Goal: Task Accomplishment & Management: Complete application form

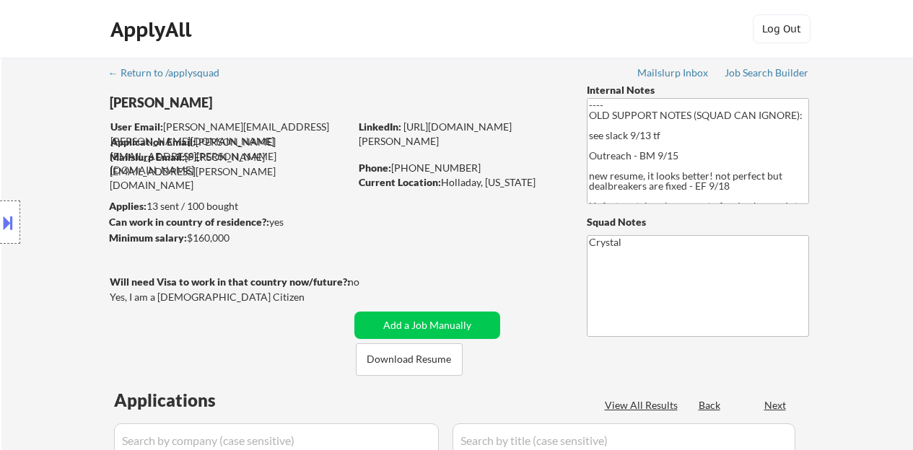
select select ""pending""
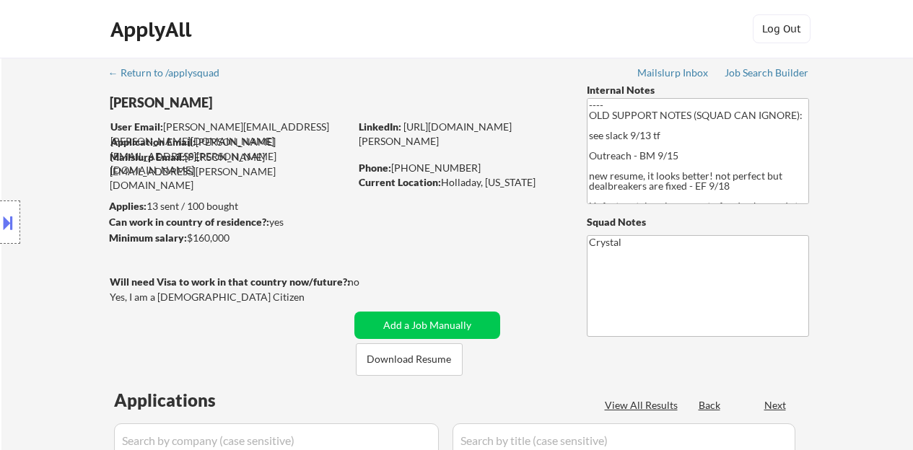
select select ""pending""
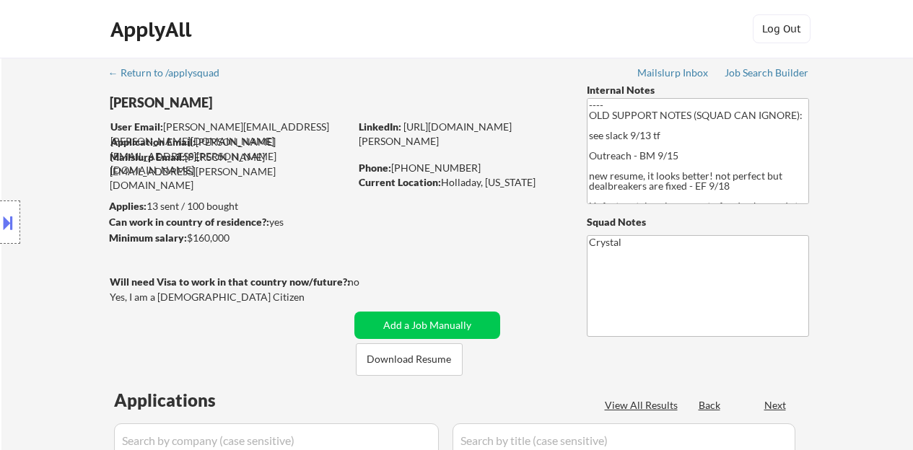
select select ""pending""
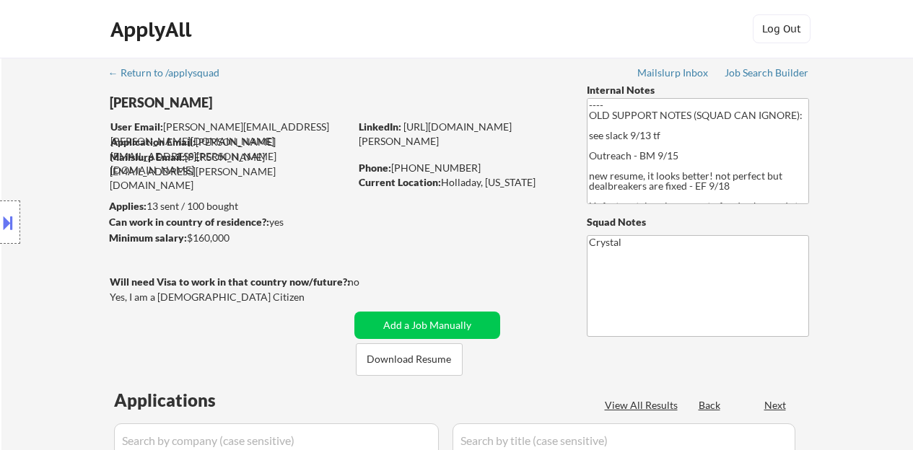
select select ""pending""
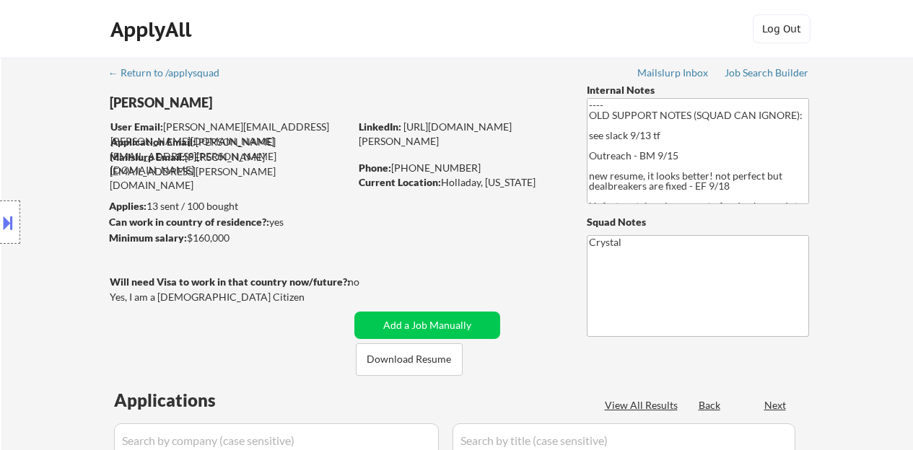
select select ""pending""
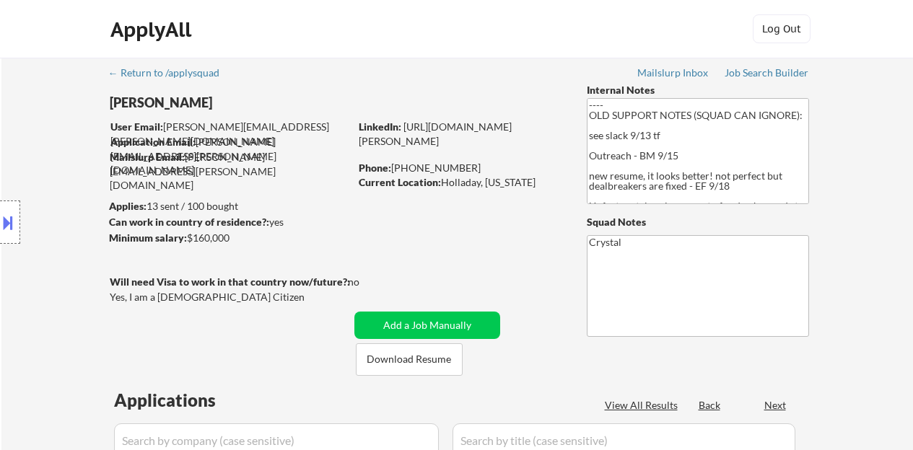
select select ""pending""
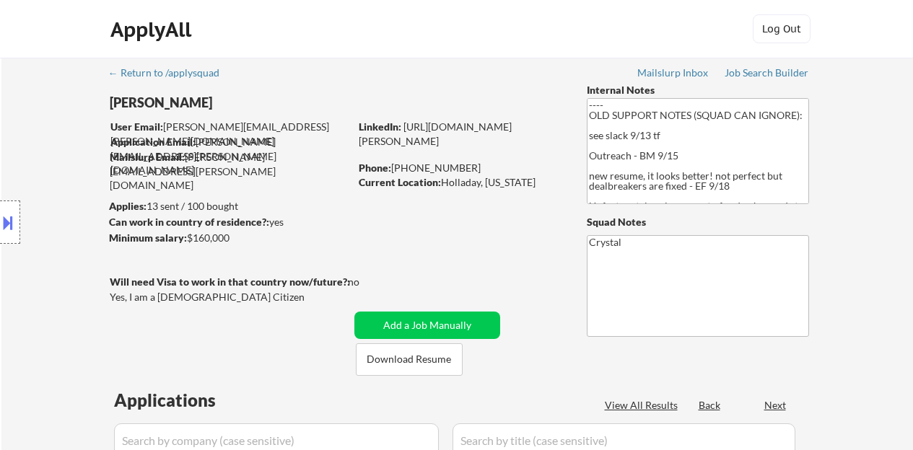
select select ""pending""
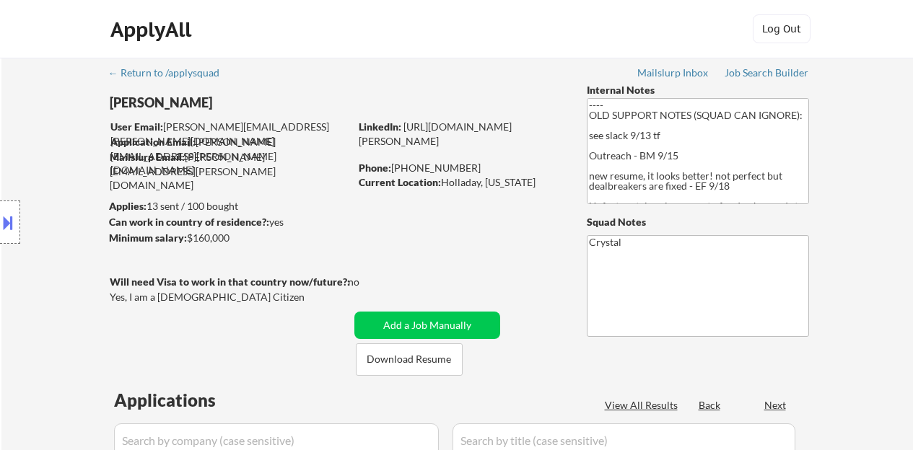
select select ""pending""
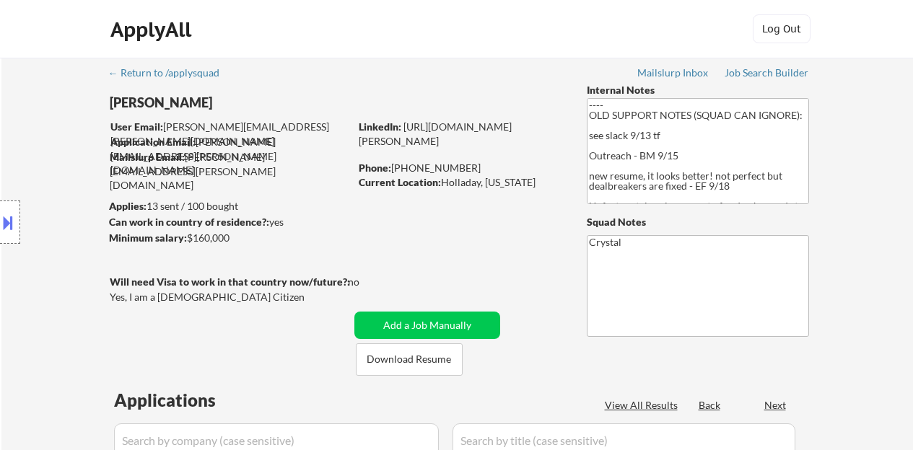
select select ""pending""
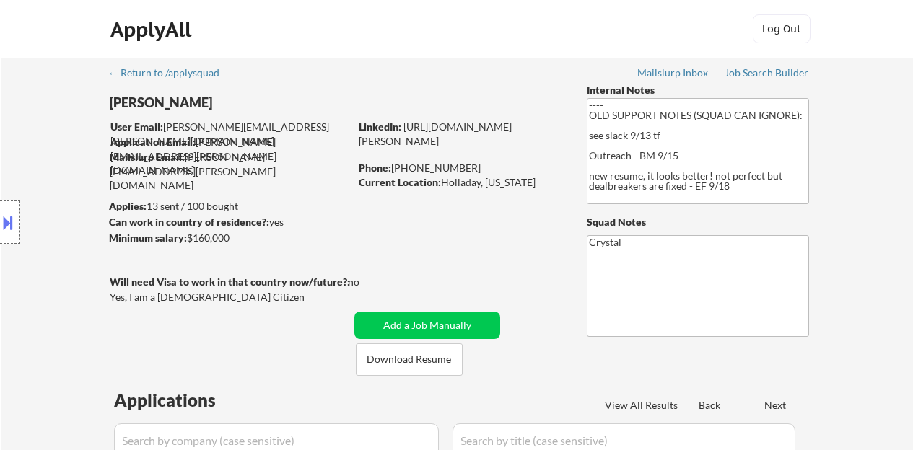
select select ""pending""
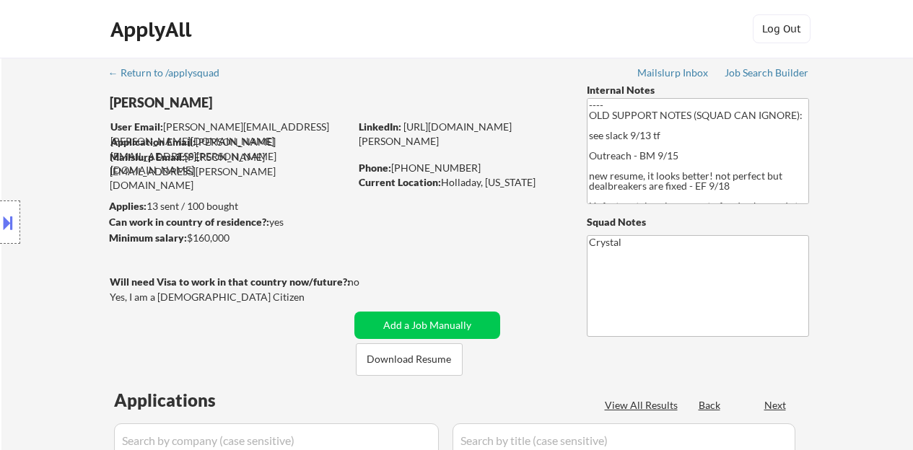
select select ""pending""
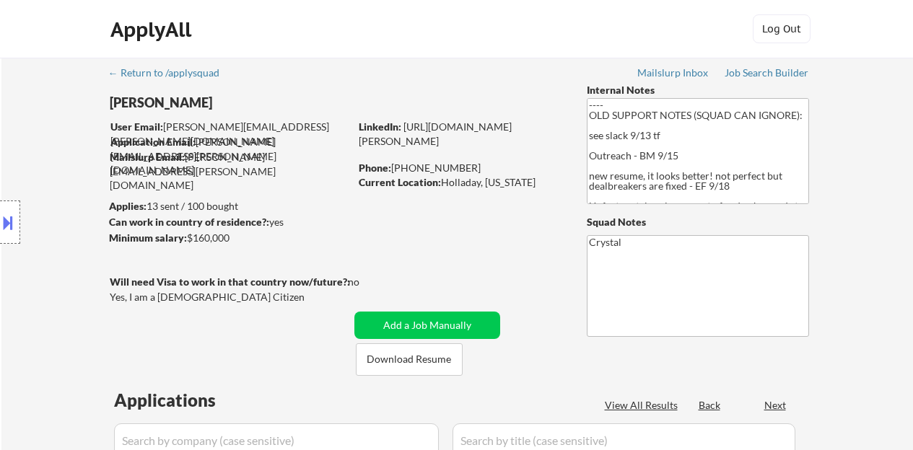
select select ""pending""
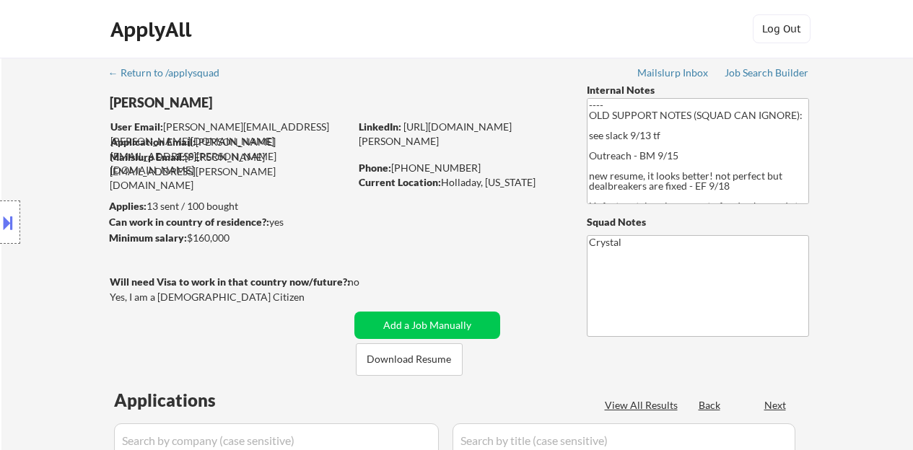
select select ""pending""
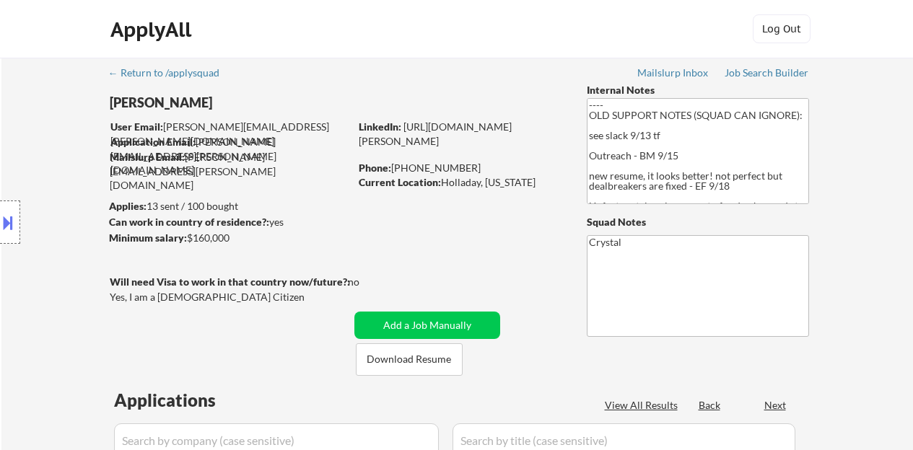
select select ""pending""
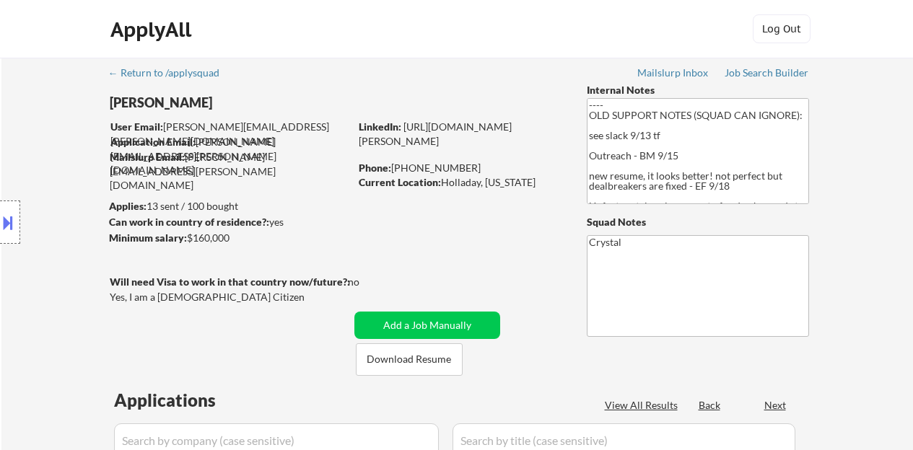
select select ""pending""
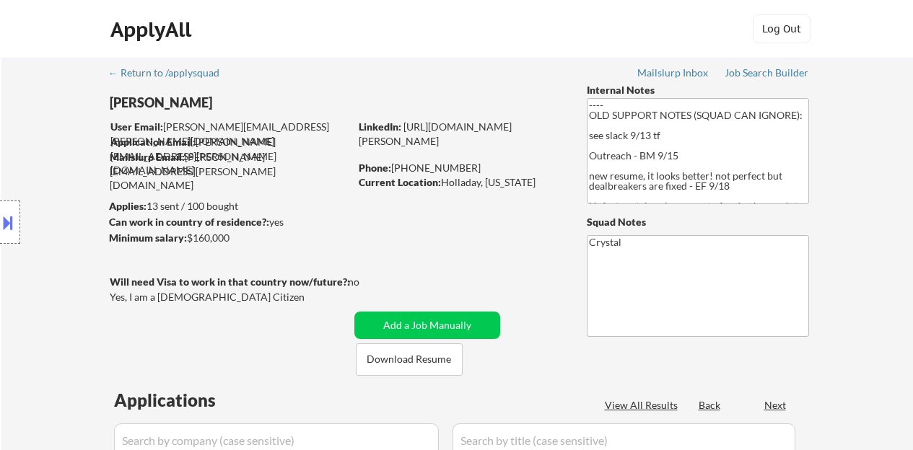
select select ""pending""
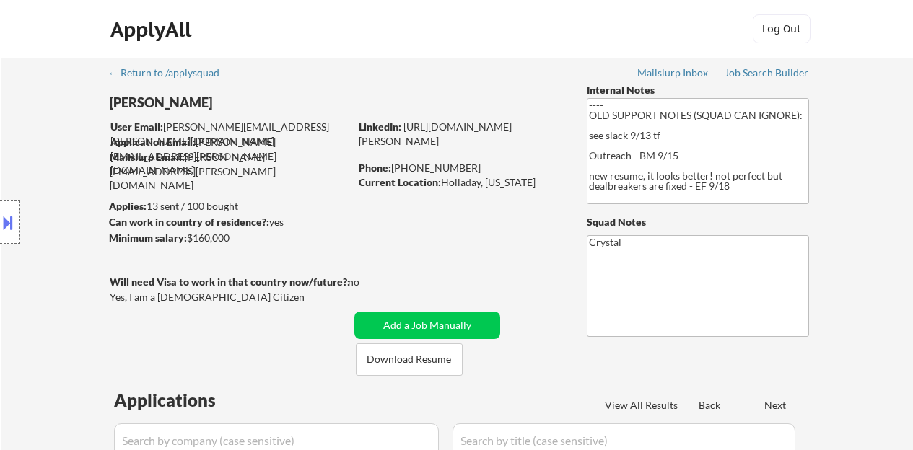
select select ""pending""
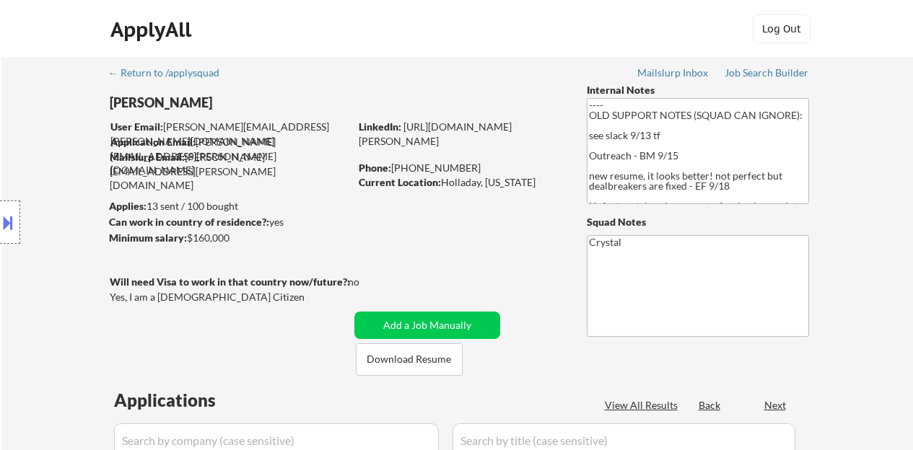
select select ""pending""
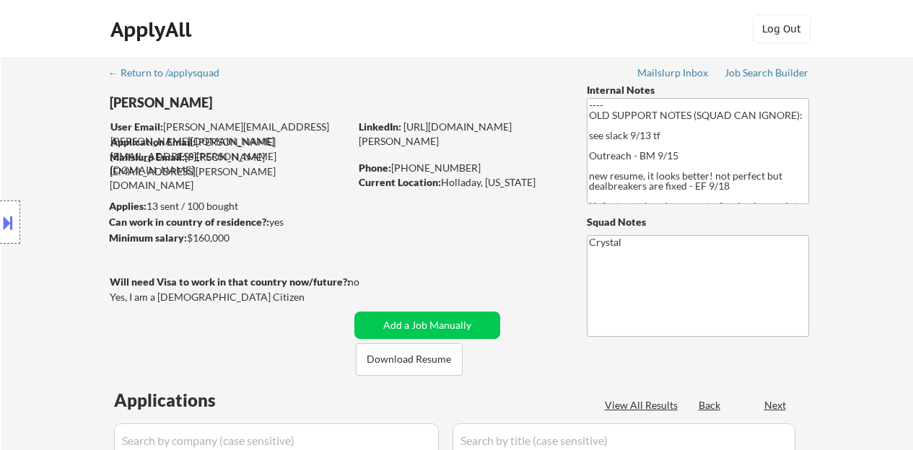
select select ""pending""
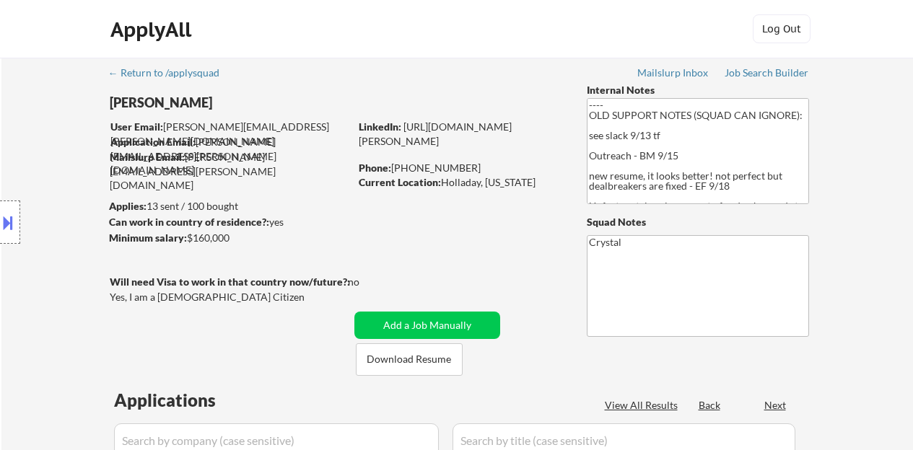
select select ""pending""
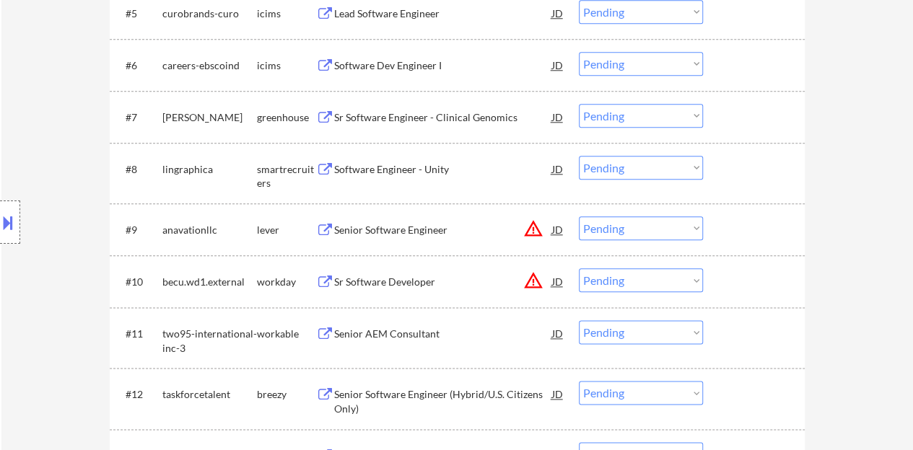
scroll to position [722, 0]
click at [9, 223] on button at bounding box center [8, 223] width 16 height 24
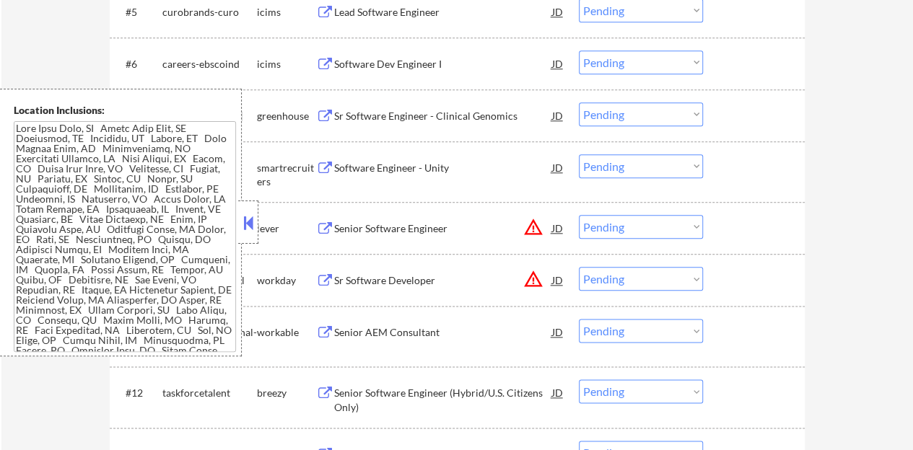
scroll to position [35, 0]
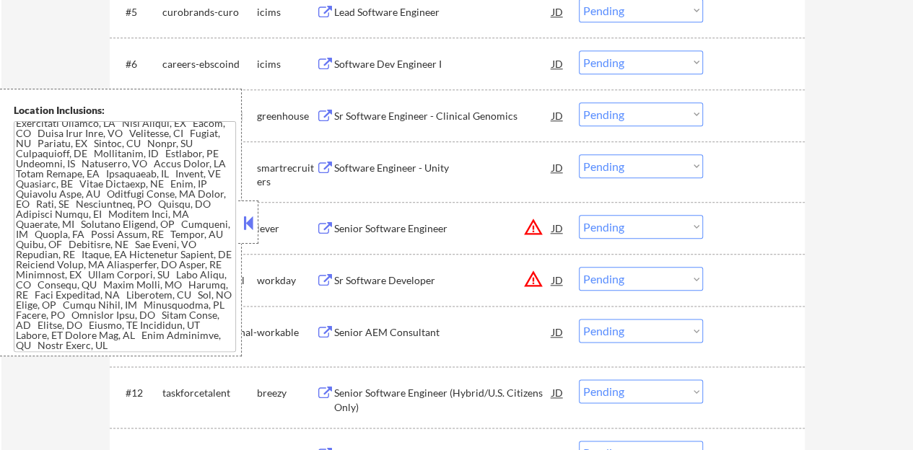
click at [556, 226] on div "JD" at bounding box center [558, 228] width 14 height 26
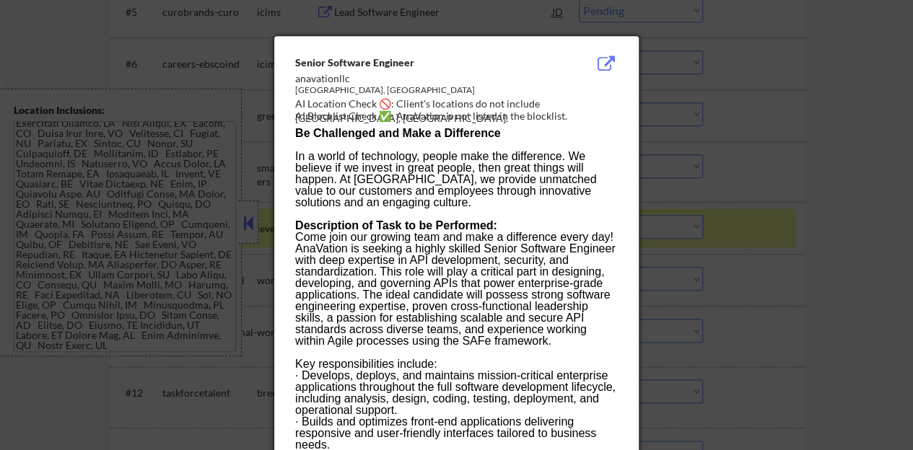
click at [701, 279] on div at bounding box center [456, 225] width 913 height 450
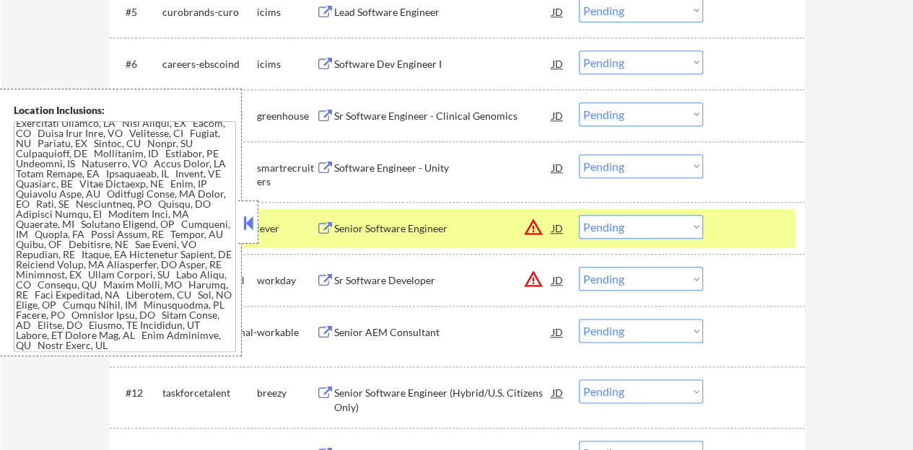
scroll to position [4687, 0]
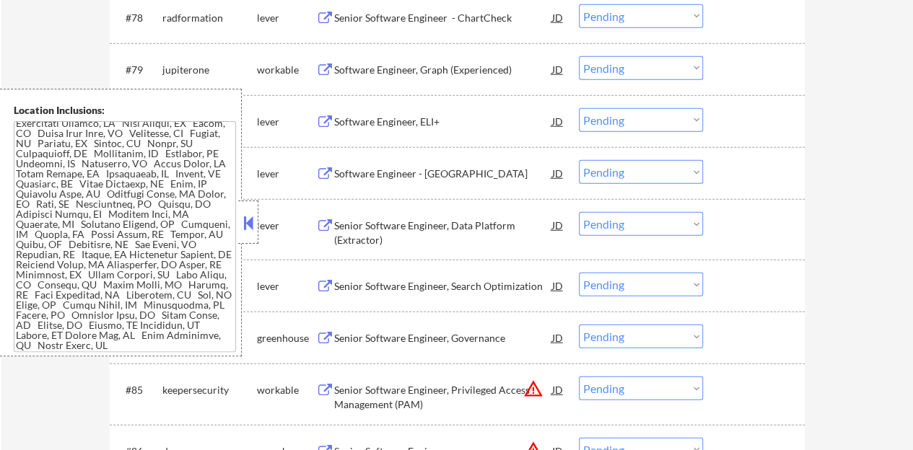
click at [247, 219] on button at bounding box center [248, 223] width 16 height 22
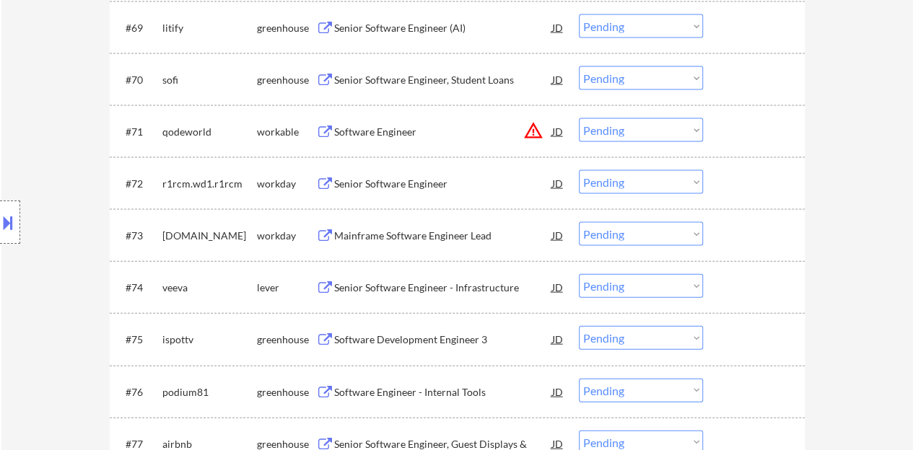
scroll to position [4182, 0]
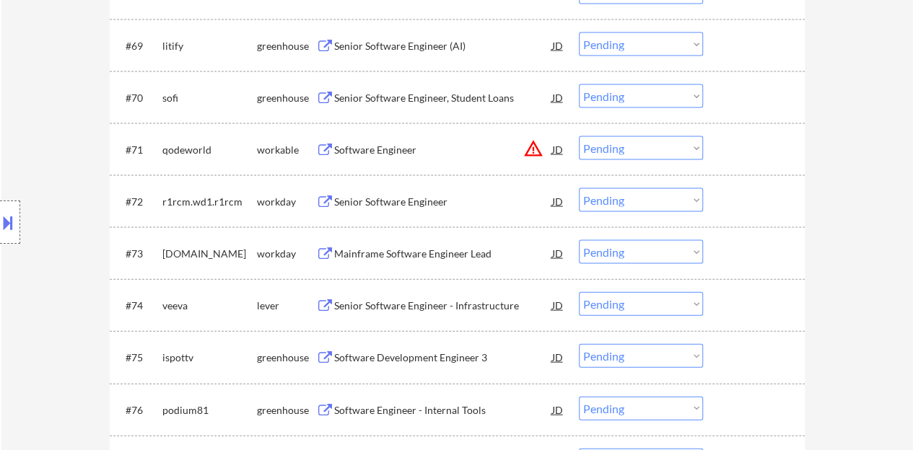
click at [417, 201] on div "Senior Software Engineer" at bounding box center [443, 202] width 218 height 14
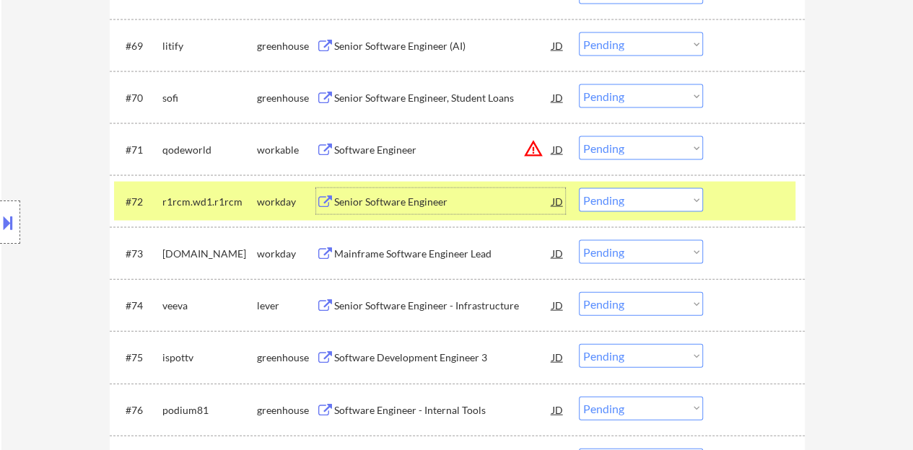
click at [630, 203] on select "Choose an option... Pending Applied Excluded (Questions) Excluded (Expired) Exc…" at bounding box center [641, 200] width 124 height 24
click at [579, 188] on select "Choose an option... Pending Applied Excluded (Questions) Excluded (Expired) Exc…" at bounding box center [641, 200] width 124 height 24
select select ""pending""
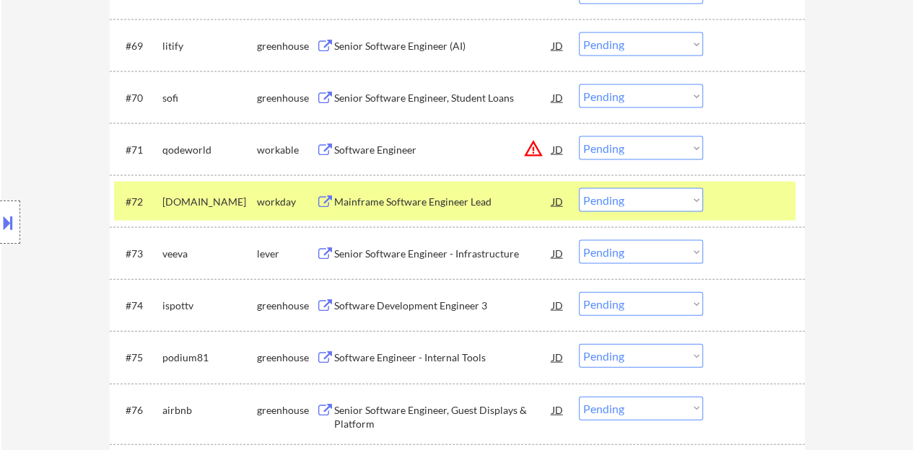
click at [754, 207] on div at bounding box center [755, 201] width 63 height 26
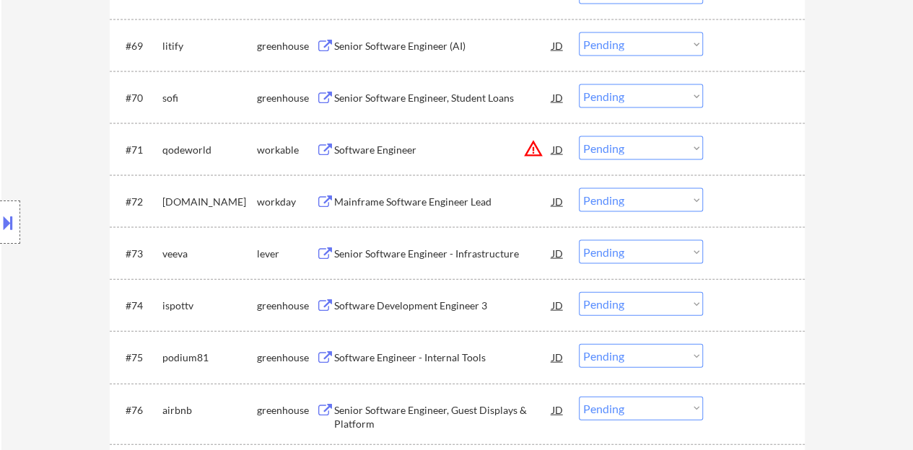
scroll to position [4254, 0]
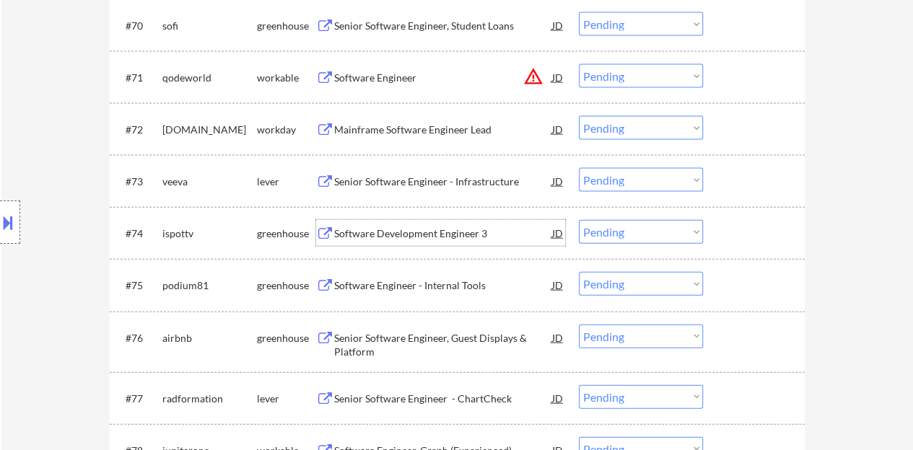
drag, startPoint x: 455, startPoint y: 229, endPoint x: 384, endPoint y: 129, distance: 122.1
click at [455, 229] on div "Software Development Engineer 3" at bounding box center [443, 234] width 218 height 14
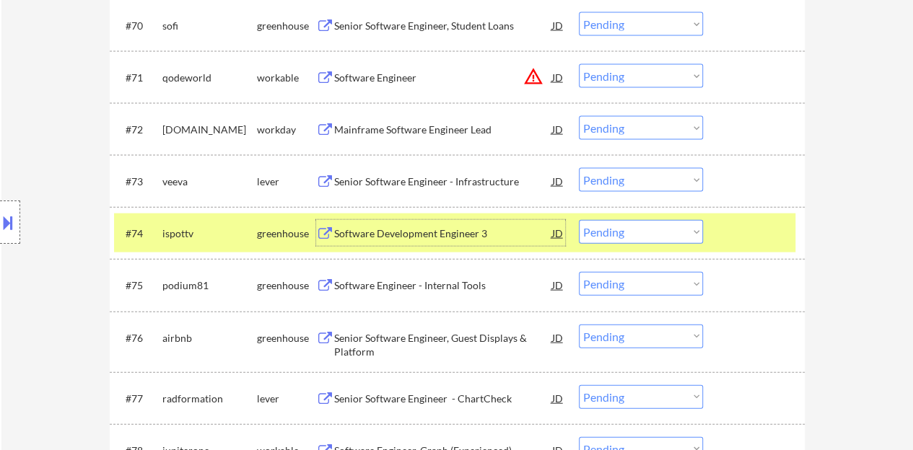
click at [638, 223] on select "Choose an option... Pending Applied Excluded (Questions) Excluded (Expired) Exc…" at bounding box center [641, 232] width 124 height 24
click at [579, 220] on select "Choose an option... Pending Applied Excluded (Questions) Excluded (Expired) Exc…" at bounding box center [641, 232] width 124 height 24
select select ""pending""
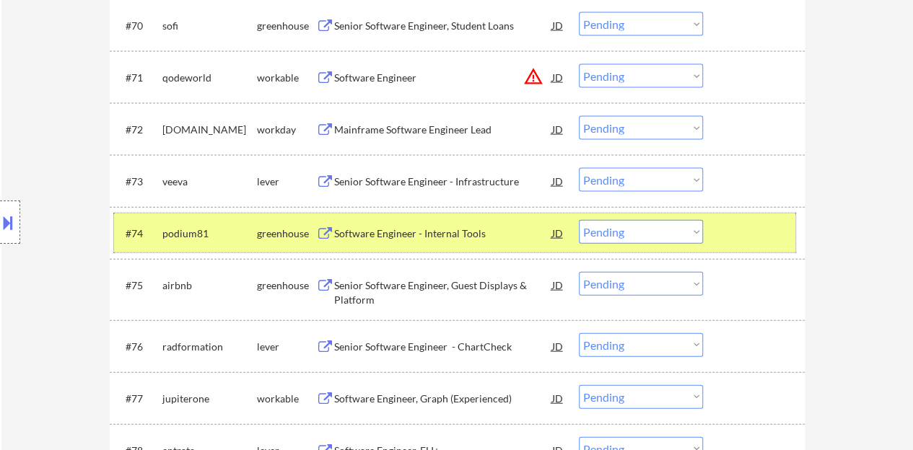
click at [744, 237] on div at bounding box center [755, 233] width 63 height 26
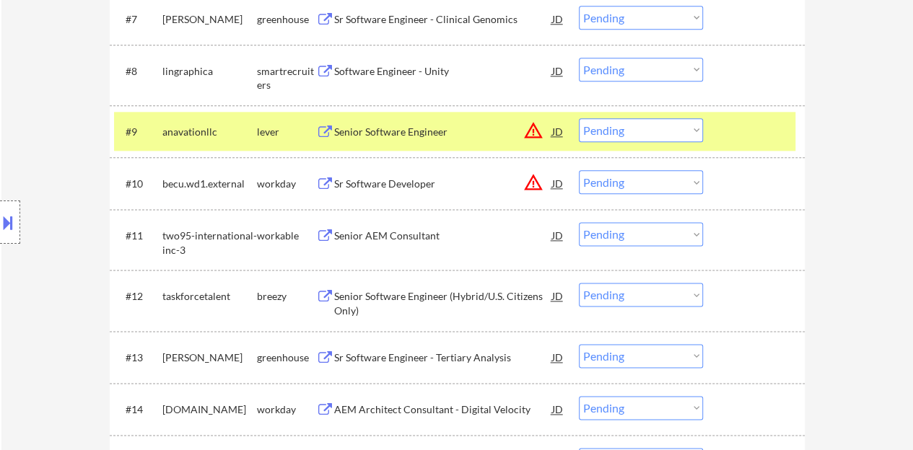
scroll to position [707, 0]
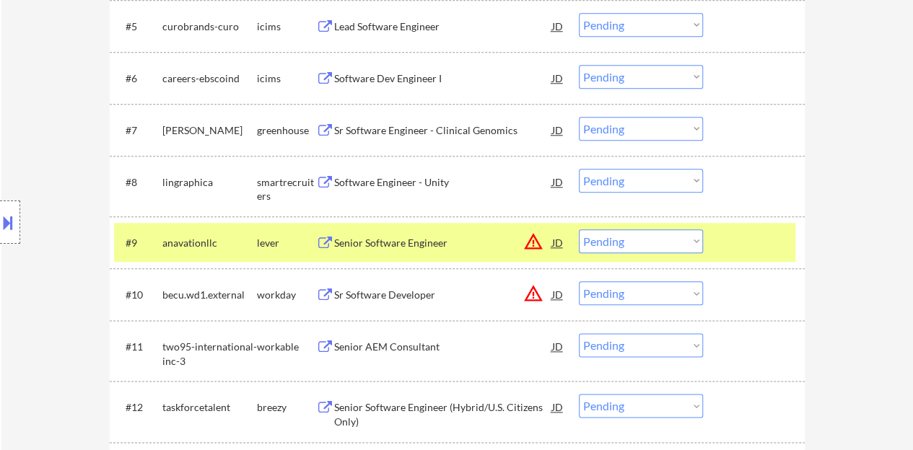
click at [783, 227] on div "#9 anavationllc lever Senior Software Engineer JD warning_amber Choose an optio…" at bounding box center [454, 242] width 681 height 39
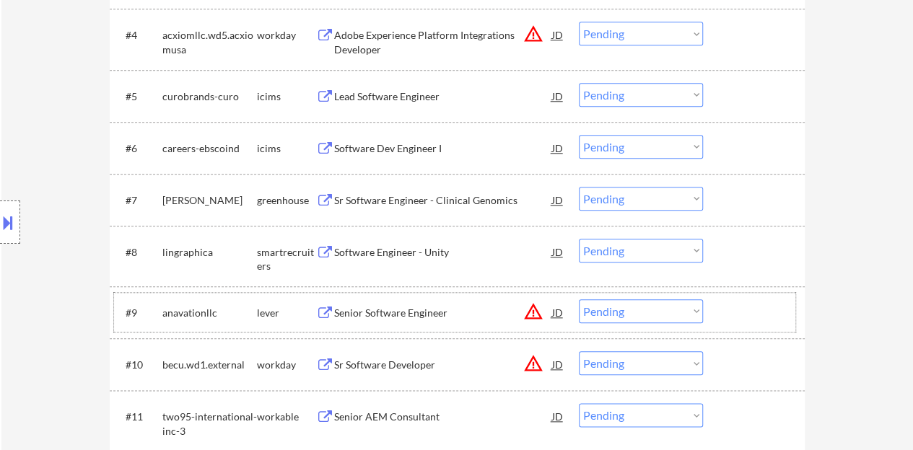
scroll to position [649, 0]
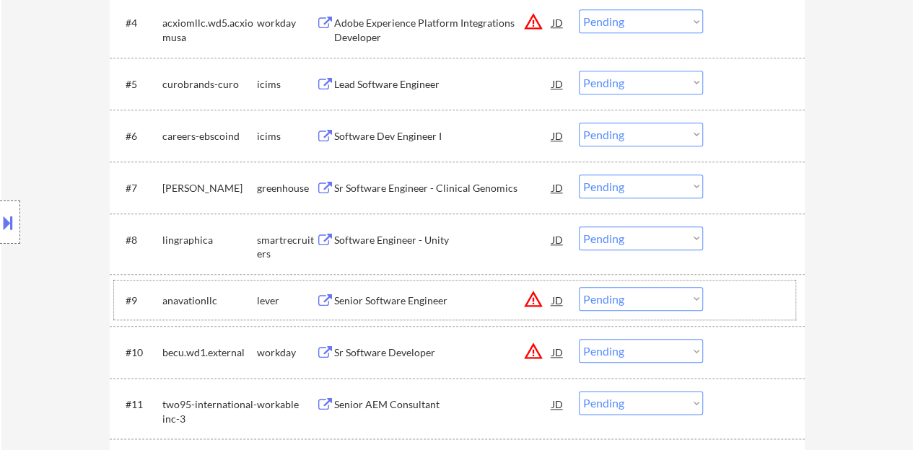
click at [426, 188] on div "Sr Software Engineer - Clinical Genomics" at bounding box center [443, 188] width 218 height 14
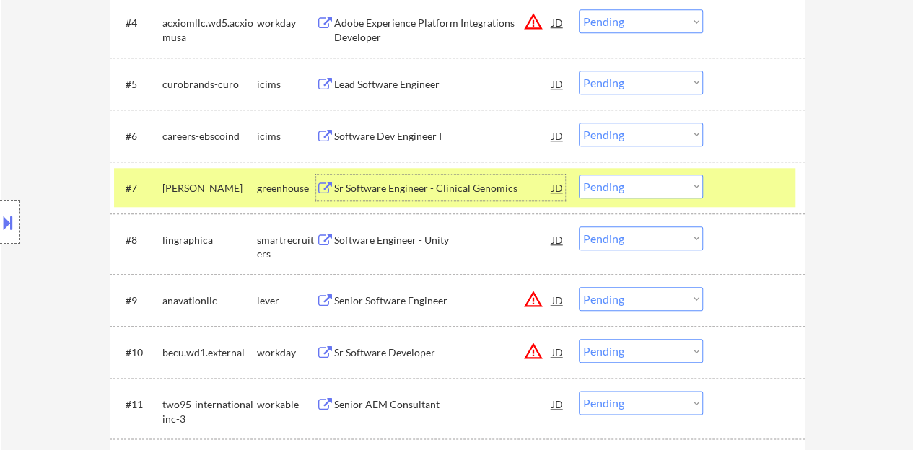
click at [631, 177] on select "Choose an option... Pending Applied Excluded (Questions) Excluded (Expired) Exc…" at bounding box center [641, 187] width 124 height 24
click at [579, 175] on select "Choose an option... Pending Applied Excluded (Questions) Excluded (Expired) Exc…" at bounding box center [641, 187] width 124 height 24
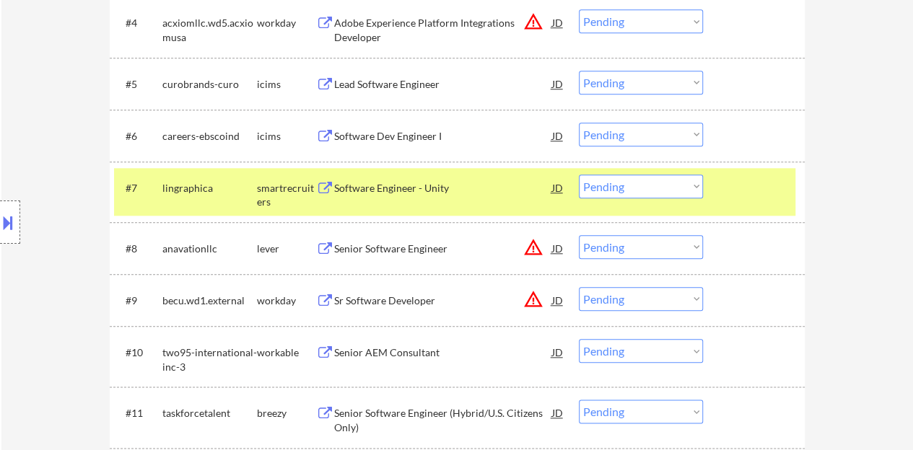
click at [404, 182] on div "Software Engineer - Unity" at bounding box center [443, 188] width 218 height 14
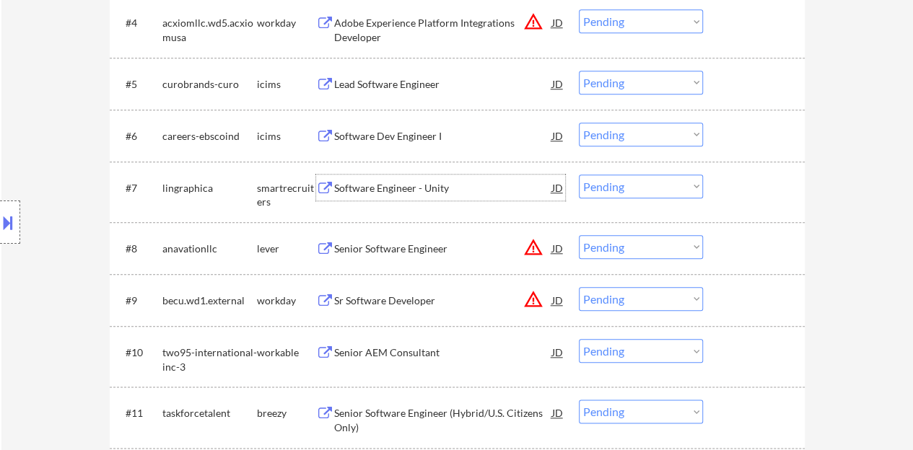
click at [763, 179] on div at bounding box center [755, 188] width 63 height 26
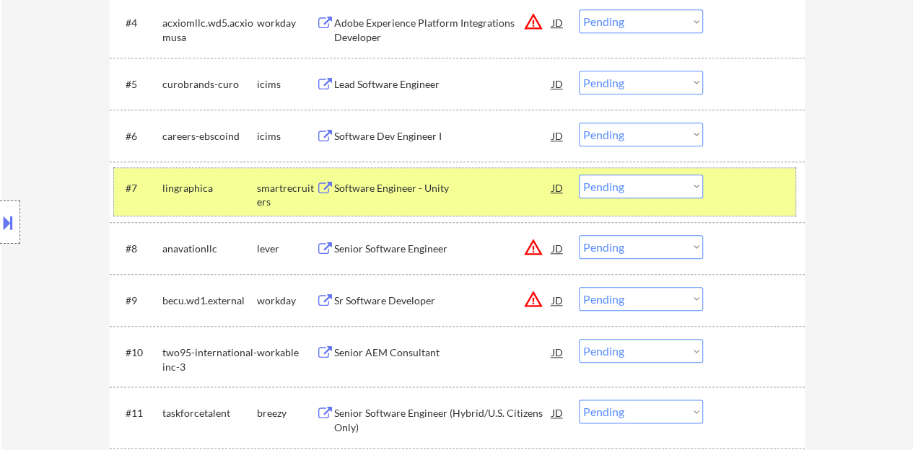
click at [602, 186] on select "Choose an option... Pending Applied Excluded (Questions) Excluded (Expired) Exc…" at bounding box center [641, 187] width 124 height 24
click at [579, 175] on select "Choose an option... Pending Applied Excluded (Questions) Excluded (Expired) Exc…" at bounding box center [641, 187] width 124 height 24
select select ""pending""
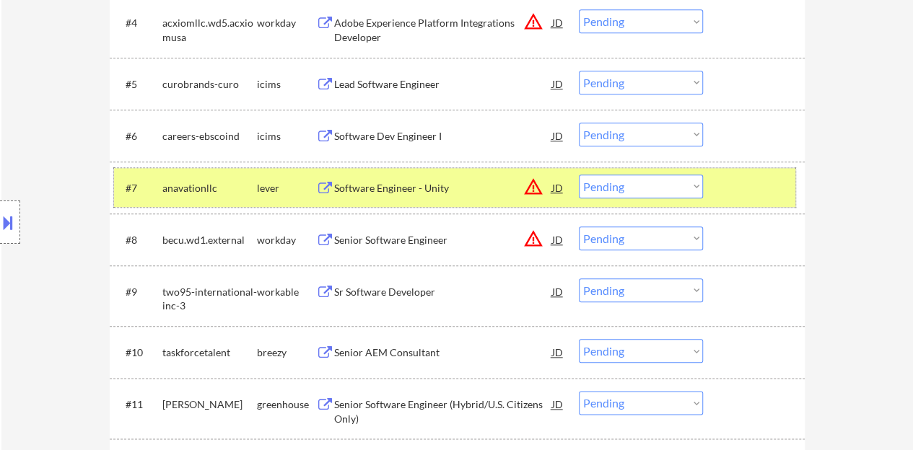
click at [724, 181] on div at bounding box center [755, 188] width 63 height 26
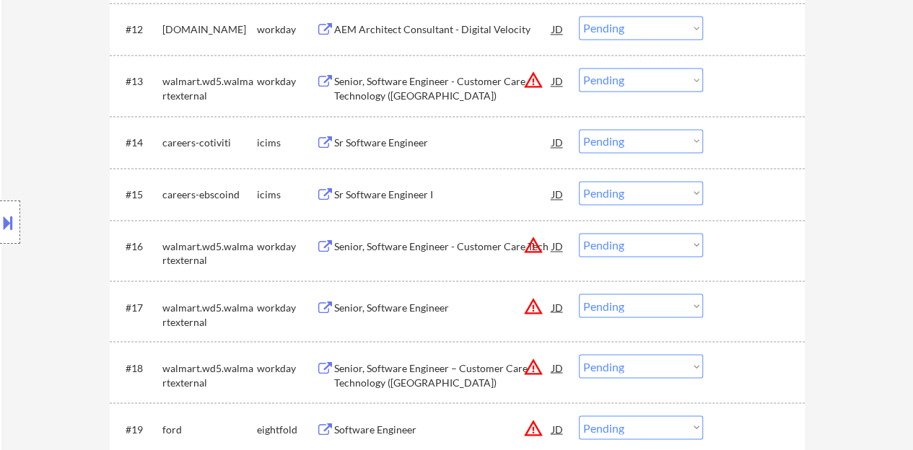
scroll to position [1154, 0]
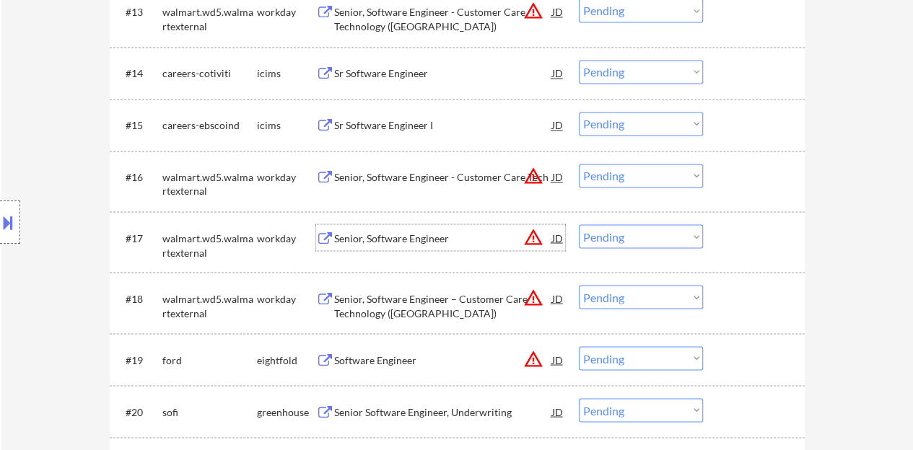
click at [431, 235] on div "Senior, Software Engineer" at bounding box center [443, 238] width 218 height 14
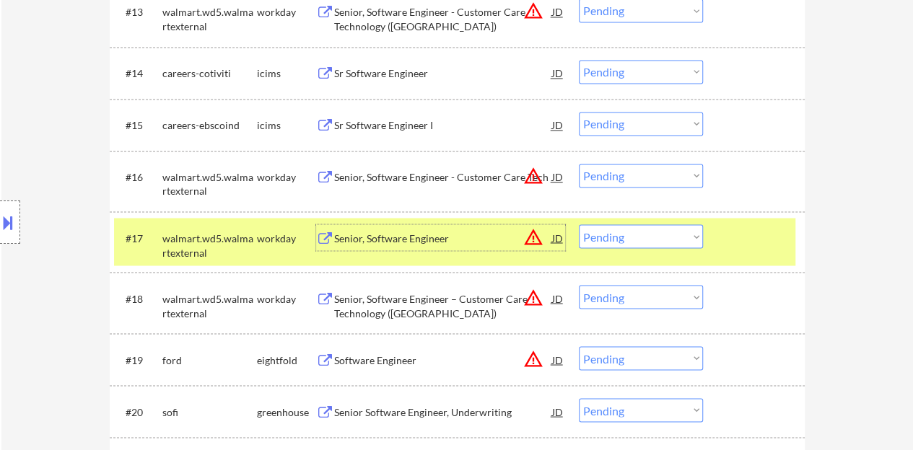
click at [634, 234] on select "Choose an option... Pending Applied Excluded (Questions) Excluded (Expired) Exc…" at bounding box center [641, 236] width 124 height 24
click at [579, 224] on select "Choose an option... Pending Applied Excluded (Questions) Excluded (Expired) Exc…" at bounding box center [641, 236] width 124 height 24
select select ""pending""
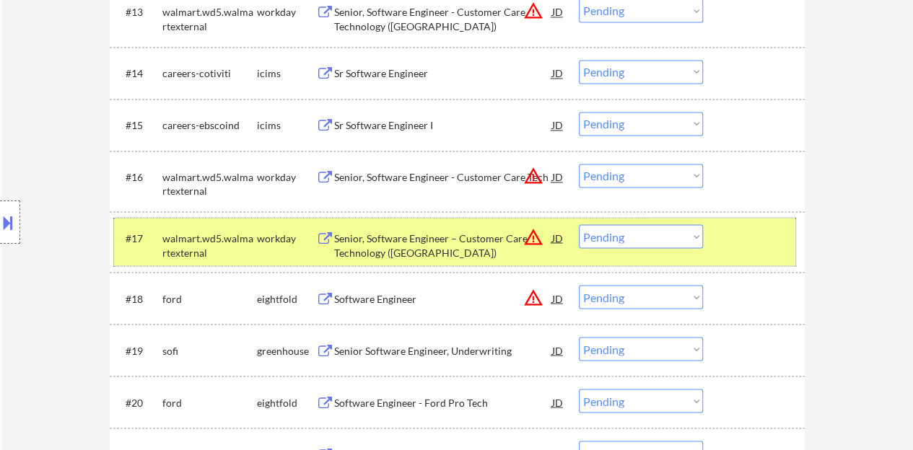
click at [756, 250] on div "#17 walmart.wd5.walmartexternal workday Senior, Software Engineer – Customer Ca…" at bounding box center [454, 242] width 681 height 48
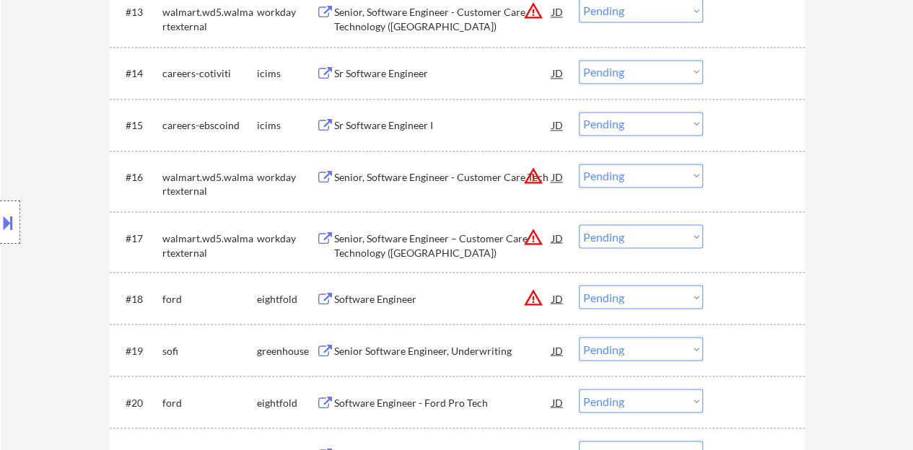
scroll to position [1227, 0]
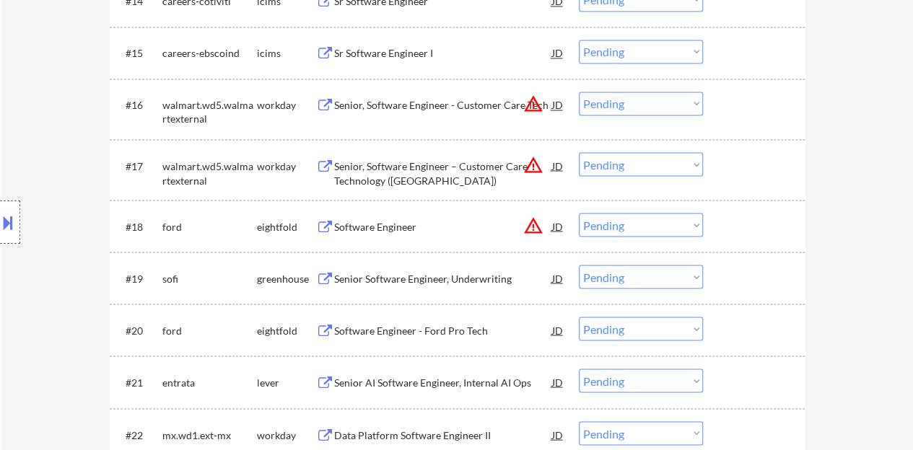
click at [474, 277] on div "Senior Software Engineer, Underwriting" at bounding box center [443, 278] width 218 height 14
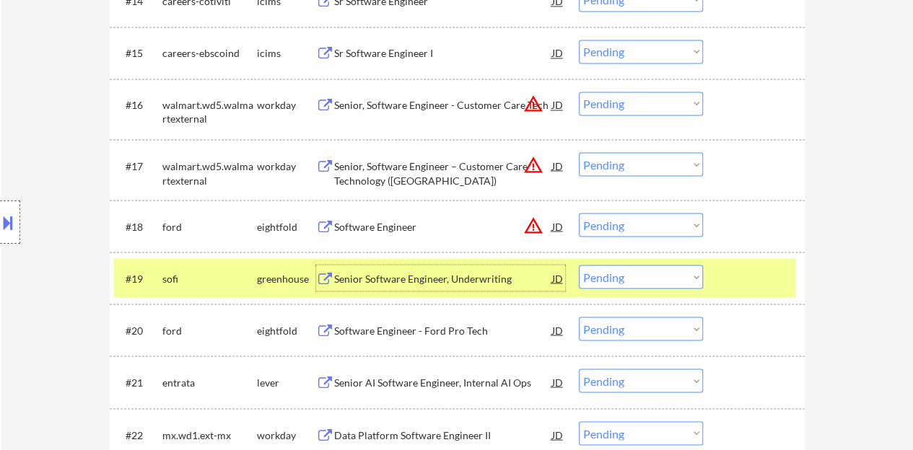
click at [609, 273] on select "Choose an option... Pending Applied Excluded (Questions) Excluded (Expired) Exc…" at bounding box center [641, 277] width 124 height 24
click at [579, 265] on select "Choose an option... Pending Applied Excluded (Questions) Excluded (Expired) Exc…" at bounding box center [641, 277] width 124 height 24
select select ""pending""
click at [724, 273] on div at bounding box center [755, 278] width 63 height 26
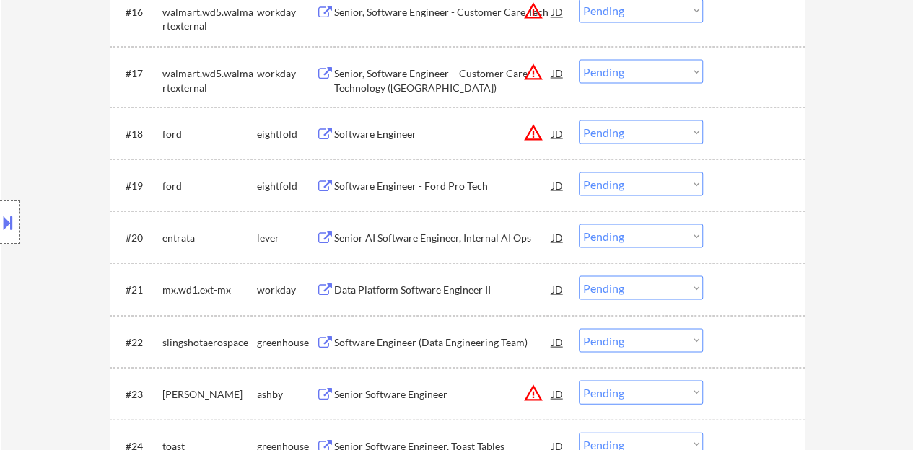
scroll to position [1299, 0]
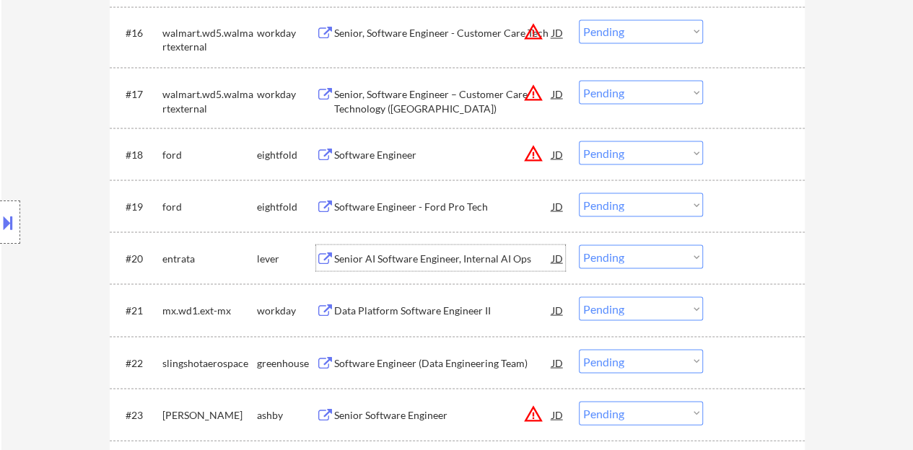
click at [431, 258] on div "Senior AI Software Engineer, Internal AI Ops" at bounding box center [443, 258] width 218 height 14
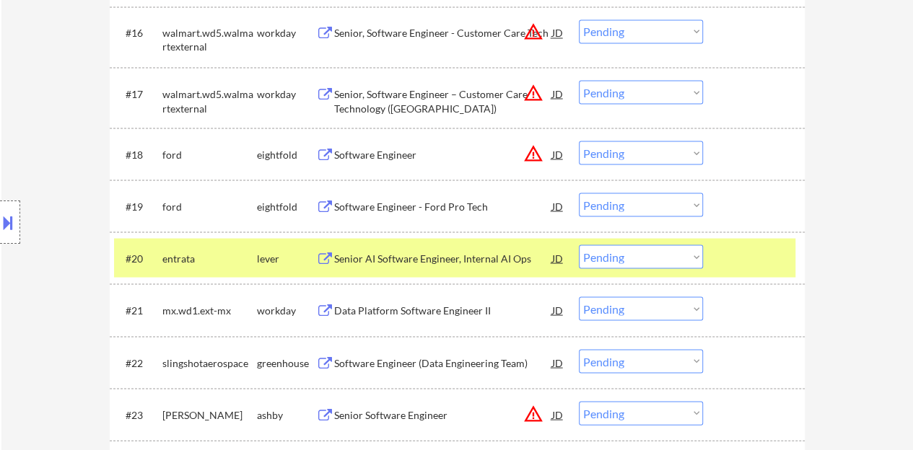
click at [6, 223] on button at bounding box center [8, 223] width 16 height 24
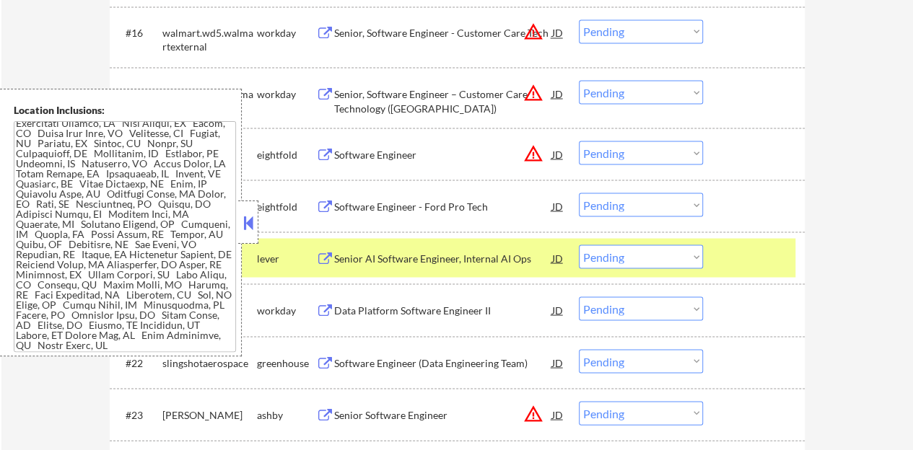
scroll to position [0, 0]
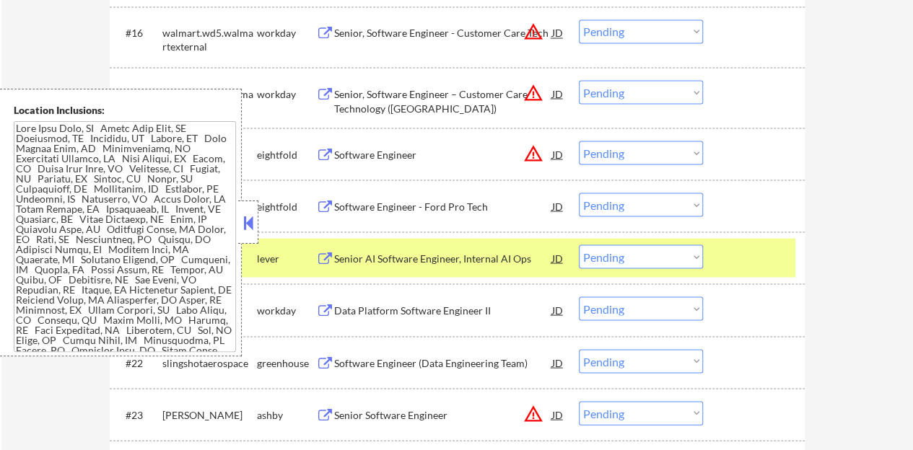
click at [251, 216] on button at bounding box center [248, 223] width 16 height 22
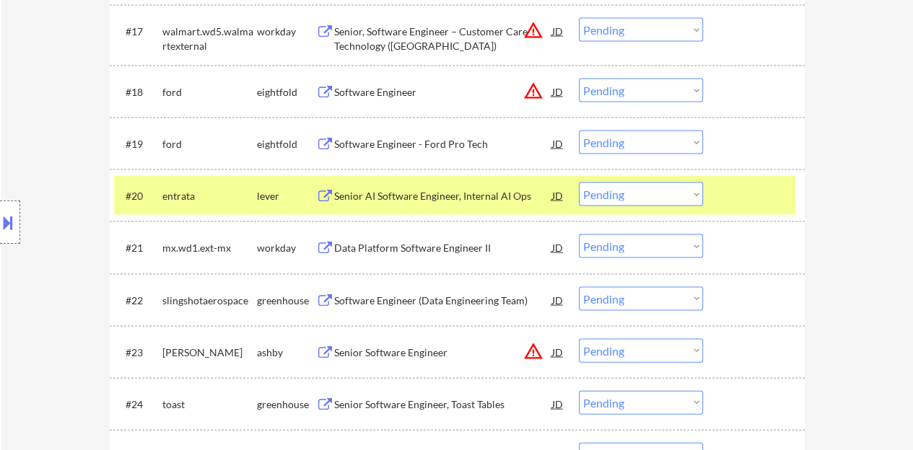
scroll to position [1371, 0]
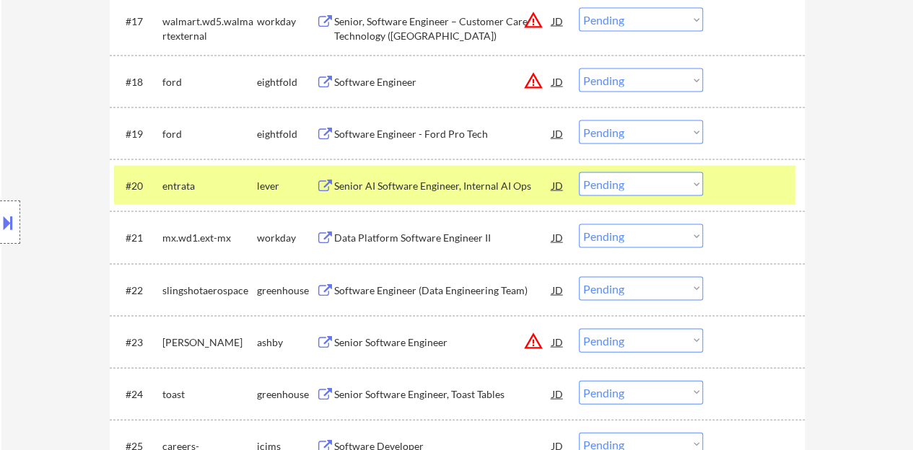
click at [661, 183] on select "Choose an option... Pending Applied Excluded (Questions) Excluded (Expired) Exc…" at bounding box center [641, 184] width 124 height 24
click at [579, 172] on select "Choose an option... Pending Applied Excluded (Questions) Excluded (Expired) Exc…" at bounding box center [641, 184] width 124 height 24
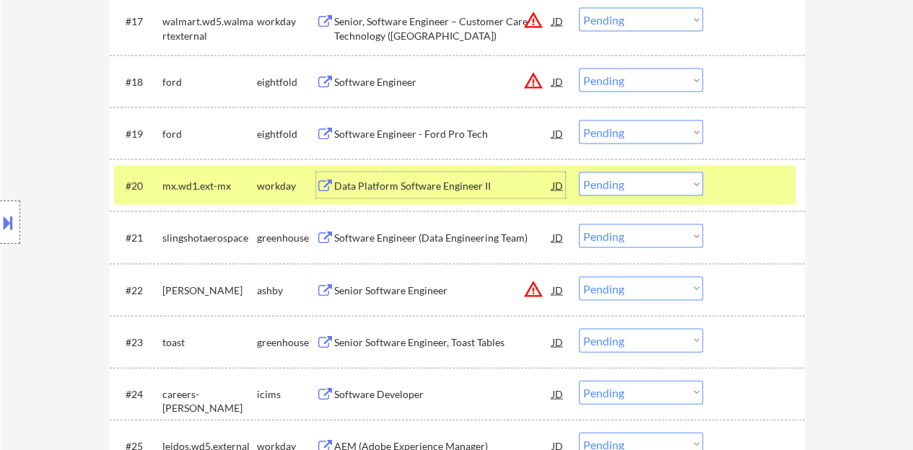
click at [385, 191] on div "Data Platform Software Engineer II" at bounding box center [443, 186] width 218 height 14
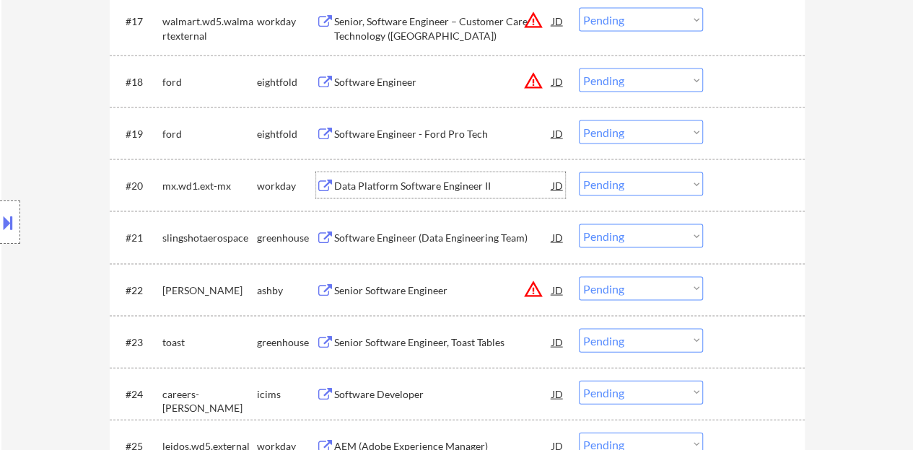
click at [726, 175] on div at bounding box center [755, 185] width 63 height 26
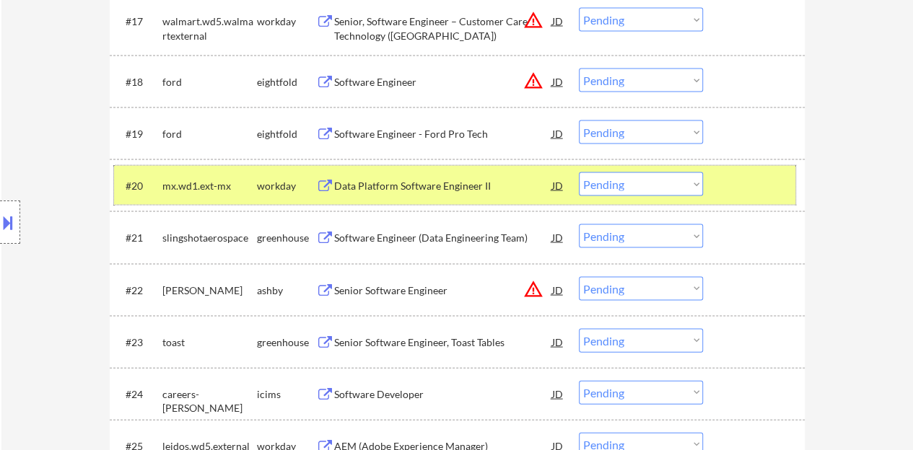
click at [592, 177] on select "Choose an option... Pending Applied Excluded (Questions) Excluded (Expired) Exc…" at bounding box center [641, 184] width 124 height 24
click at [579, 172] on select "Choose an option... Pending Applied Excluded (Questions) Excluded (Expired) Exc…" at bounding box center [641, 184] width 124 height 24
select select ""pending""
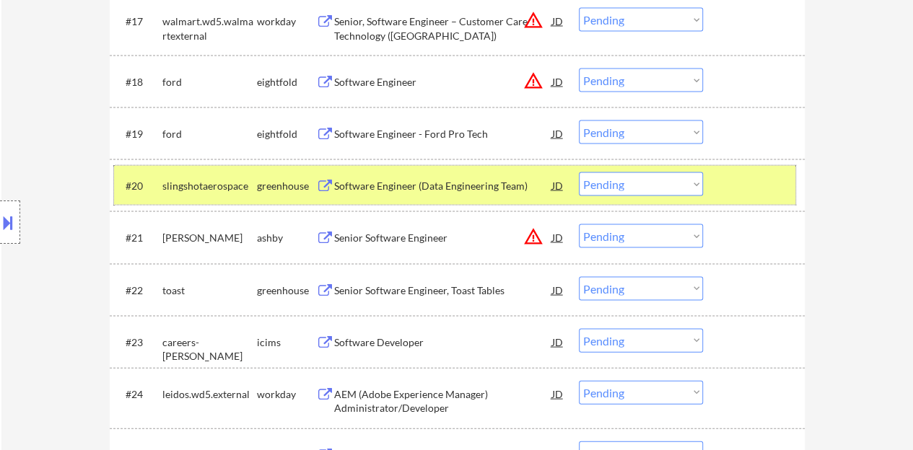
click at [727, 169] on div "#20 slingshotaerospace greenhouse Software Engineer (Data Engineering Team) JD …" at bounding box center [454, 185] width 681 height 39
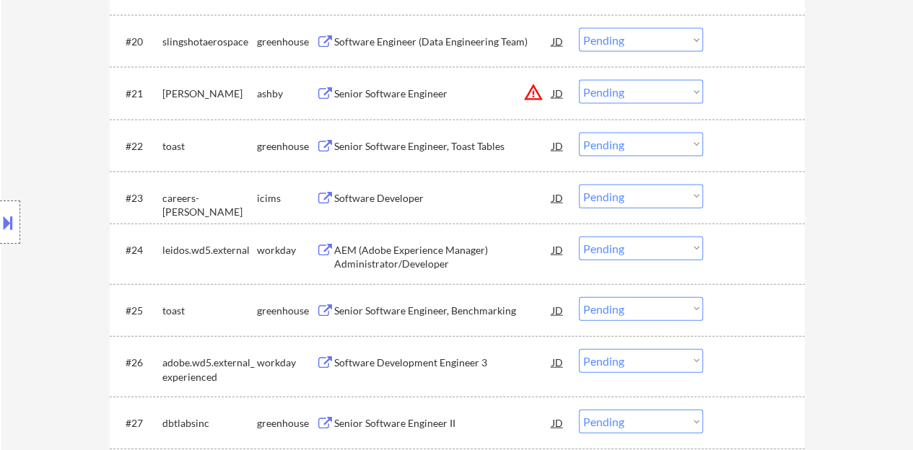
scroll to position [1660, 0]
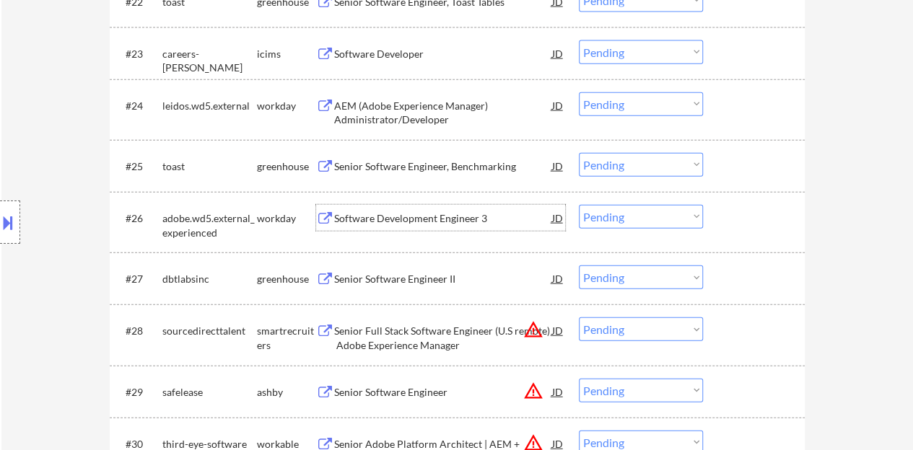
click at [450, 211] on div "Software Development Engineer 3" at bounding box center [443, 218] width 218 height 14
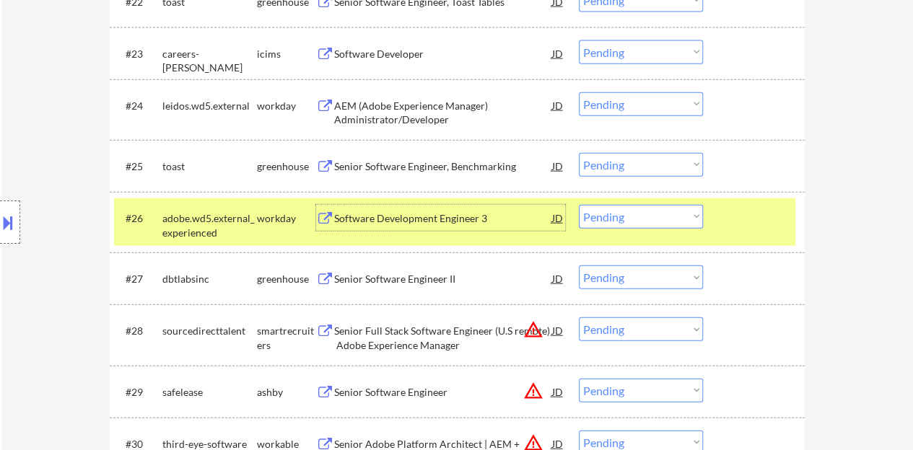
click at [626, 211] on select "Choose an option... Pending Applied Excluded (Questions) Excluded (Expired) Exc…" at bounding box center [641, 217] width 124 height 24
click at [579, 205] on select "Choose an option... Pending Applied Excluded (Questions) Excluded (Expired) Exc…" at bounding box center [641, 217] width 124 height 24
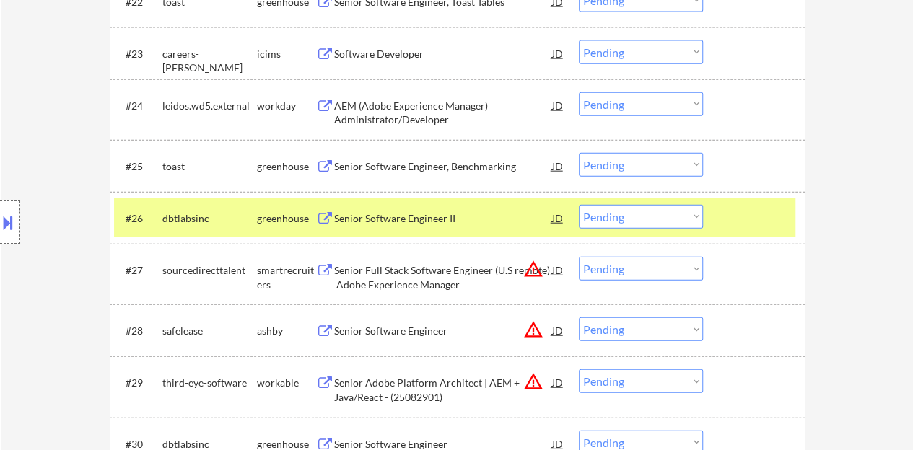
click at [437, 210] on div "Senior Software Engineer II" at bounding box center [443, 218] width 218 height 26
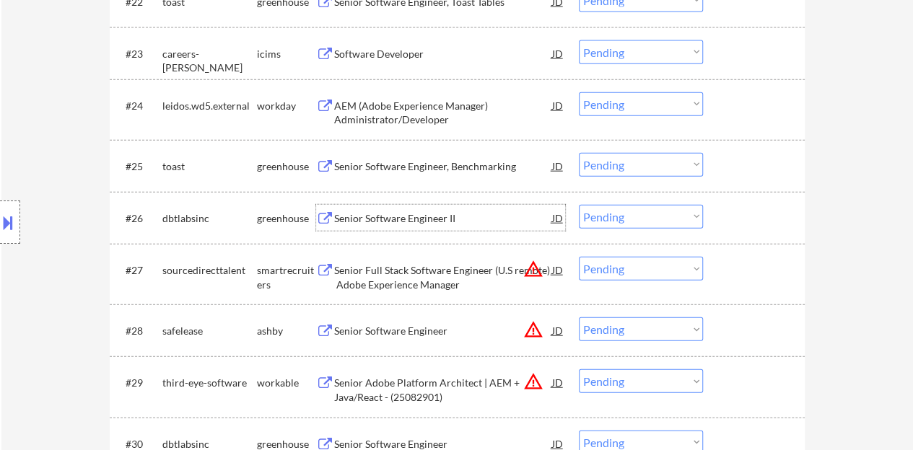
click at [748, 210] on div at bounding box center [755, 218] width 63 height 26
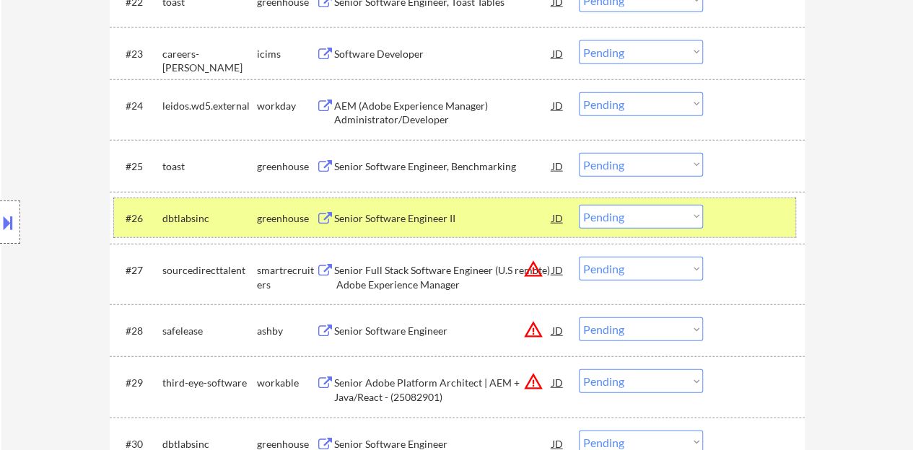
click at [655, 211] on select "Choose an option... Pending Applied Excluded (Questions) Excluded (Expired) Exc…" at bounding box center [641, 217] width 124 height 24
click at [579, 205] on select "Choose an option... Pending Applied Excluded (Questions) Excluded (Expired) Exc…" at bounding box center [641, 217] width 124 height 24
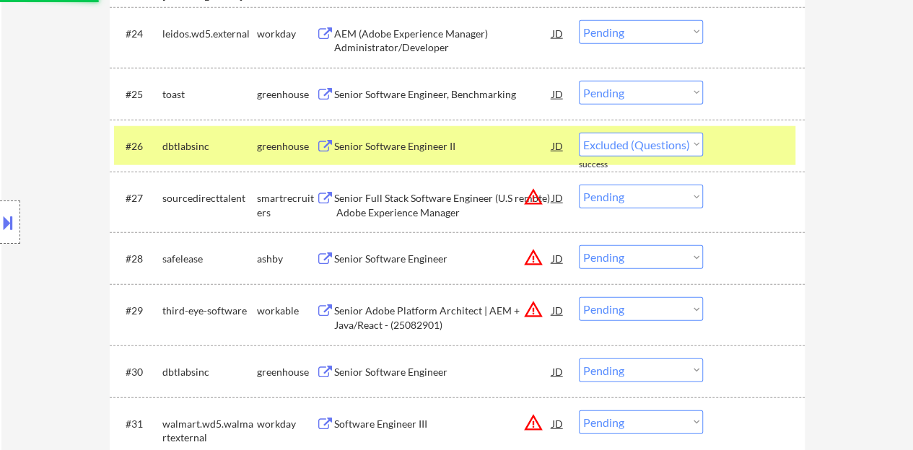
select select ""pending""
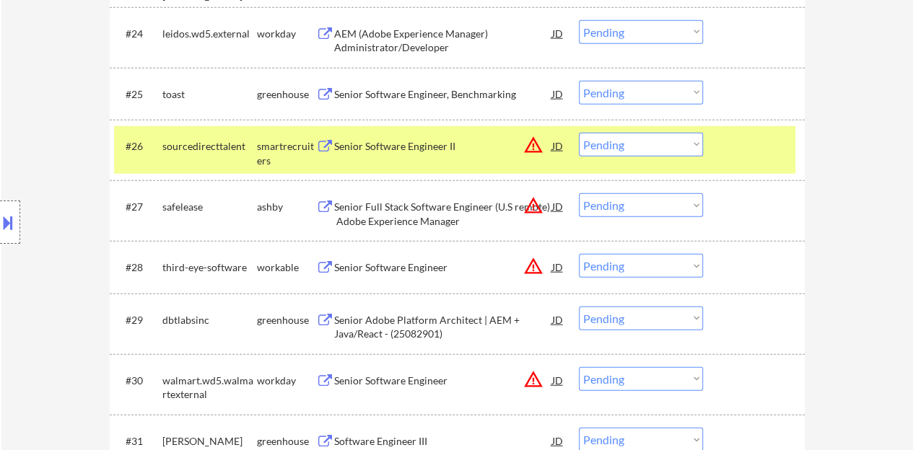
click at [737, 152] on div at bounding box center [755, 146] width 63 height 26
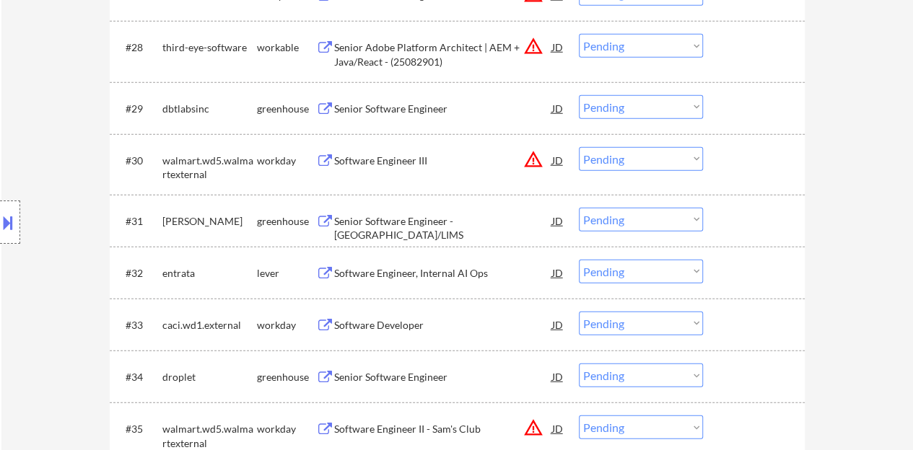
scroll to position [1876, 0]
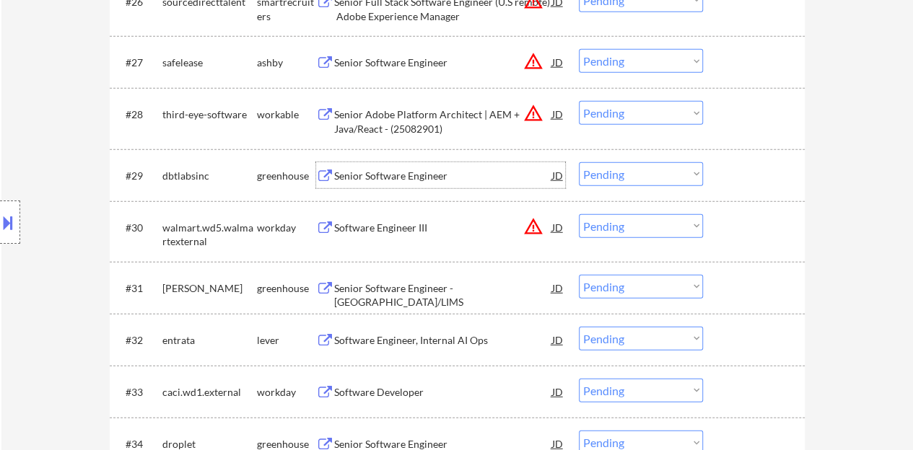
click at [426, 176] on div "Senior Software Engineer" at bounding box center [443, 176] width 218 height 14
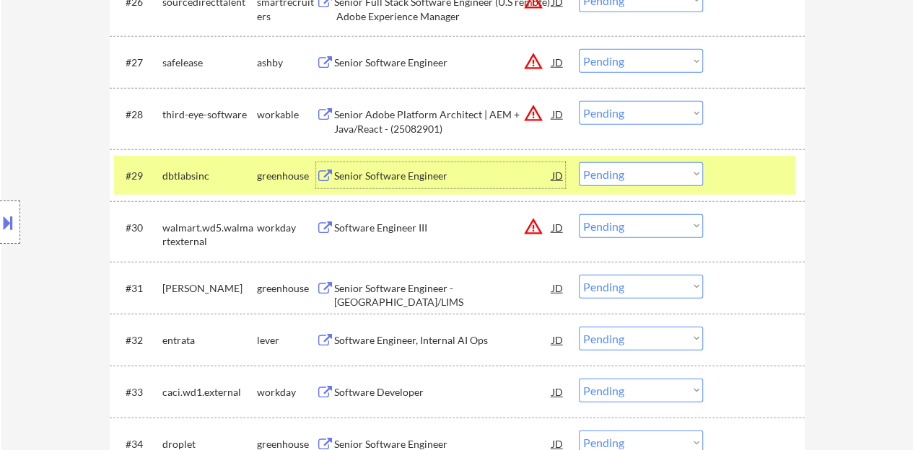
click at [606, 159] on div "#29 dbtlabsinc greenhouse Senior Software Engineer JD warning_amber Choose an o…" at bounding box center [454, 175] width 681 height 39
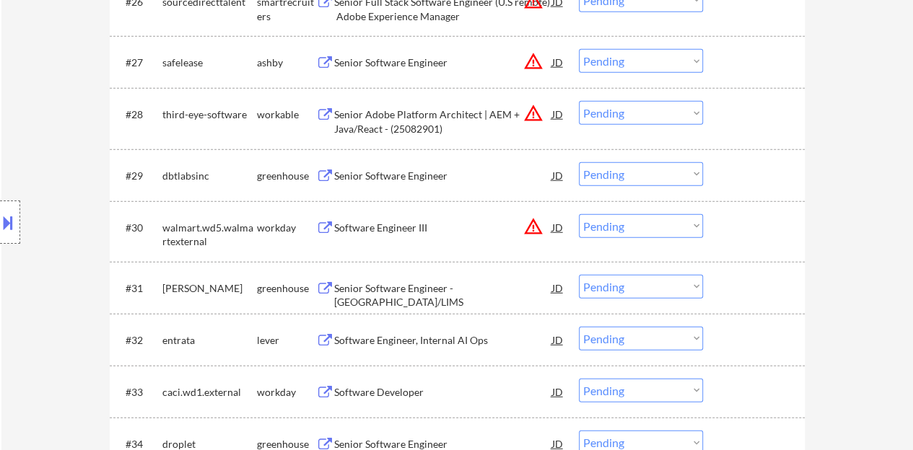
click at [611, 164] on select "Choose an option... Pending Applied Excluded (Questions) Excluded (Expired) Exc…" at bounding box center [641, 174] width 124 height 24
click at [579, 162] on select "Choose an option... Pending Applied Excluded (Questions) Excluded (Expired) Exc…" at bounding box center [641, 174] width 124 height 24
select select ""pending""
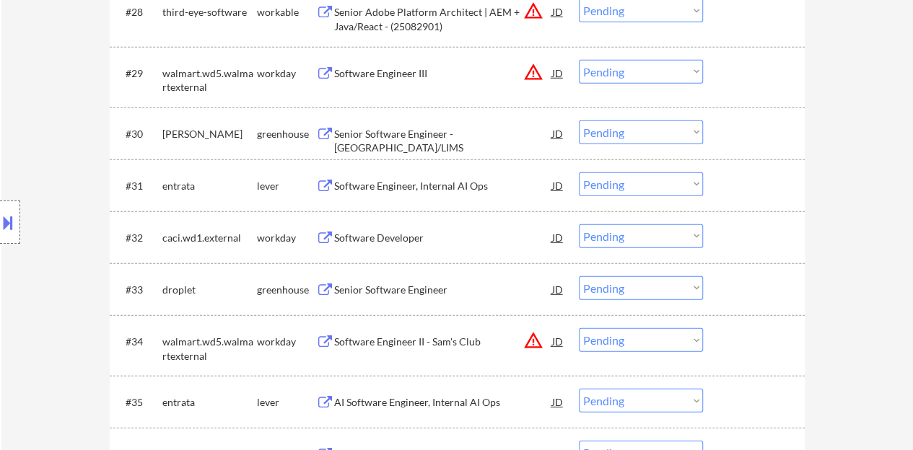
scroll to position [2020, 0]
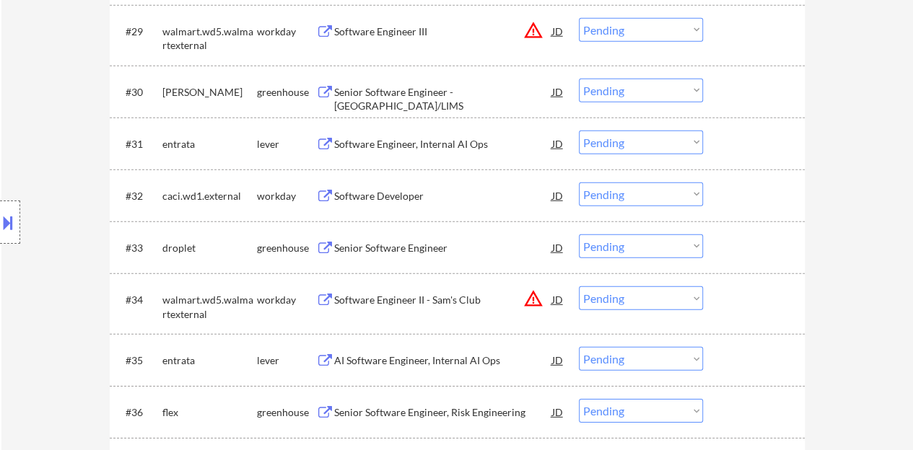
click at [411, 193] on div "Software Developer" at bounding box center [443, 196] width 218 height 14
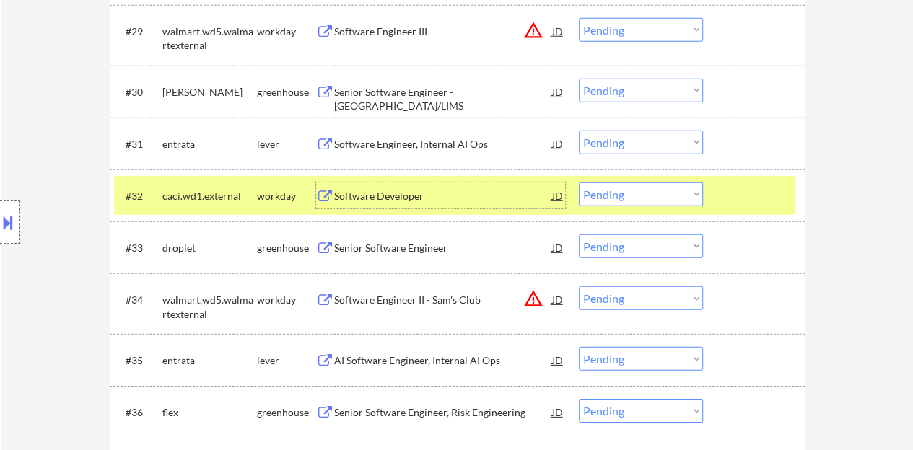
click at [649, 193] on select "Choose an option... Pending Applied Excluded (Questions) Excluded (Expired) Exc…" at bounding box center [641, 195] width 124 height 24
click at [579, 183] on select "Choose an option... Pending Applied Excluded (Questions) Excluded (Expired) Exc…" at bounding box center [641, 195] width 124 height 24
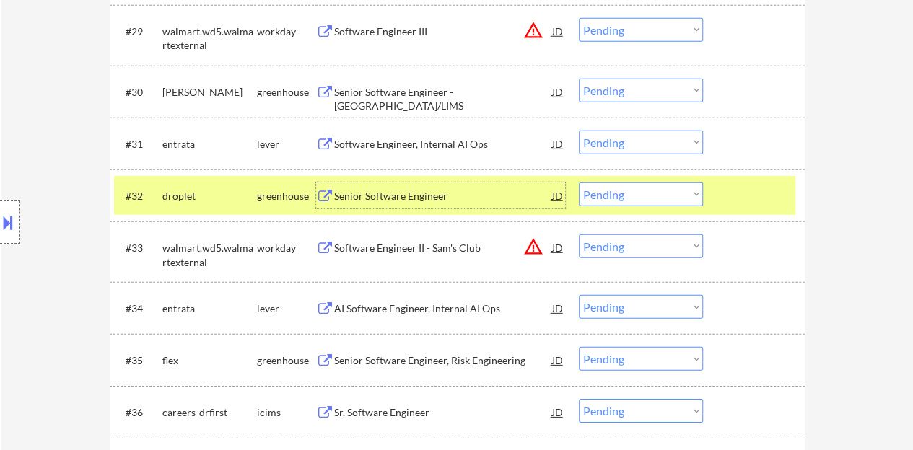
click at [415, 201] on div "Senior Software Engineer" at bounding box center [443, 196] width 218 height 14
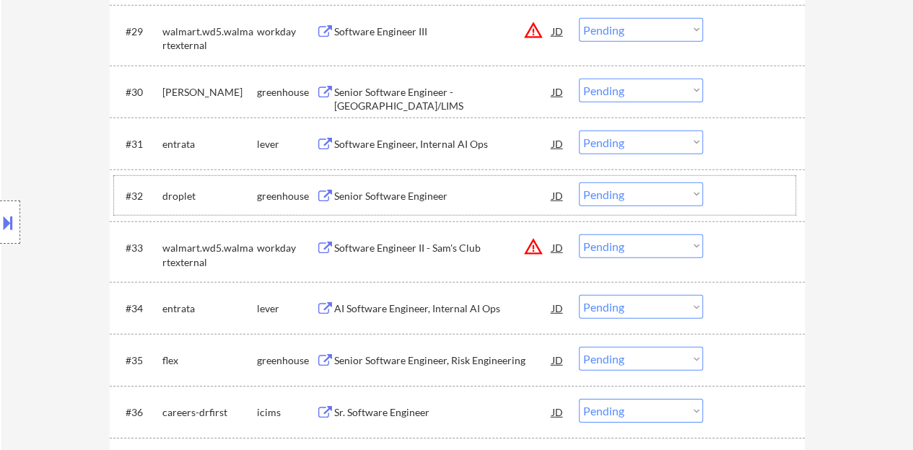
click at [743, 193] on div at bounding box center [755, 196] width 63 height 26
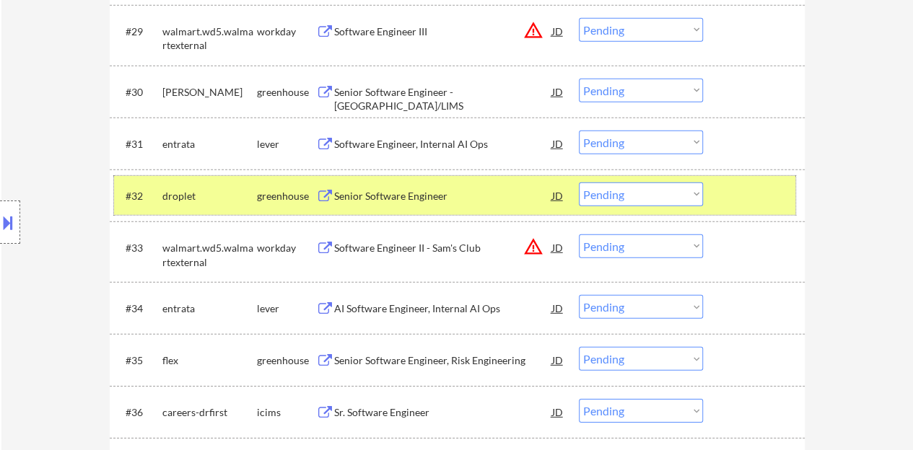
click at [634, 190] on select "Choose an option... Pending Applied Excluded (Questions) Excluded (Expired) Exc…" at bounding box center [641, 195] width 124 height 24
click at [579, 183] on select "Choose an option... Pending Applied Excluded (Questions) Excluded (Expired) Exc…" at bounding box center [641, 195] width 124 height 24
select select ""pending""
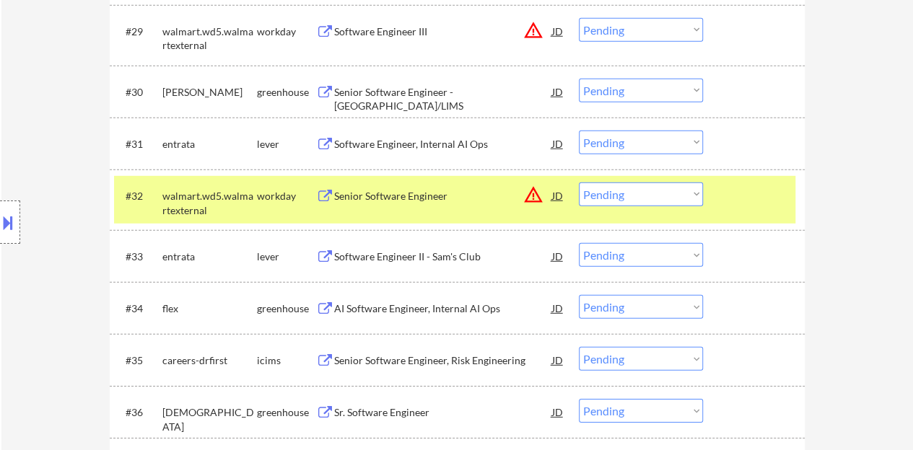
click at [732, 193] on div at bounding box center [755, 196] width 63 height 26
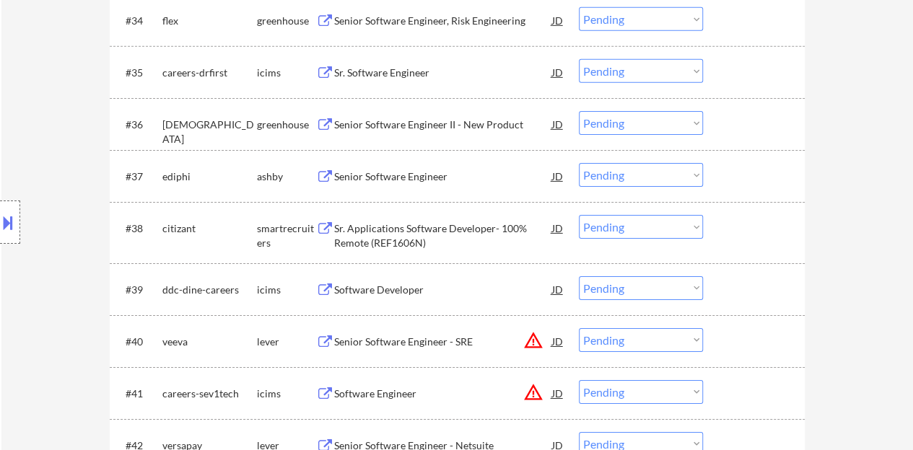
scroll to position [2309, 0]
click at [377, 162] on div "Senior Software Engineer" at bounding box center [443, 175] width 218 height 26
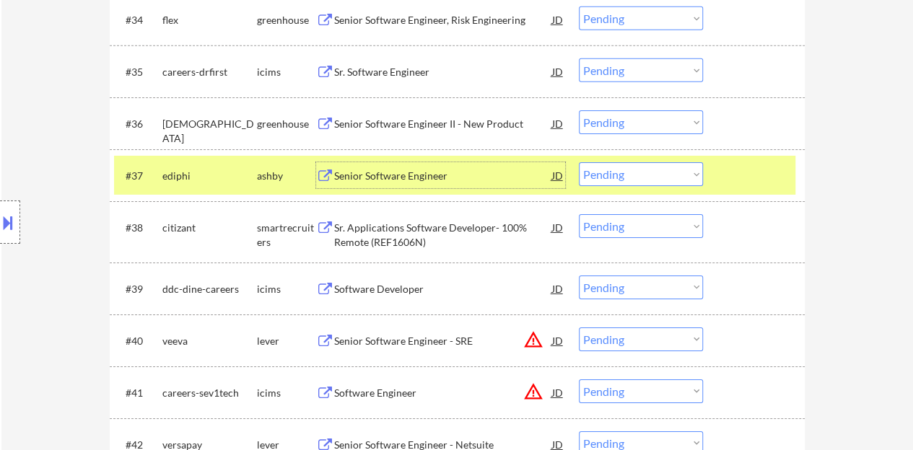
click at [636, 178] on select "Choose an option... Pending Applied Excluded (Questions) Excluded (Expired) Exc…" at bounding box center [641, 174] width 124 height 24
click at [579, 162] on select "Choose an option... Pending Applied Excluded (Questions) Excluded (Expired) Exc…" at bounding box center [641, 174] width 124 height 24
select select ""pending""
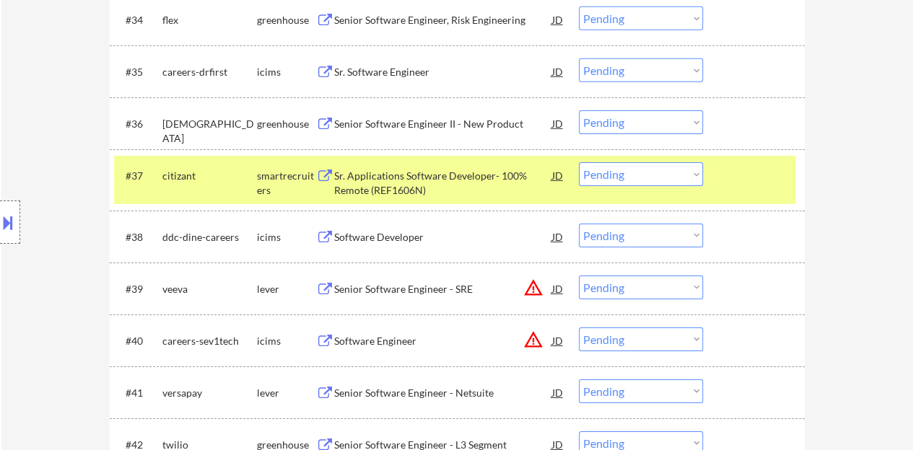
click at [735, 175] on div at bounding box center [755, 175] width 63 height 26
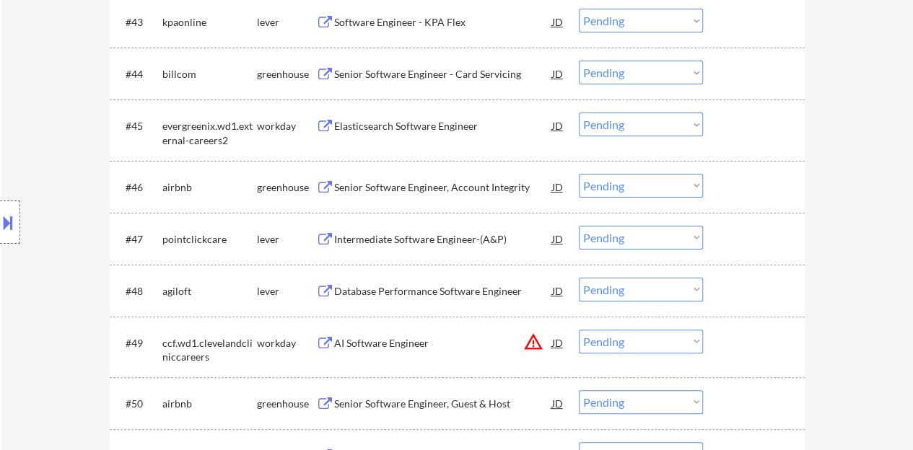
scroll to position [2814, 0]
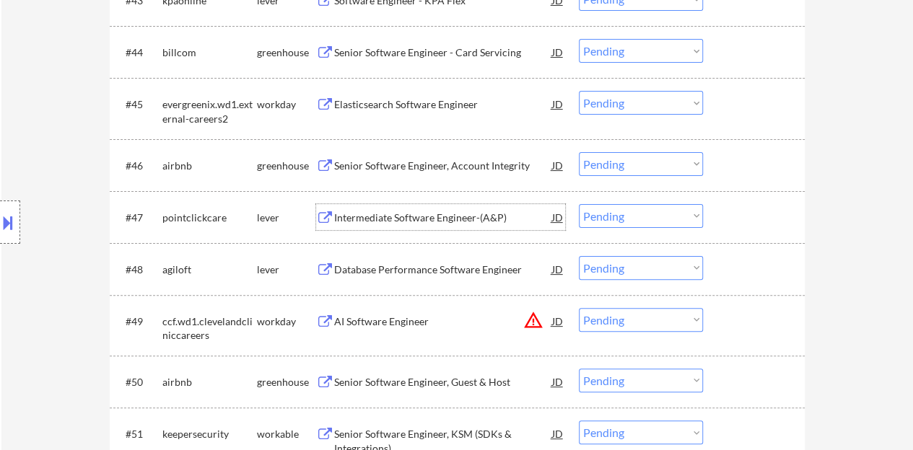
click at [455, 221] on div "Intermediate Software Engineer-(A&P)" at bounding box center [443, 218] width 218 height 14
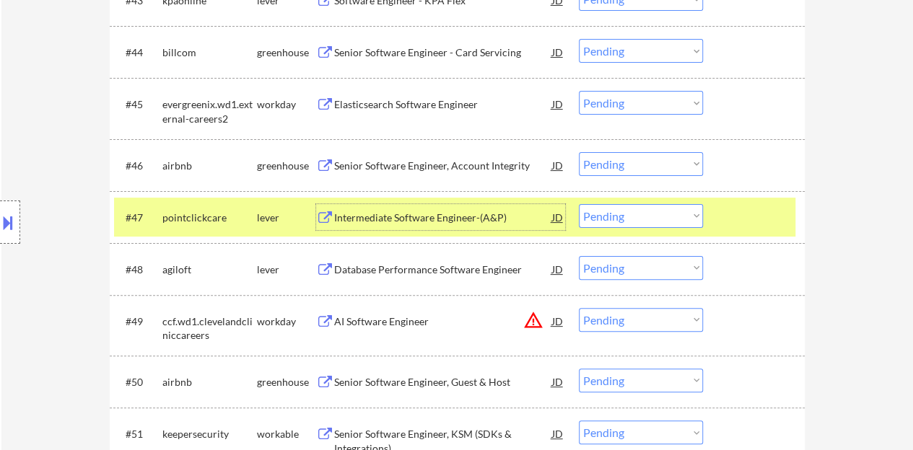
click at [662, 211] on select "Choose an option... Pending Applied Excluded (Questions) Excluded (Expired) Exc…" at bounding box center [641, 216] width 124 height 24
click at [579, 204] on select "Choose an option... Pending Applied Excluded (Questions) Excluded (Expired) Exc…" at bounding box center [641, 216] width 124 height 24
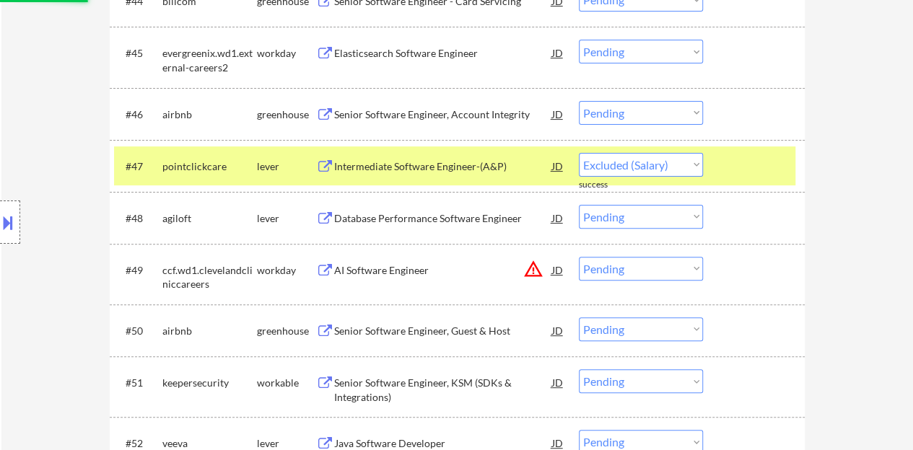
scroll to position [2886, 0]
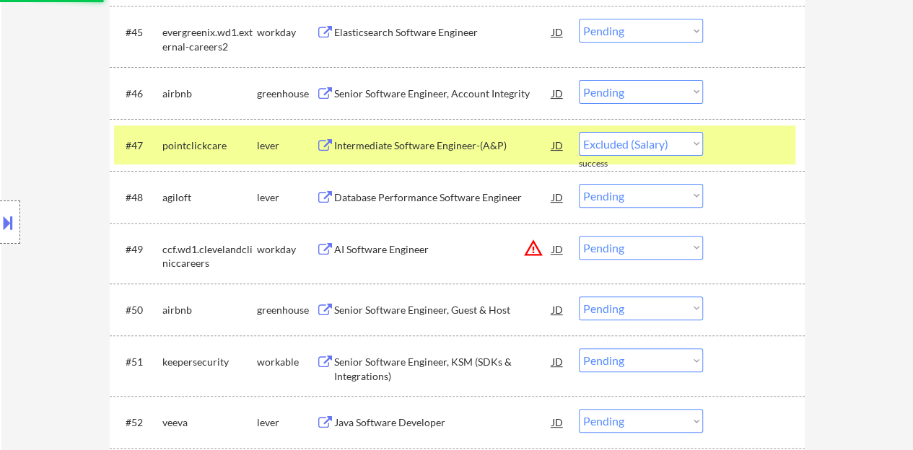
select select ""pending""
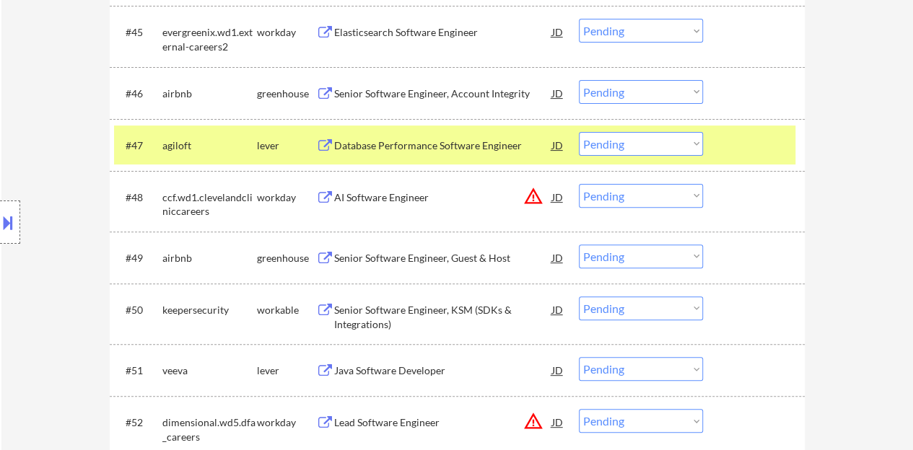
click at [753, 138] on div at bounding box center [755, 145] width 63 height 26
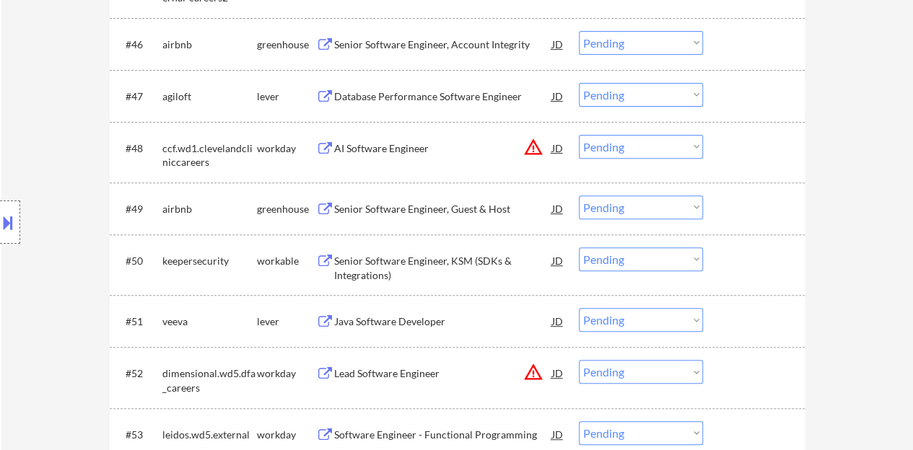
scroll to position [2958, 0]
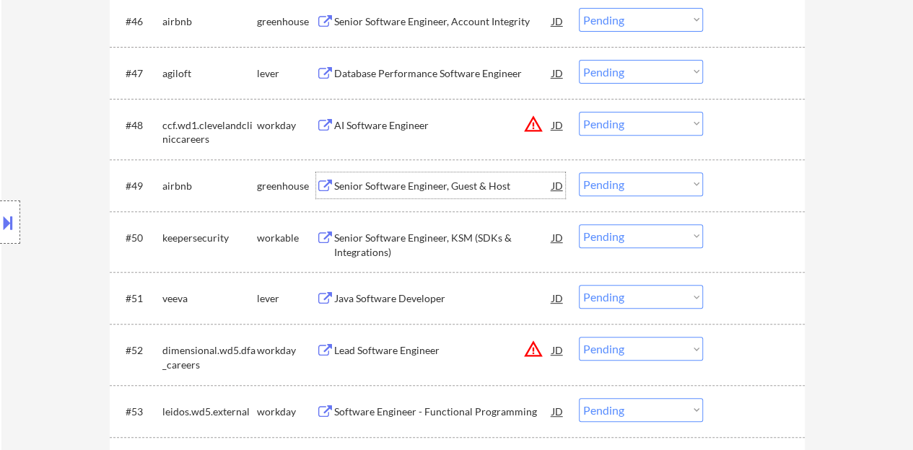
click at [408, 191] on div "Senior Software Engineer, Guest & Host" at bounding box center [443, 186] width 218 height 14
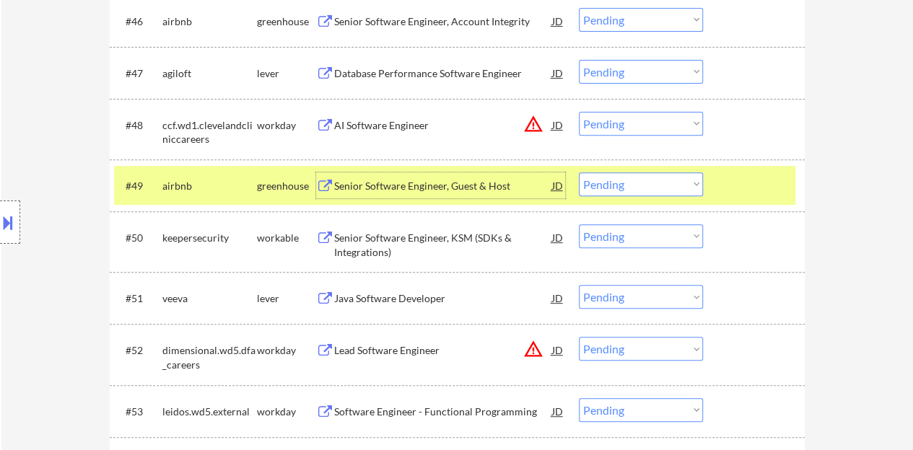
click at [674, 175] on select "Choose an option... Pending Applied Excluded (Questions) Excluded (Expired) Exc…" at bounding box center [641, 184] width 124 height 24
click at [579, 172] on select "Choose an option... Pending Applied Excluded (Questions) Excluded (Expired) Exc…" at bounding box center [641, 184] width 124 height 24
select select ""pending""
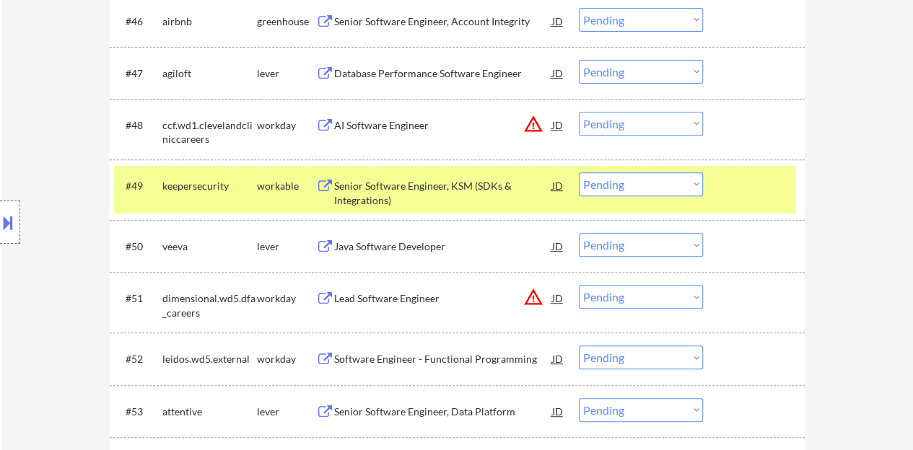
click at [746, 191] on div at bounding box center [755, 185] width 63 height 26
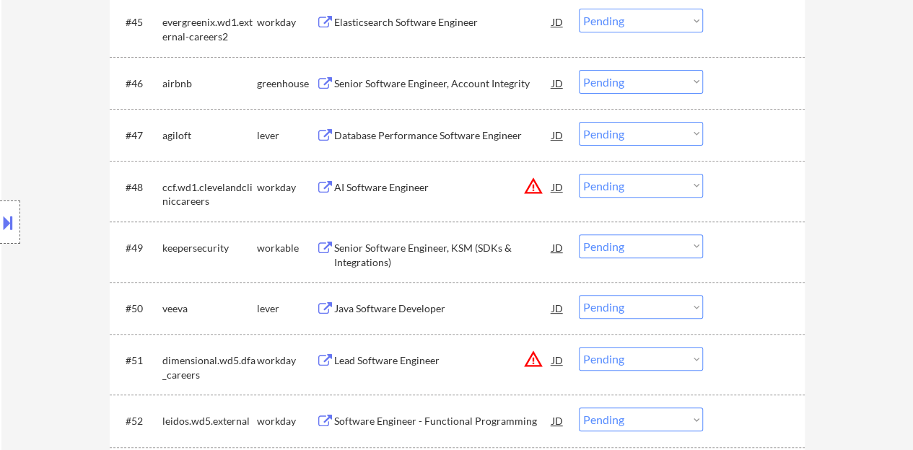
scroll to position [2886, 0]
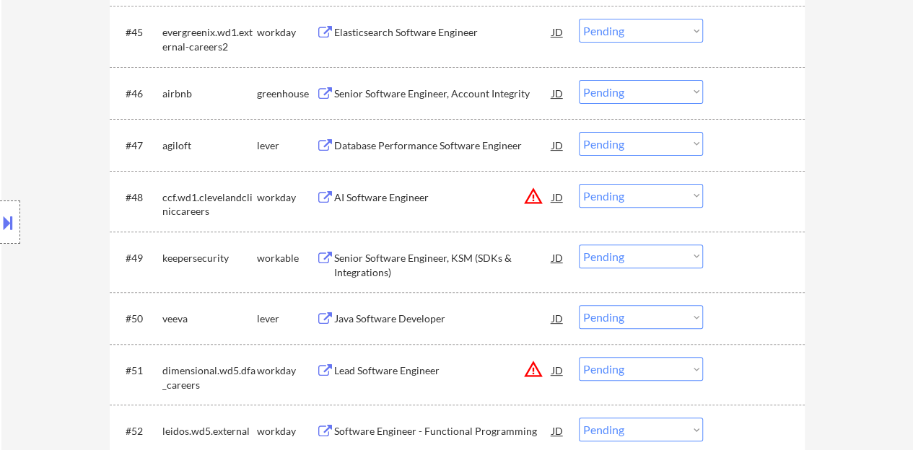
drag, startPoint x: 911, startPoint y: 214, endPoint x: 923, endPoint y: -37, distance: 251.4
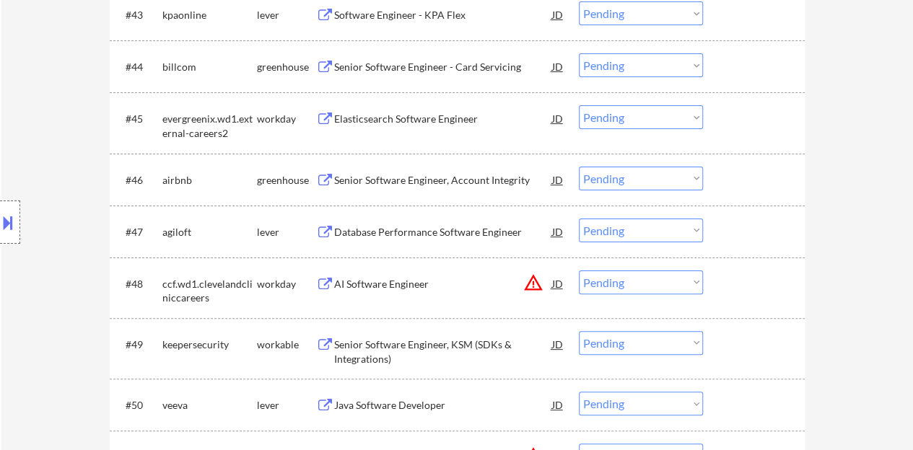
scroll to position [2960, 0]
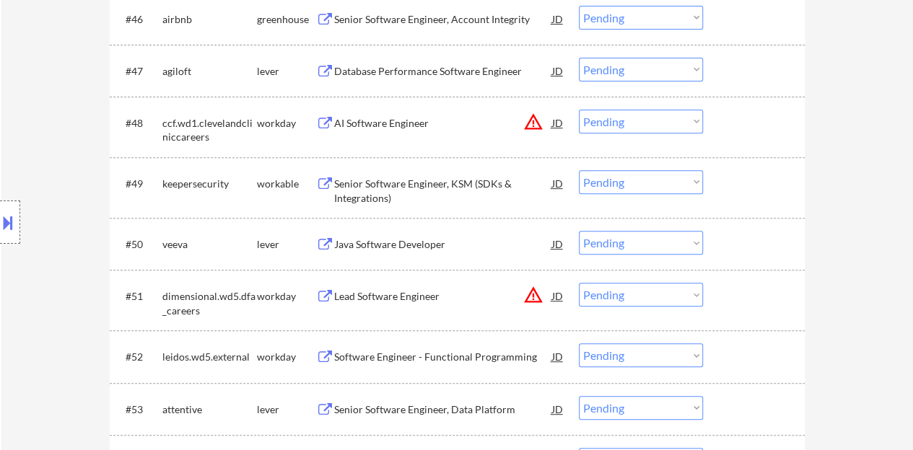
click at [368, 247] on div "Java Software Developer" at bounding box center [443, 244] width 218 height 14
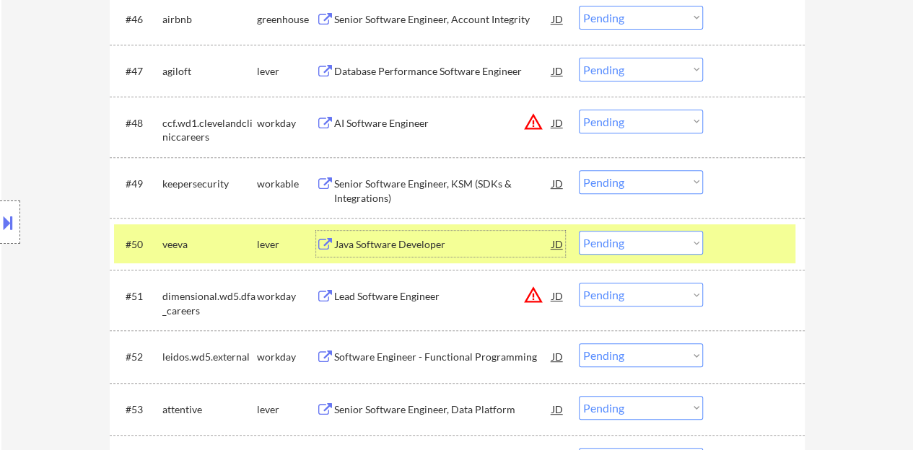
click at [634, 238] on select "Choose an option... Pending Applied Excluded (Questions) Excluded (Expired) Exc…" at bounding box center [641, 243] width 124 height 24
click at [579, 231] on select "Choose an option... Pending Applied Excluded (Questions) Excluded (Expired) Exc…" at bounding box center [641, 243] width 124 height 24
select select ""pending""
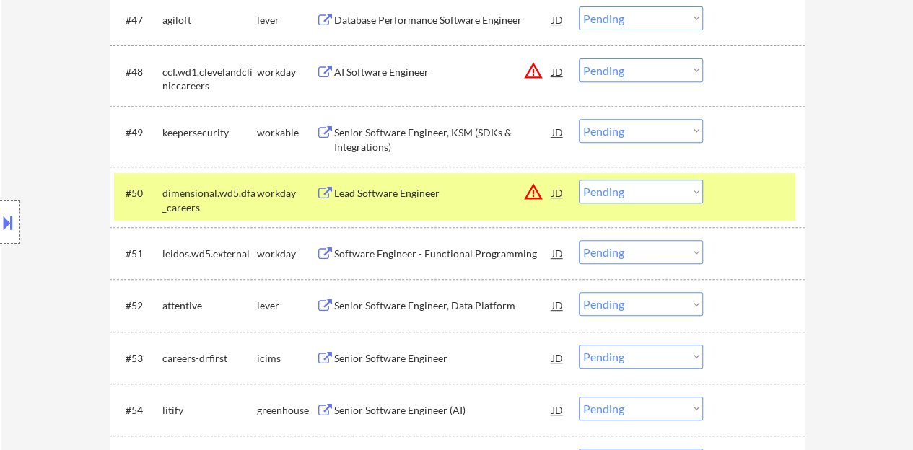
scroll to position [3033, 0]
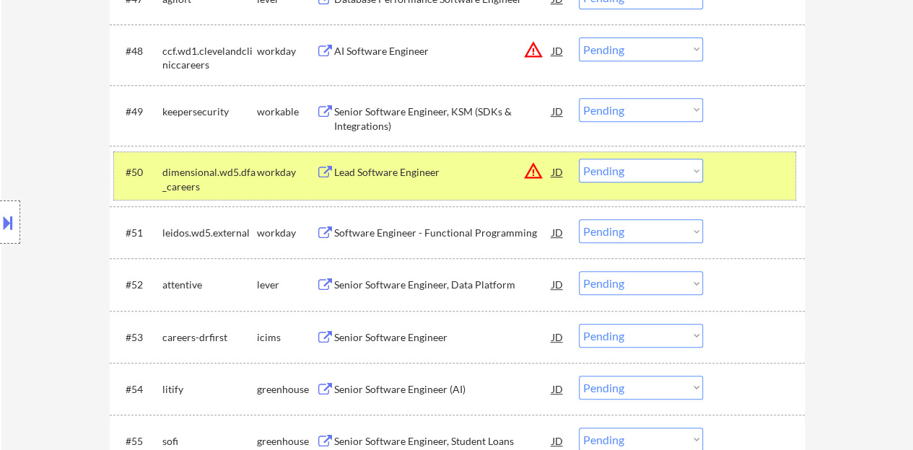
click at [757, 177] on div at bounding box center [755, 172] width 63 height 26
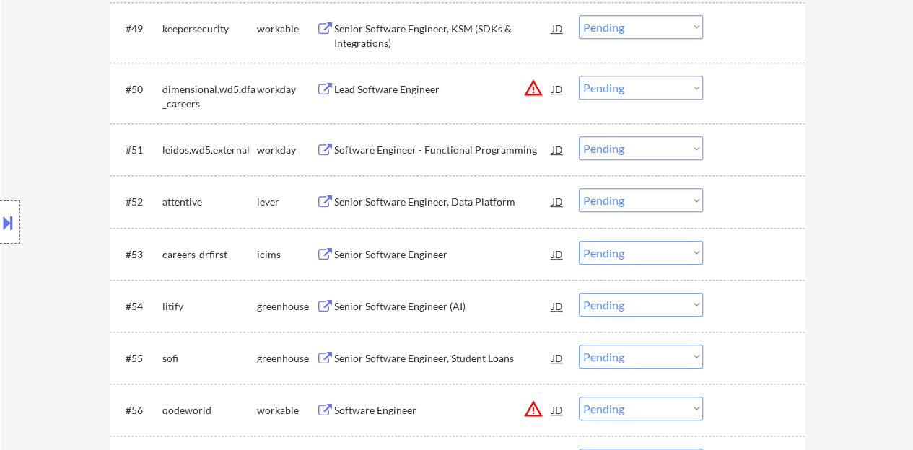
scroll to position [3105, 0]
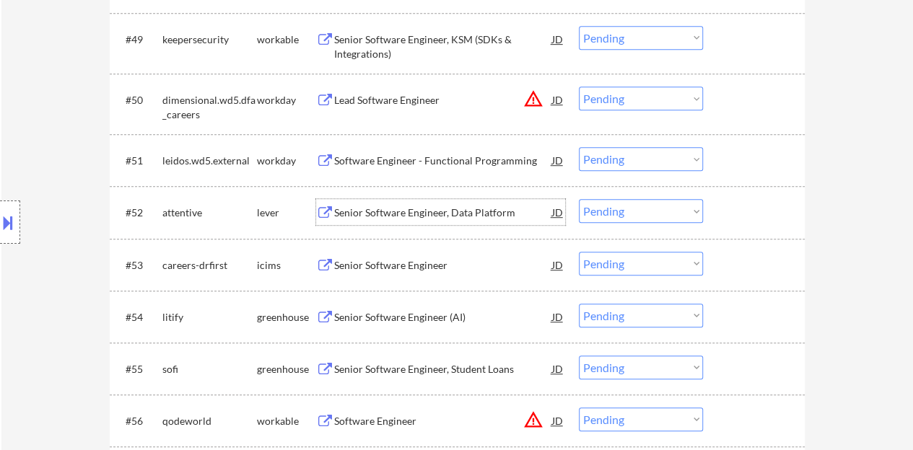
click at [432, 211] on div "Senior Software Engineer, Data Platform" at bounding box center [443, 213] width 218 height 14
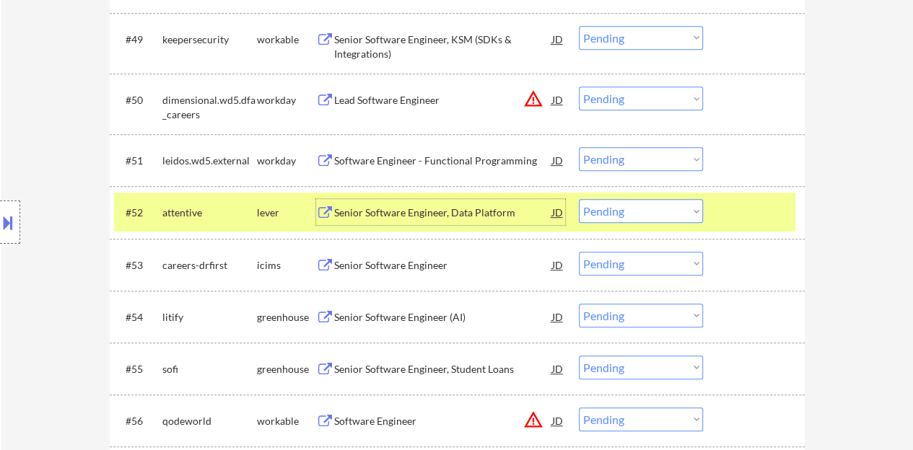
click at [633, 210] on select "Choose an option... Pending Applied Excluded (Questions) Excluded (Expired) Exc…" at bounding box center [641, 211] width 124 height 24
click at [579, 199] on select "Choose an option... Pending Applied Excluded (Questions) Excluded (Expired) Exc…" at bounding box center [641, 211] width 124 height 24
select select ""pending""
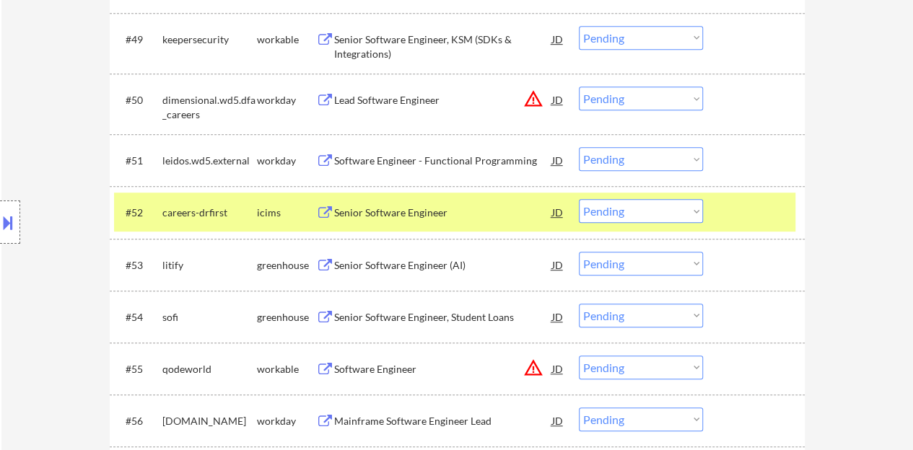
scroll to position [3177, 0]
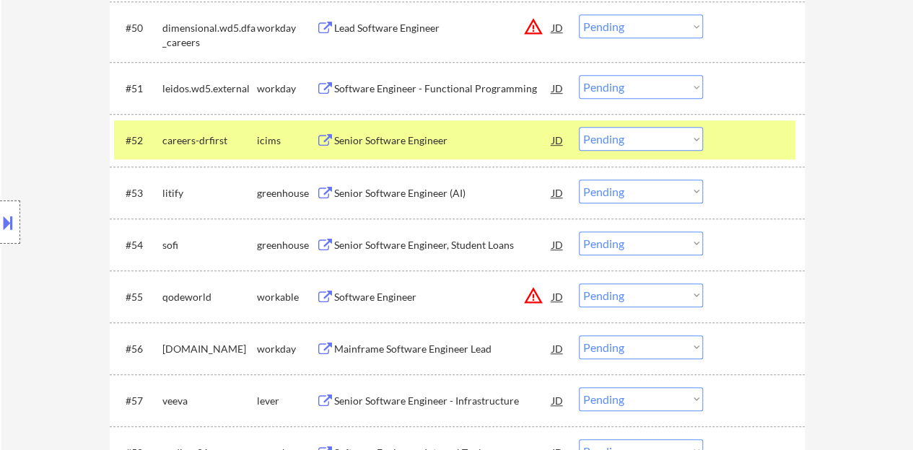
click at [765, 139] on div at bounding box center [755, 140] width 63 height 26
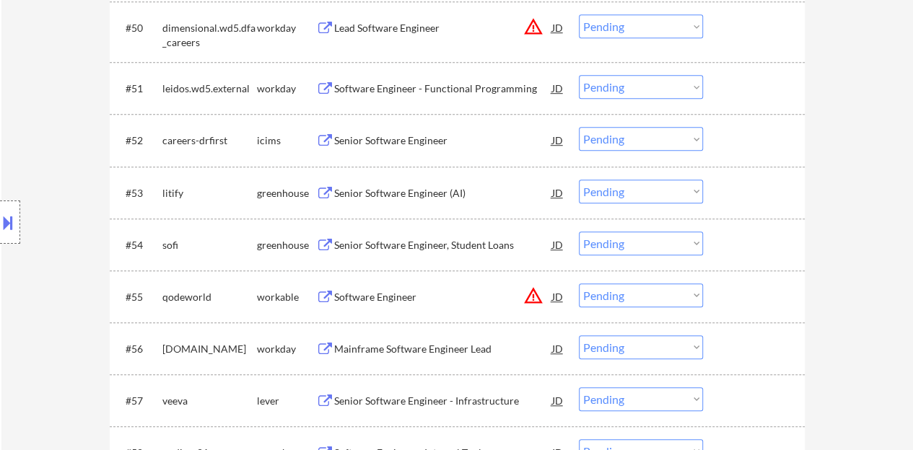
click at [374, 188] on div "Senior Software Engineer (AI)" at bounding box center [443, 193] width 218 height 14
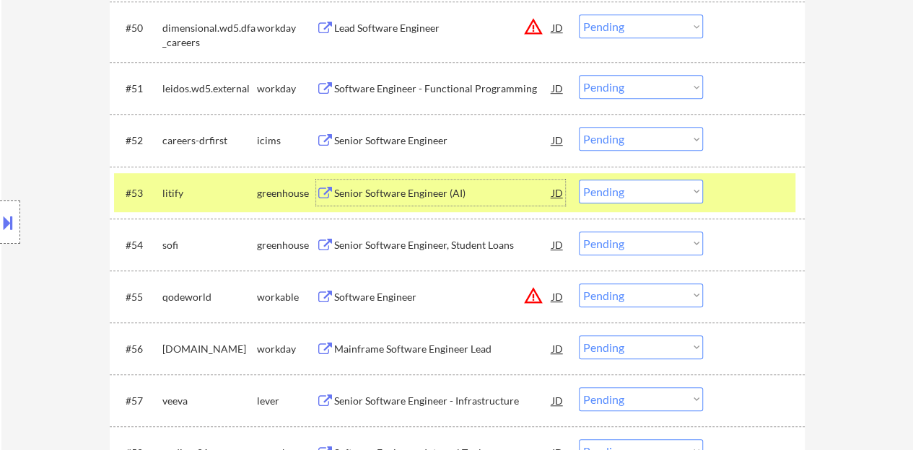
click at [625, 192] on select "Choose an option... Pending Applied Excluded (Questions) Excluded (Expired) Exc…" at bounding box center [641, 192] width 124 height 24
click at [579, 180] on select "Choose an option... Pending Applied Excluded (Questions) Excluded (Expired) Exc…" at bounding box center [641, 192] width 124 height 24
select select ""pending""
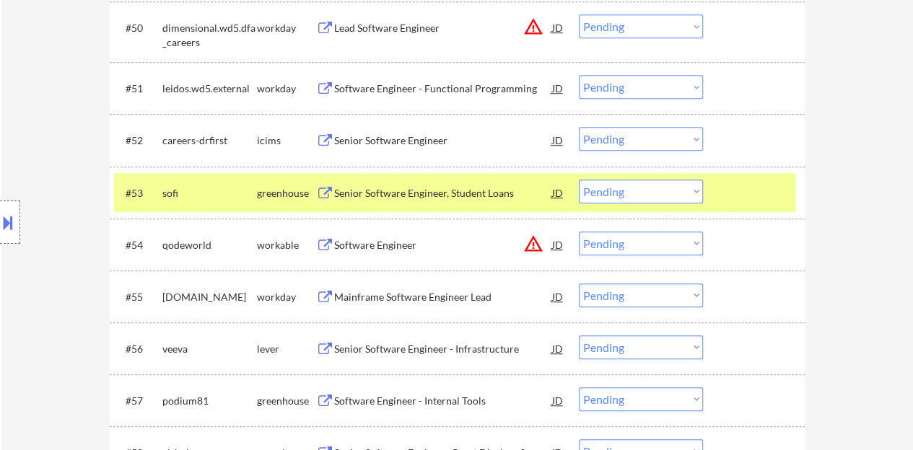
click at [768, 201] on div at bounding box center [755, 193] width 63 height 26
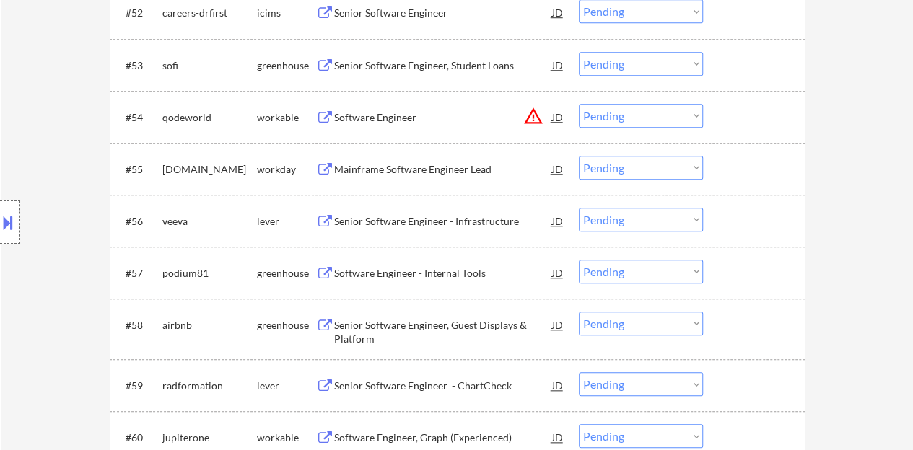
scroll to position [3321, 0]
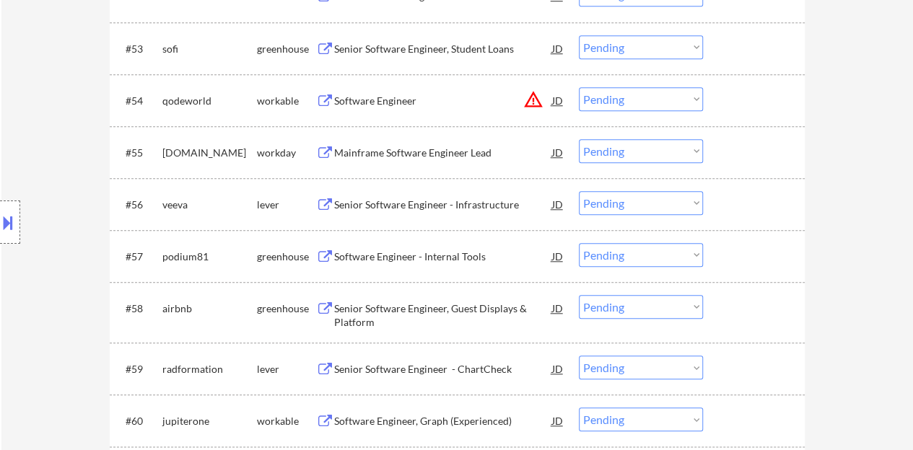
click at [426, 243] on div "Software Engineer - Internal Tools" at bounding box center [443, 256] width 218 height 26
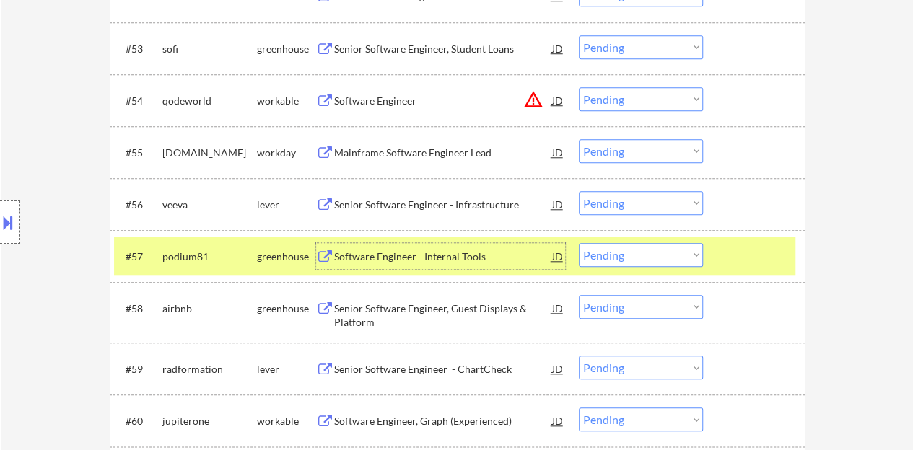
click at [688, 263] on select "Choose an option... Pending Applied Excluded (Questions) Excluded (Expired) Exc…" at bounding box center [641, 255] width 124 height 24
click at [579, 243] on select "Choose an option... Pending Applied Excluded (Questions) Excluded (Expired) Exc…" at bounding box center [641, 255] width 124 height 24
select select ""pending""
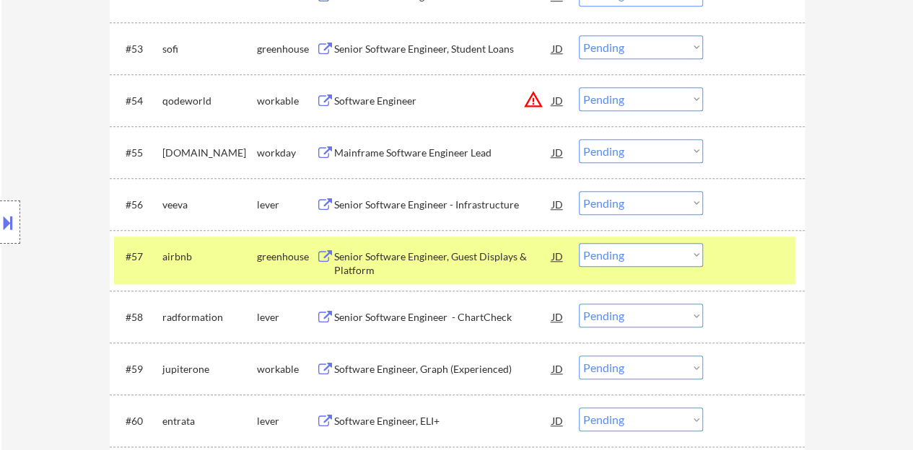
scroll to position [3393, 0]
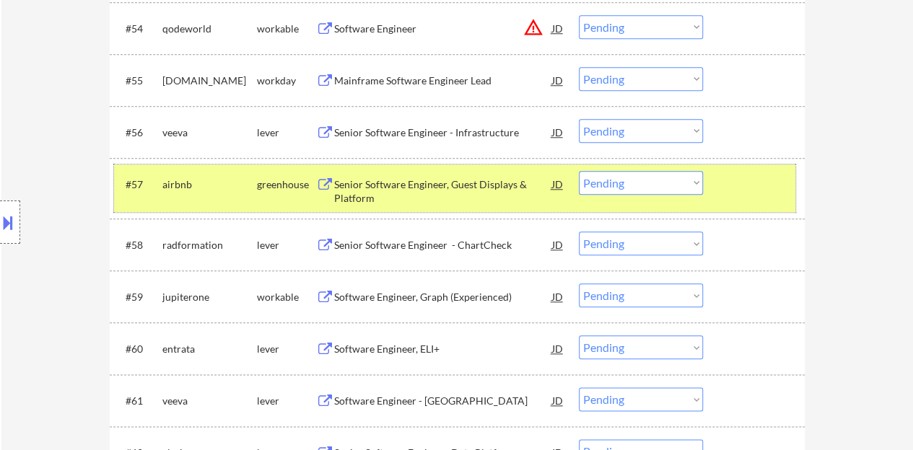
click at [782, 186] on div at bounding box center [755, 184] width 63 height 26
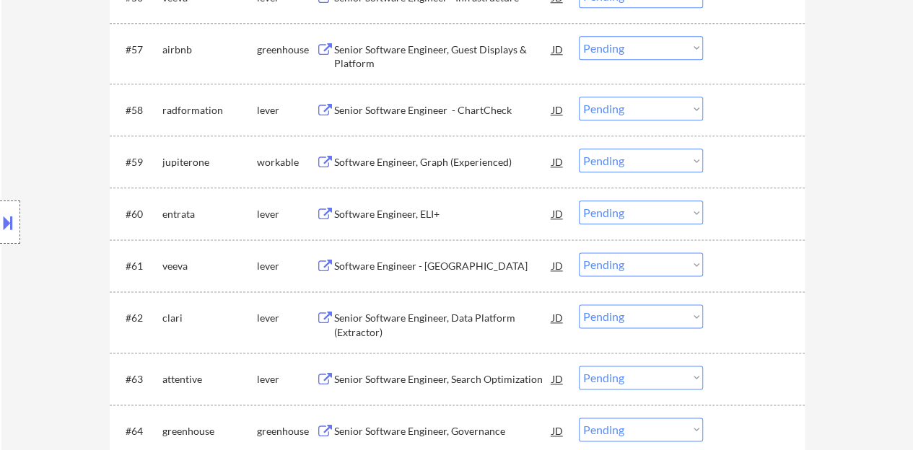
scroll to position [3538, 0]
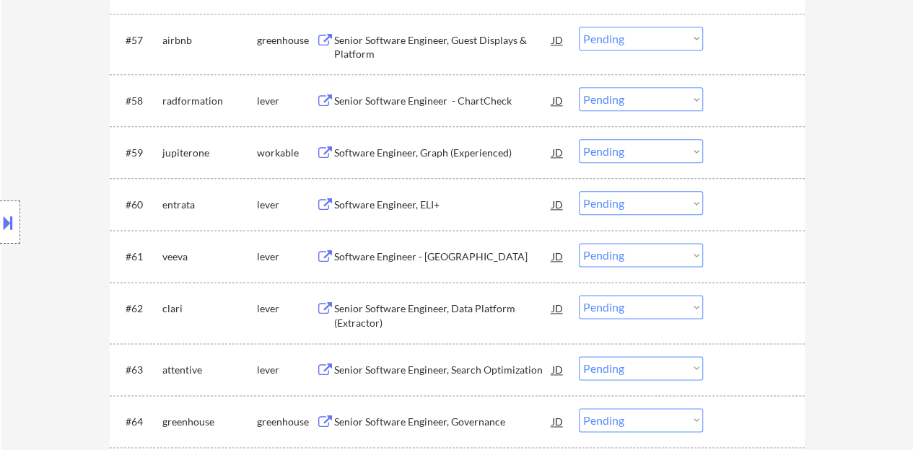
click at [393, 252] on div "Software Engineer - Java" at bounding box center [443, 257] width 218 height 14
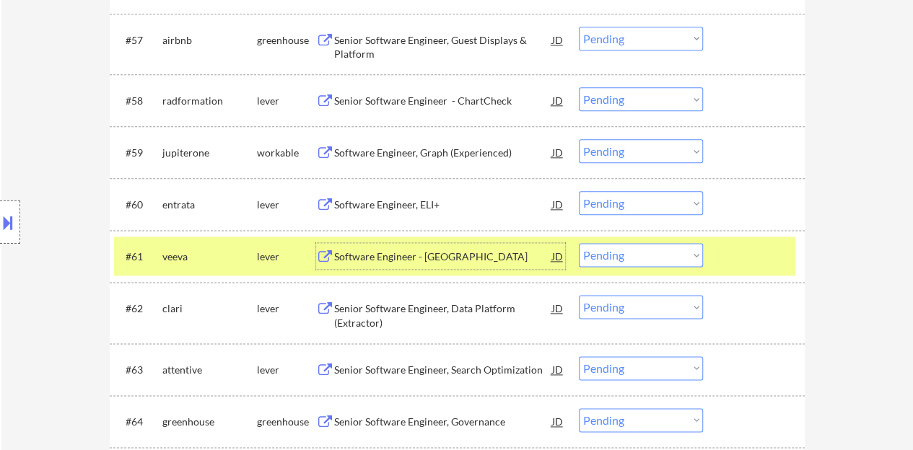
click at [662, 255] on select "Choose an option... Pending Applied Excluded (Questions) Excluded (Expired) Exc…" at bounding box center [641, 255] width 124 height 24
click at [579, 243] on select "Choose an option... Pending Applied Excluded (Questions) Excluded (Expired) Exc…" at bounding box center [641, 255] width 124 height 24
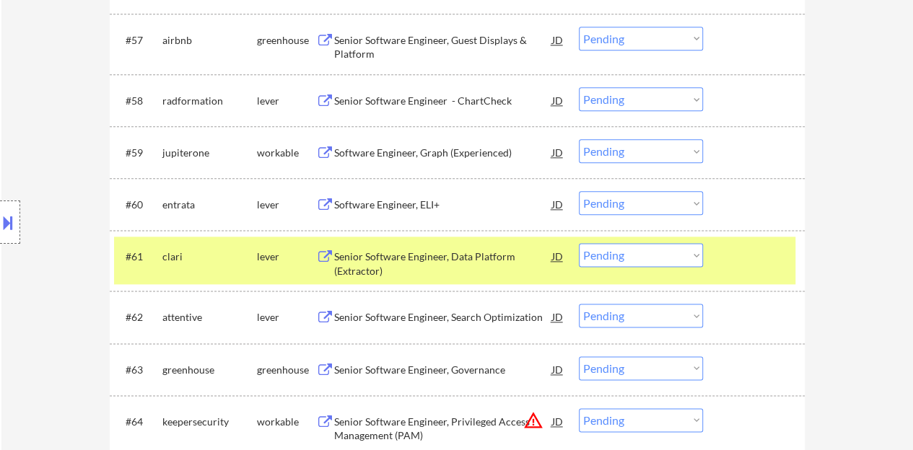
scroll to position [3610, 0]
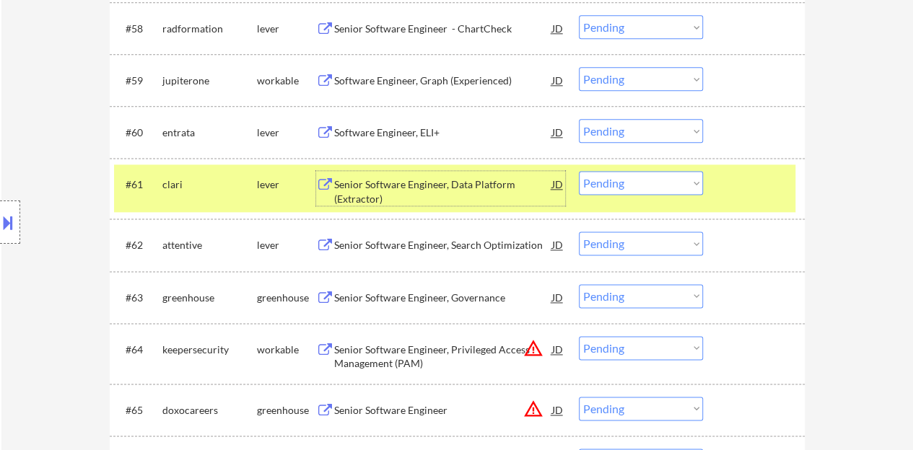
click at [484, 181] on div "Senior Software Engineer, Data Platform (Extractor)" at bounding box center [443, 191] width 218 height 28
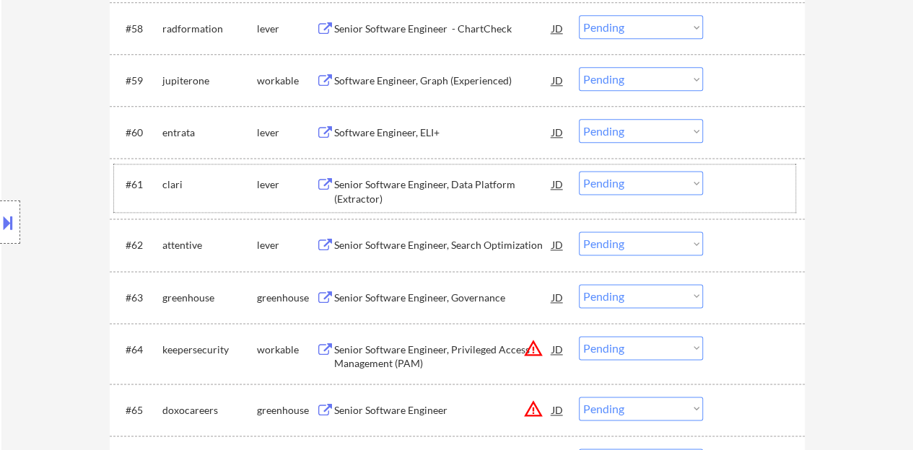
click at [754, 185] on div at bounding box center [755, 184] width 63 height 26
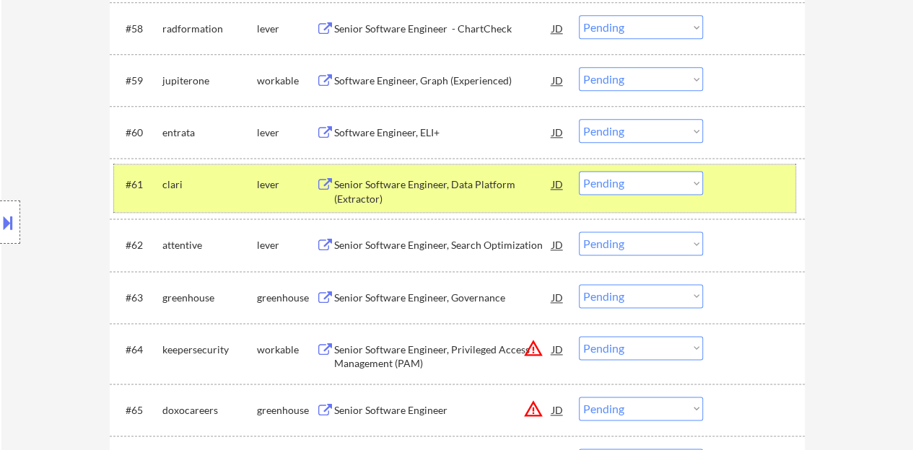
click at [635, 180] on select "Choose an option... Pending Applied Excluded (Questions) Excluded (Expired) Exc…" at bounding box center [641, 183] width 124 height 24
click at [579, 171] on select "Choose an option... Pending Applied Excluded (Questions) Excluded (Expired) Exc…" at bounding box center [641, 183] width 124 height 24
select select ""pending""
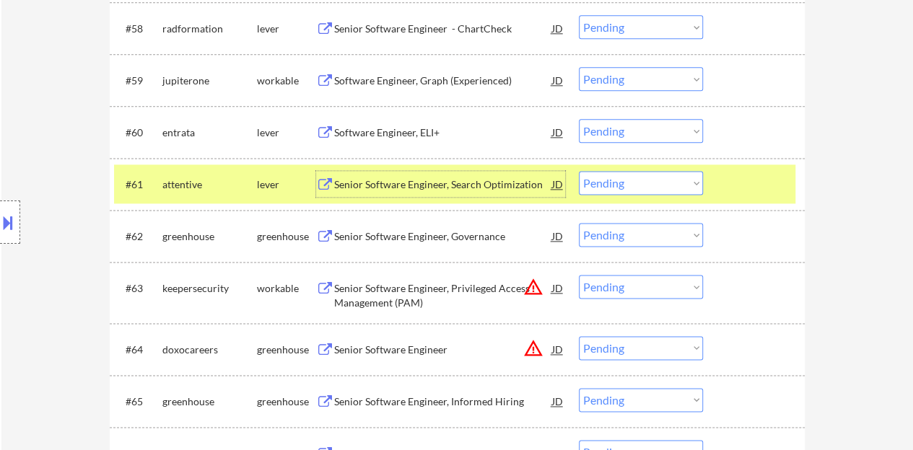
click at [424, 182] on div "Senior Software Engineer, Search Optimization" at bounding box center [443, 184] width 218 height 14
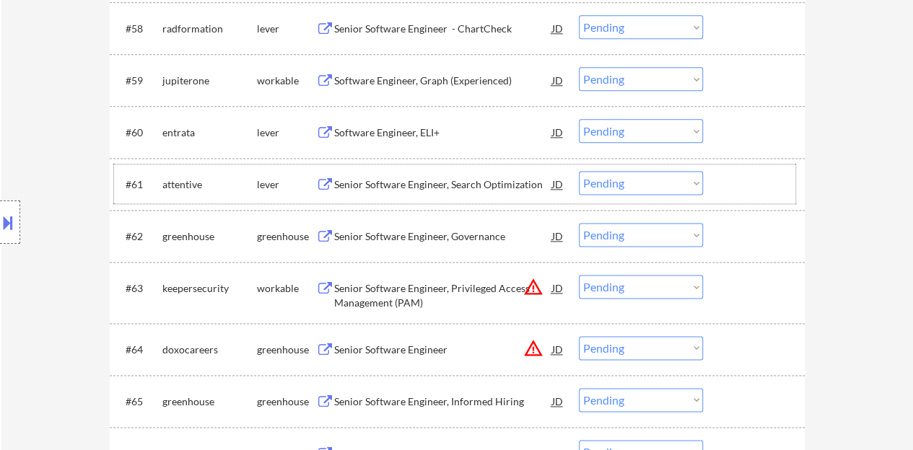
click at [751, 184] on div at bounding box center [755, 184] width 63 height 26
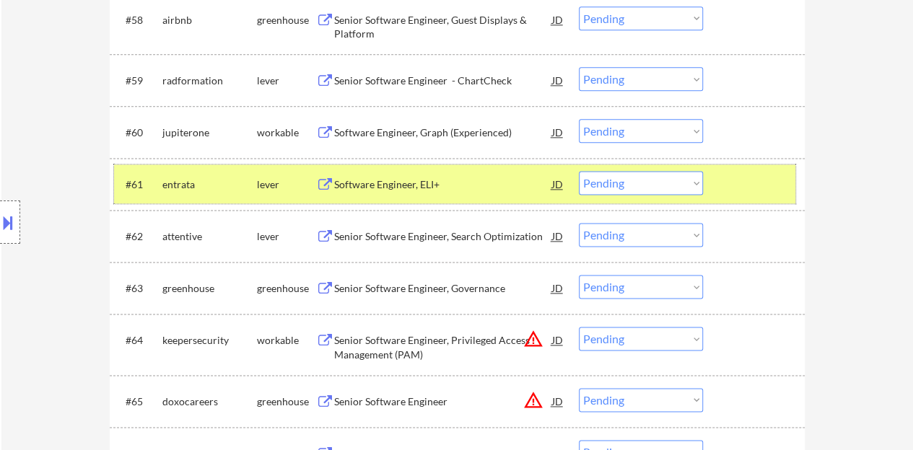
click at [753, 200] on div "#61 entrata lever Software Engineer, ELI+ JD warning_amber Choose an option... …" at bounding box center [454, 184] width 681 height 39
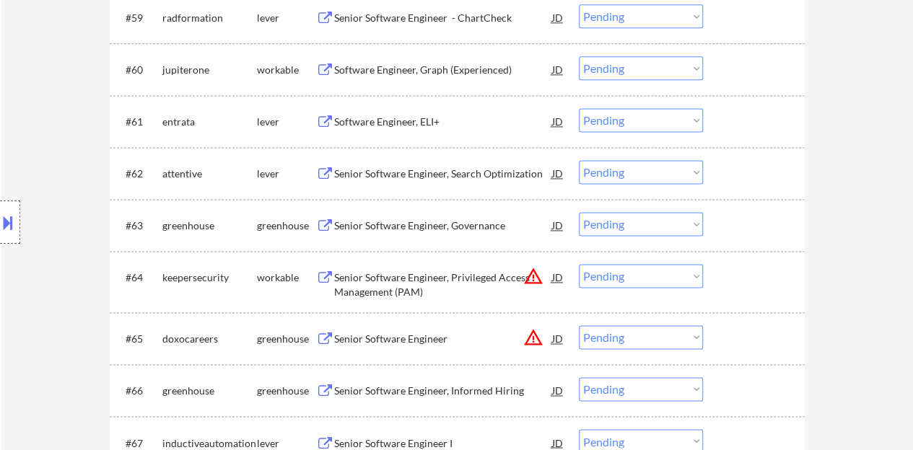
scroll to position [3682, 0]
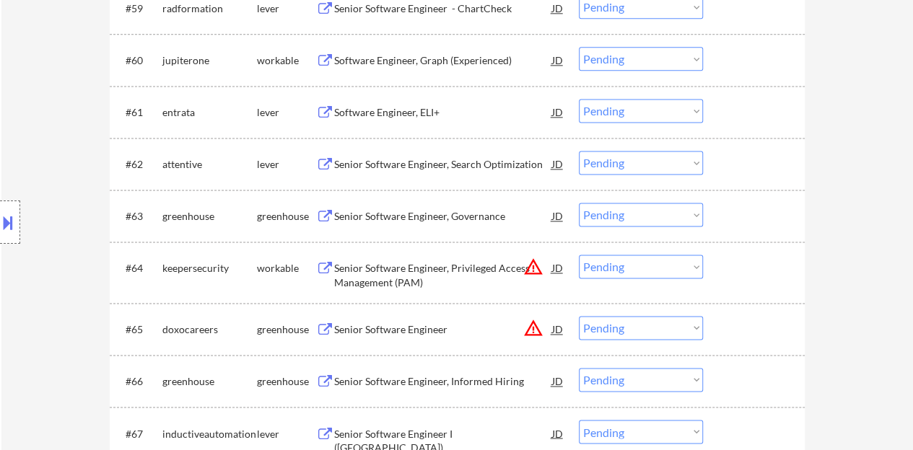
click at [606, 156] on select "Choose an option... Pending Applied Excluded (Questions) Excluded (Expired) Exc…" at bounding box center [641, 163] width 124 height 24
click at [579, 151] on select "Choose an option... Pending Applied Excluded (Questions) Excluded (Expired) Exc…" at bounding box center [641, 163] width 124 height 24
select select ""pending""
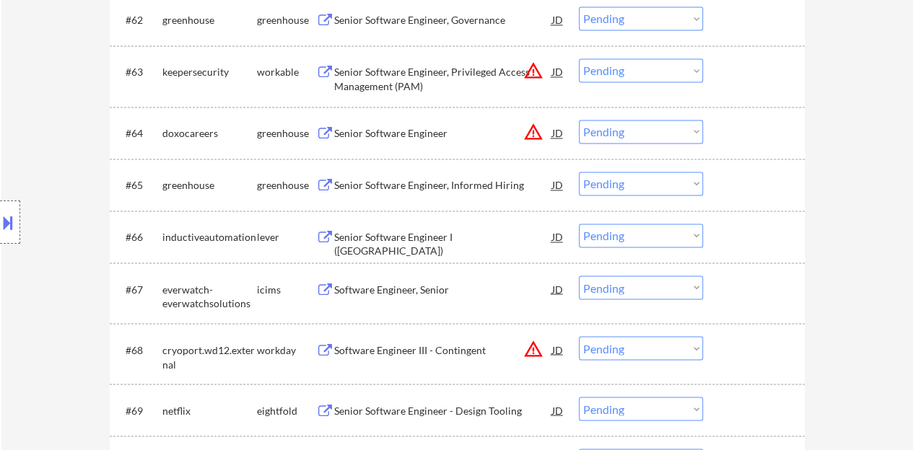
scroll to position [3898, 0]
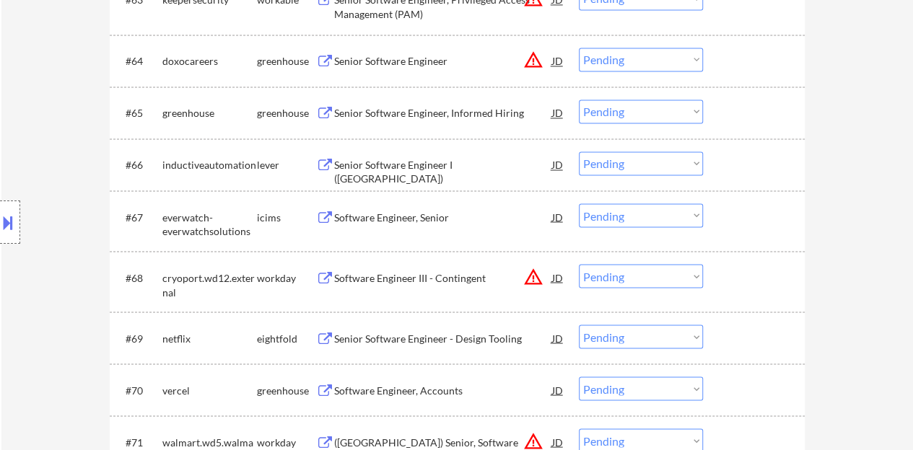
click at [437, 158] on div "Senior Software Engineer I (Java)" at bounding box center [443, 172] width 218 height 28
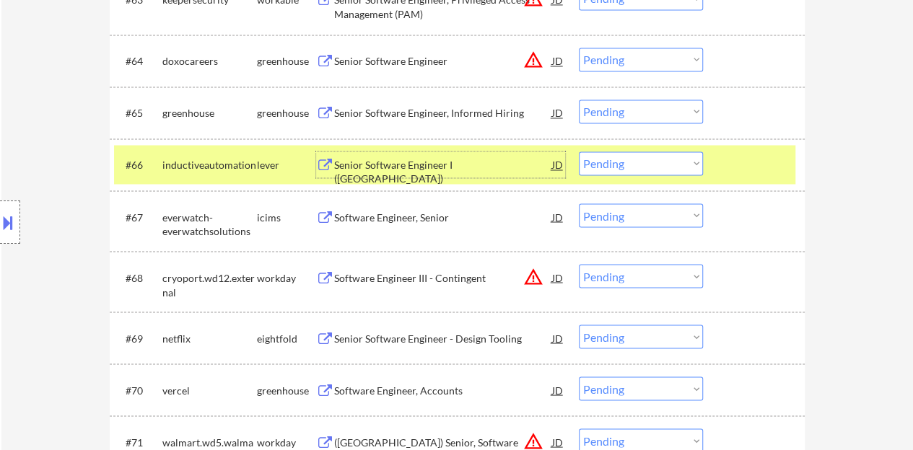
click at [678, 157] on select "Choose an option... Pending Applied Excluded (Questions) Excluded (Expired) Exc…" at bounding box center [641, 164] width 124 height 24
click at [579, 152] on select "Choose an option... Pending Applied Excluded (Questions) Excluded (Expired) Exc…" at bounding box center [641, 164] width 124 height 24
select select ""pending""
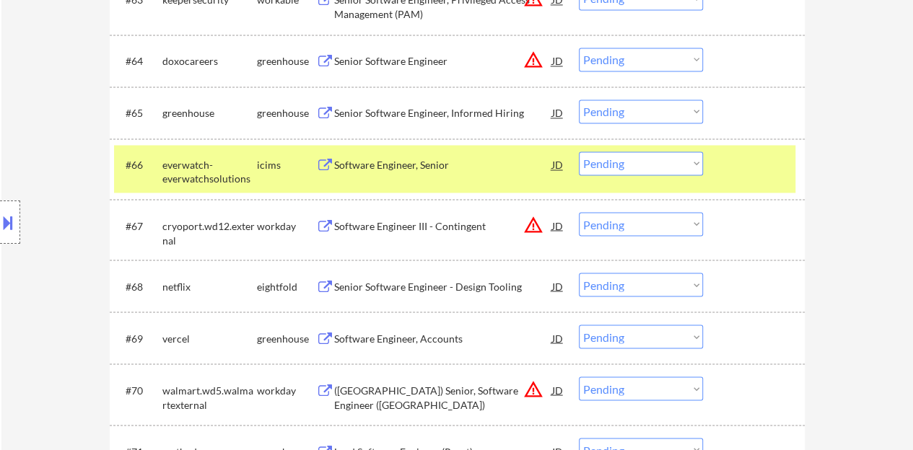
click at [773, 185] on div "#66 everwatch-everwatchsolutions icims Software Engineer, Senior JD warning_amb…" at bounding box center [454, 169] width 681 height 48
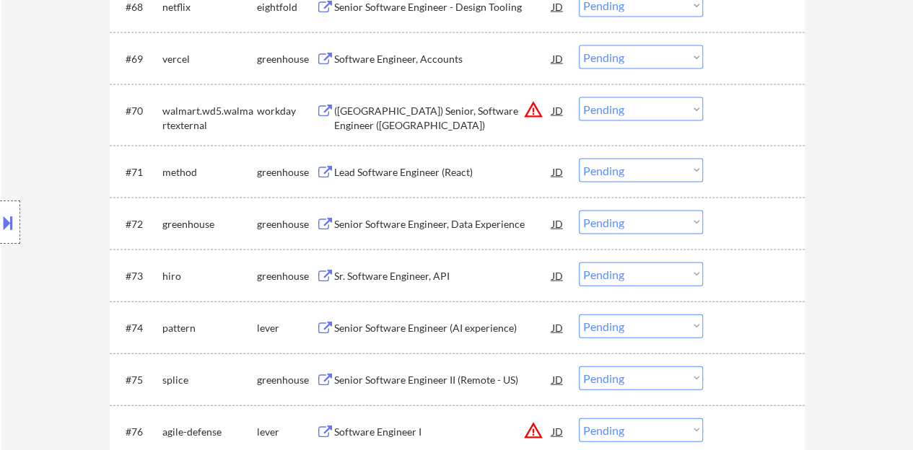
scroll to position [4187, 0]
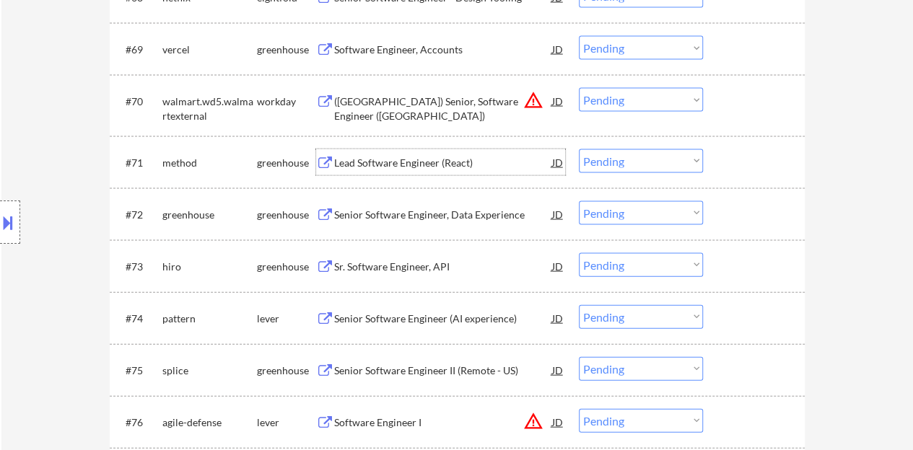
click at [398, 160] on div "Lead Software Engineer (React)" at bounding box center [443, 163] width 218 height 14
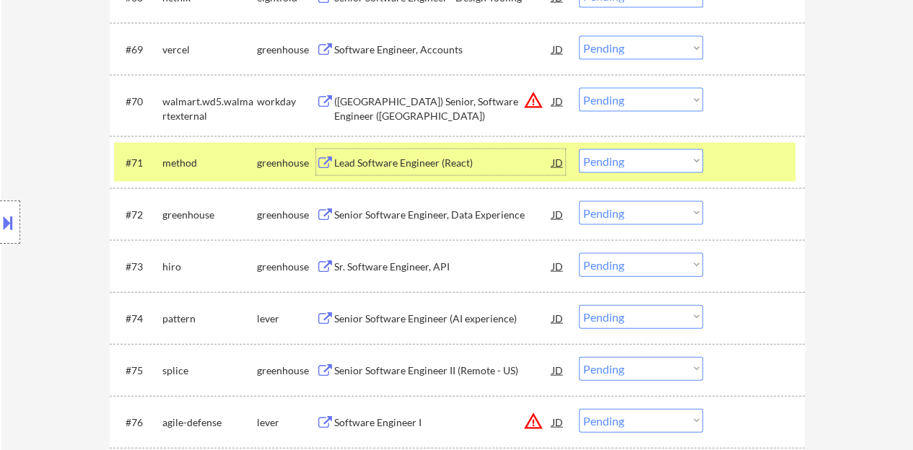
click at [636, 156] on select "Choose an option... Pending Applied Excluded (Questions) Excluded (Expired) Exc…" at bounding box center [641, 161] width 124 height 24
click at [579, 149] on select "Choose an option... Pending Applied Excluded (Questions) Excluded (Expired) Exc…" at bounding box center [641, 161] width 124 height 24
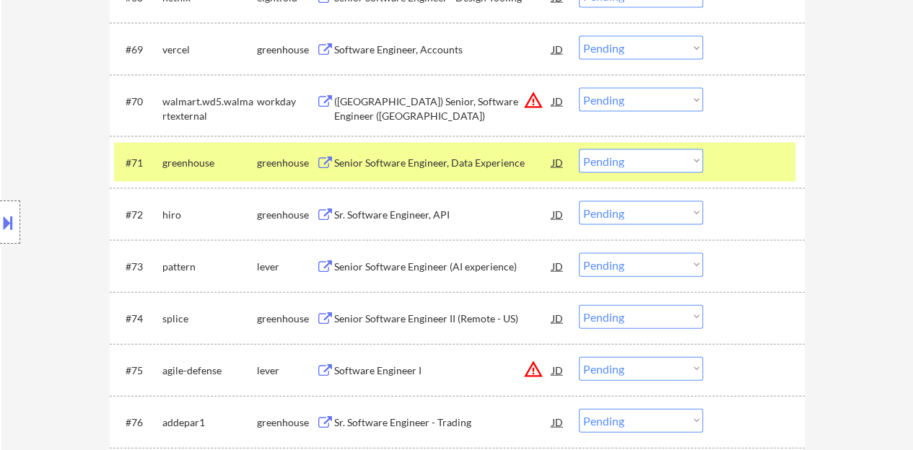
click at [485, 154] on div "Senior Software Engineer, Data Experience" at bounding box center [443, 162] width 218 height 26
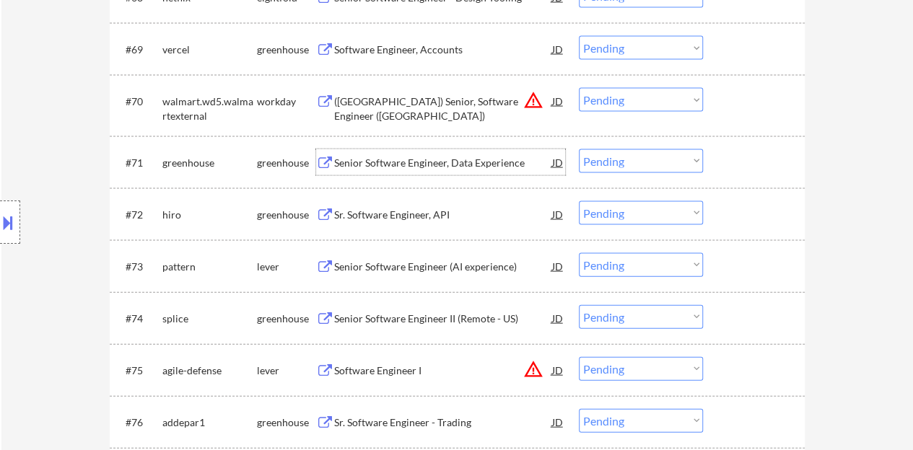
click at [733, 167] on div at bounding box center [755, 162] width 63 height 26
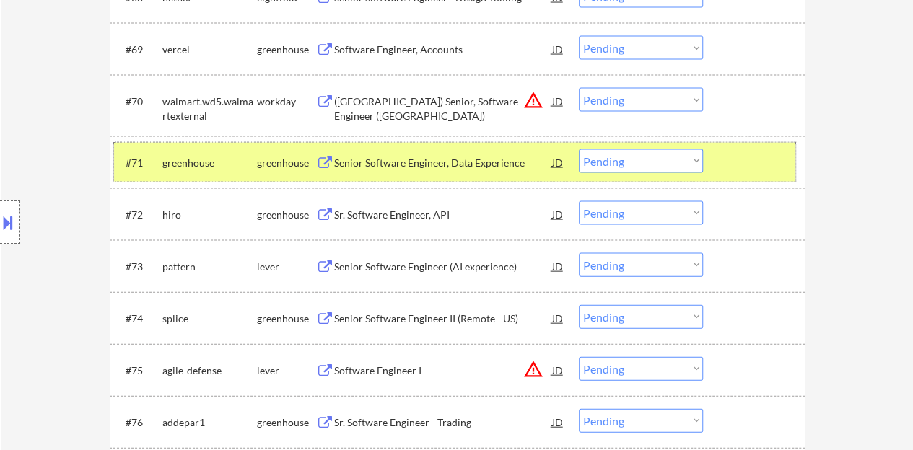
click at [671, 157] on select "Choose an option... Pending Applied Excluded (Questions) Excluded (Expired) Exc…" at bounding box center [641, 161] width 124 height 24
click at [579, 149] on select "Choose an option... Pending Applied Excluded (Questions) Excluded (Expired) Exc…" at bounding box center [641, 161] width 124 height 24
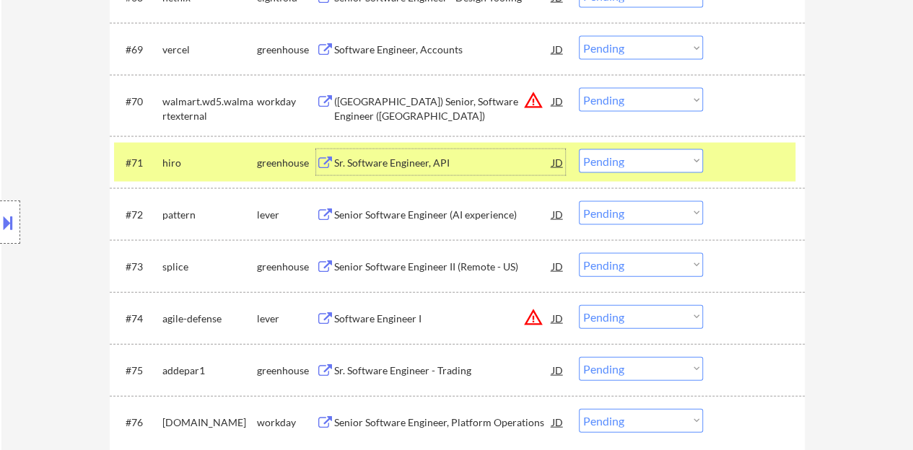
click at [428, 157] on div "Sr. Software Engineer, API" at bounding box center [443, 163] width 218 height 14
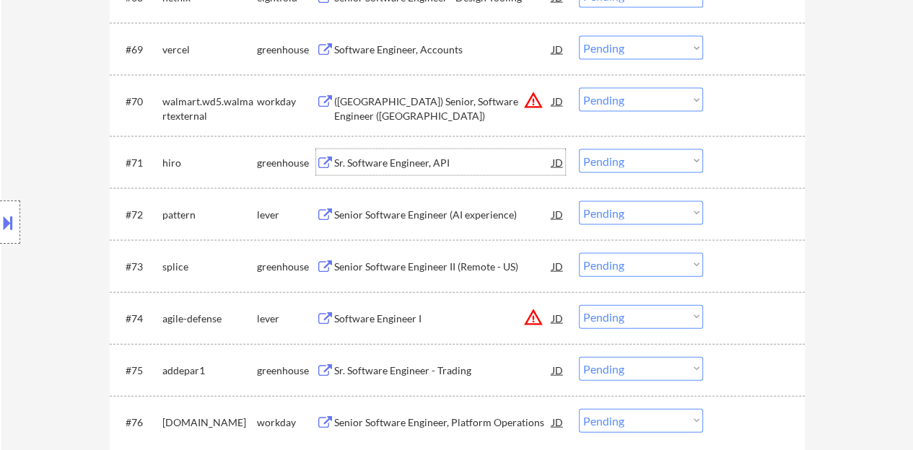
click at [762, 158] on div at bounding box center [755, 162] width 63 height 26
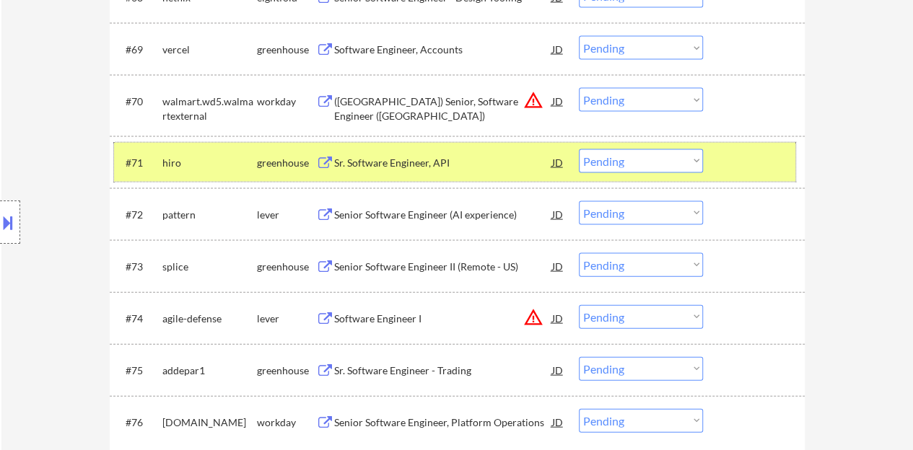
click at [630, 161] on select "Choose an option... Pending Applied Excluded (Questions) Excluded (Expired) Exc…" at bounding box center [641, 161] width 124 height 24
click at [579, 149] on select "Choose an option... Pending Applied Excluded (Questions) Excluded (Expired) Exc…" at bounding box center [641, 161] width 124 height 24
select select ""pending""
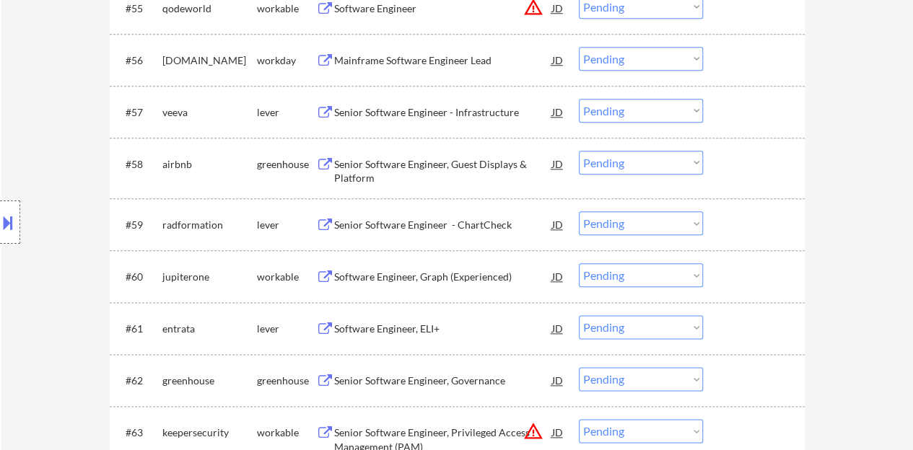
scroll to position [183, 0]
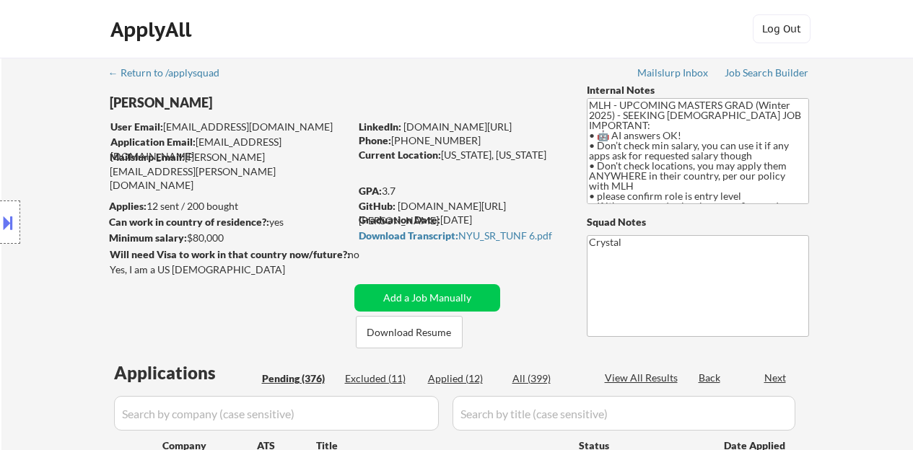
select select ""pending""
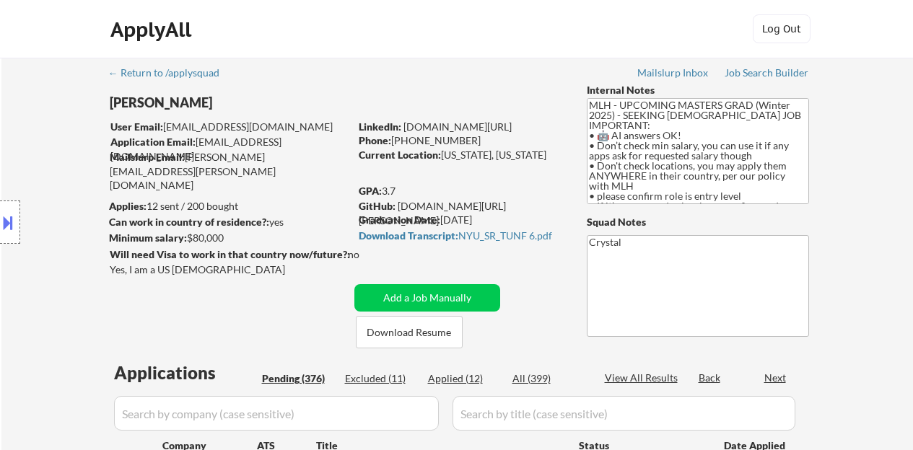
select select ""pending""
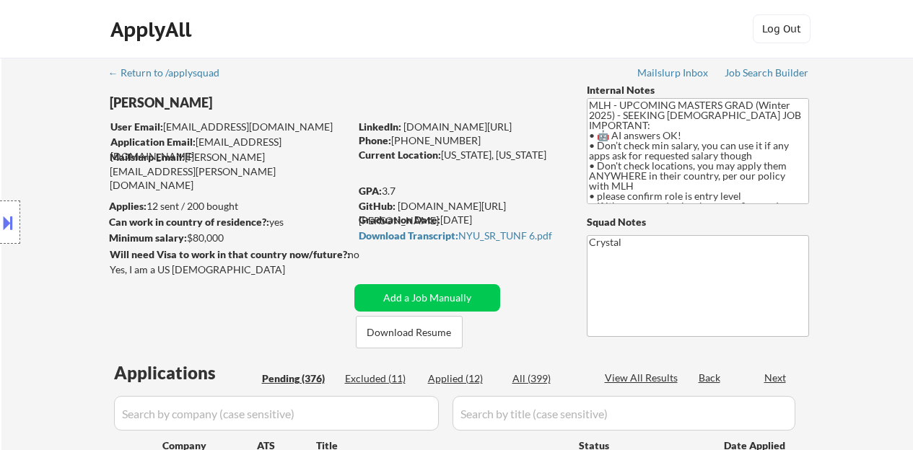
select select ""pending""
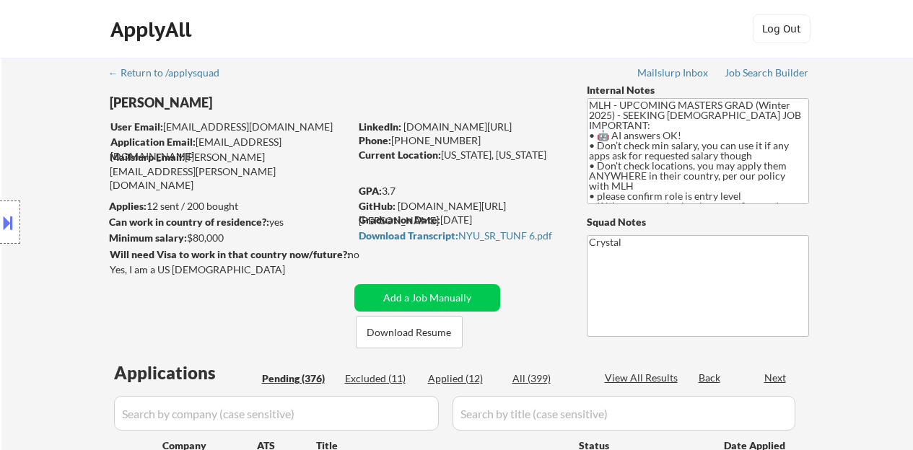
select select ""pending""
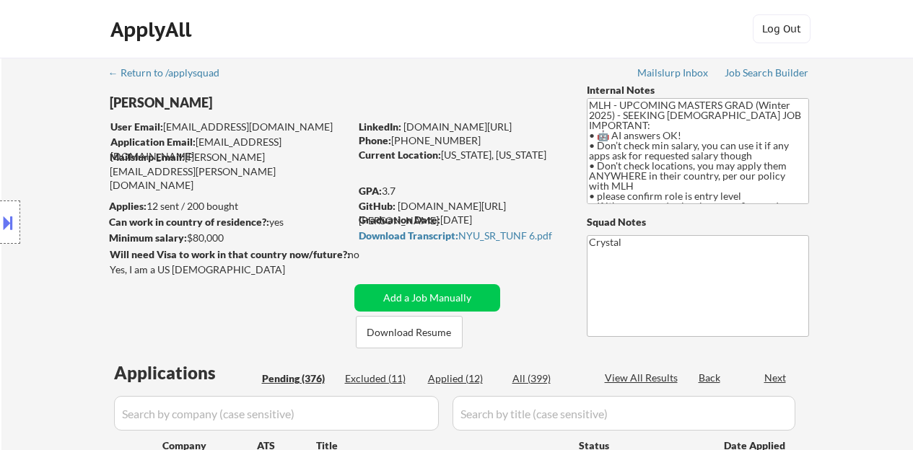
select select ""pending""
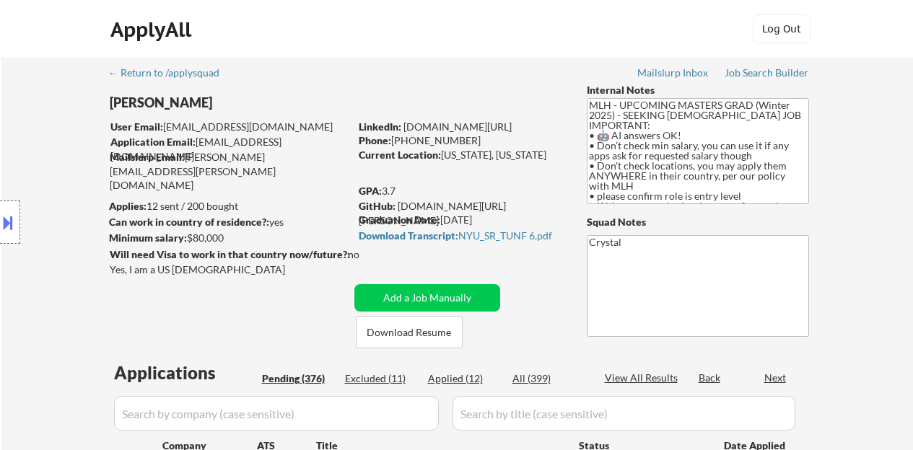
select select ""pending""
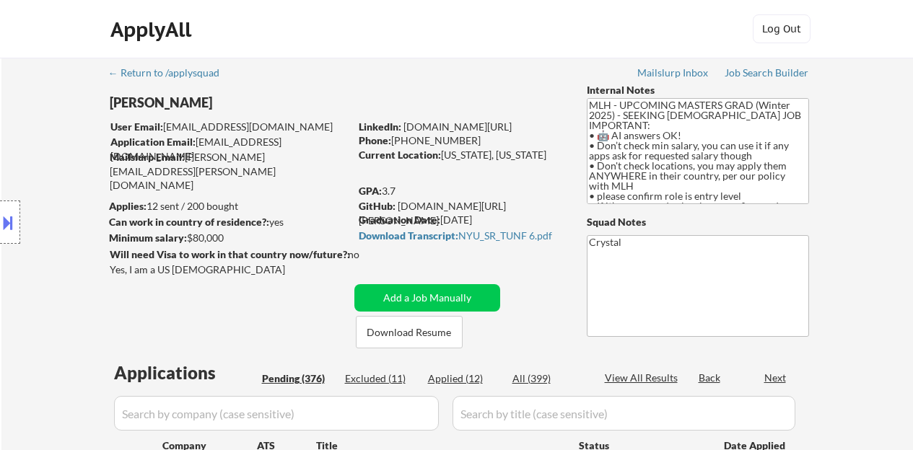
select select ""pending""
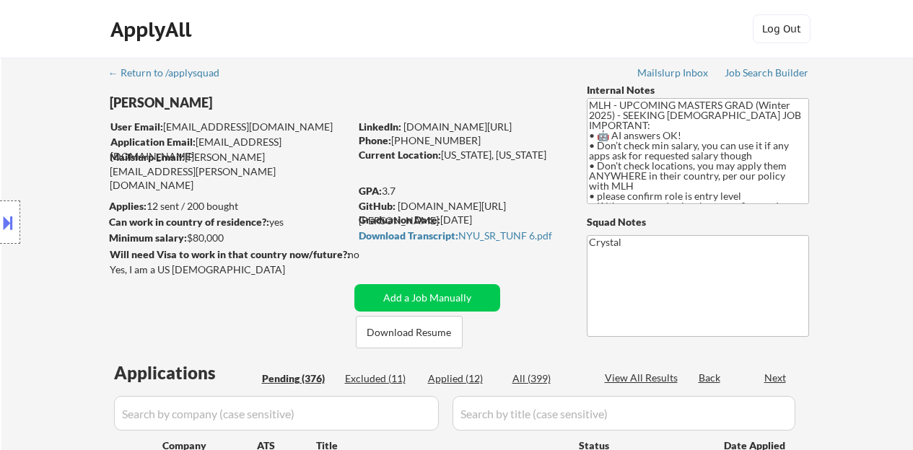
select select ""pending""
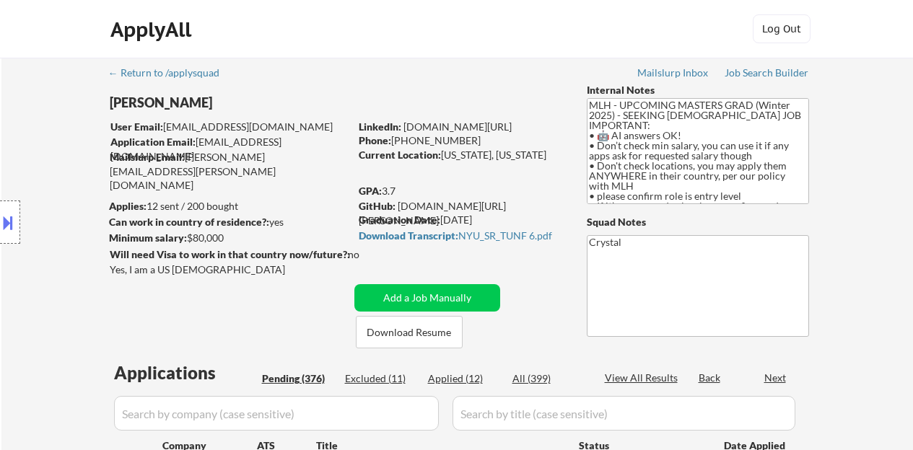
select select ""pending""
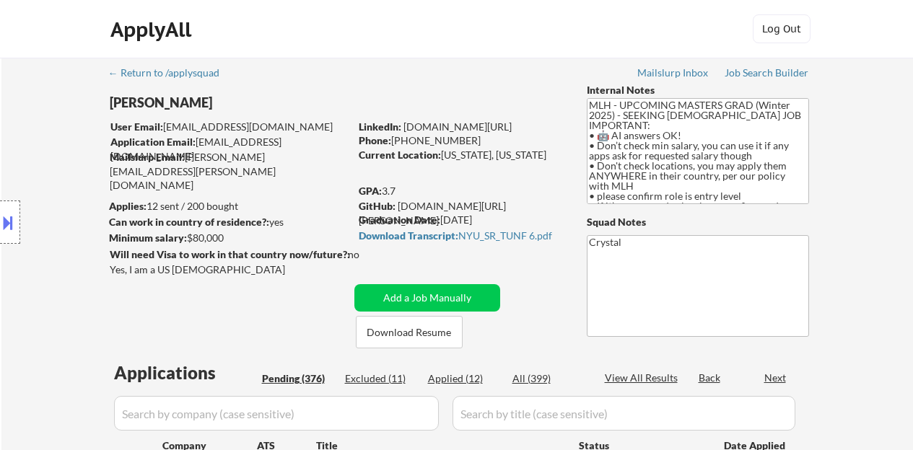
select select ""pending""
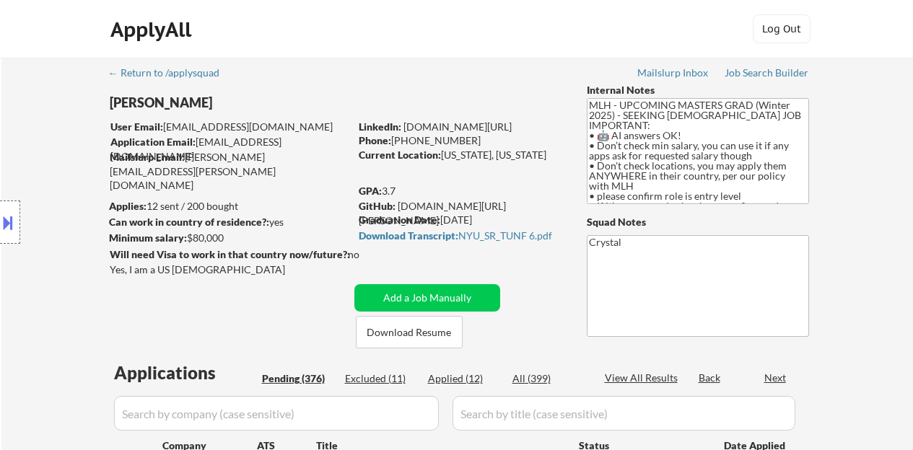
select select ""pending""
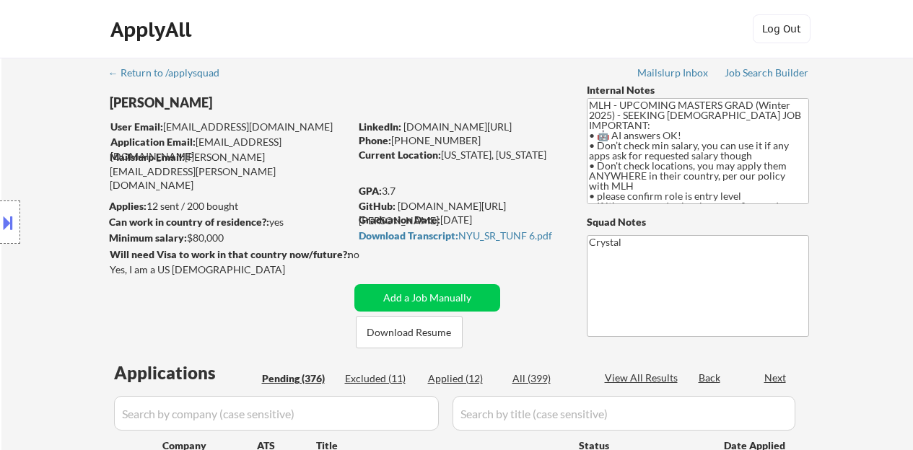
select select ""pending""
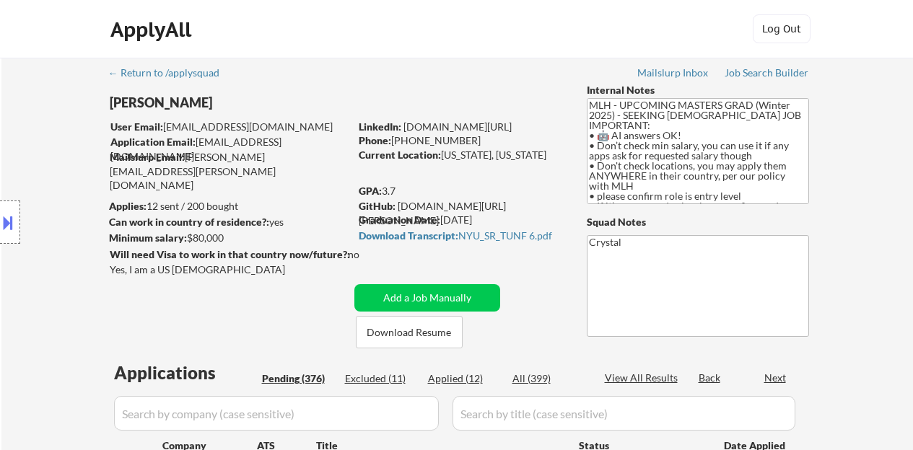
select select ""pending""
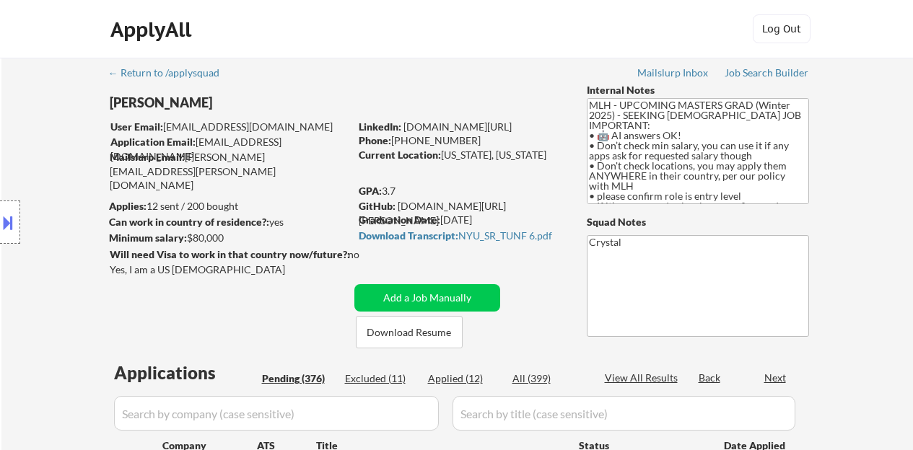
select select ""pending""
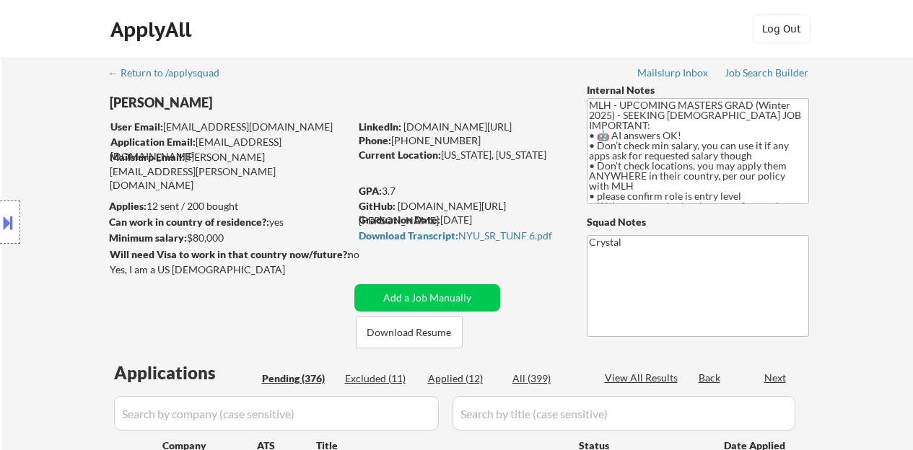
select select ""pending""
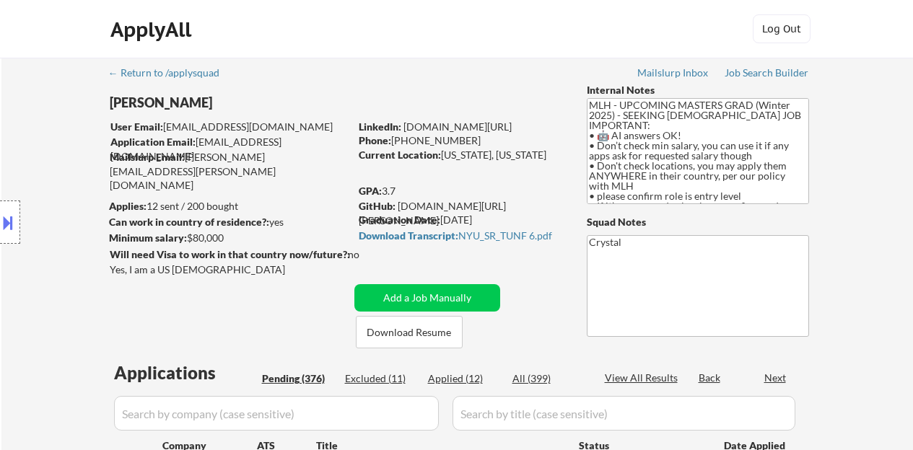
select select ""pending""
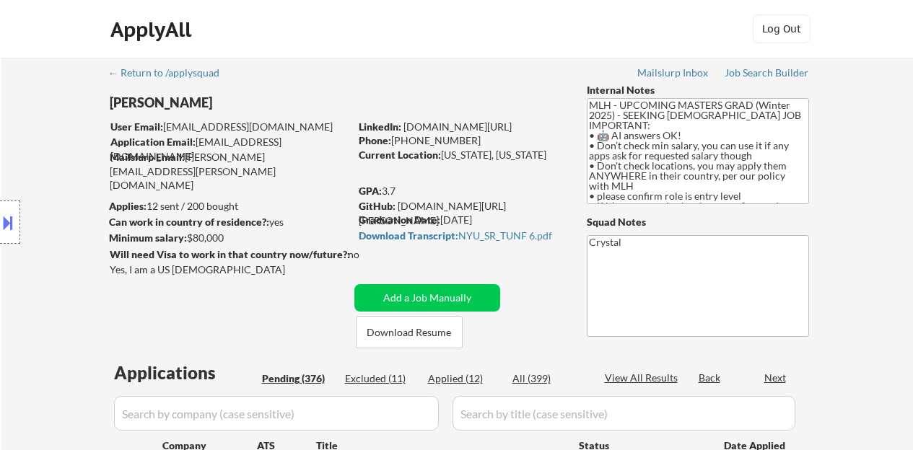
select select ""pending""
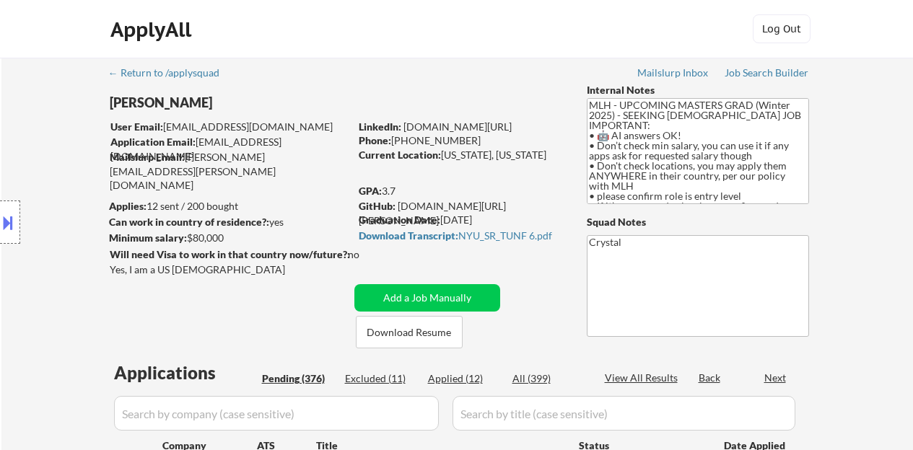
select select ""pending""
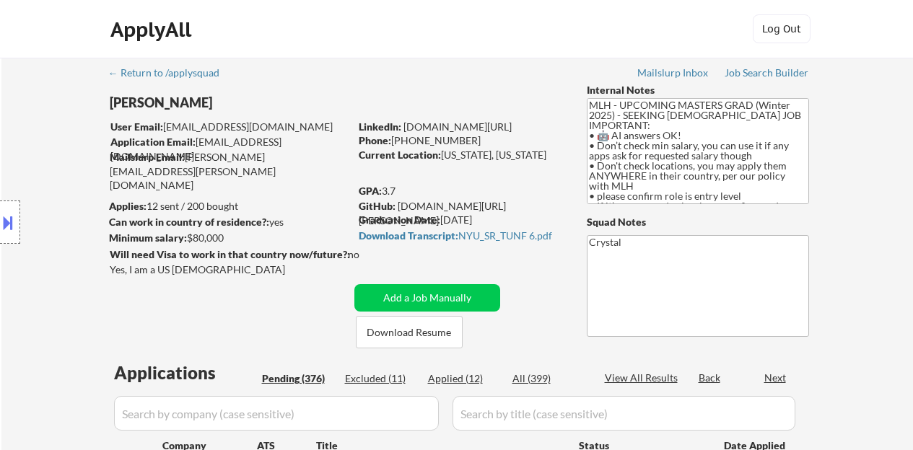
select select ""pending""
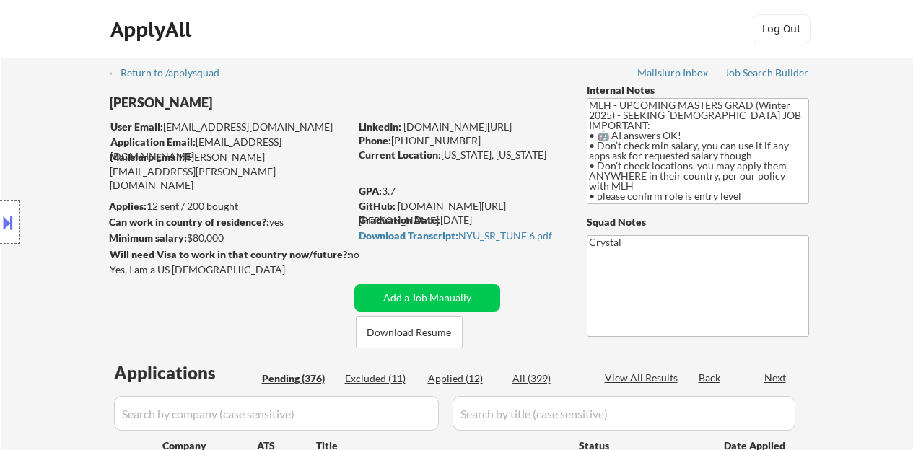
select select ""pending""
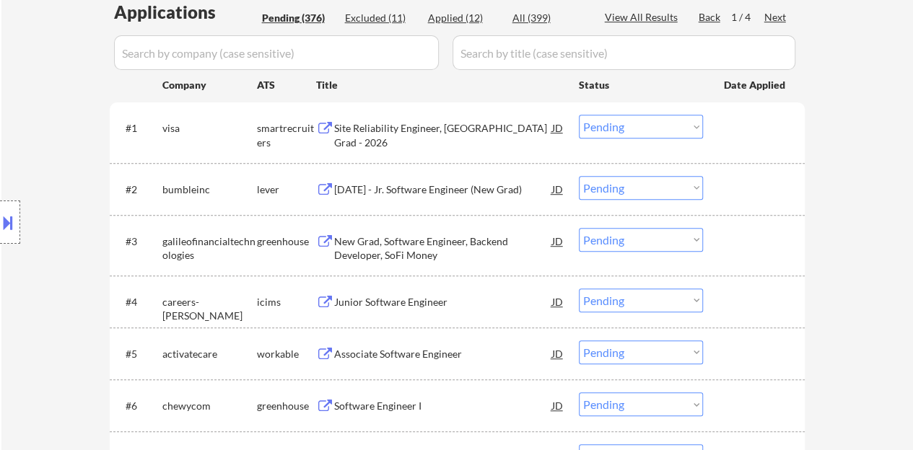
scroll to position [505, 0]
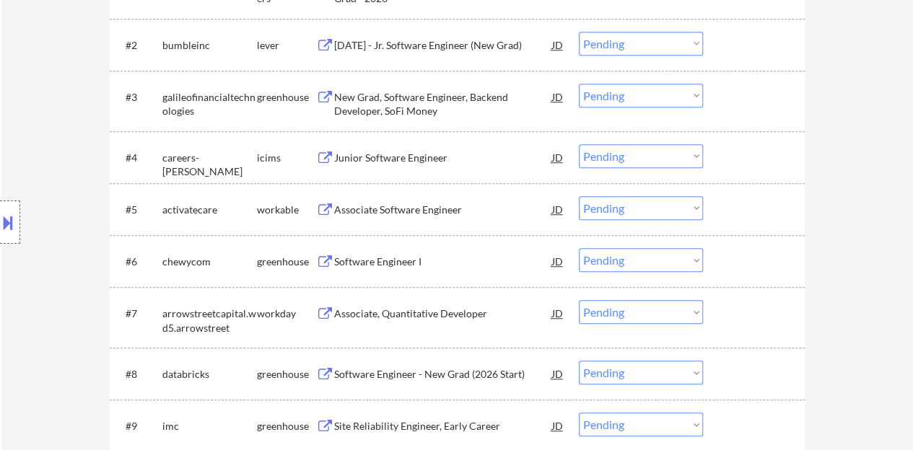
click at [418, 211] on div "Associate Software Engineer" at bounding box center [443, 210] width 218 height 14
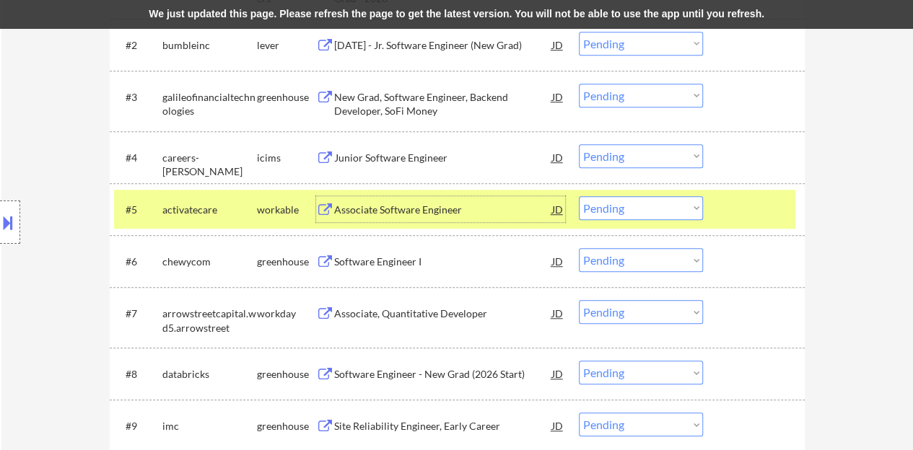
click at [618, 203] on select "Choose an option... Pending Applied Excluded (Questions) Excluded (Expired) Exc…" at bounding box center [641, 208] width 124 height 24
select select ""excluded__expired_""
click at [579, 196] on select "Choose an option... Pending Applied Excluded (Questions) Excluded (Expired) Exc…" at bounding box center [641, 208] width 124 height 24
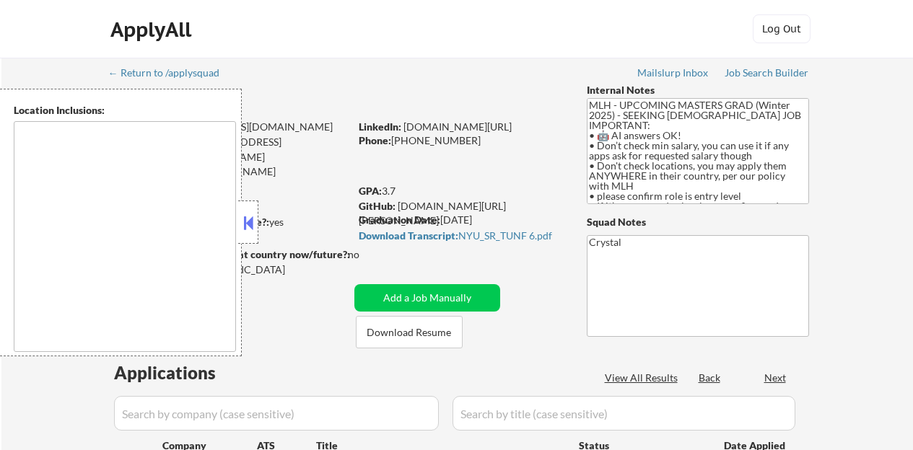
scroll to position [563, 0]
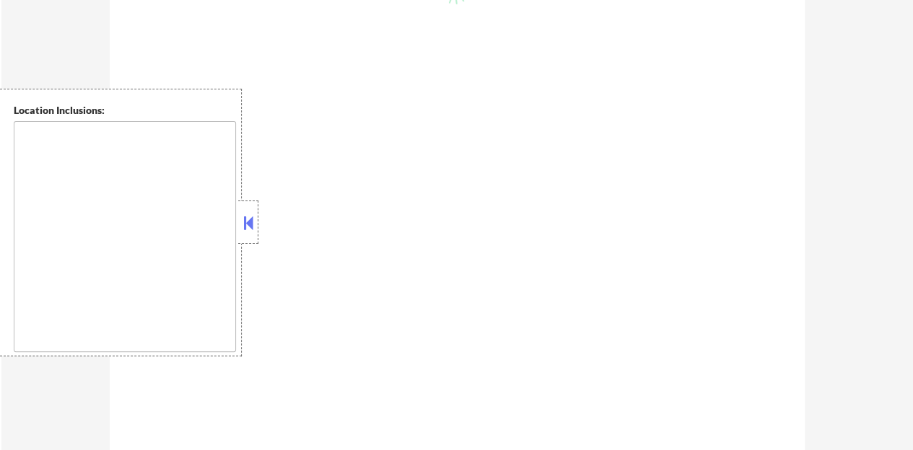
type textarea "country:[GEOGRAPHIC_DATA]"
select select ""pending""
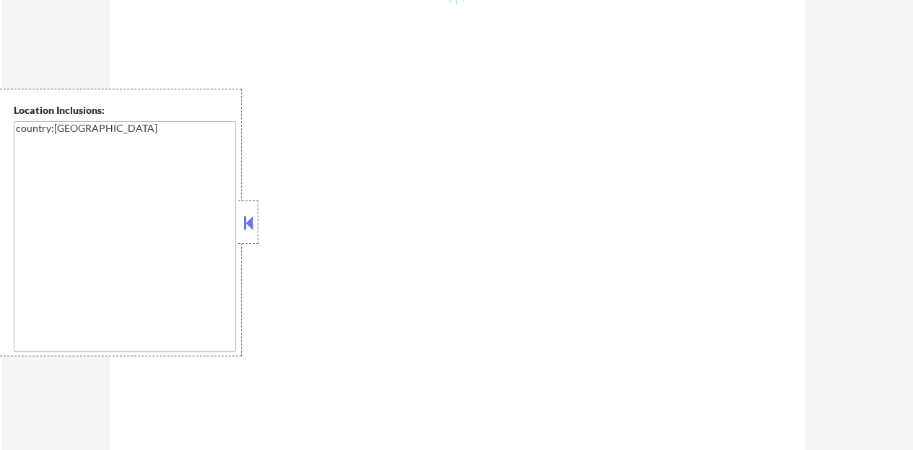
select select ""pending""
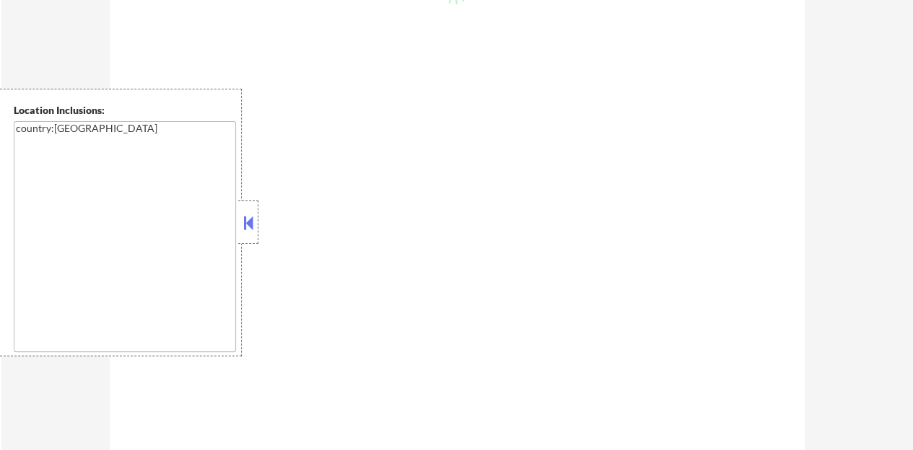
select select ""pending""
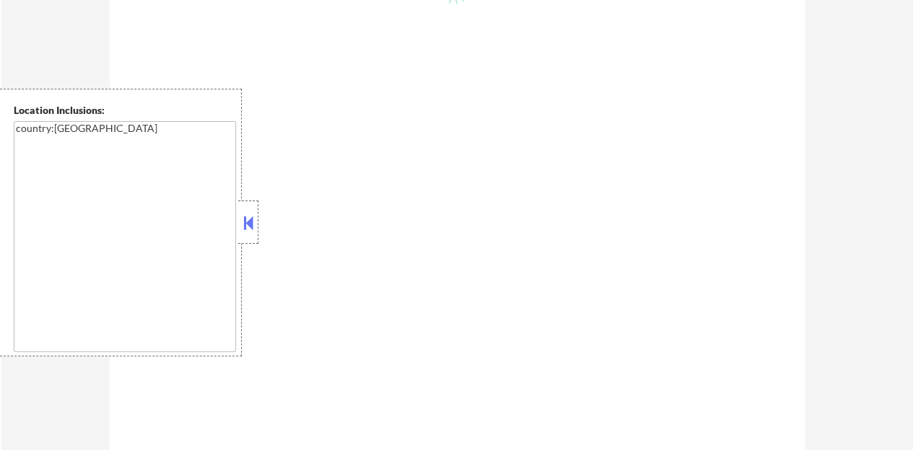
select select ""pending""
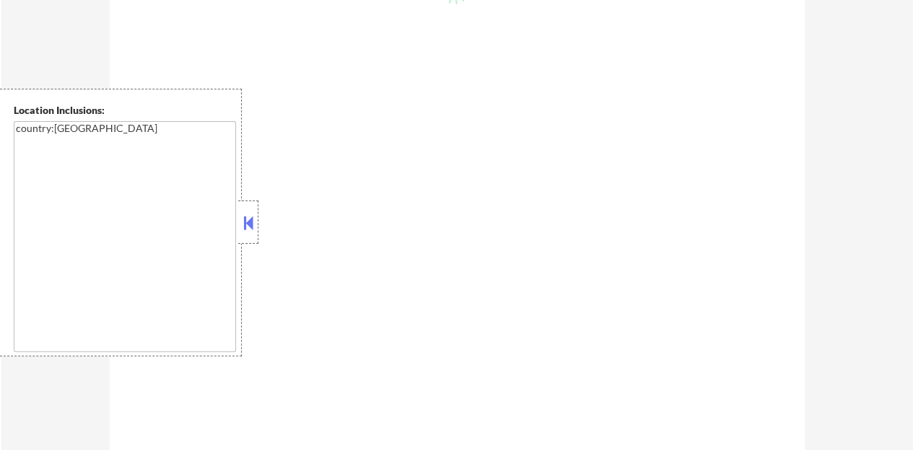
select select ""pending""
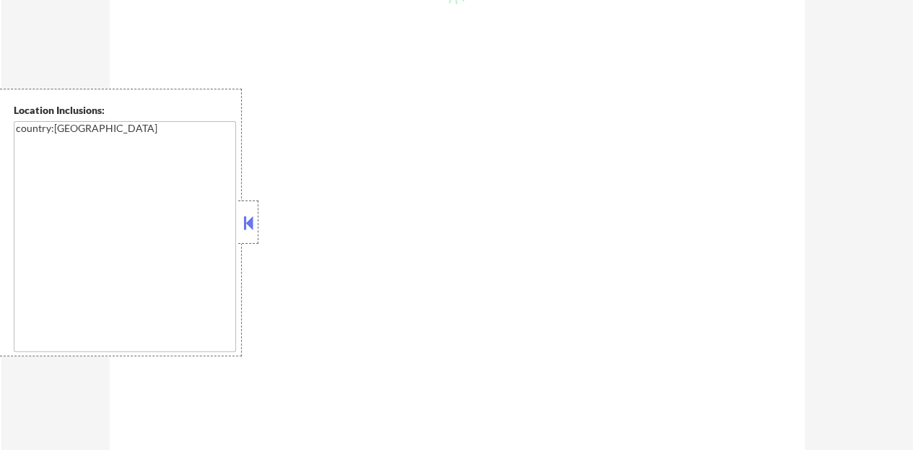
select select ""pending""
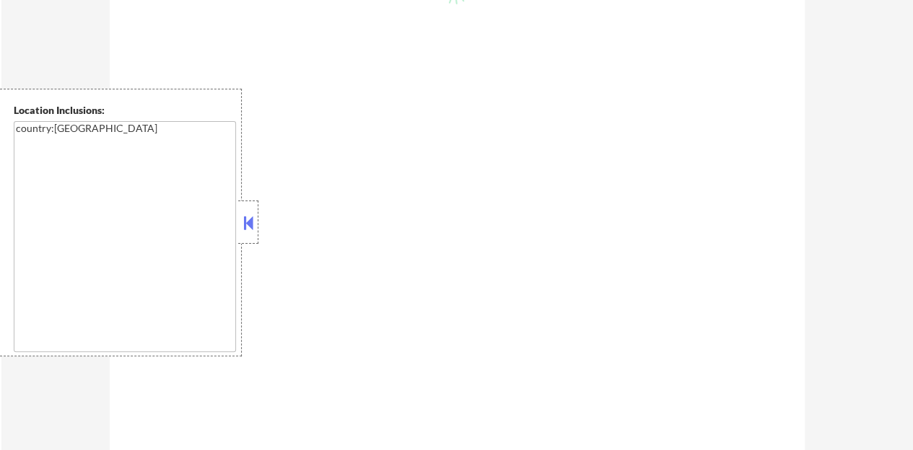
select select ""pending""
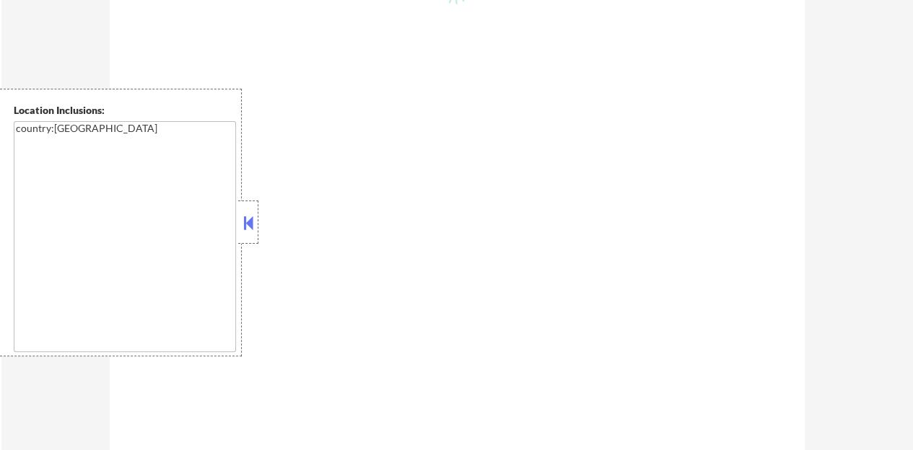
select select ""pending""
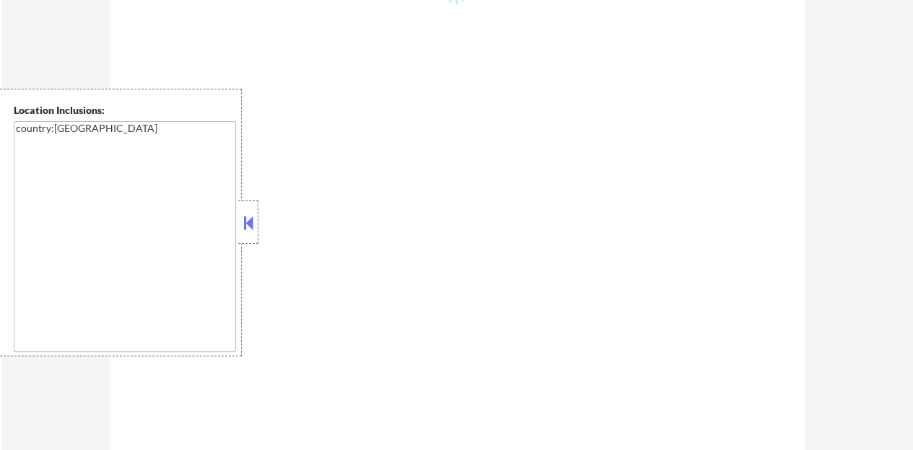
select select ""pending""
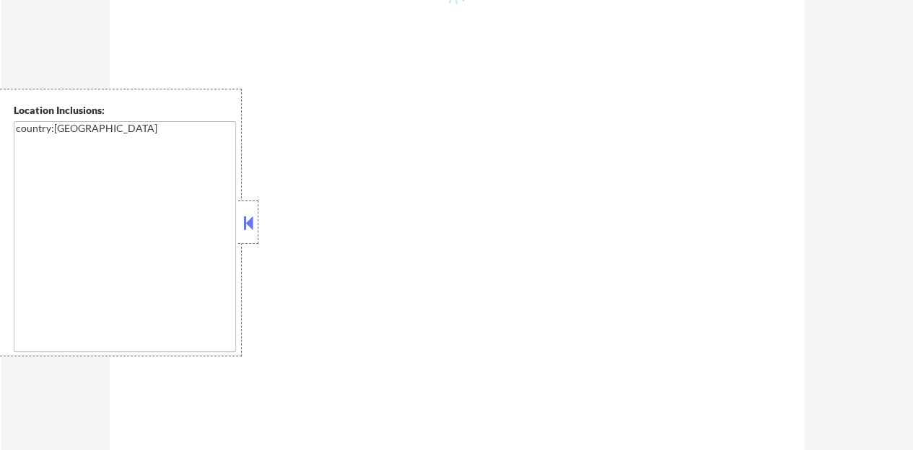
select select ""pending""
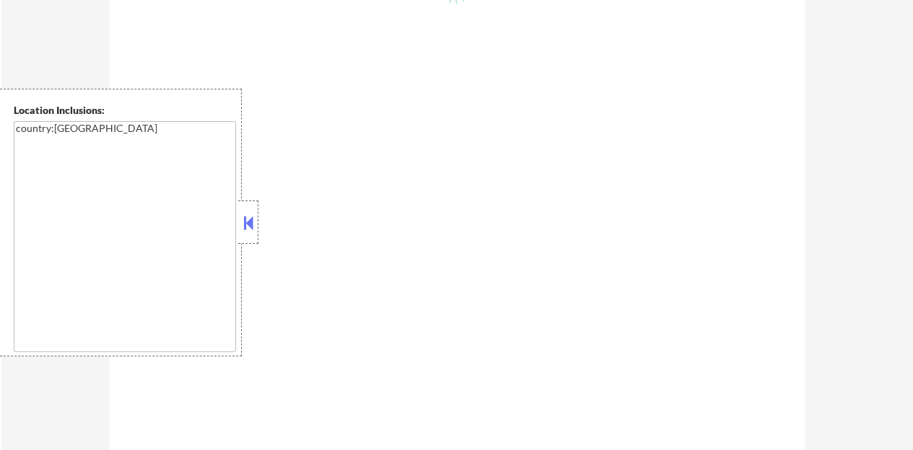
select select ""pending""
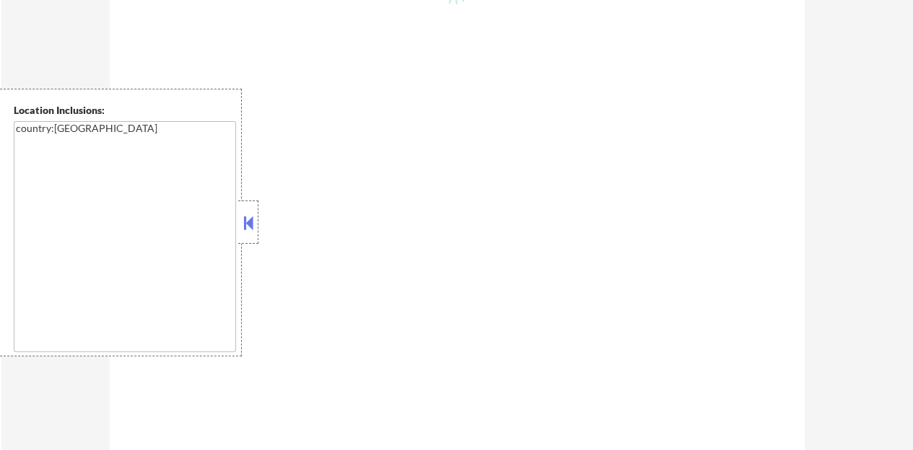
select select ""pending""
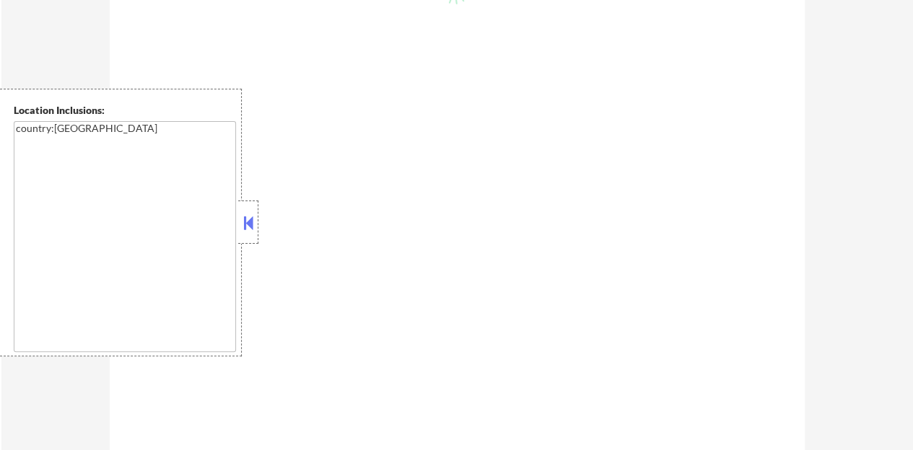
select select ""pending""
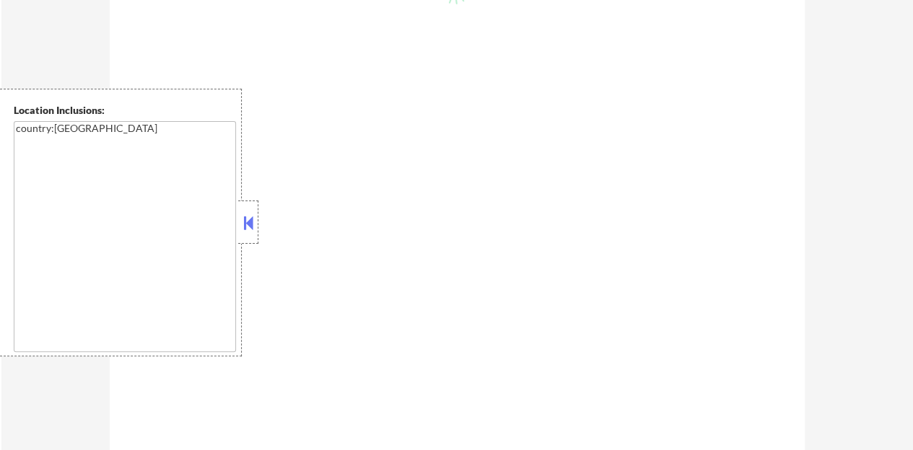
select select ""pending""
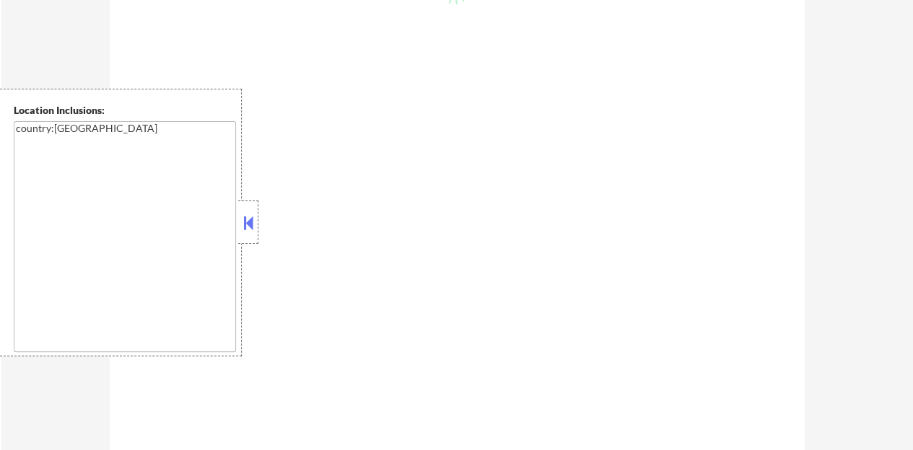
select select ""pending""
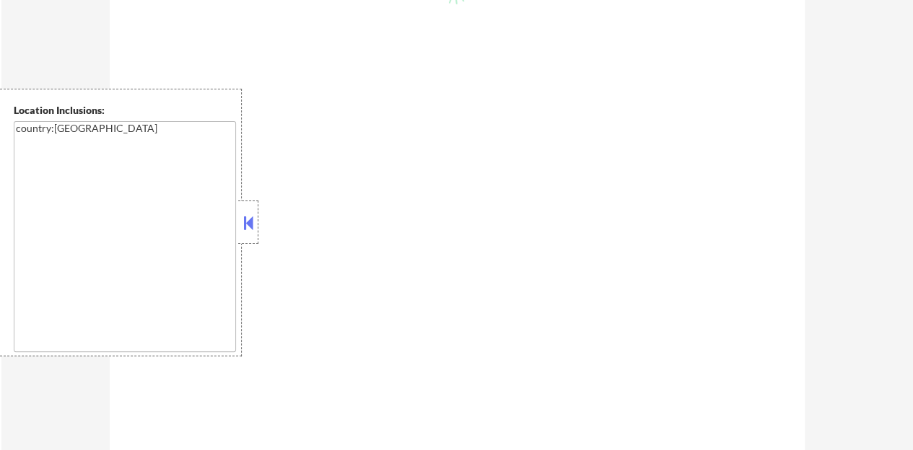
select select ""pending""
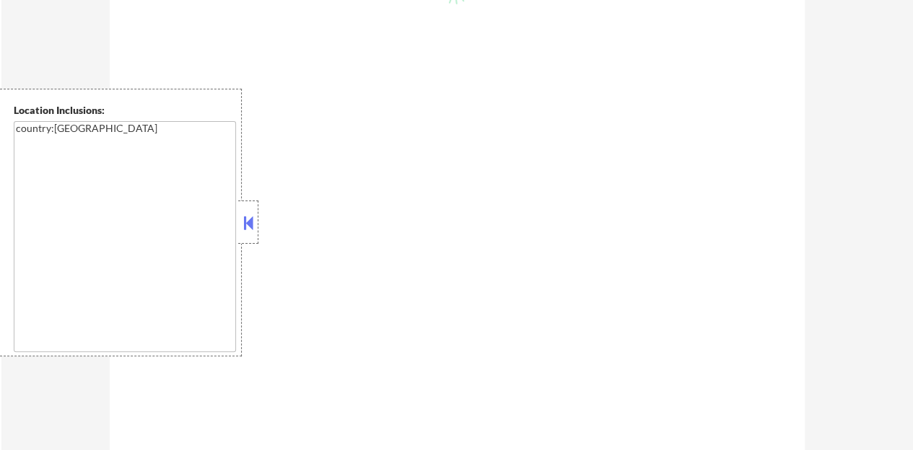
select select ""pending""
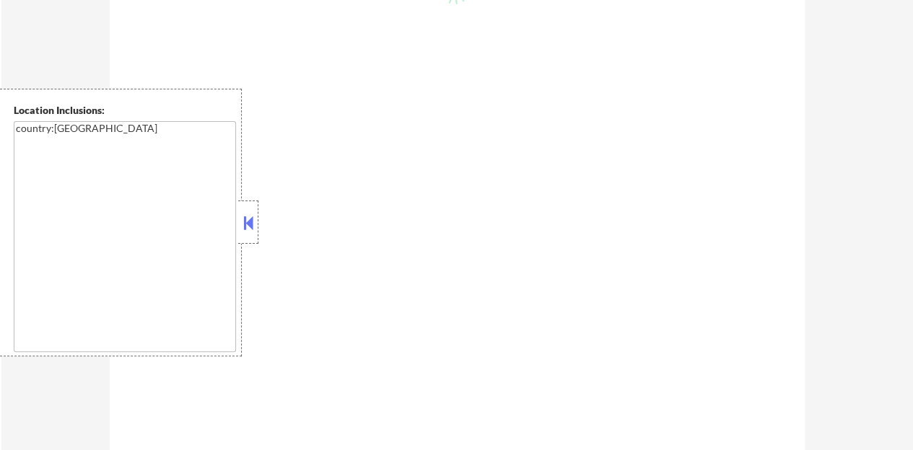
select select ""pending""
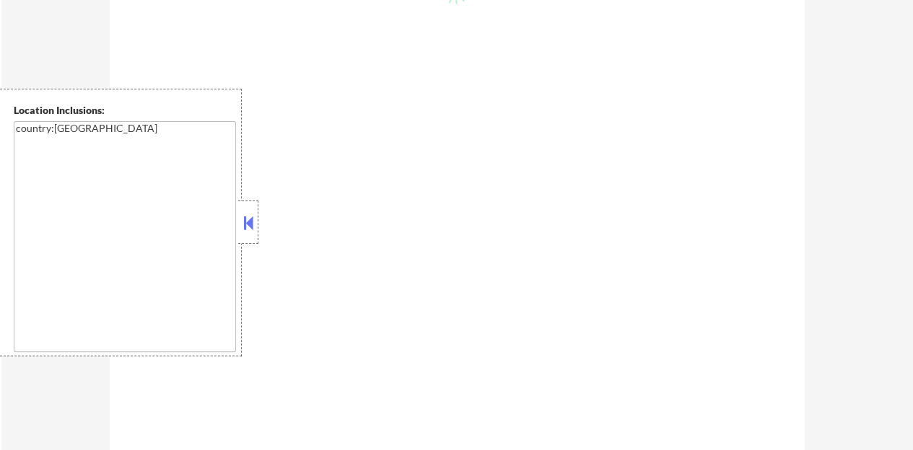
select select ""pending""
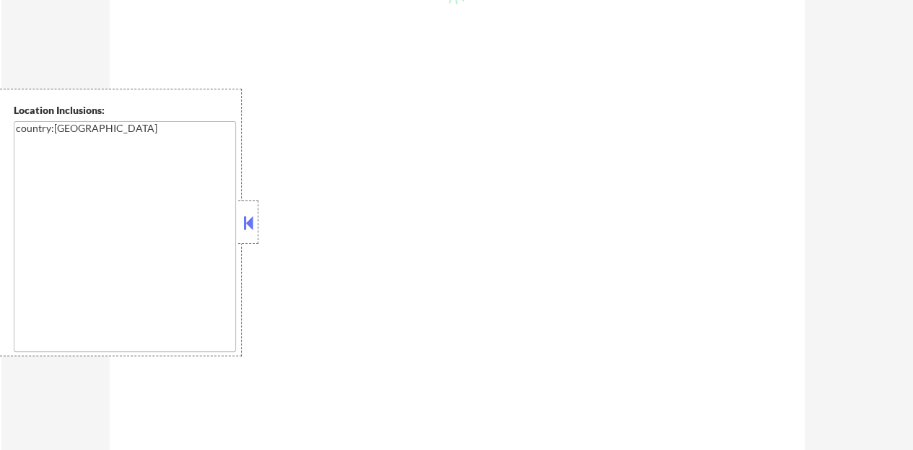
select select ""pending""
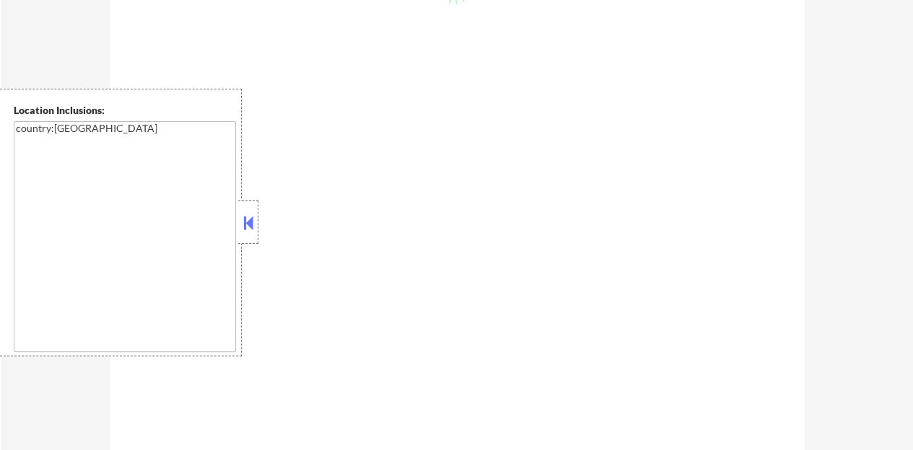
select select ""pending""
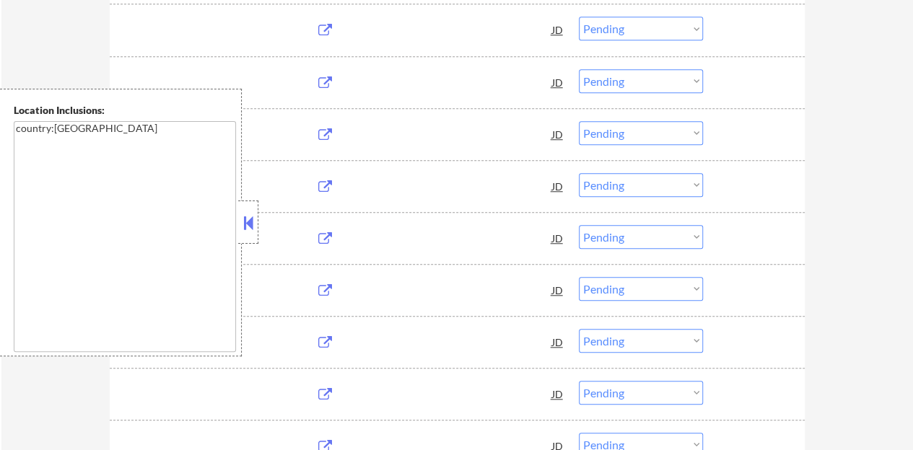
scroll to position [505, 0]
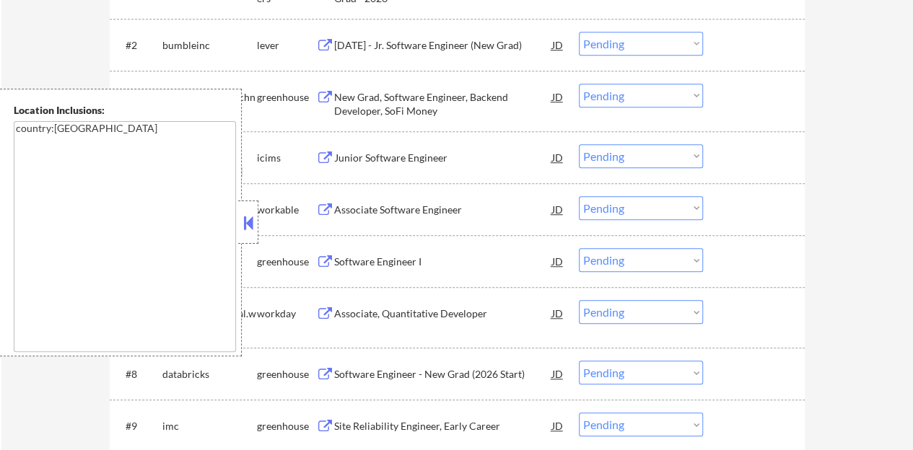
click at [245, 214] on button at bounding box center [248, 223] width 16 height 22
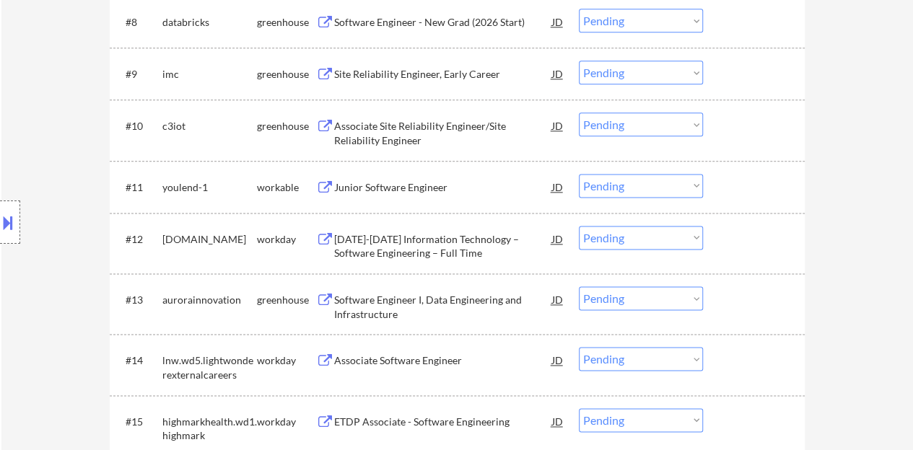
scroll to position [866, 0]
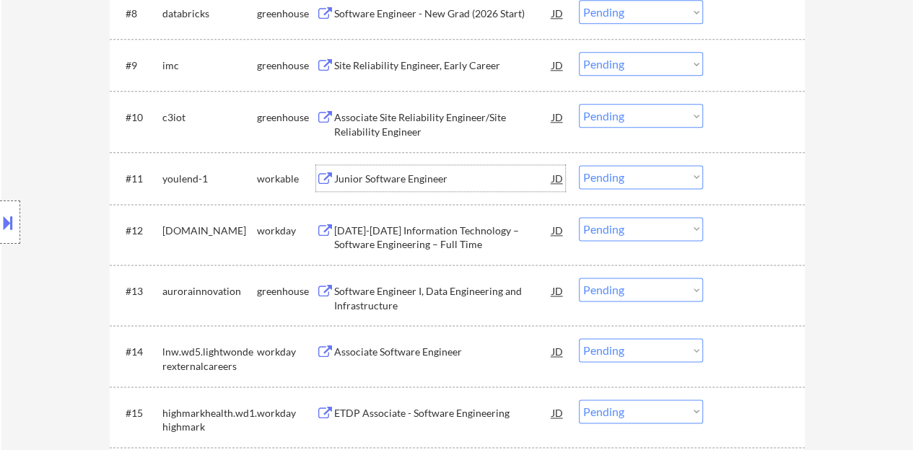
click at [382, 175] on div "Junior Software Engineer" at bounding box center [443, 179] width 218 height 14
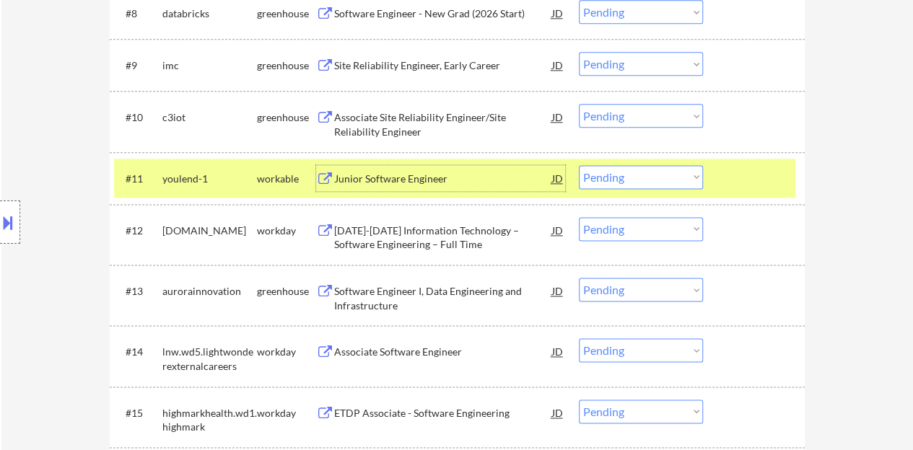
click at [0, 228] on button at bounding box center [8, 223] width 16 height 24
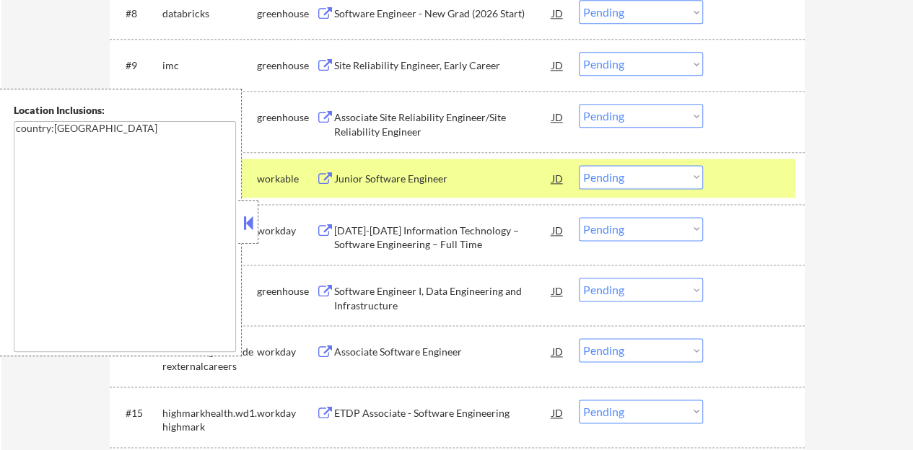
drag, startPoint x: 248, startPoint y: 229, endPoint x: 377, endPoint y: 100, distance: 181.6
click at [248, 229] on button at bounding box center [248, 223] width 16 height 22
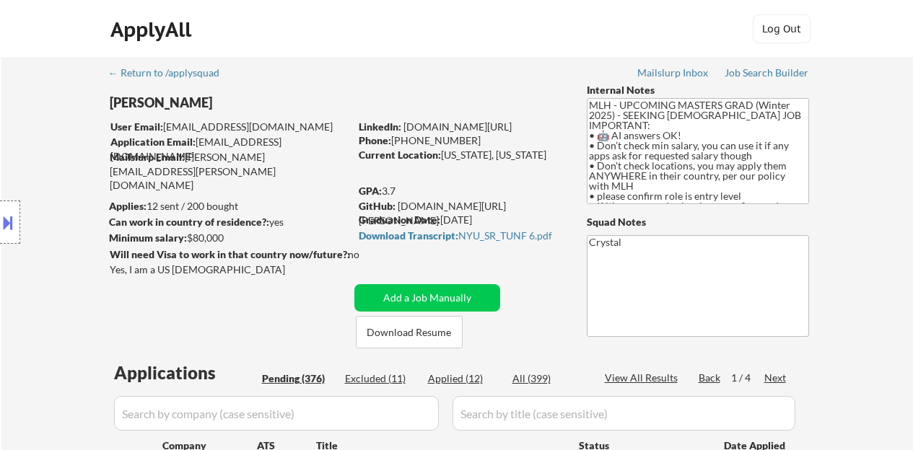
select select ""pending""
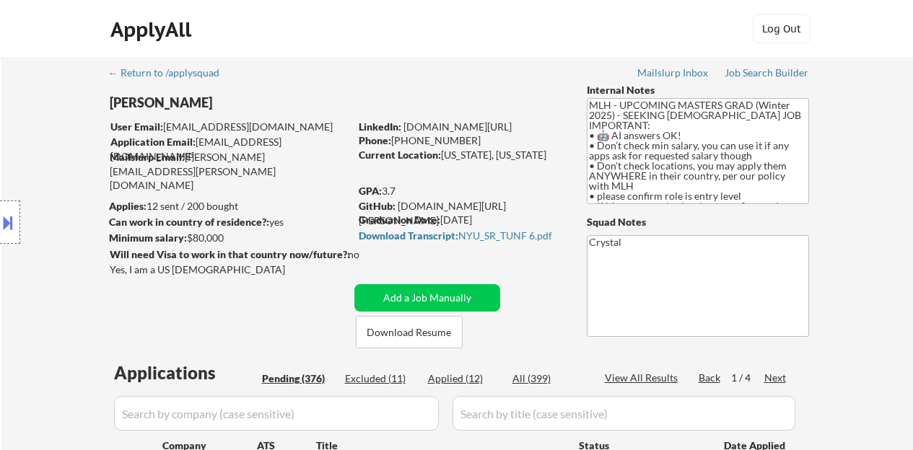
select select ""pending""
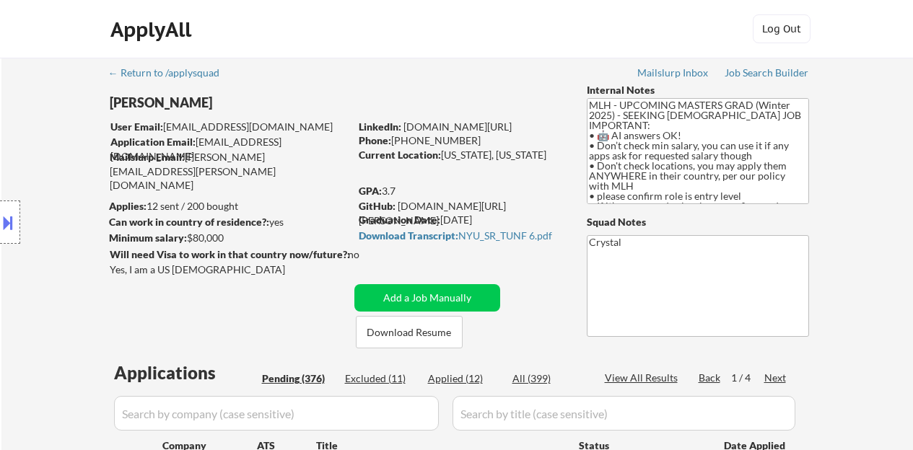
select select ""pending""
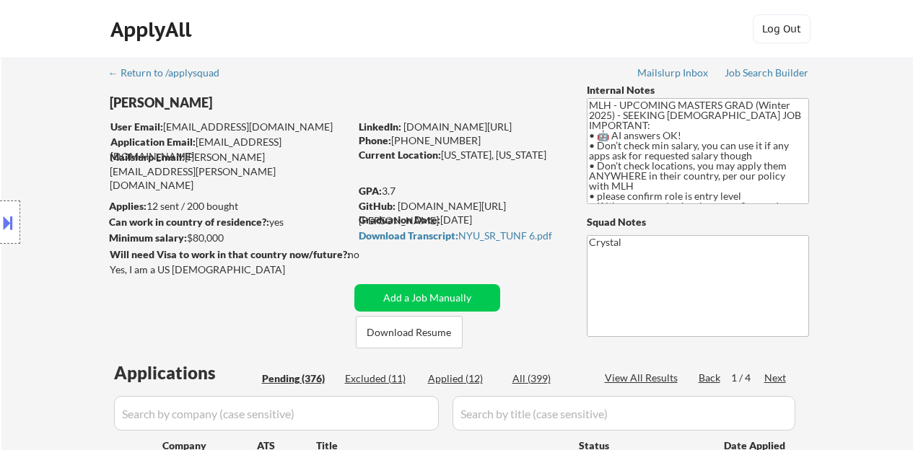
select select ""pending""
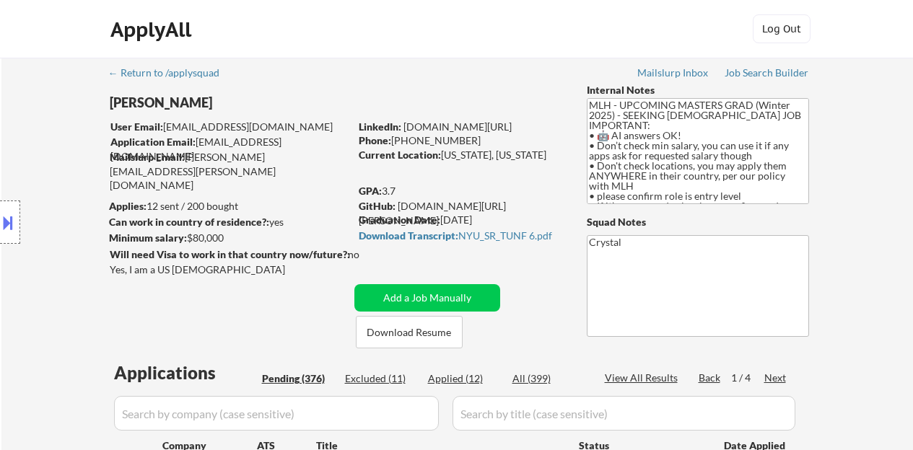
select select ""pending""
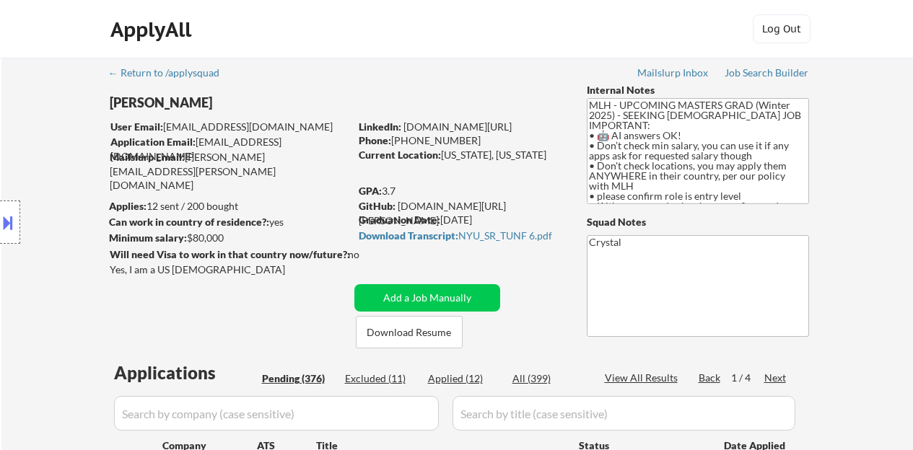
select select ""pending""
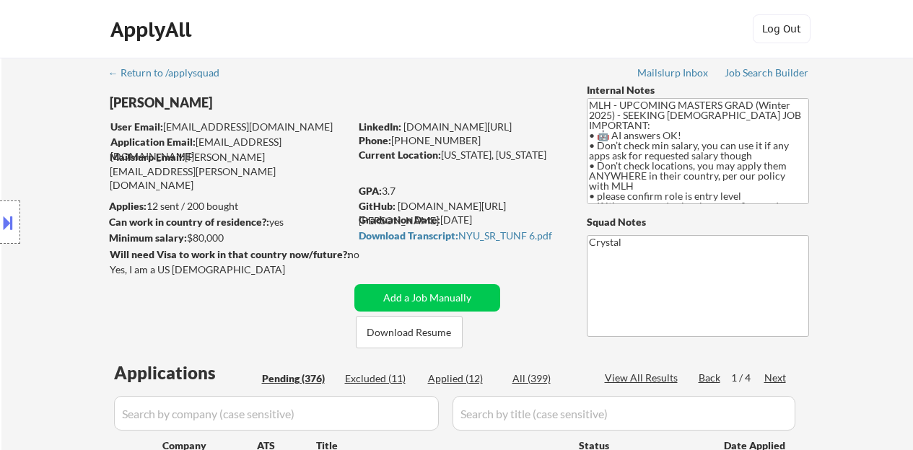
select select ""pending""
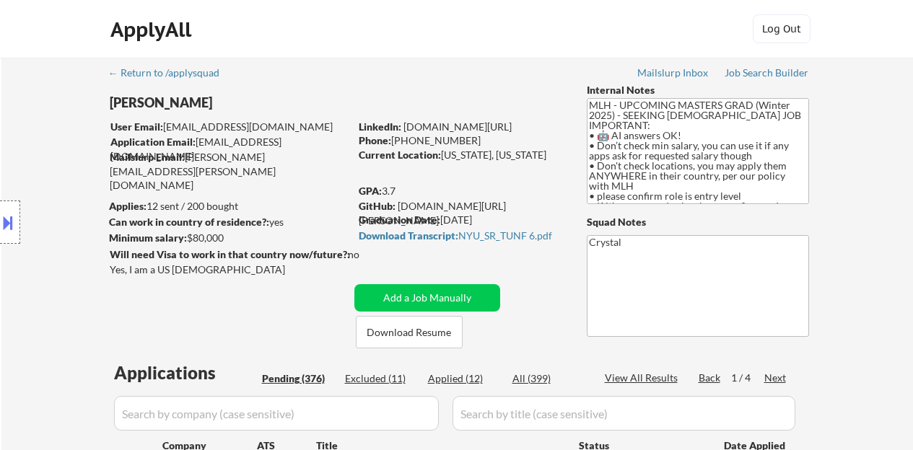
select select ""pending""
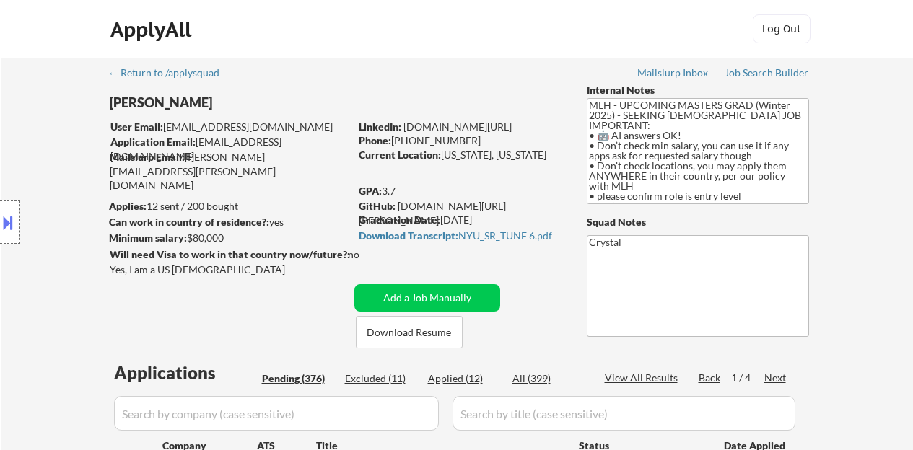
select select ""pending""
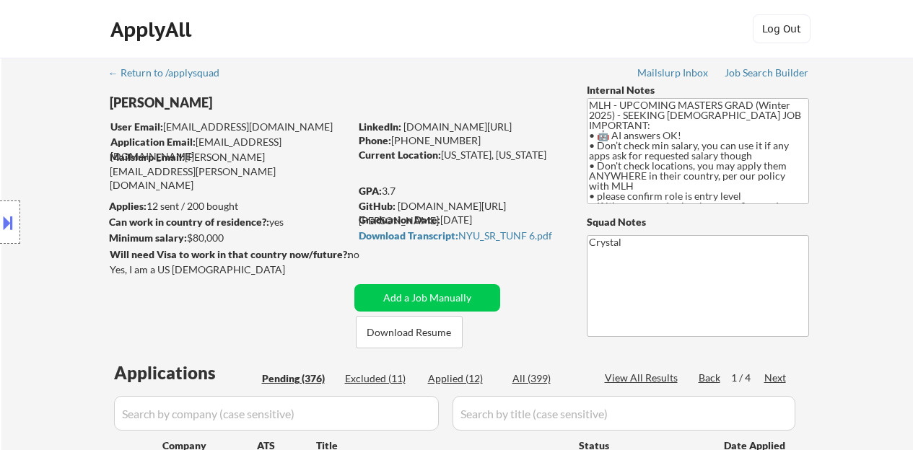
select select ""pending""
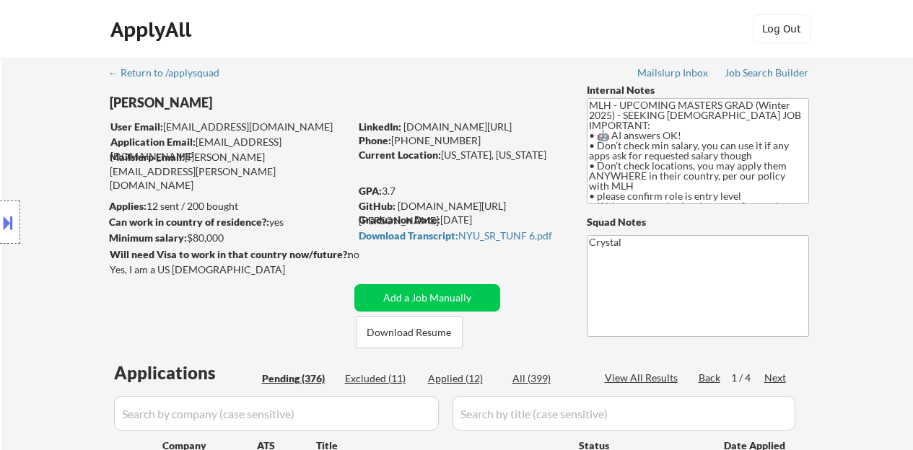
select select ""pending""
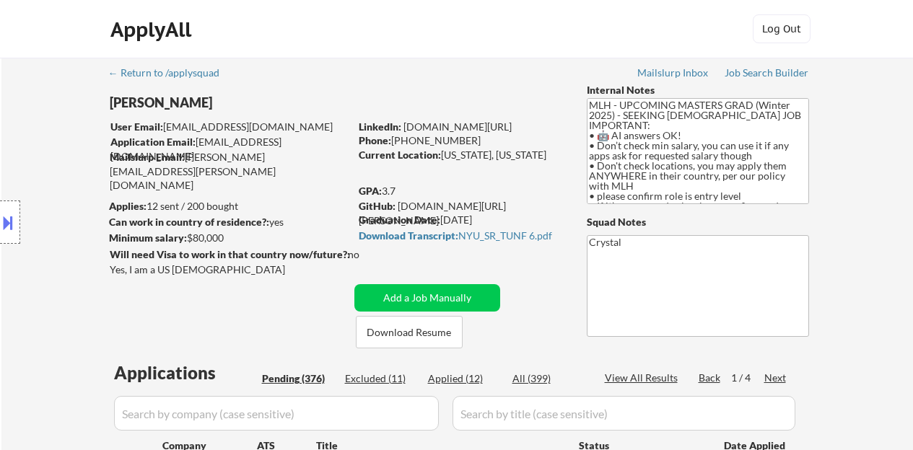
select select ""pending""
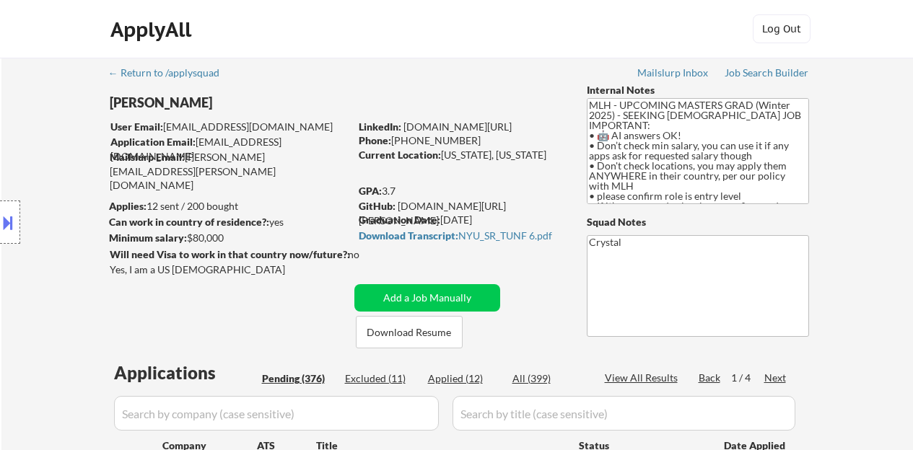
select select ""pending""
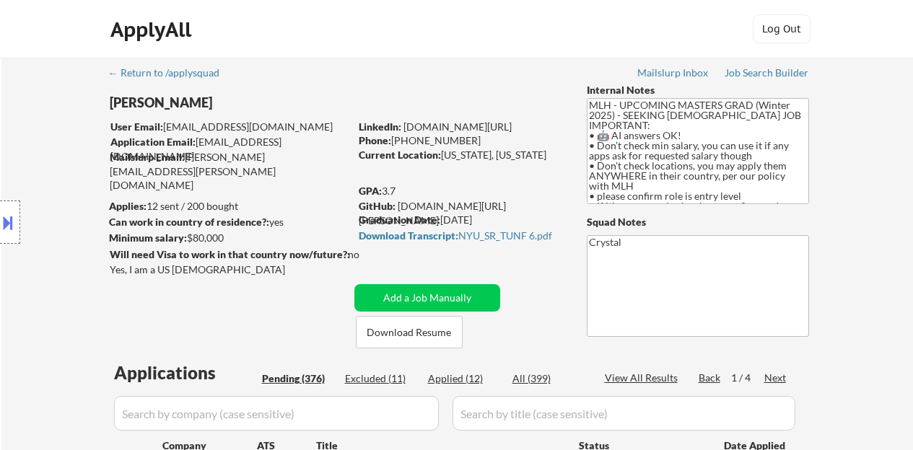
select select ""pending""
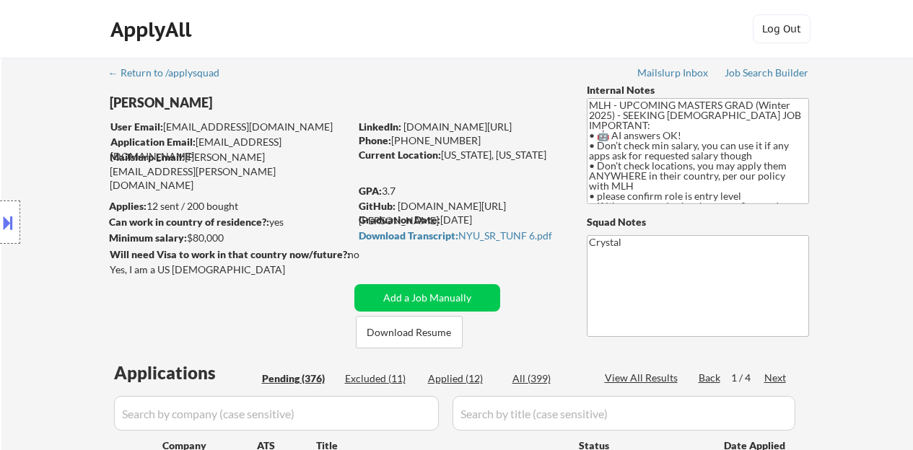
select select ""pending""
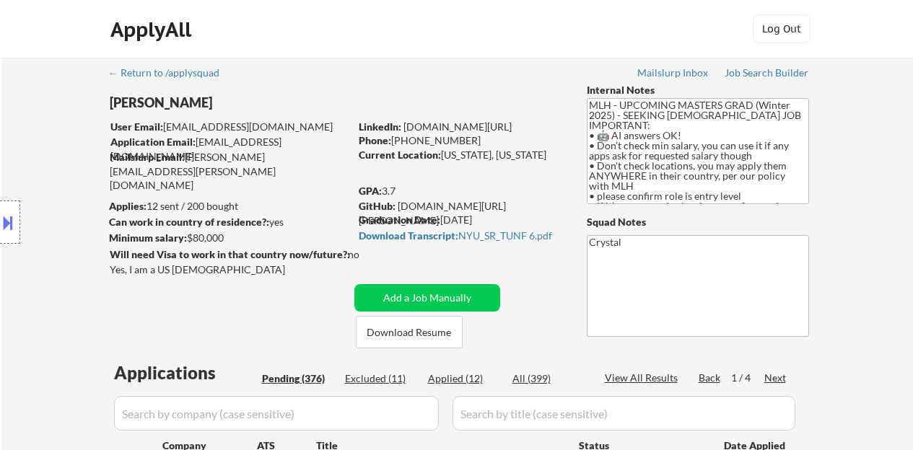
select select ""pending""
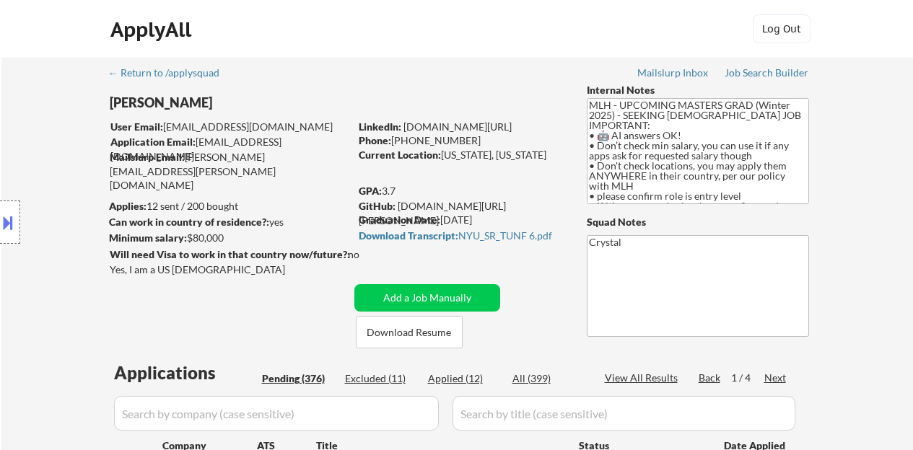
select select ""pending""
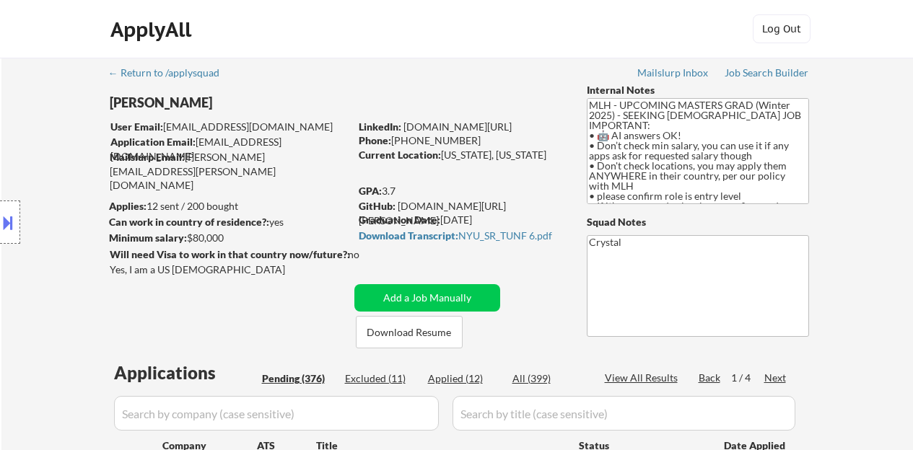
select select ""pending""
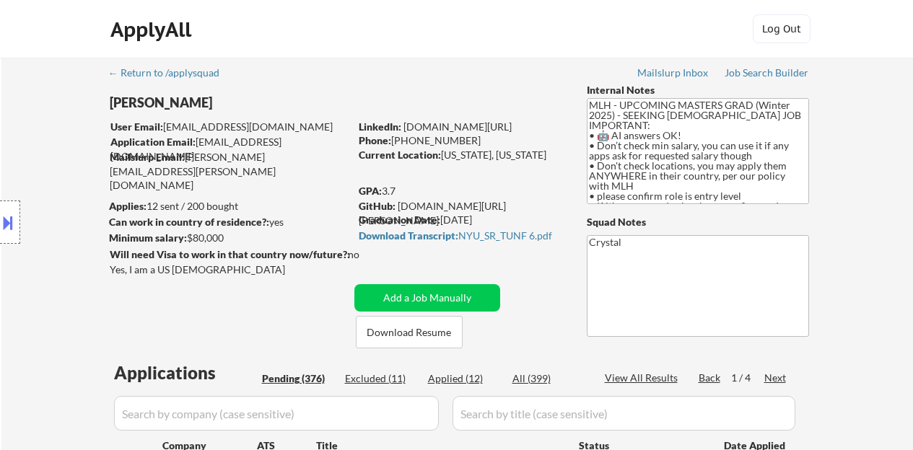
select select ""pending""
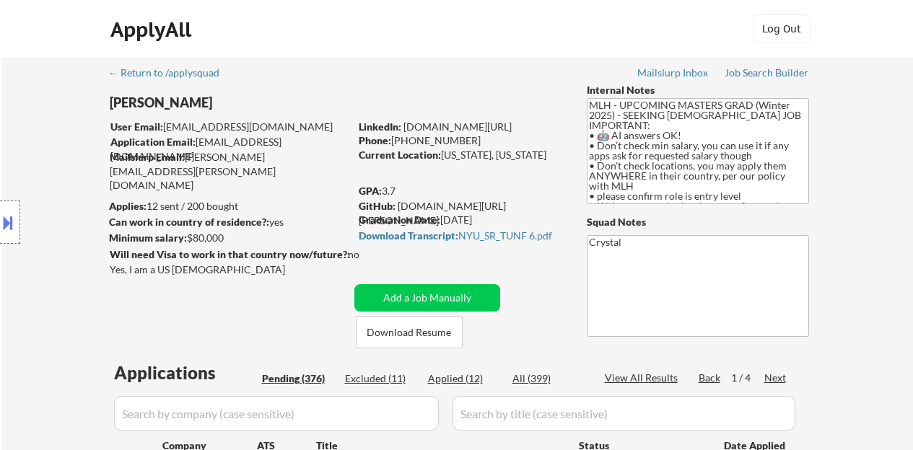
select select ""pending""
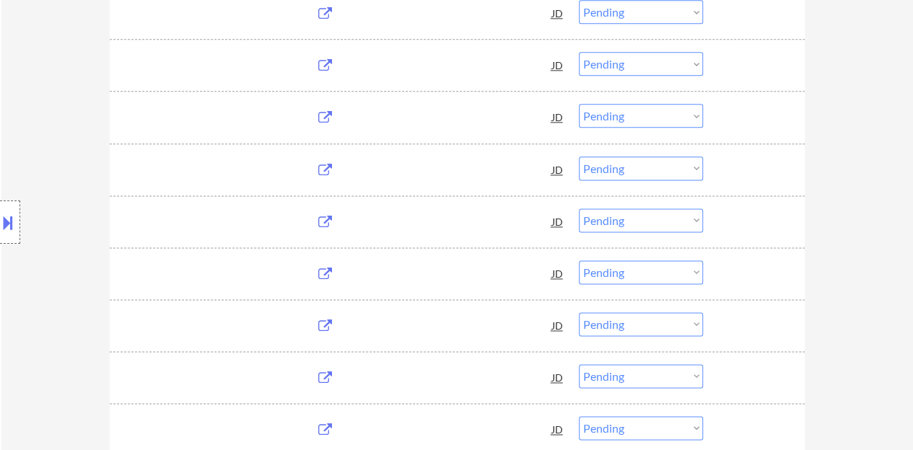
scroll to position [866, 0]
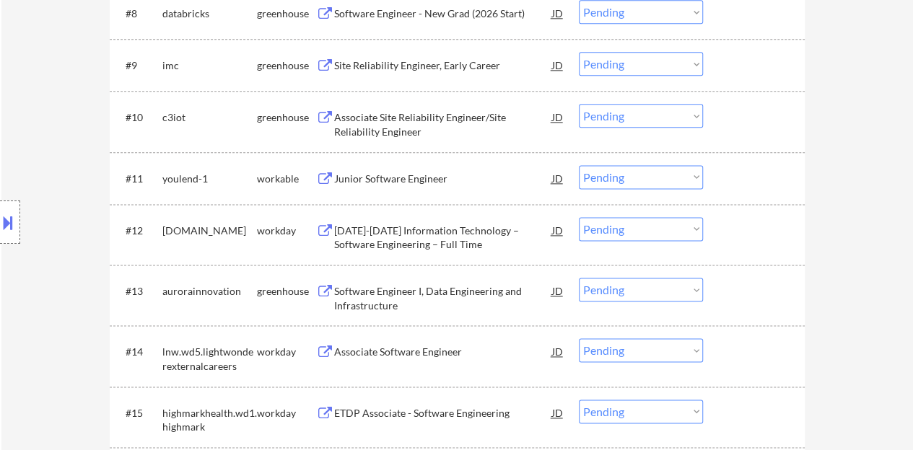
drag, startPoint x: 623, startPoint y: 179, endPoint x: 623, endPoint y: 188, distance: 8.7
click at [623, 179] on select "Choose an option... Pending Applied Excluded (Questions) Excluded (Expired) Exc…" at bounding box center [641, 177] width 124 height 24
click at [579, 165] on select "Choose an option... Pending Applied Excluded (Questions) Excluded (Expired) Exc…" at bounding box center [641, 177] width 124 height 24
select select ""pending""
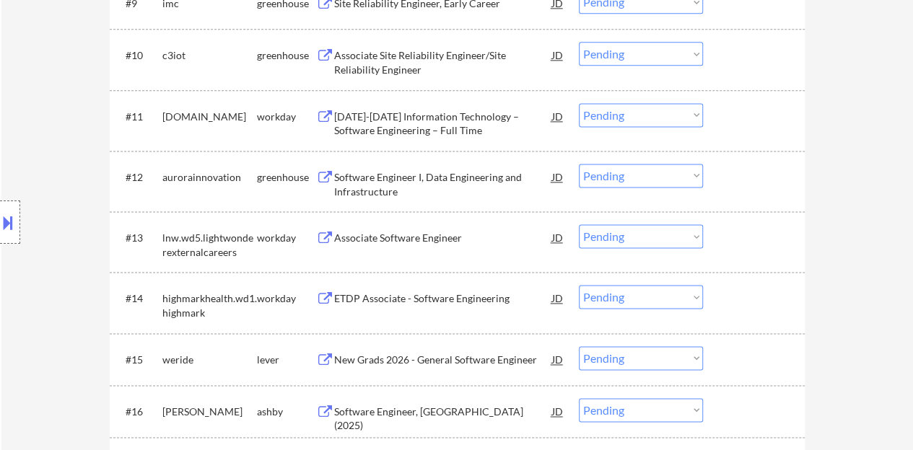
scroll to position [938, 0]
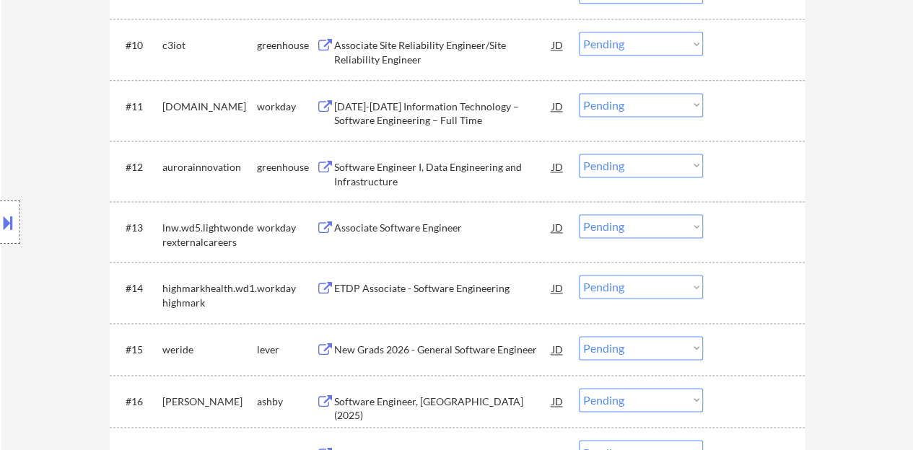
click at [407, 228] on div "Associate Software Engineer" at bounding box center [443, 228] width 218 height 14
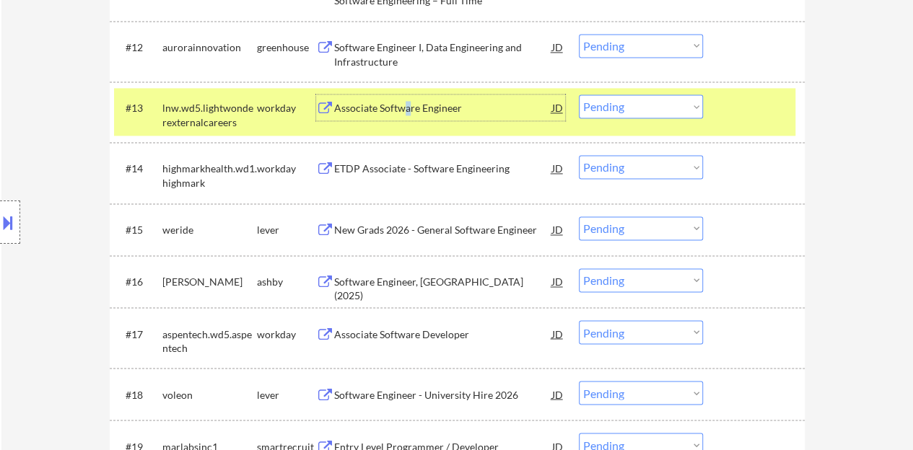
scroll to position [1010, 0]
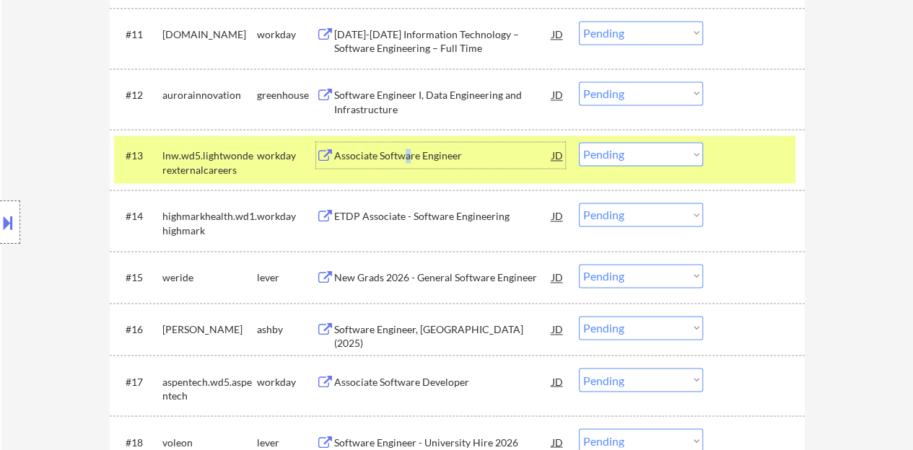
click at [618, 161] on select "Choose an option... Pending Applied Excluded (Questions) Excluded (Expired) Exc…" at bounding box center [641, 154] width 124 height 24
click at [579, 142] on select "Choose an option... Pending Applied Excluded (Questions) Excluded (Expired) Exc…" at bounding box center [641, 154] width 124 height 24
select select ""pending""
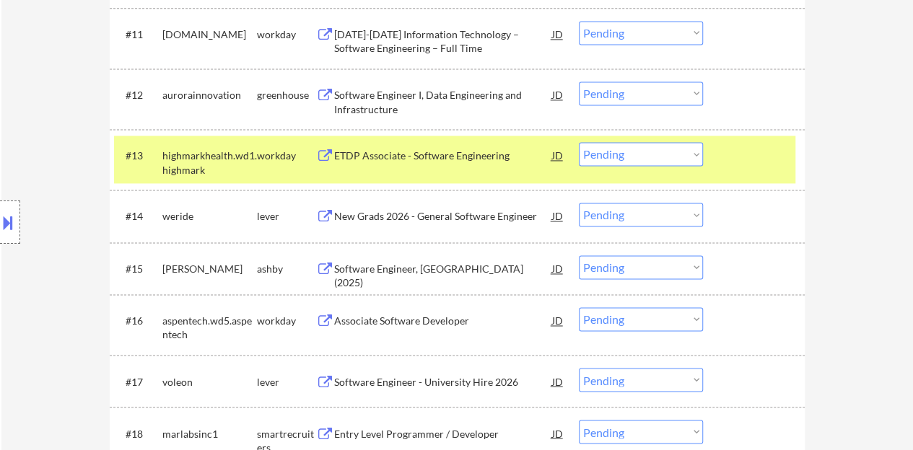
click at [747, 162] on div at bounding box center [755, 155] width 63 height 26
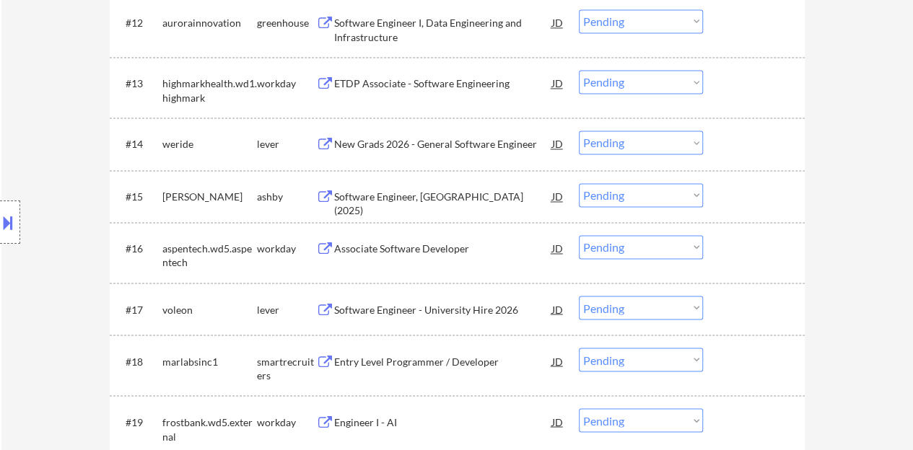
scroll to position [1154, 0]
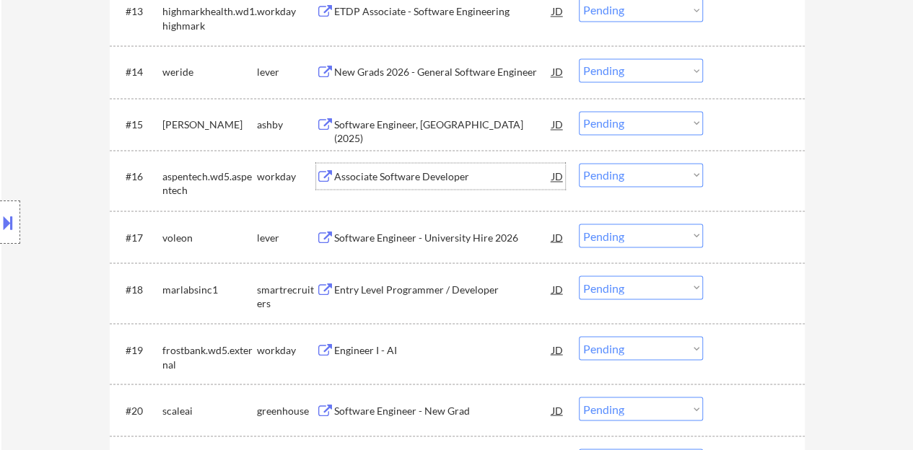
click at [444, 172] on div "Associate Software Developer" at bounding box center [443, 177] width 218 height 14
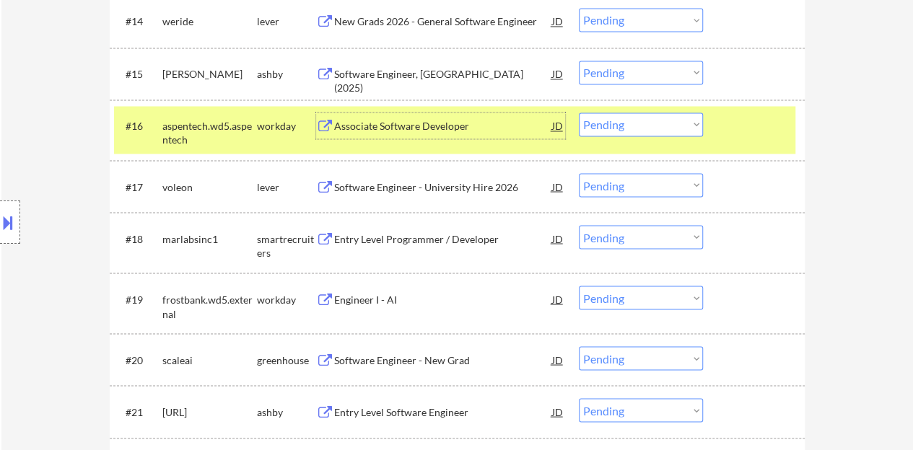
scroll to position [1227, 0]
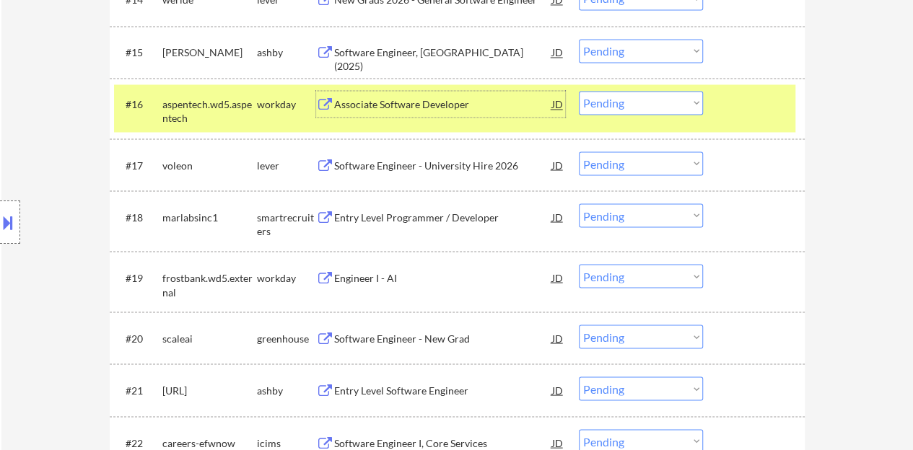
click at [610, 101] on select "Choose an option... Pending Applied Excluded (Questions) Excluded (Expired) Exc…" at bounding box center [641, 103] width 124 height 24
click at [579, 91] on select "Choose an option... Pending Applied Excluded (Questions) Excluded (Expired) Exc…" at bounding box center [641, 103] width 124 height 24
select select ""pending""
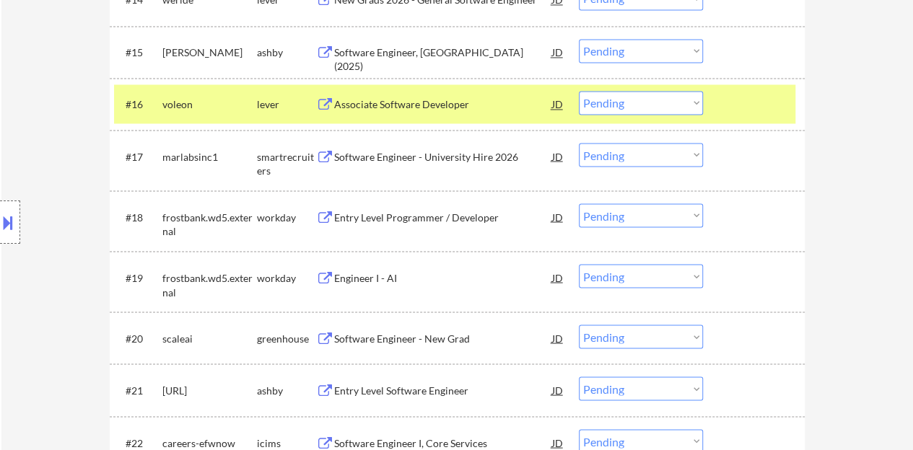
click at [758, 92] on div at bounding box center [755, 104] width 63 height 26
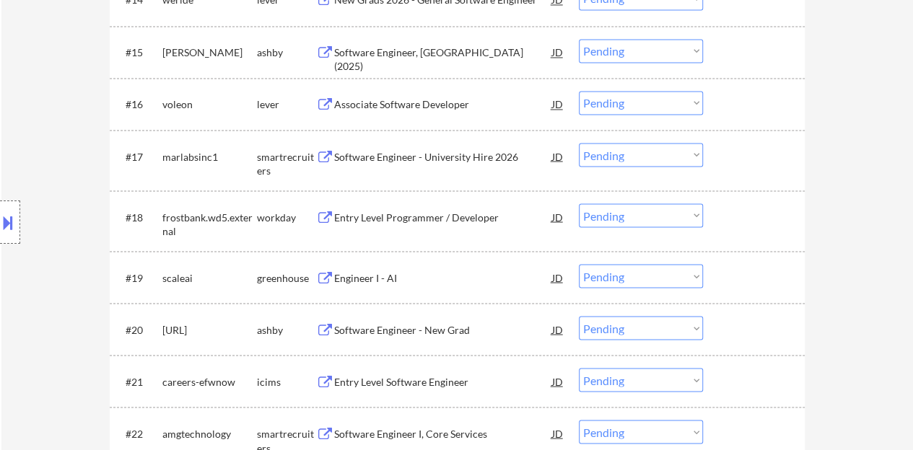
scroll to position [1154, 0]
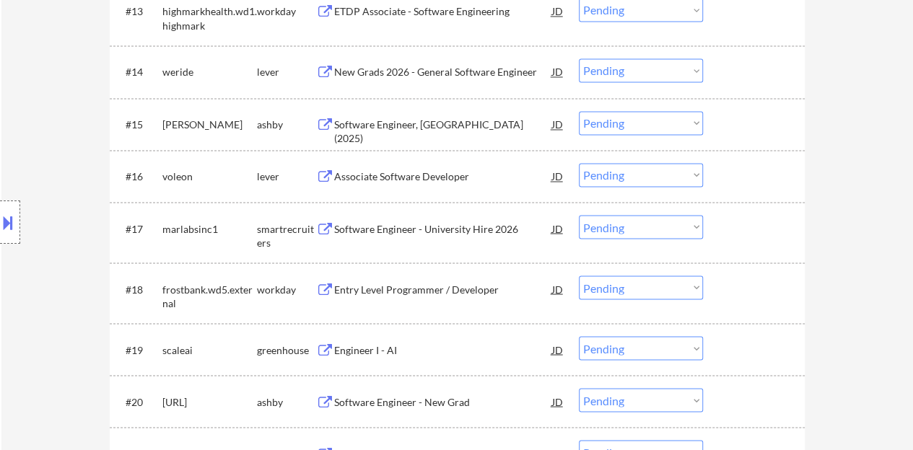
click at [405, 170] on div "Associate Software Developer" at bounding box center [443, 177] width 218 height 14
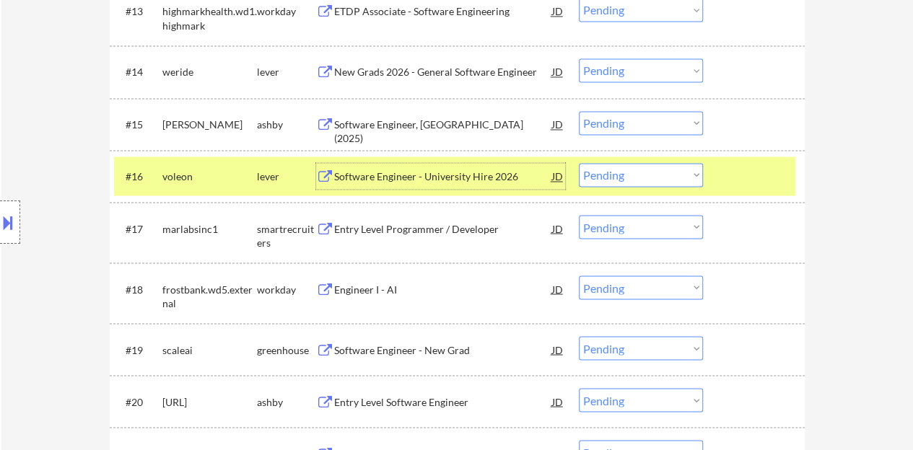
click at [724, 175] on div at bounding box center [755, 176] width 63 height 26
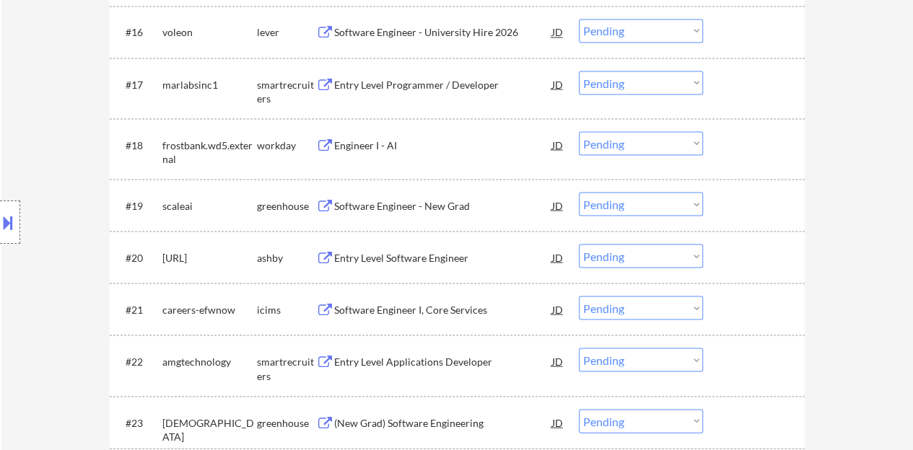
scroll to position [1371, 0]
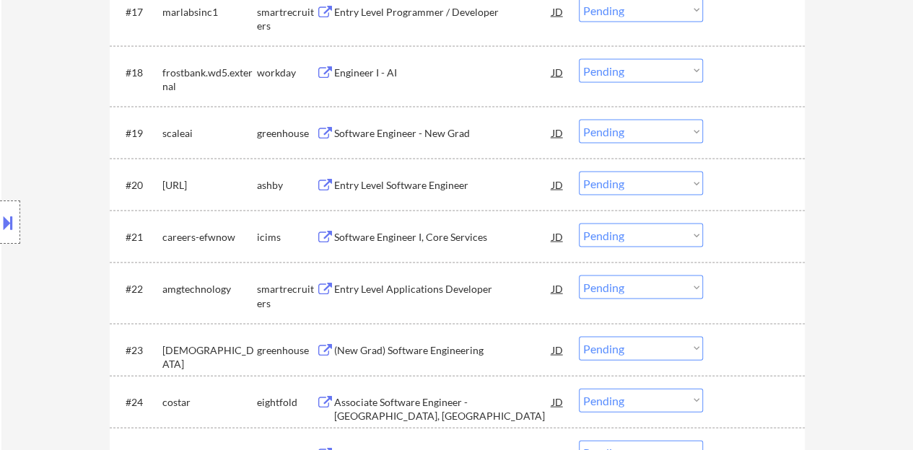
click at [395, 191] on div "Entry Level Software Engineer" at bounding box center [443, 185] width 218 height 14
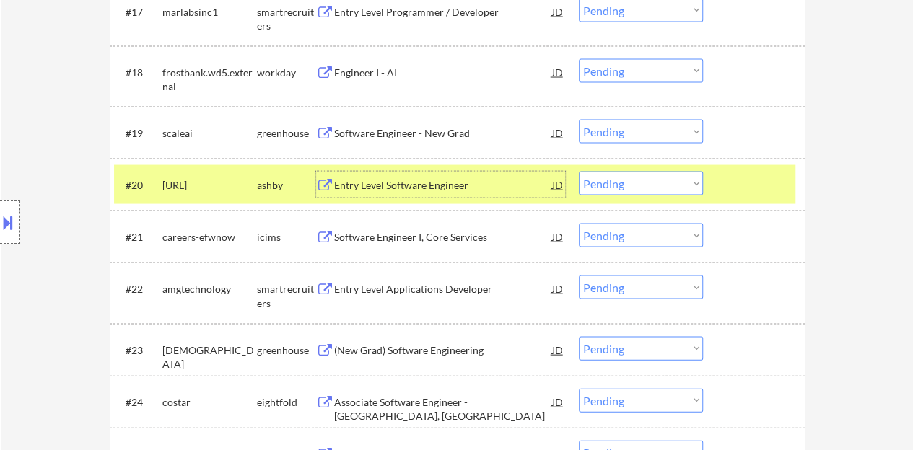
click at [740, 176] on div at bounding box center [755, 185] width 63 height 26
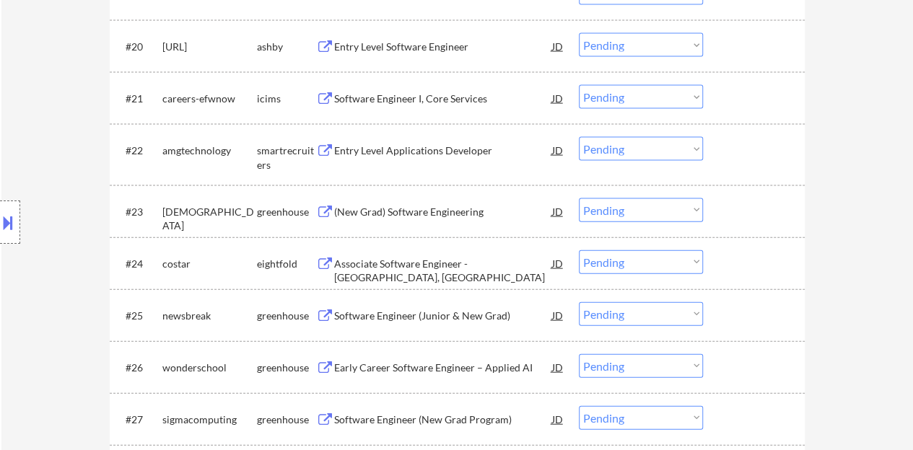
scroll to position [1515, 0]
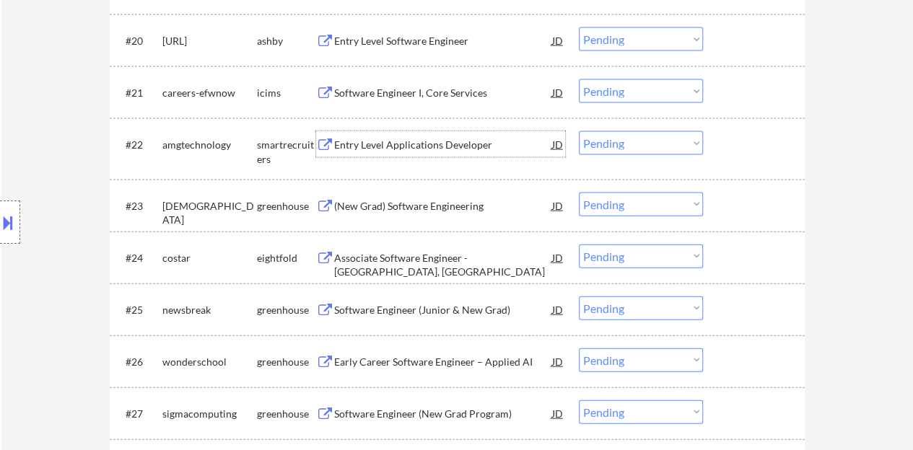
click at [390, 147] on div "Entry Level Applications Developer" at bounding box center [443, 145] width 218 height 14
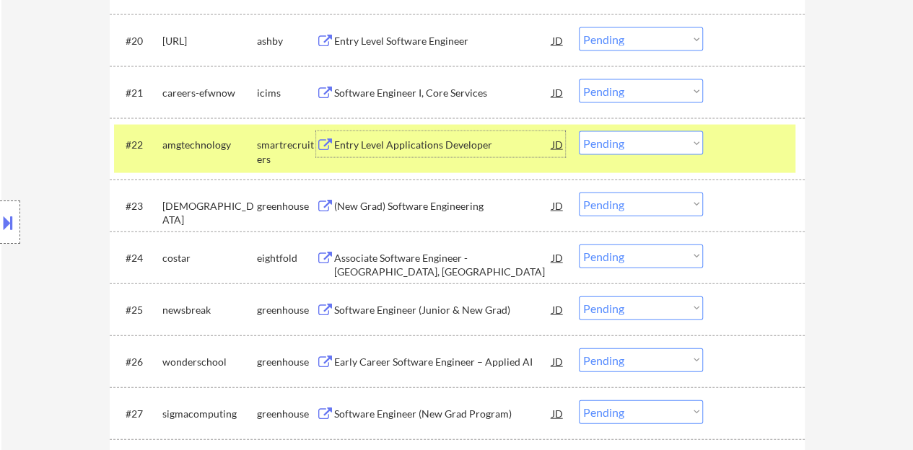
drag, startPoint x: 650, startPoint y: 146, endPoint x: 651, endPoint y: 154, distance: 8.7
click at [650, 145] on select "Choose an option... Pending Applied Excluded (Questions) Excluded (Expired) Exc…" at bounding box center [641, 143] width 124 height 24
click at [579, 131] on select "Choose an option... Pending Applied Excluded (Questions) Excluded (Expired) Exc…" at bounding box center [641, 143] width 124 height 24
select select ""pending""
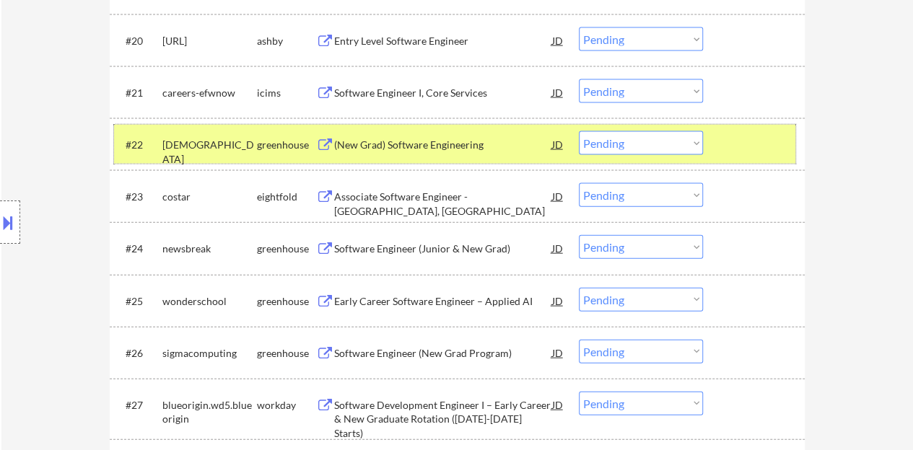
click at [768, 140] on div at bounding box center [755, 144] width 63 height 26
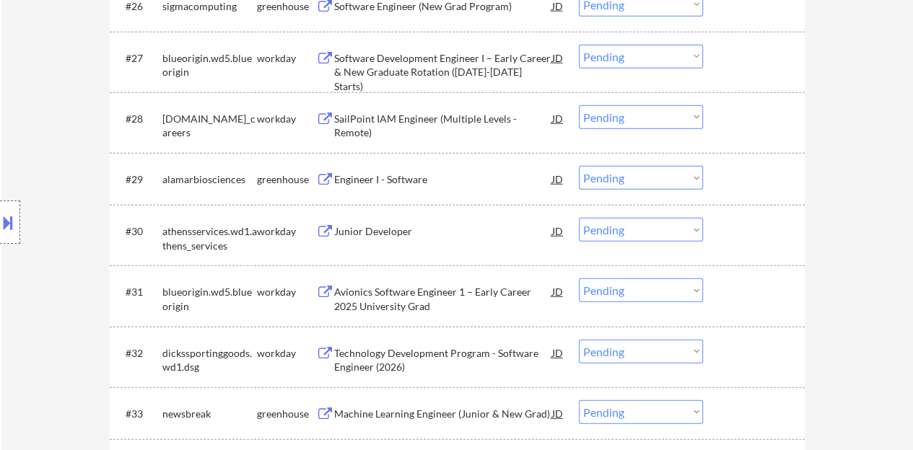
scroll to position [1876, 0]
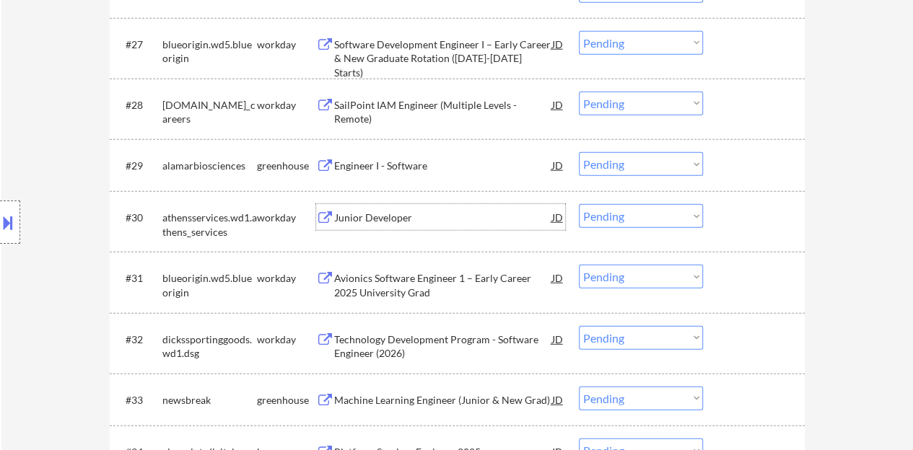
click at [388, 215] on div "Junior Developer" at bounding box center [443, 218] width 218 height 14
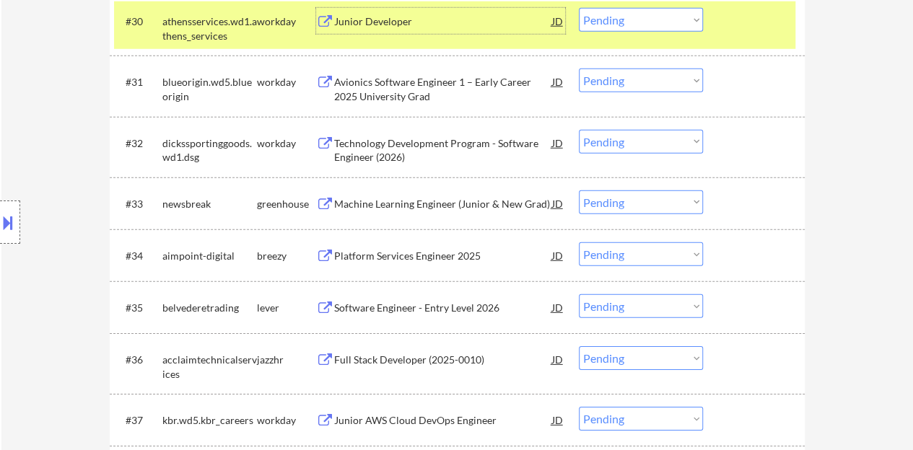
scroll to position [2020, 0]
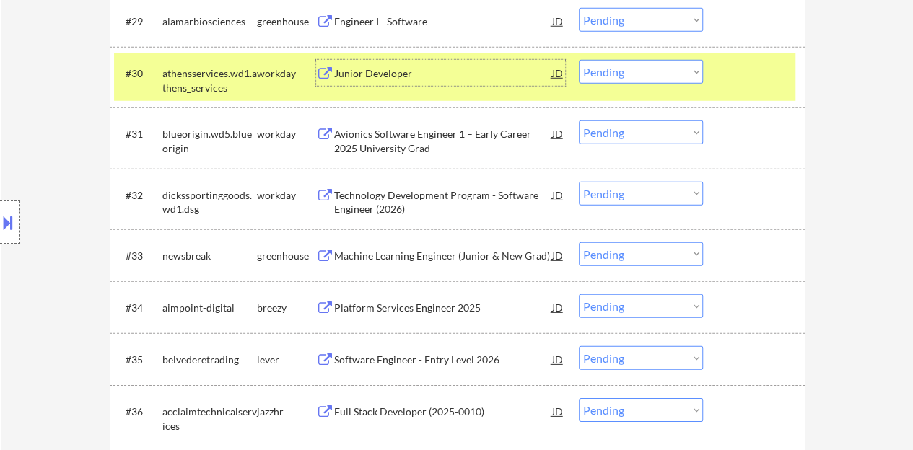
click at [631, 64] on select "Choose an option... Pending Applied Excluded (Questions) Excluded (Expired) Exc…" at bounding box center [641, 72] width 124 height 24
click at [579, 60] on select "Choose an option... Pending Applied Excluded (Questions) Excluded (Expired) Exc…" at bounding box center [641, 72] width 124 height 24
click at [630, 78] on select "Choose an option... Pending Applied Excluded (Questions) Excluded (Expired) Exc…" at bounding box center [641, 72] width 124 height 24
click at [579, 60] on select "Choose an option... Pending Applied Excluded (Questions) Excluded (Expired) Exc…" at bounding box center [641, 72] width 124 height 24
select select ""pending""
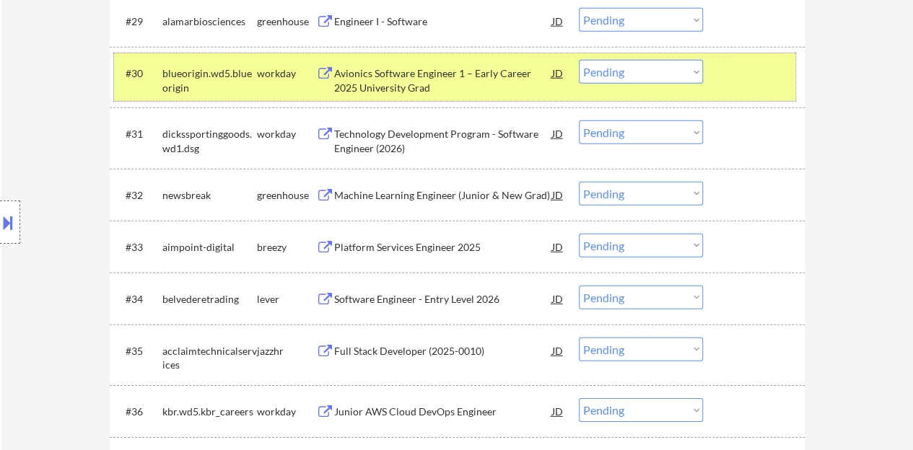
click at [759, 83] on div at bounding box center [755, 73] width 63 height 26
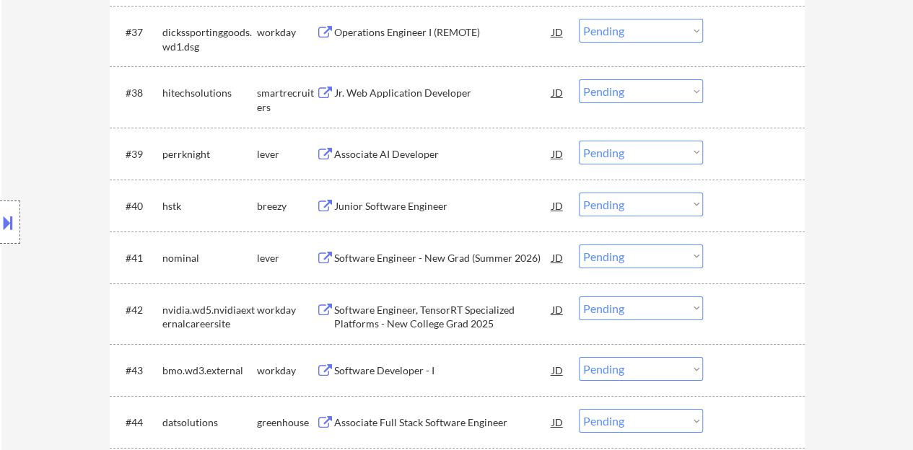
scroll to position [2453, 0]
click at [403, 206] on div "Junior Software Engineer" at bounding box center [443, 205] width 218 height 14
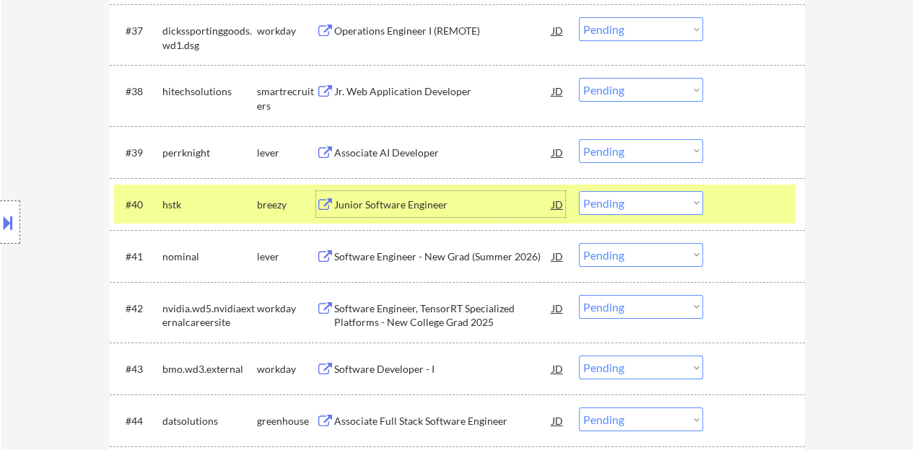
click at [657, 193] on select "Choose an option... Pending Applied Excluded (Questions) Excluded (Expired) Exc…" at bounding box center [641, 203] width 124 height 24
click at [579, 191] on select "Choose an option... Pending Applied Excluded (Questions) Excluded (Expired) Exc…" at bounding box center [641, 203] width 124 height 24
select select ""pending""
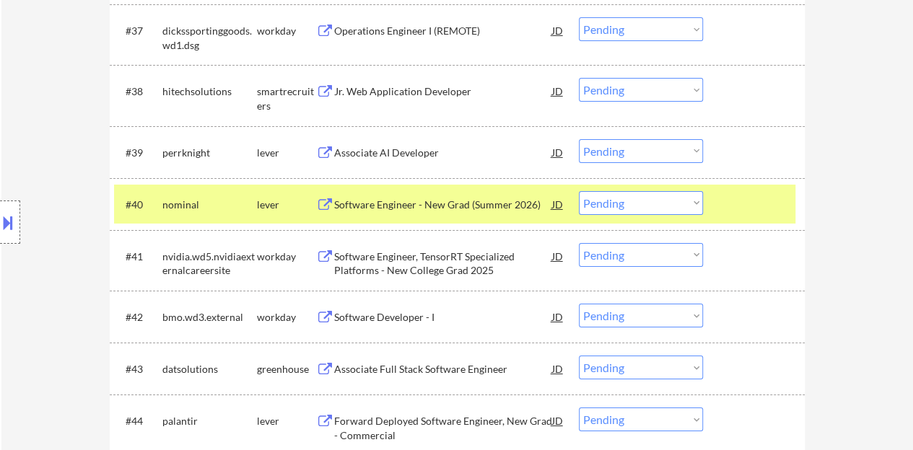
click at [752, 203] on div at bounding box center [755, 204] width 63 height 26
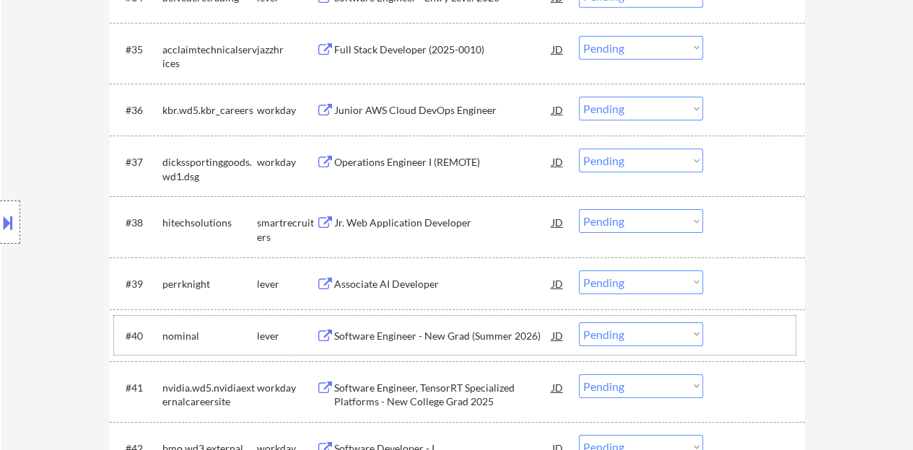
scroll to position [2309, 0]
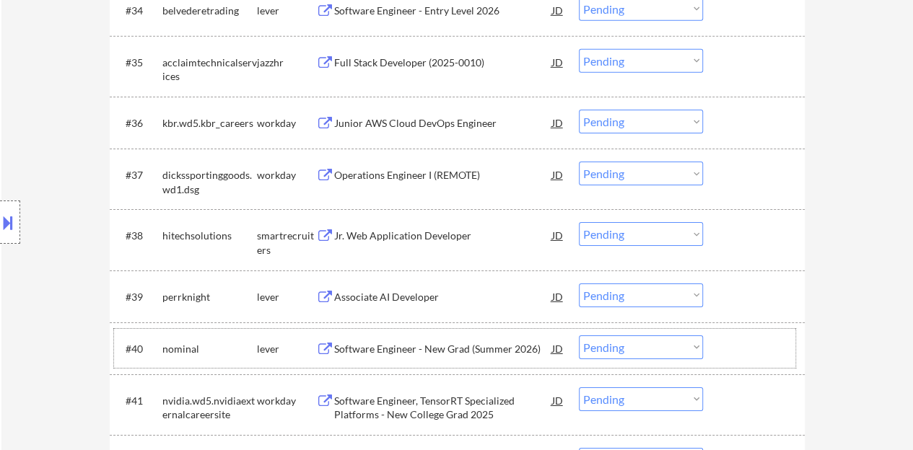
click at [442, 231] on div "Jr. Web Application Developer" at bounding box center [443, 236] width 218 height 14
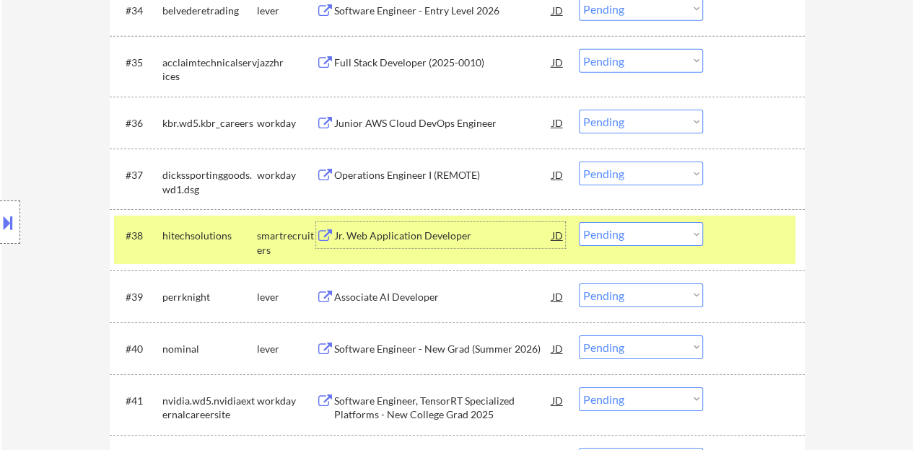
click at [626, 231] on select "Choose an option... Pending Applied Excluded (Questions) Excluded (Expired) Exc…" at bounding box center [641, 234] width 124 height 24
click at [579, 222] on select "Choose an option... Pending Applied Excluded (Questions) Excluded (Expired) Exc…" at bounding box center [641, 234] width 124 height 24
select select ""pending""
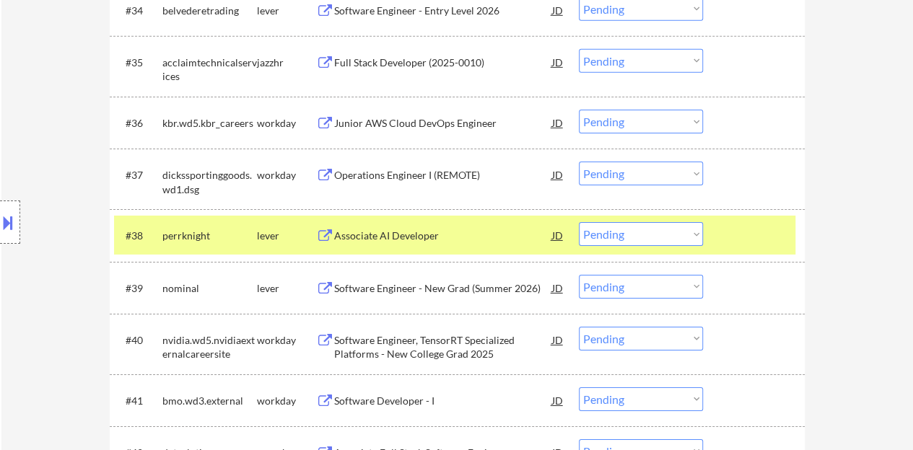
scroll to position [2453, 0]
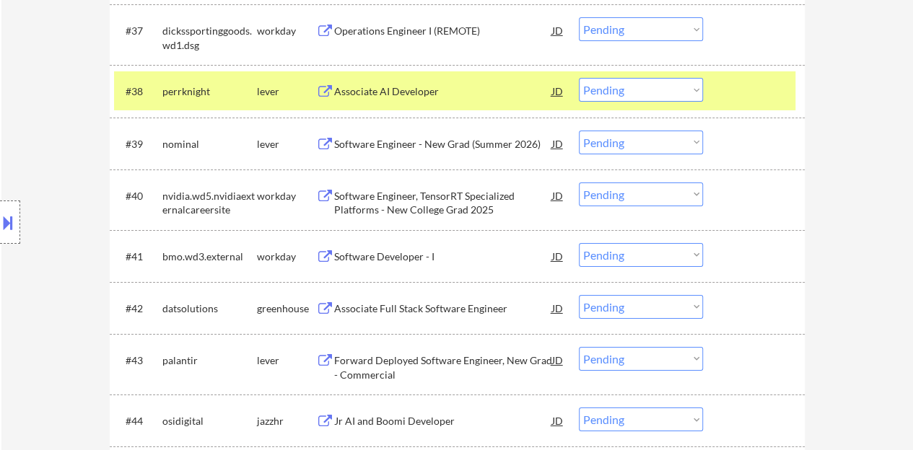
click at [397, 95] on div "Associate AI Developer" at bounding box center [443, 91] width 218 height 14
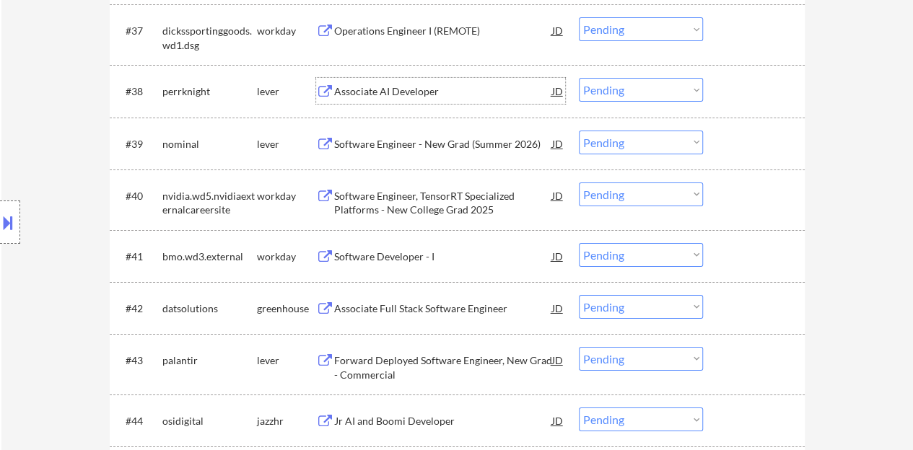
click at [730, 86] on div at bounding box center [755, 91] width 63 height 26
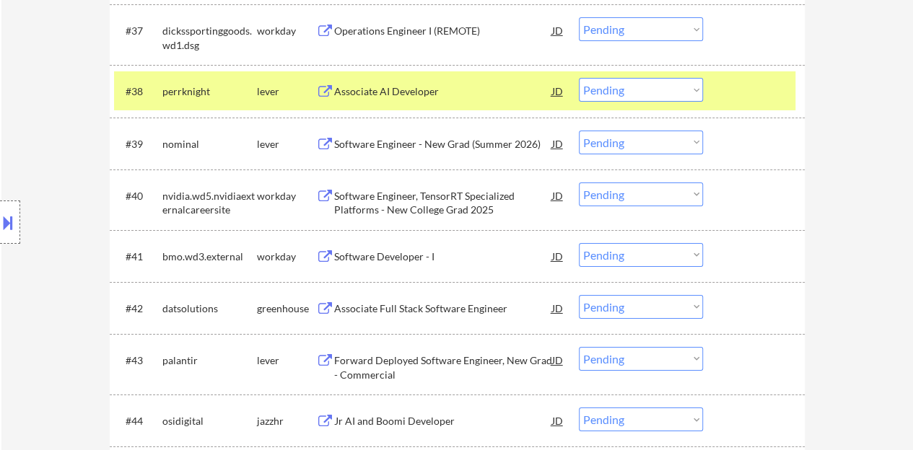
scroll to position [2381, 0]
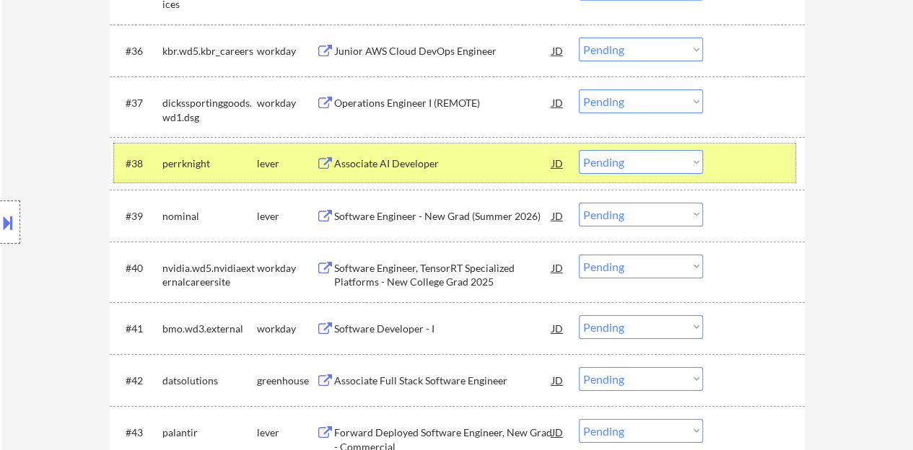
click at [717, 159] on div "#38 perrknight lever Associate AI Developer JD Choose an option... Pending Appl…" at bounding box center [454, 163] width 681 height 39
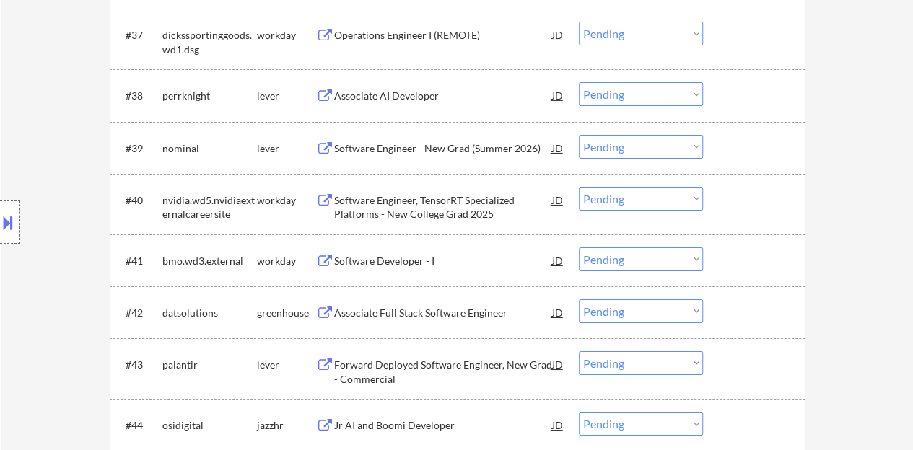
scroll to position [2453, 0]
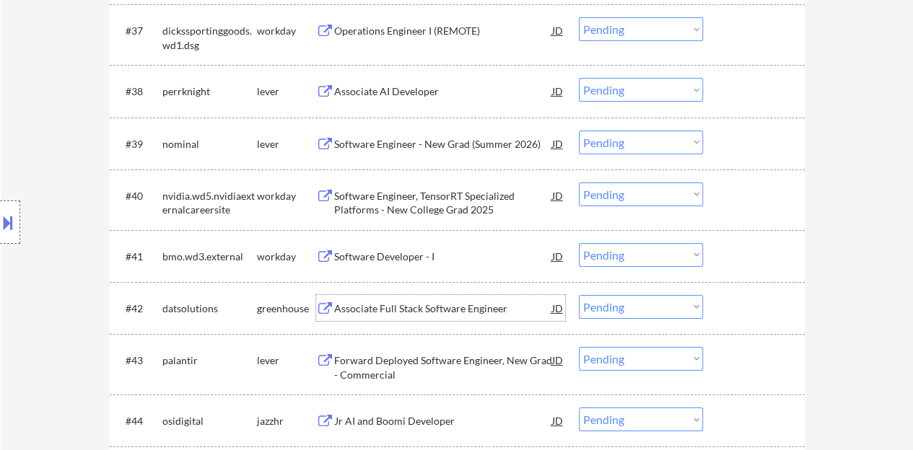
click at [434, 314] on div "Associate Full Stack Software Engineer" at bounding box center [443, 309] width 218 height 14
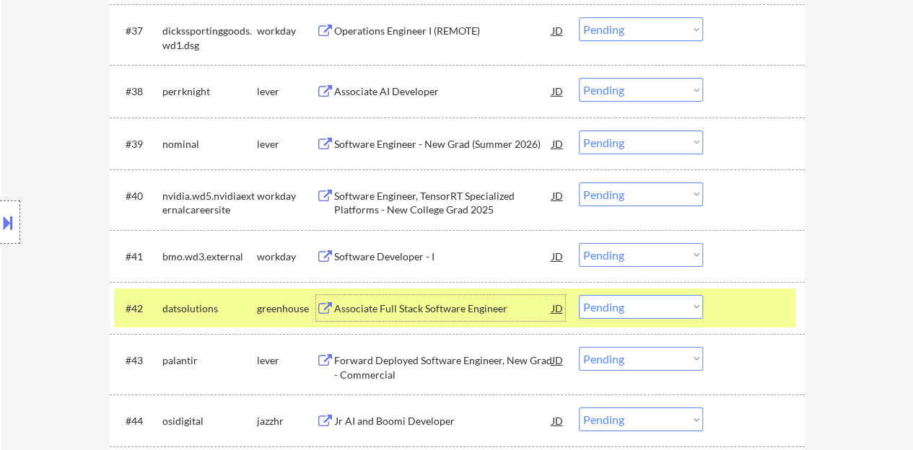
click at [658, 310] on select "Choose an option... Pending Applied Excluded (Questions) Excluded (Expired) Exc…" at bounding box center [641, 307] width 124 height 24
click at [579, 295] on select "Choose an option... Pending Applied Excluded (Questions) Excluded (Expired) Exc…" at bounding box center [641, 307] width 124 height 24
select select ""pending""
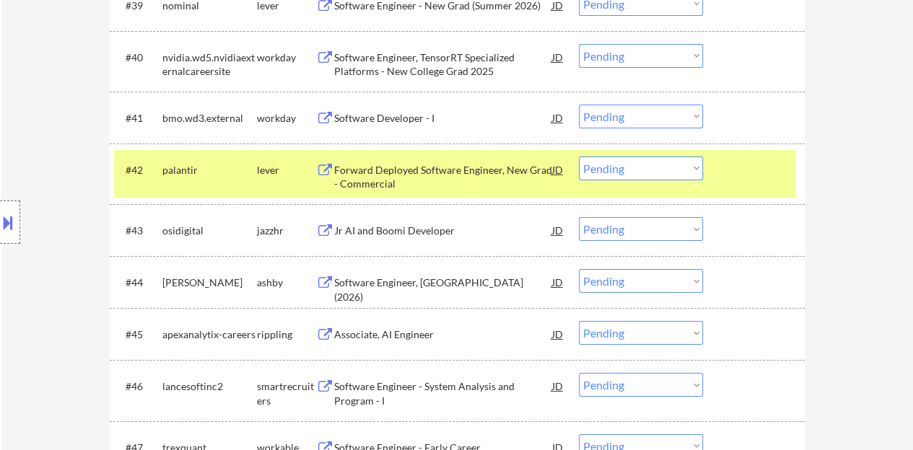
scroll to position [2598, 0]
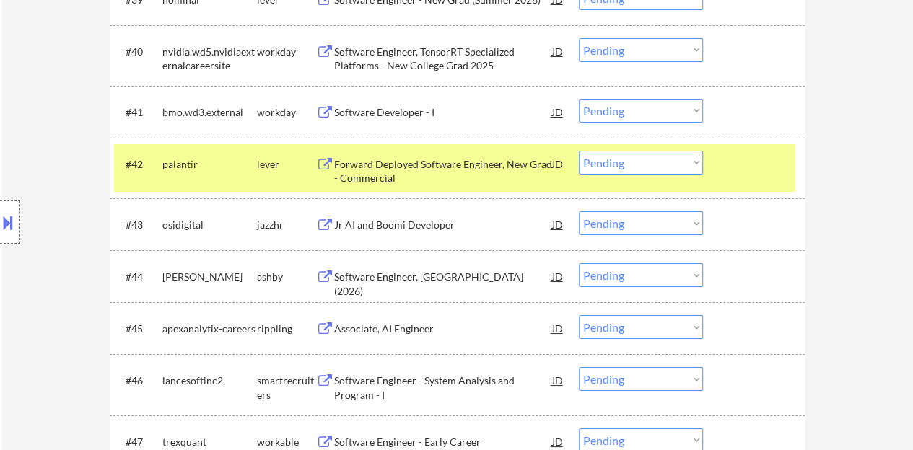
click at [735, 162] on div at bounding box center [755, 164] width 63 height 26
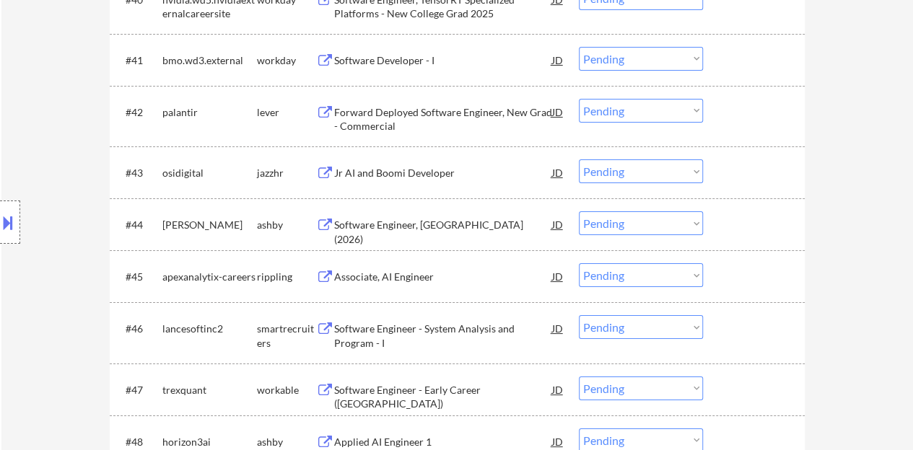
scroll to position [2670, 0]
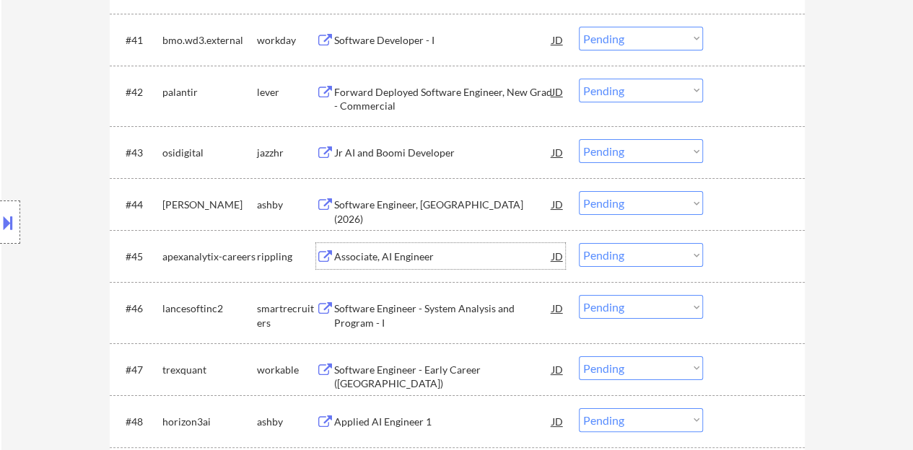
click at [395, 257] on div "Associate, AI Engineer" at bounding box center [443, 257] width 218 height 14
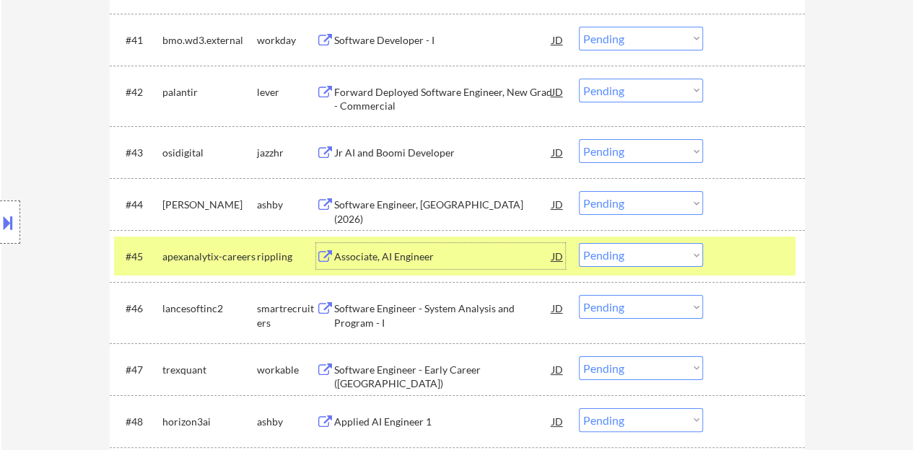
click at [675, 256] on select "Choose an option... Pending Applied Excluded (Questions) Excluded (Expired) Exc…" at bounding box center [641, 255] width 124 height 24
click at [579, 243] on select "Choose an option... Pending Applied Excluded (Questions) Excluded (Expired) Exc…" at bounding box center [641, 255] width 124 height 24
select select ""pending""
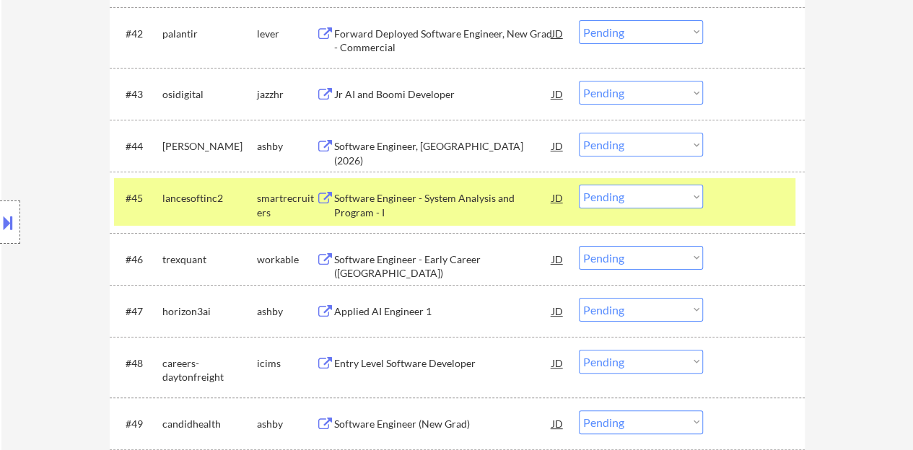
scroll to position [2742, 0]
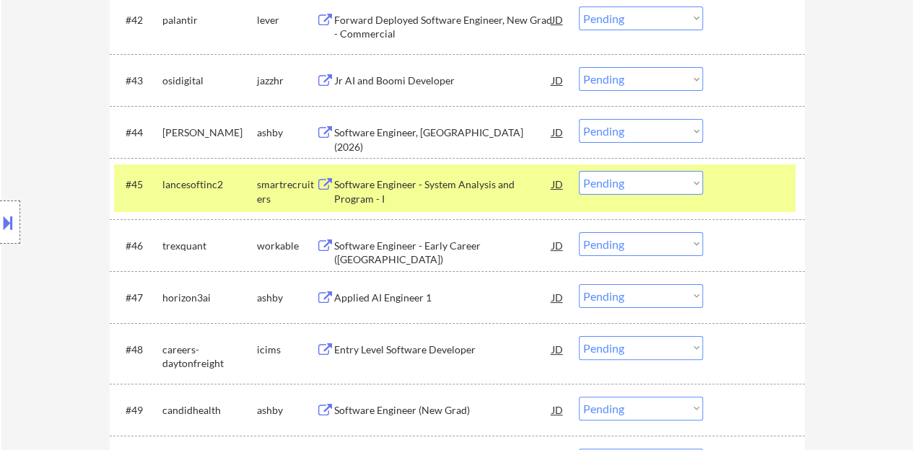
click at [758, 190] on div at bounding box center [755, 184] width 63 height 26
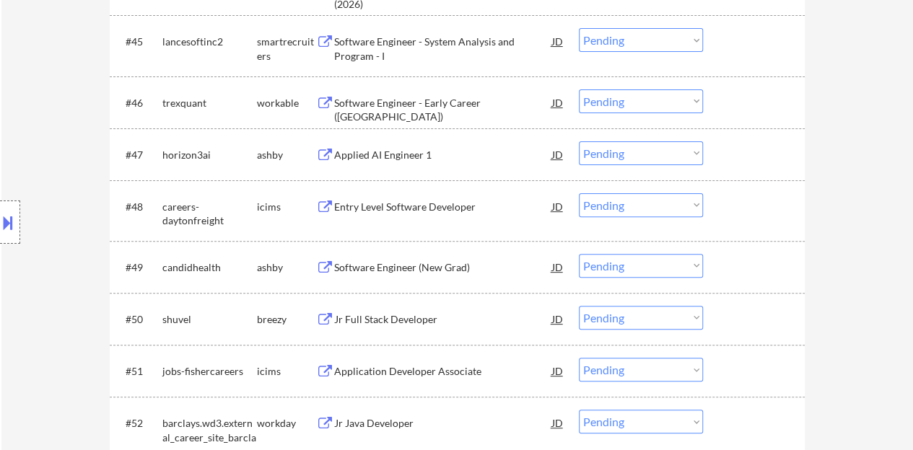
scroll to position [2886, 0]
click at [407, 157] on div "Applied AI Engineer 1" at bounding box center [443, 153] width 218 height 14
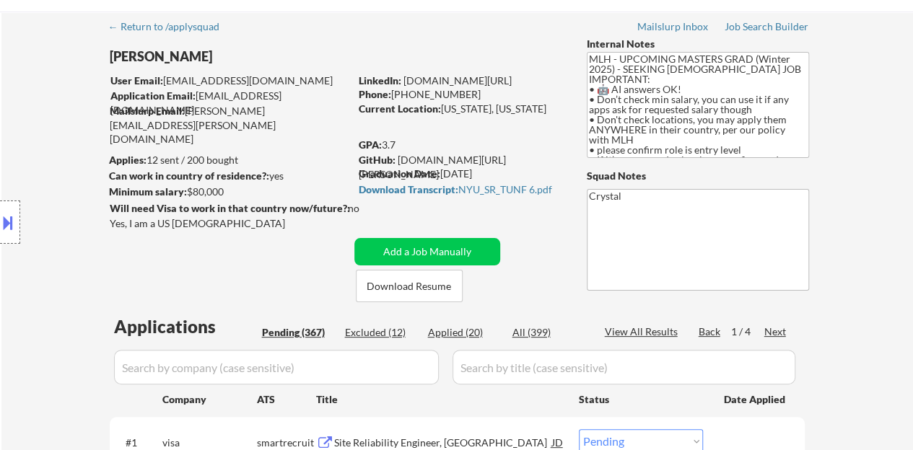
scroll to position [0, 0]
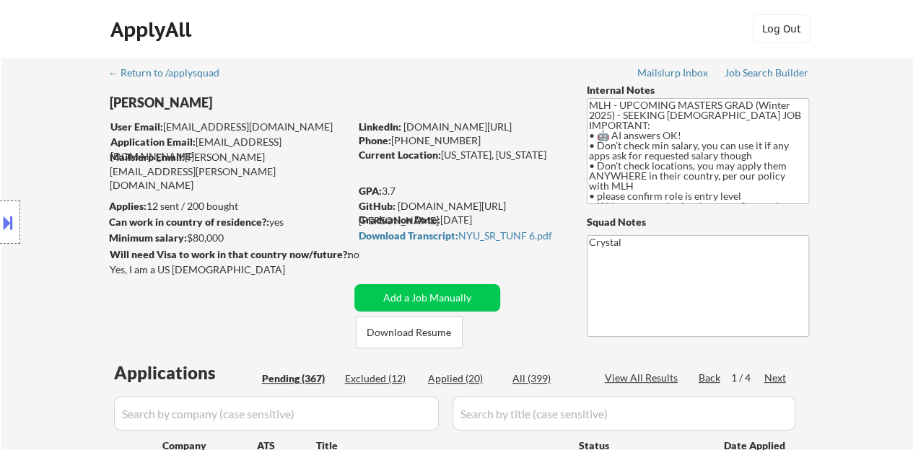
drag, startPoint x: 463, startPoint y: 121, endPoint x: 297, endPoint y: 165, distance: 171.7
drag, startPoint x: 503, startPoint y: 115, endPoint x: 403, endPoint y: 128, distance: 101.1
click at [403, 128] on div "LinkedIn: www.linkedin.com/in/jtang243" at bounding box center [462, 127] width 206 height 14
copy link "[DOMAIN_NAME][URL]"
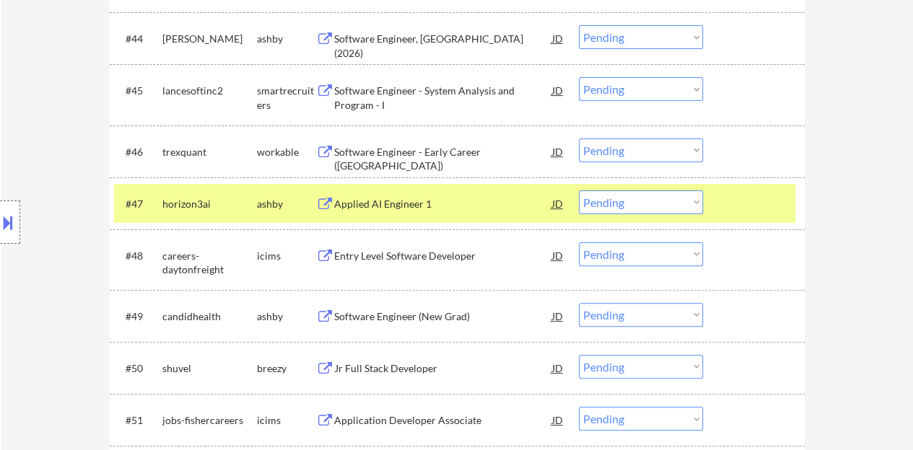
scroll to position [2814, 0]
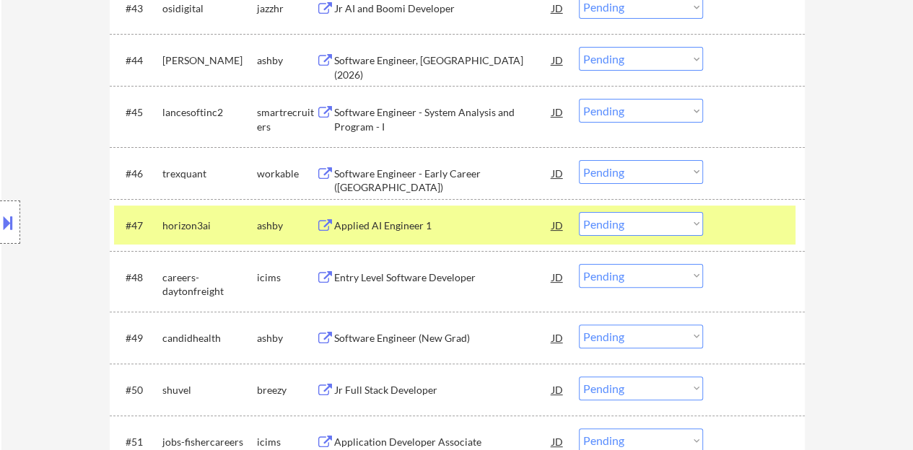
click at [634, 226] on select "Choose an option... Pending Applied Excluded (Questions) Excluded (Expired) Exc…" at bounding box center [641, 224] width 124 height 24
click at [579, 212] on select "Choose an option... Pending Applied Excluded (Questions) Excluded (Expired) Exc…" at bounding box center [641, 224] width 124 height 24
select select ""pending""
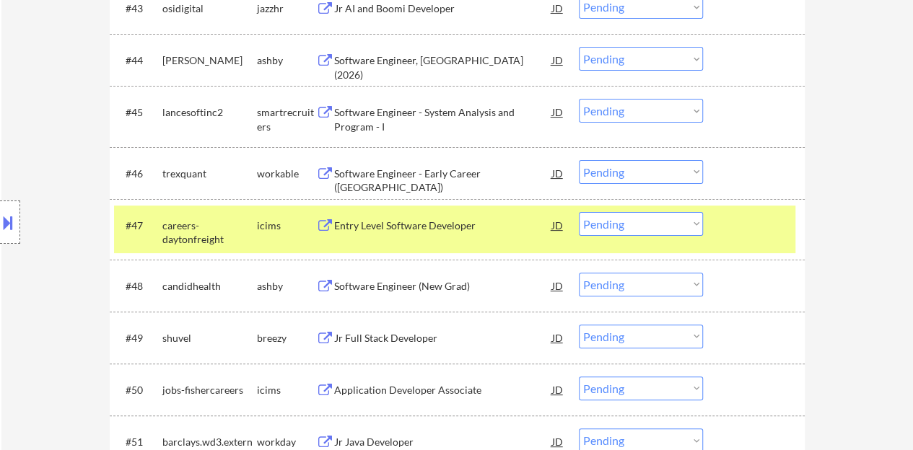
scroll to position [2886, 0]
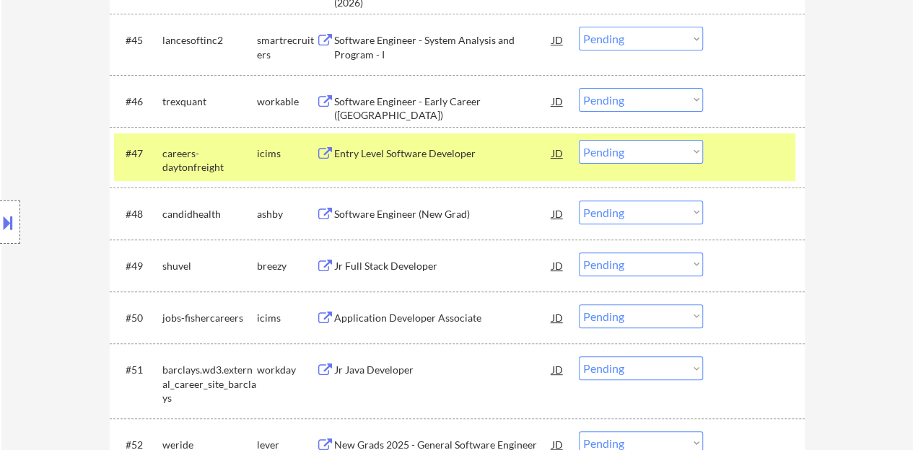
click at [778, 155] on div at bounding box center [755, 153] width 63 height 26
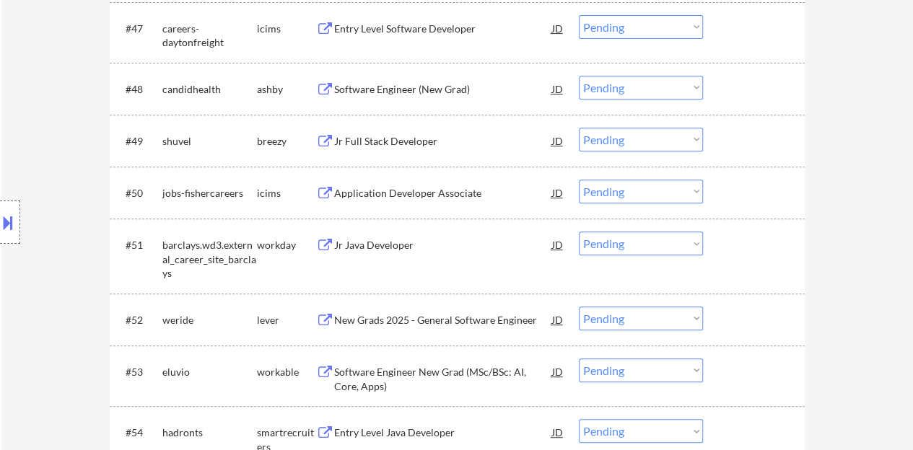
scroll to position [3030, 0]
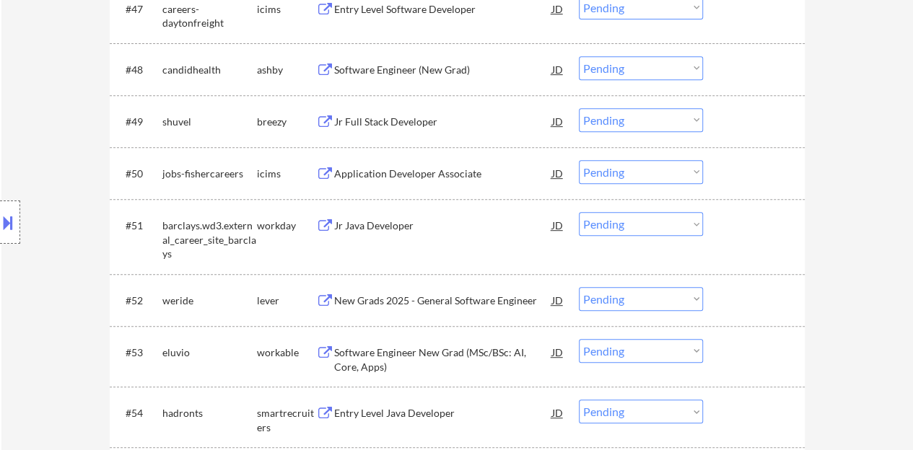
click at [382, 223] on div "Jr Java Developer" at bounding box center [443, 226] width 218 height 14
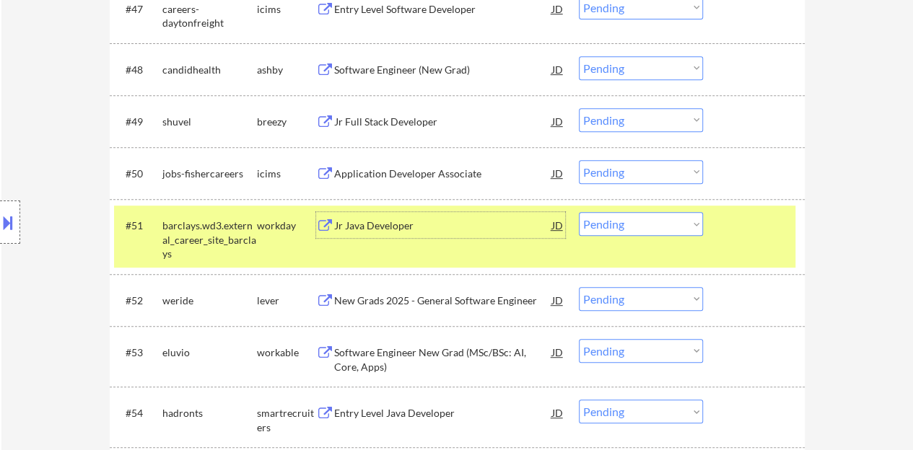
click at [639, 216] on select "Choose an option... Pending Applied Excluded (Questions) Excluded (Expired) Exc…" at bounding box center [641, 224] width 124 height 24
click at [579, 212] on select "Choose an option... Pending Applied Excluded (Questions) Excluded (Expired) Exc…" at bounding box center [641, 224] width 124 height 24
select select ""pending""
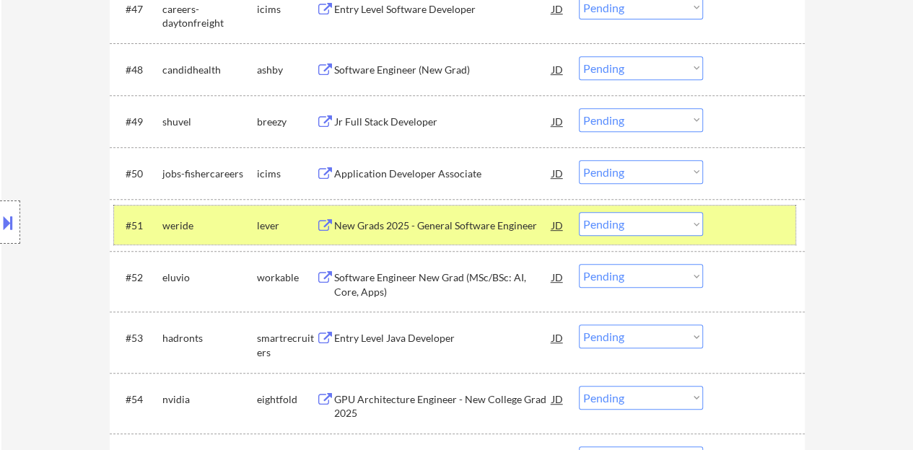
click at [740, 227] on div at bounding box center [755, 225] width 63 height 26
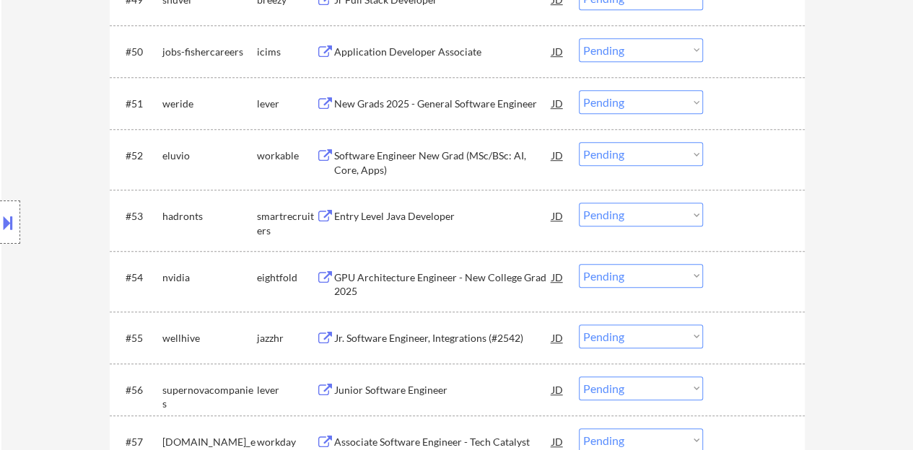
scroll to position [3175, 0]
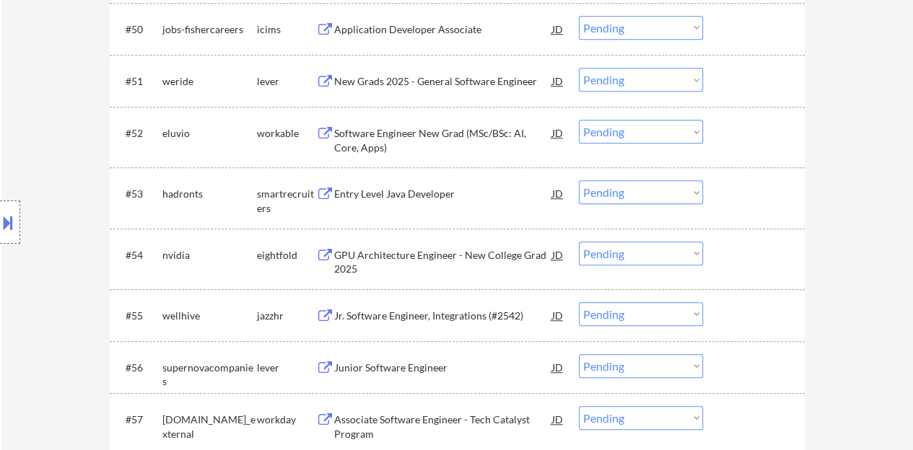
click at [397, 188] on div "Entry Level Java Developer" at bounding box center [443, 194] width 218 height 14
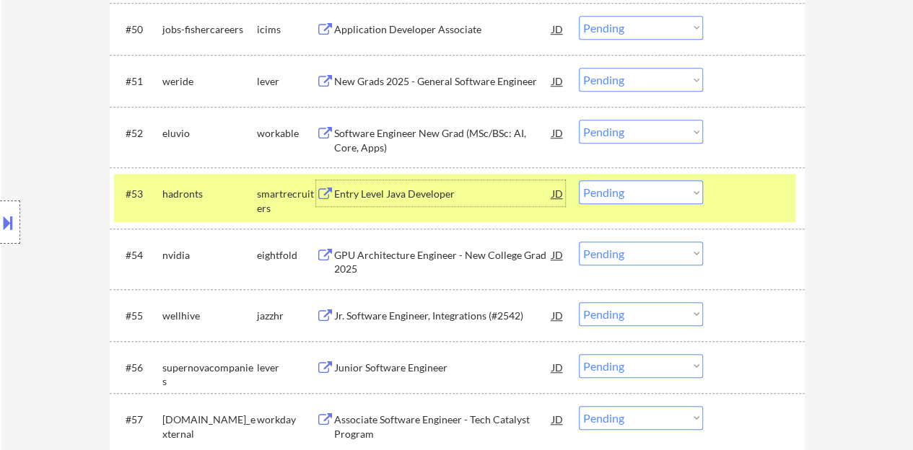
click at [648, 190] on select "Choose an option... Pending Applied Excluded (Questions) Excluded (Expired) Exc…" at bounding box center [641, 192] width 124 height 24
click at [579, 180] on select "Choose an option... Pending Applied Excluded (Questions) Excluded (Expired) Exc…" at bounding box center [641, 192] width 124 height 24
select select ""pending""
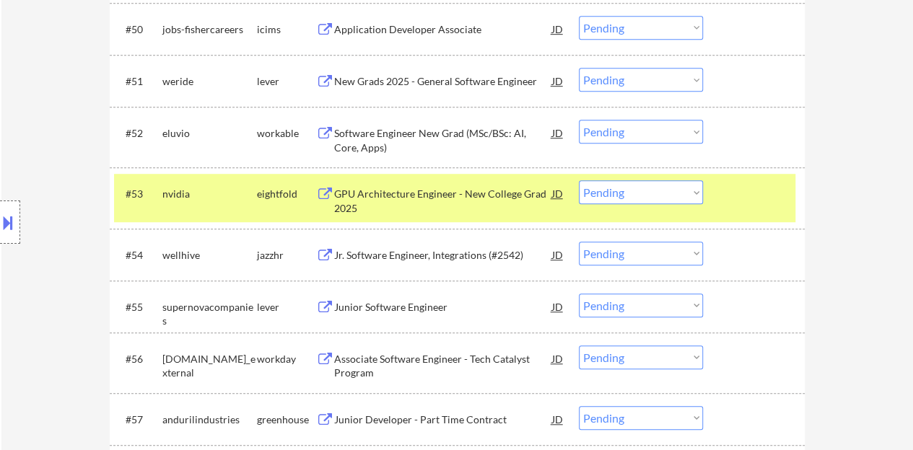
click at [742, 187] on div at bounding box center [755, 193] width 63 height 26
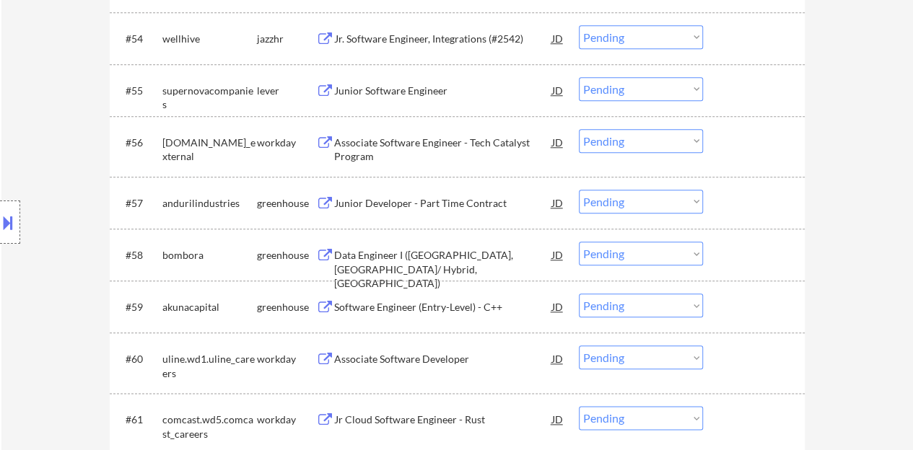
scroll to position [3319, 0]
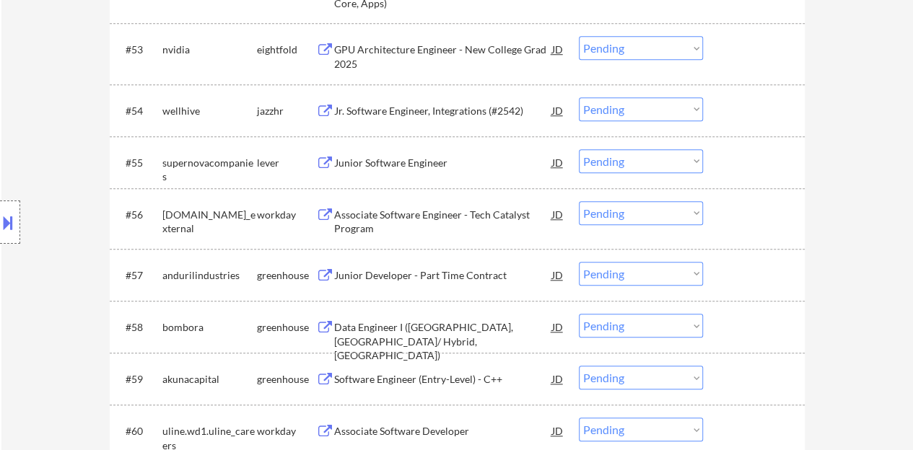
click at [399, 164] on div "Junior Software Engineer" at bounding box center [443, 163] width 218 height 14
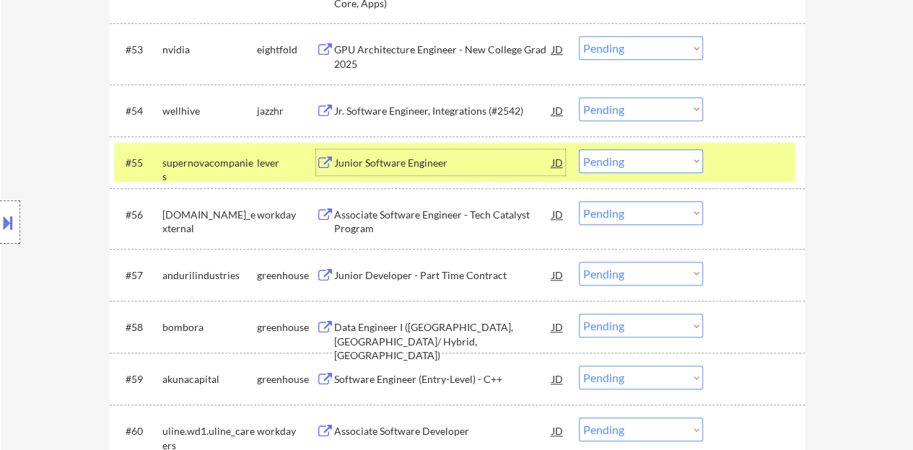
click at [763, 159] on div at bounding box center [755, 162] width 63 height 26
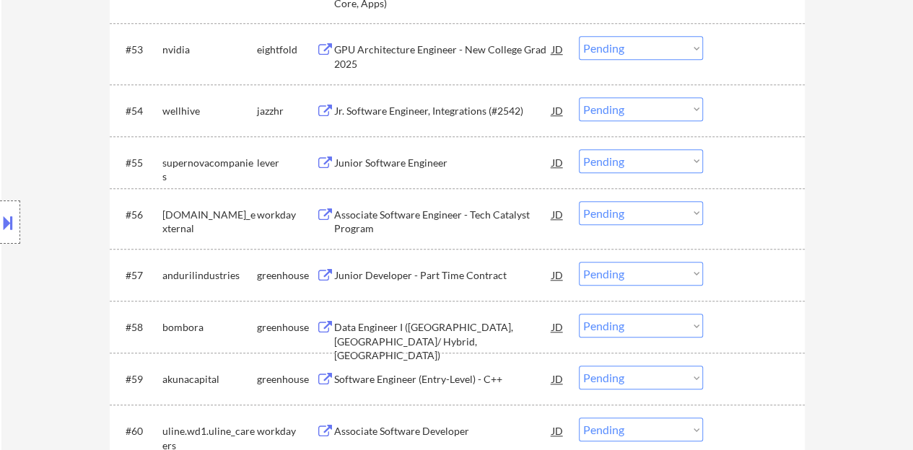
scroll to position [3391, 0]
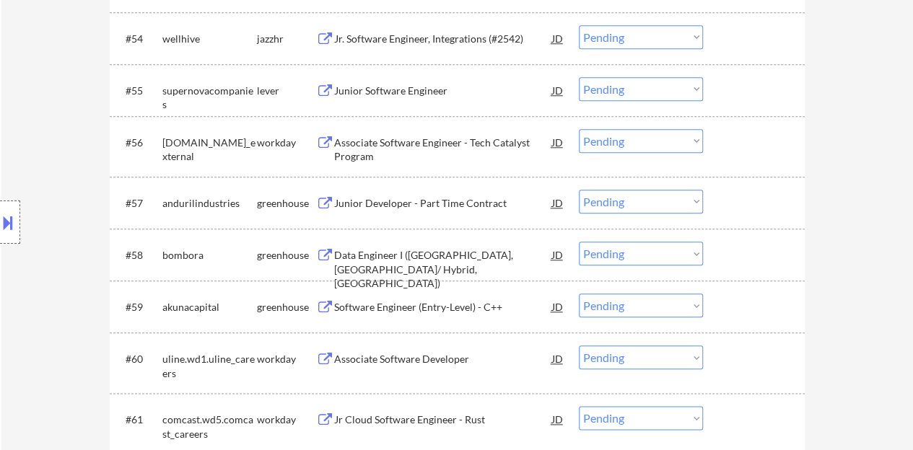
click at [600, 193] on select "Choose an option... Pending Applied Excluded (Questions) Excluded (Expired) Exc…" at bounding box center [641, 202] width 124 height 24
click at [579, 190] on select "Choose an option... Pending Applied Excluded (Questions) Excluded (Expired) Exc…" at bounding box center [641, 202] width 124 height 24
select select ""pending""
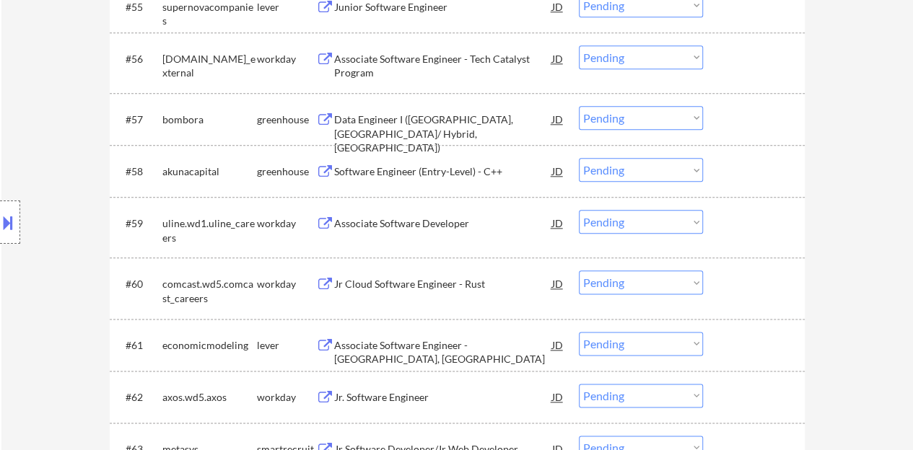
scroll to position [3463, 0]
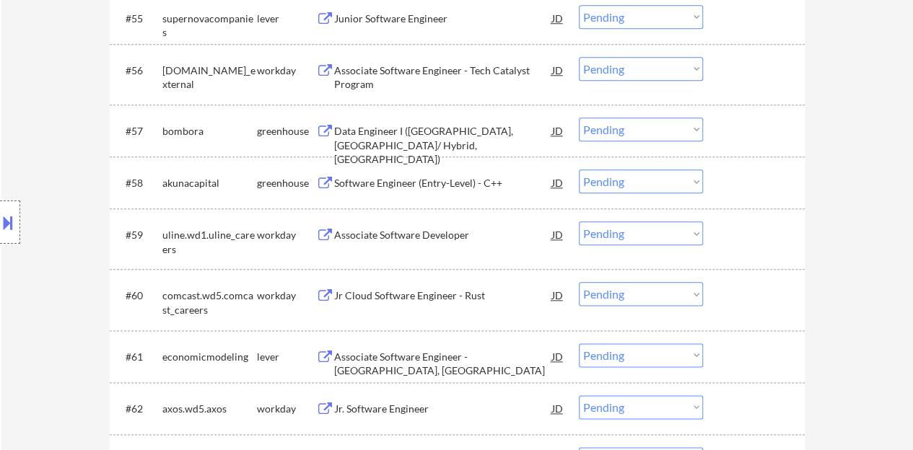
click at [420, 230] on div "Associate Software Developer" at bounding box center [443, 235] width 218 height 14
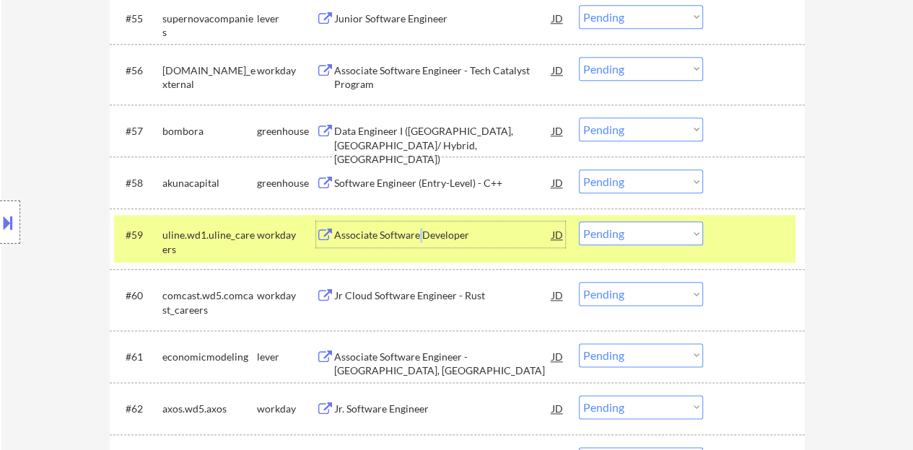
click at [635, 237] on select "Choose an option... Pending Applied Excluded (Questions) Excluded (Expired) Exc…" at bounding box center [641, 234] width 124 height 24
click at [579, 222] on select "Choose an option... Pending Applied Excluded (Questions) Excluded (Expired) Exc…" at bounding box center [641, 234] width 124 height 24
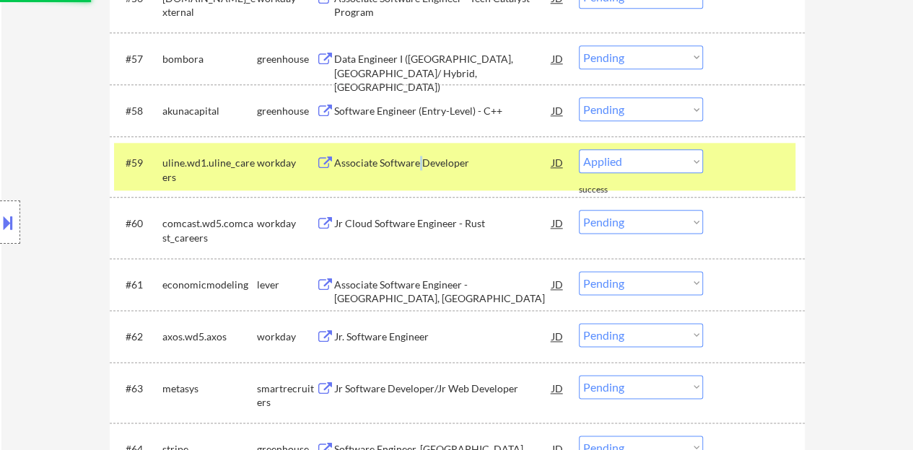
select select ""pending""
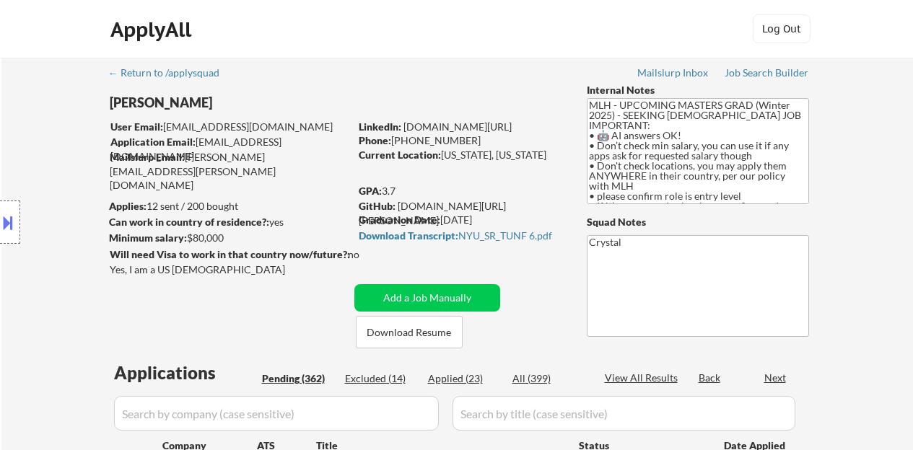
select select ""pending""
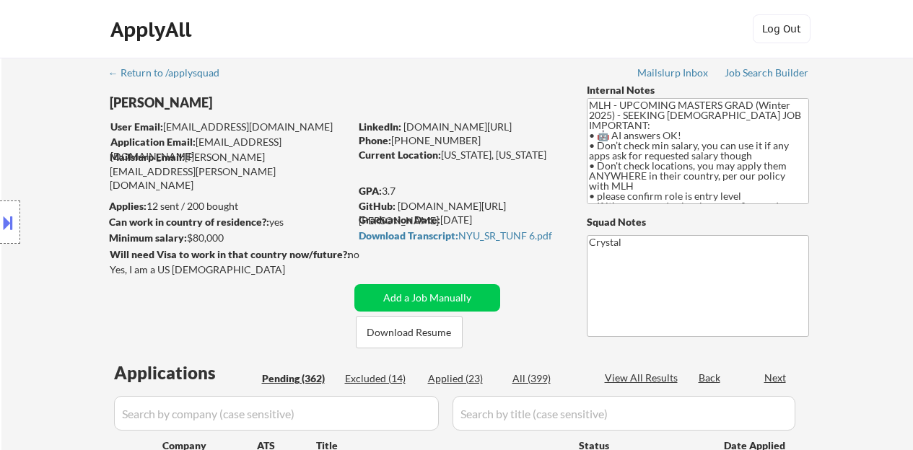
select select ""pending""
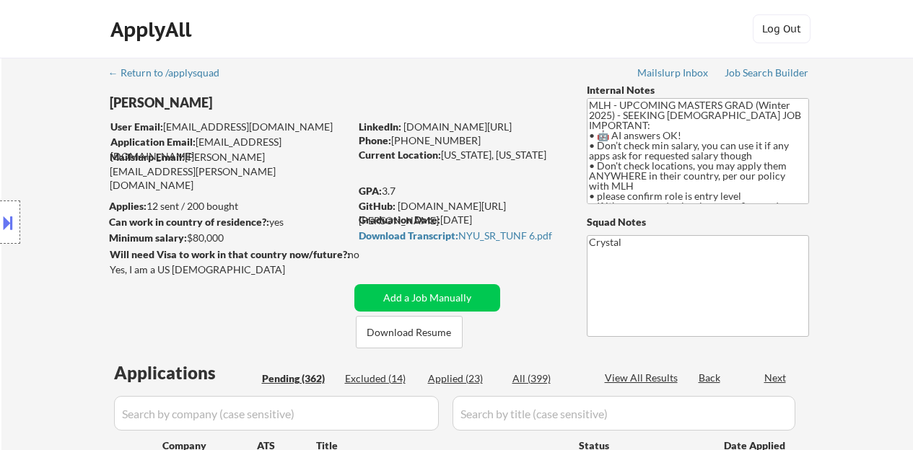
select select ""pending""
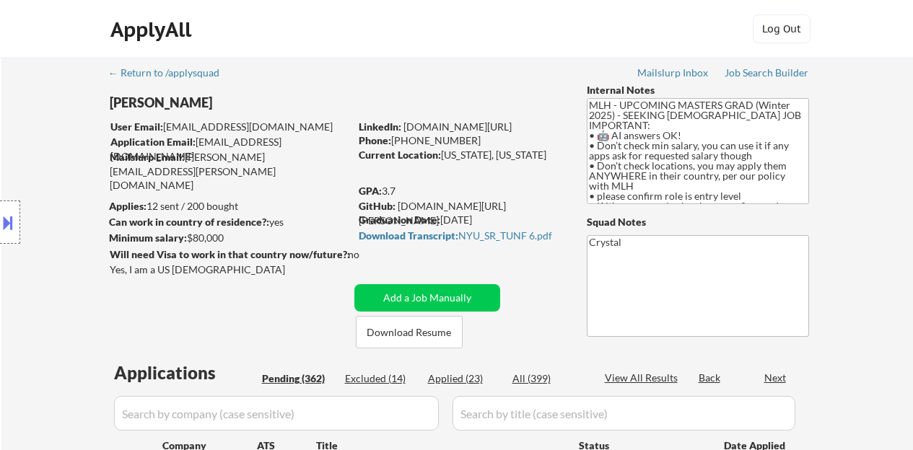
select select ""pending""
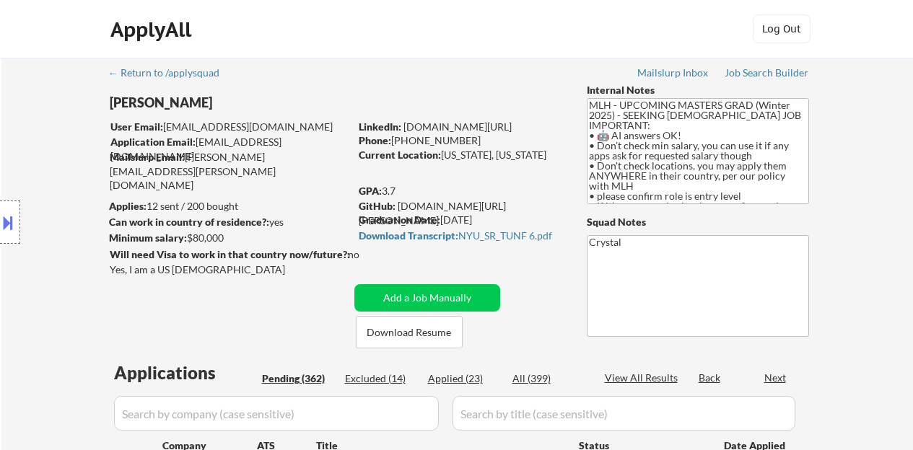
select select ""pending""
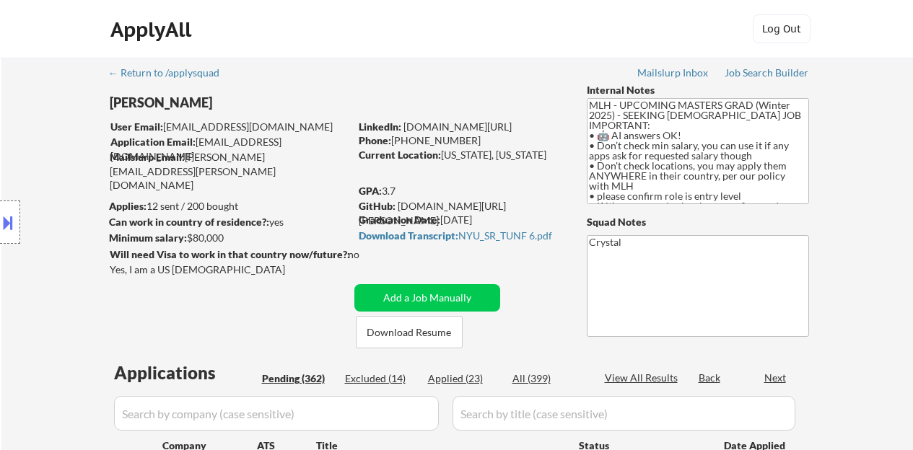
select select ""pending""
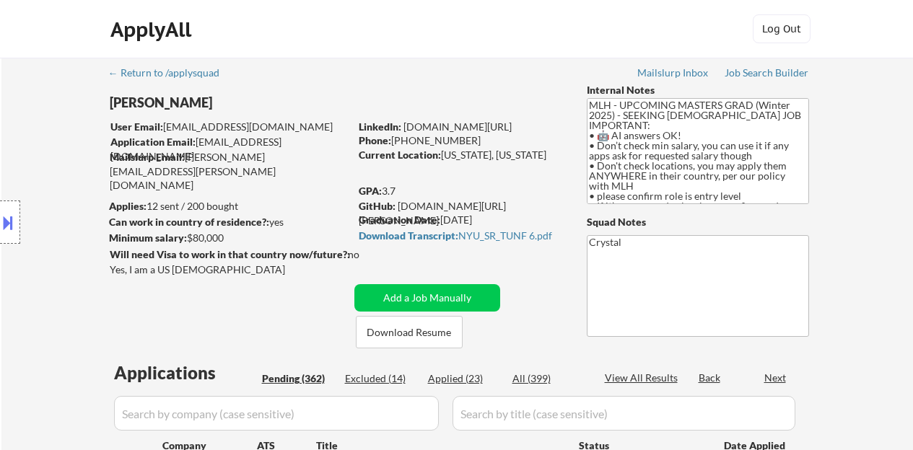
select select ""pending""
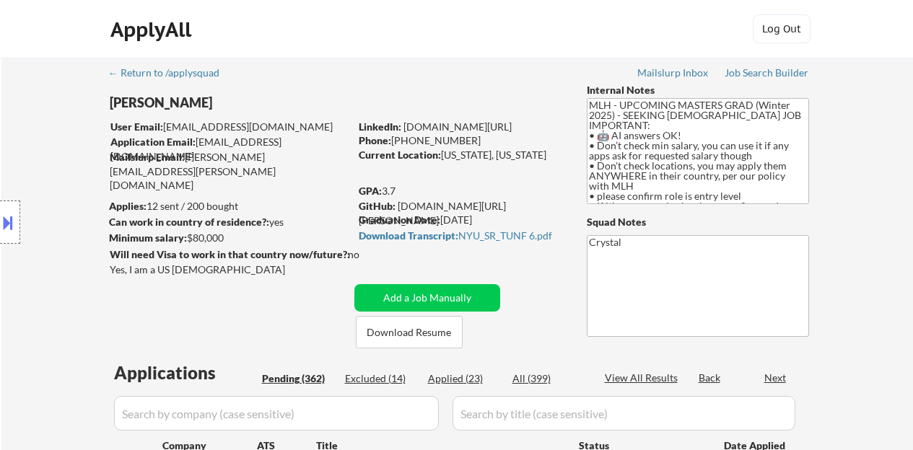
select select ""pending""
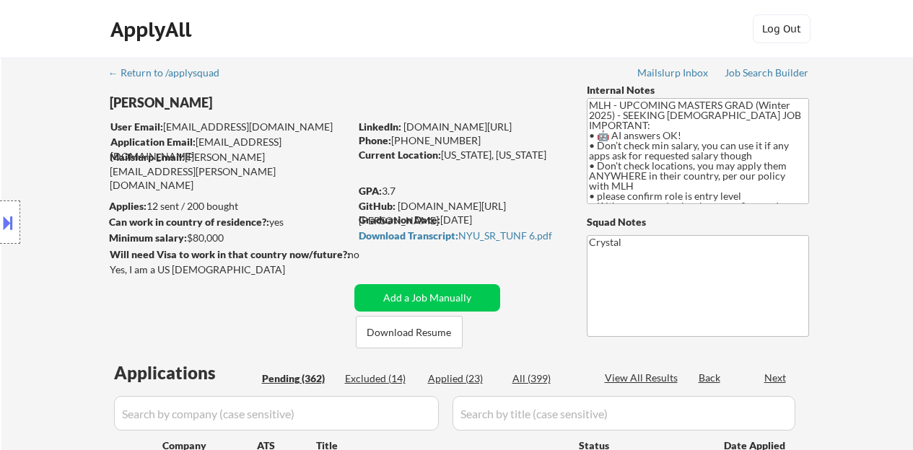
select select ""pending""
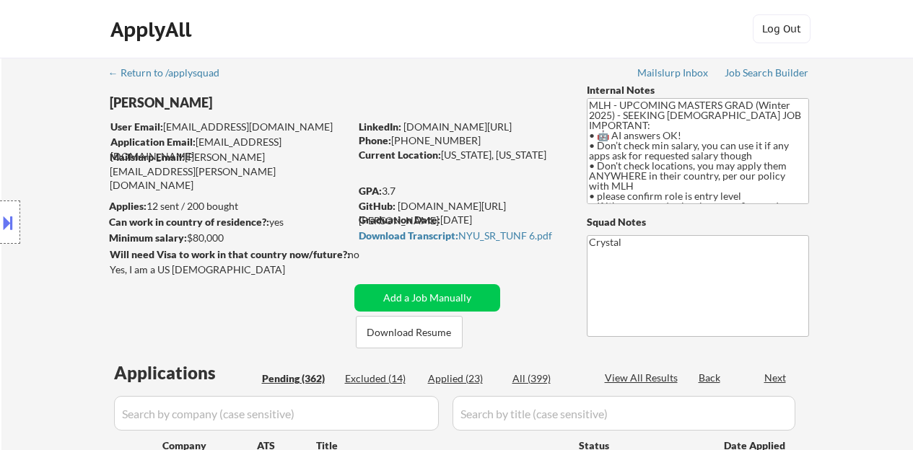
select select ""pending""
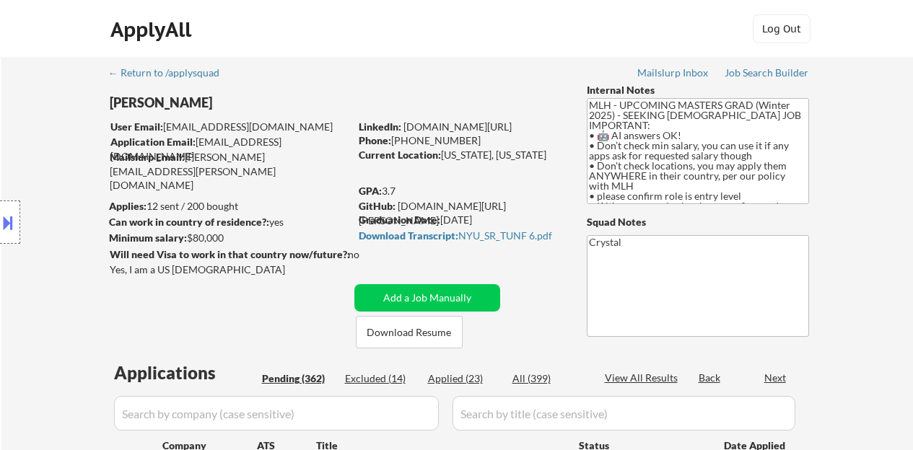
select select ""pending""
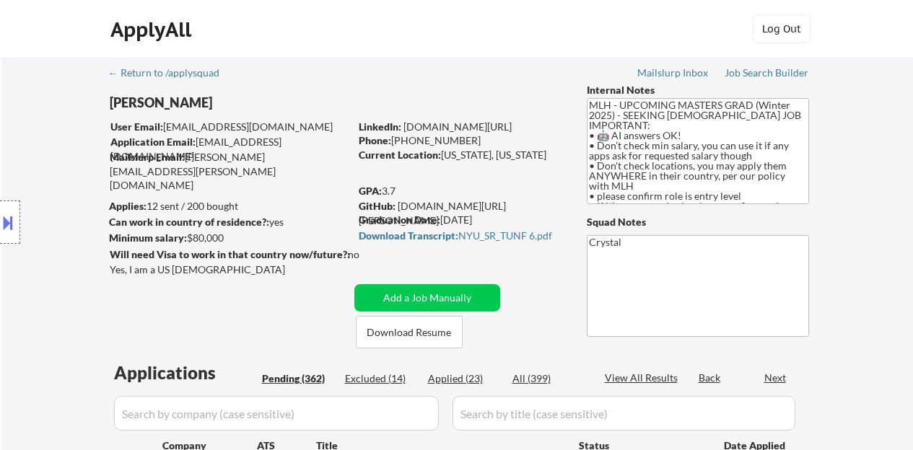
select select ""pending""
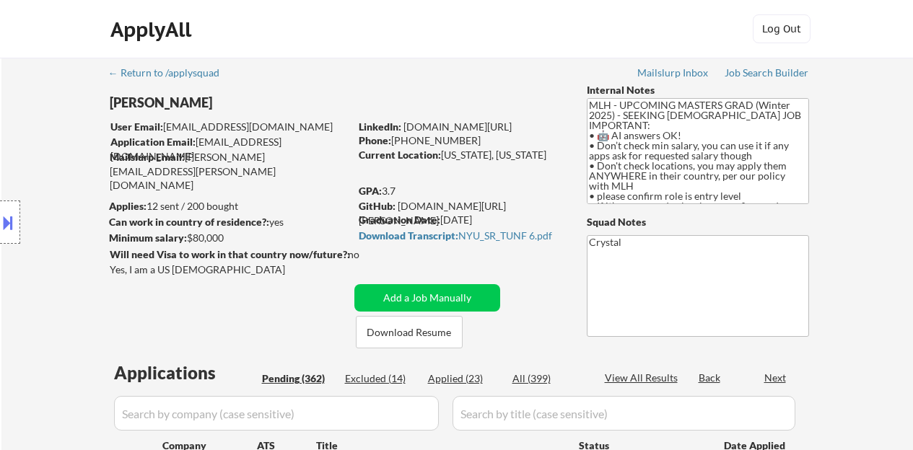
select select ""pending""
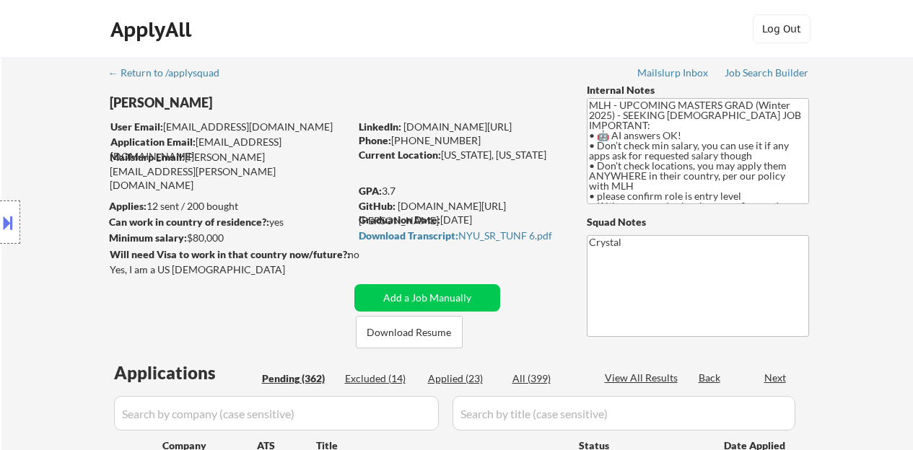
select select ""pending""
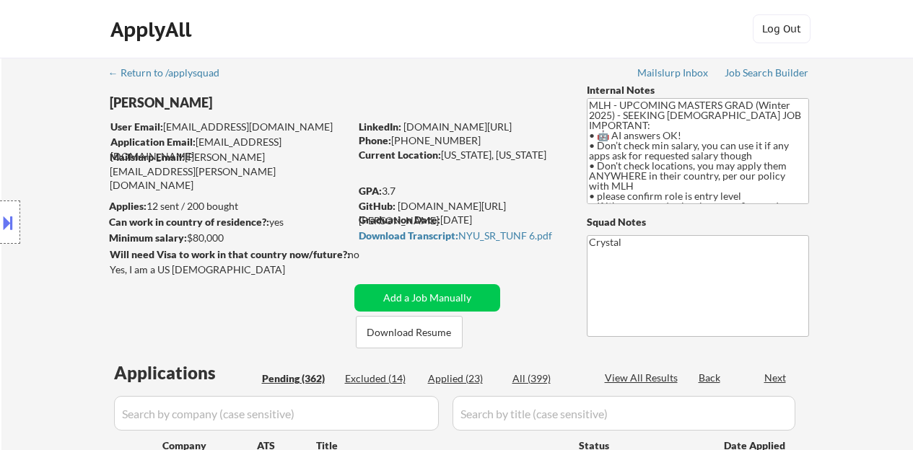
select select ""pending""
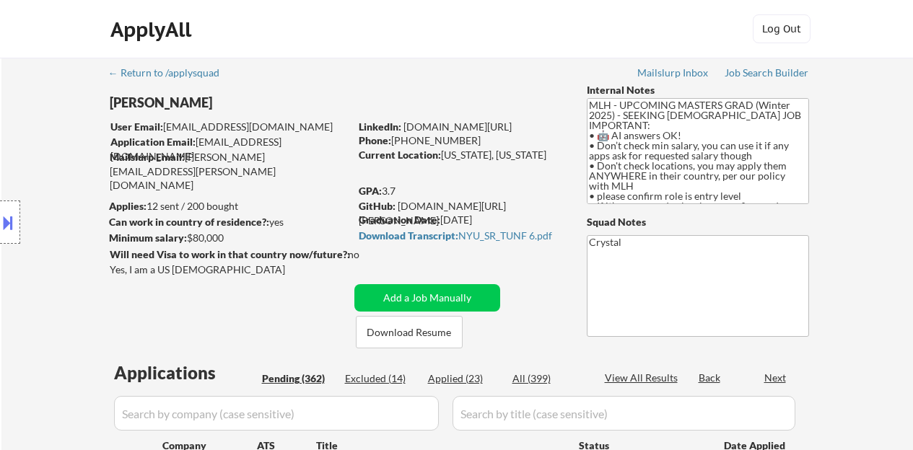
select select ""pending""
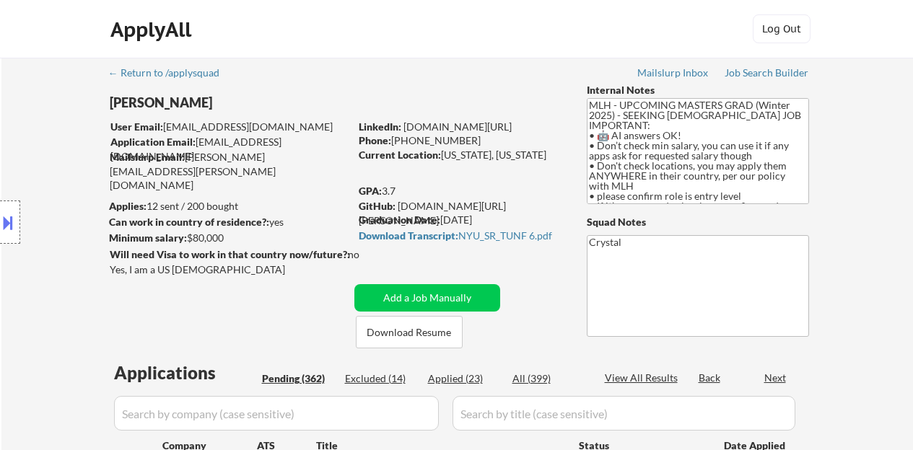
select select ""pending""
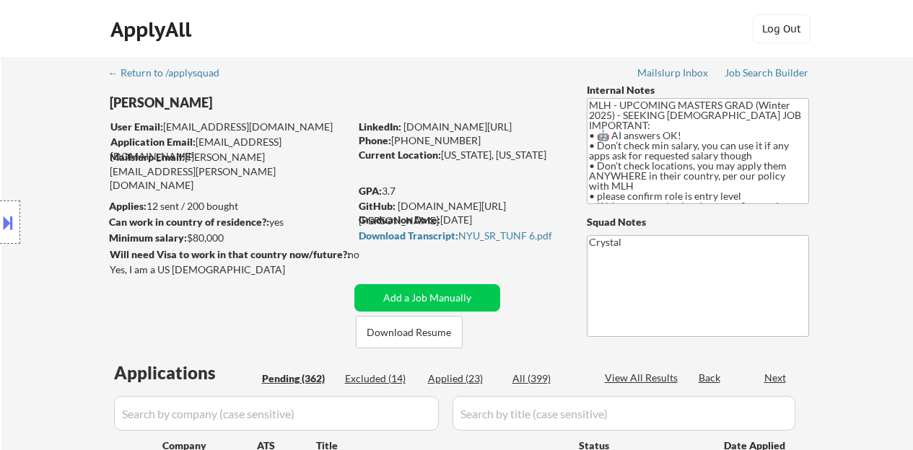
select select ""pending""
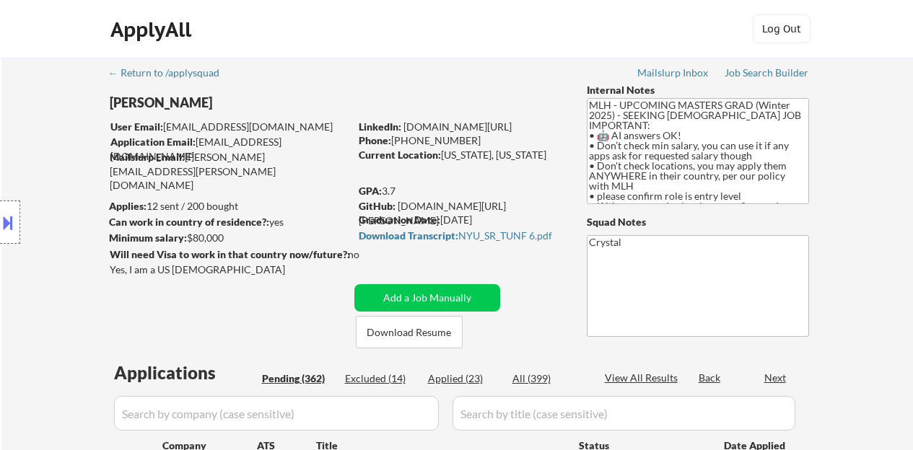
select select ""pending""
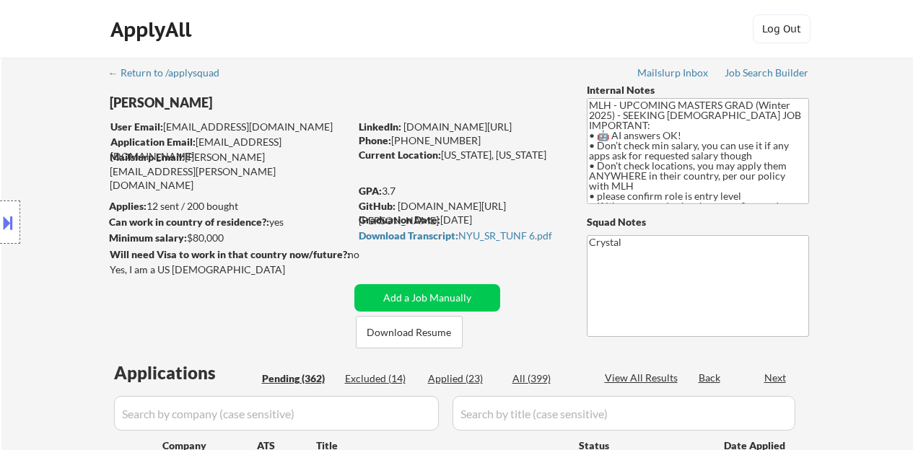
select select ""pending""
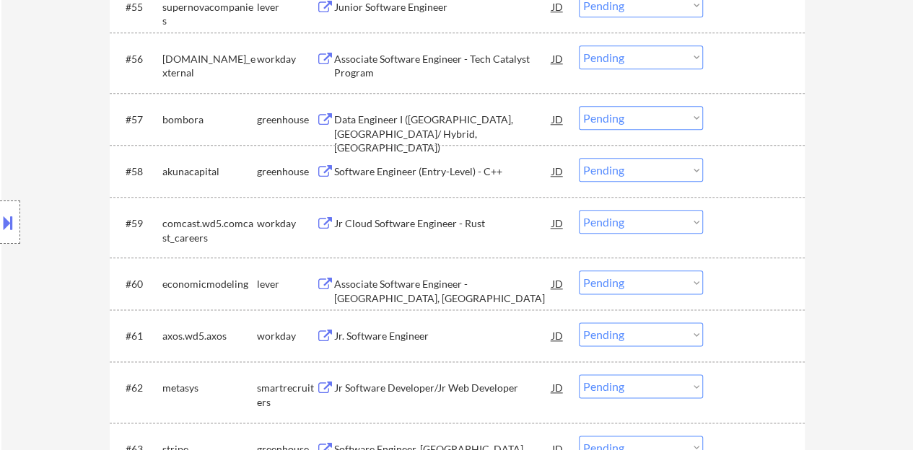
scroll to position [3566, 0]
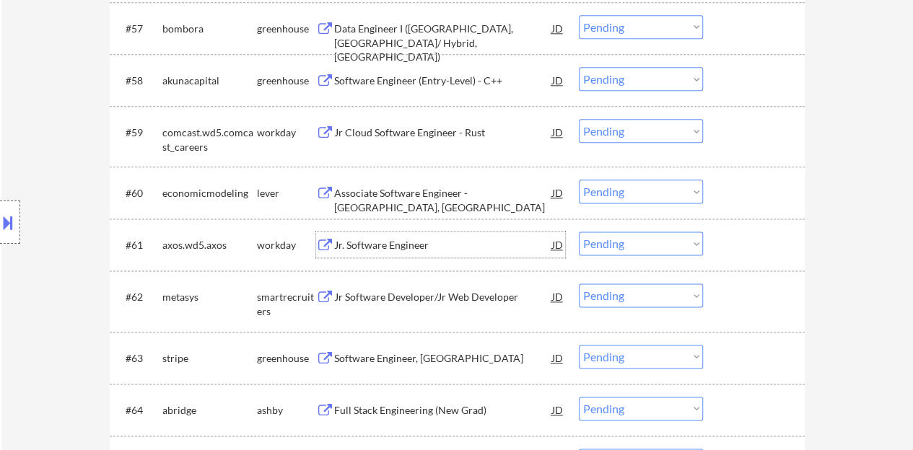
click at [372, 247] on div "Jr. Software Engineer" at bounding box center [443, 245] width 218 height 14
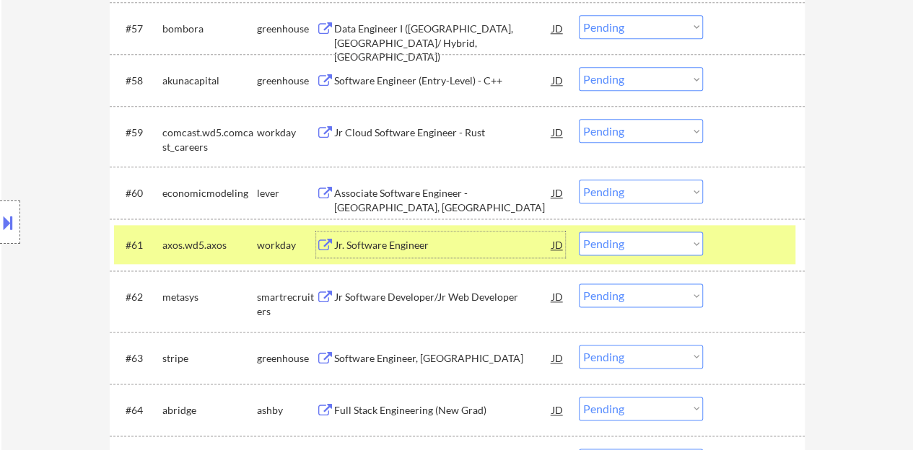
click at [631, 245] on select "Choose an option... Pending Applied Excluded (Questions) Excluded (Expired) Exc…" at bounding box center [641, 244] width 124 height 24
click at [579, 232] on select "Choose an option... Pending Applied Excluded (Questions) Excluded (Expired) Exc…" at bounding box center [641, 244] width 124 height 24
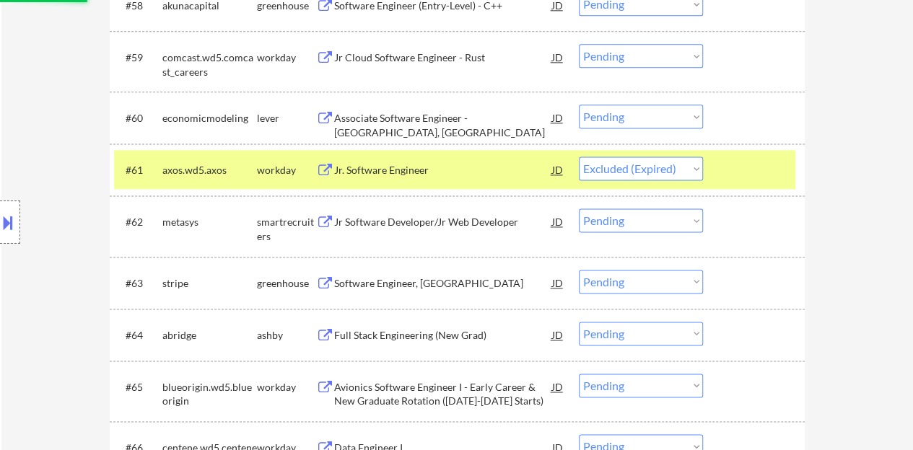
scroll to position [3710, 0]
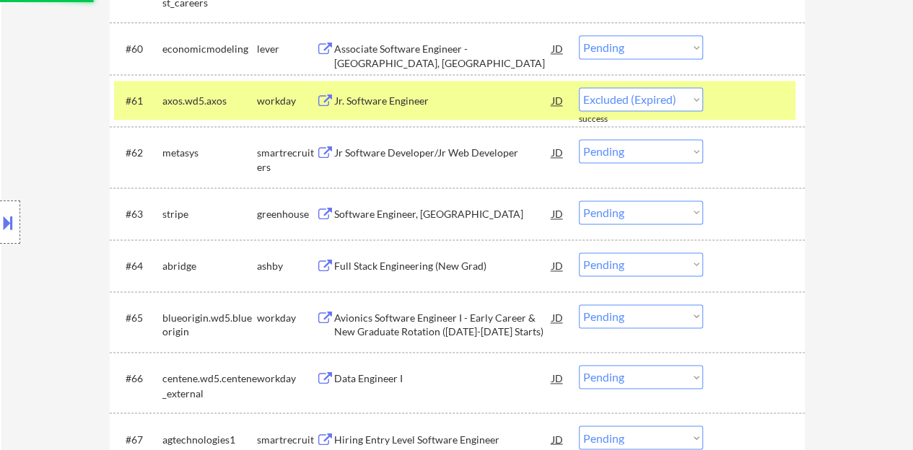
select select ""pending""
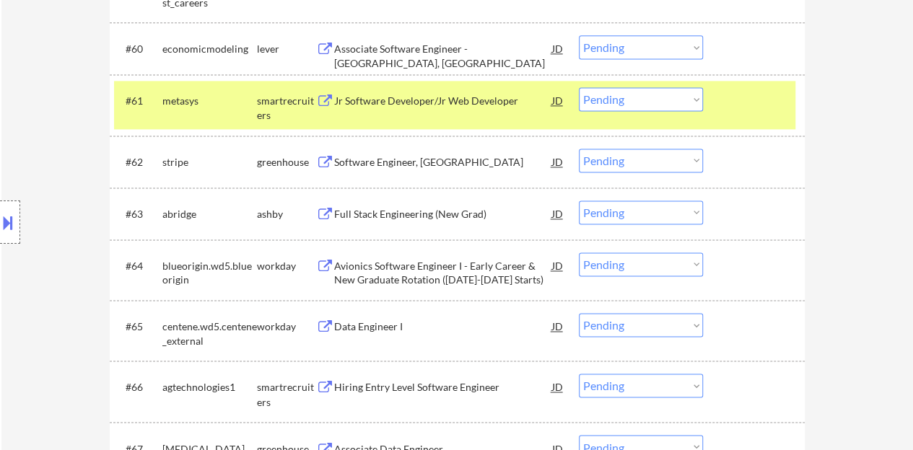
click at [764, 108] on div at bounding box center [755, 100] width 63 height 26
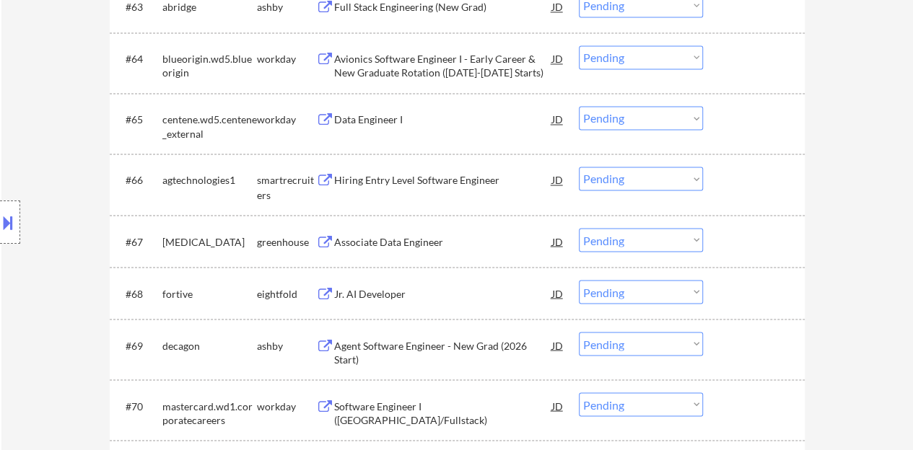
scroll to position [3927, 0]
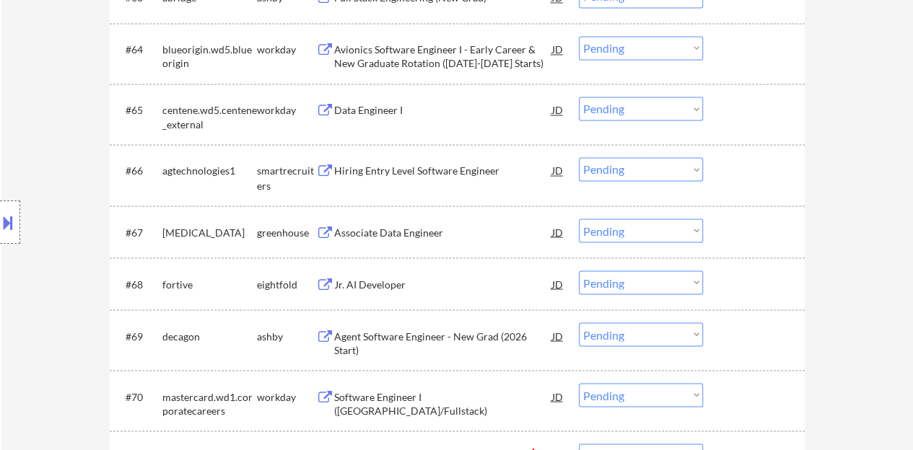
click at [417, 232] on div "Associate Data Engineer" at bounding box center [443, 232] width 218 height 14
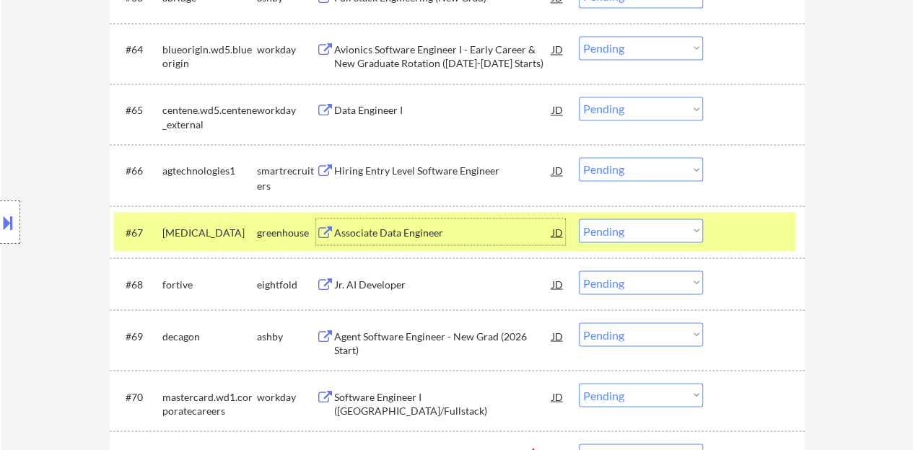
click at [634, 230] on select "Choose an option... Pending Applied Excluded (Questions) Excluded (Expired) Exc…" at bounding box center [641, 231] width 124 height 24
click at [579, 219] on select "Choose an option... Pending Applied Excluded (Questions) Excluded (Expired) Exc…" at bounding box center [641, 231] width 124 height 24
select select ""pending""
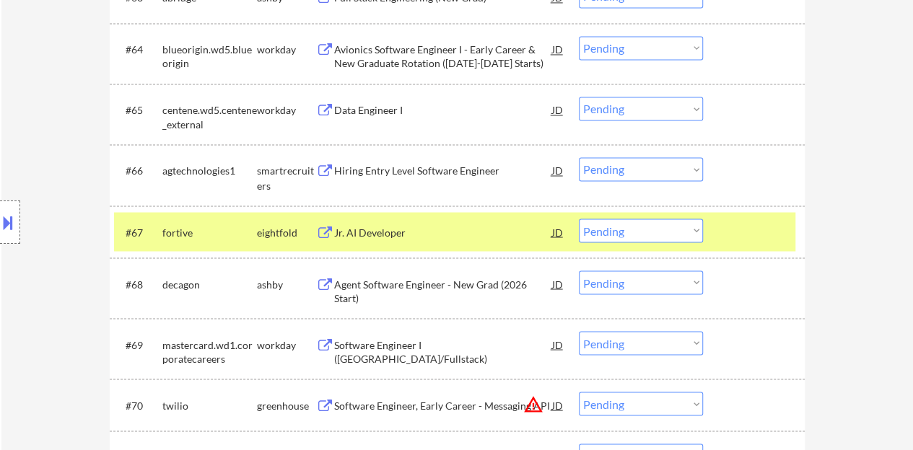
click at [778, 232] on div at bounding box center [755, 232] width 63 height 26
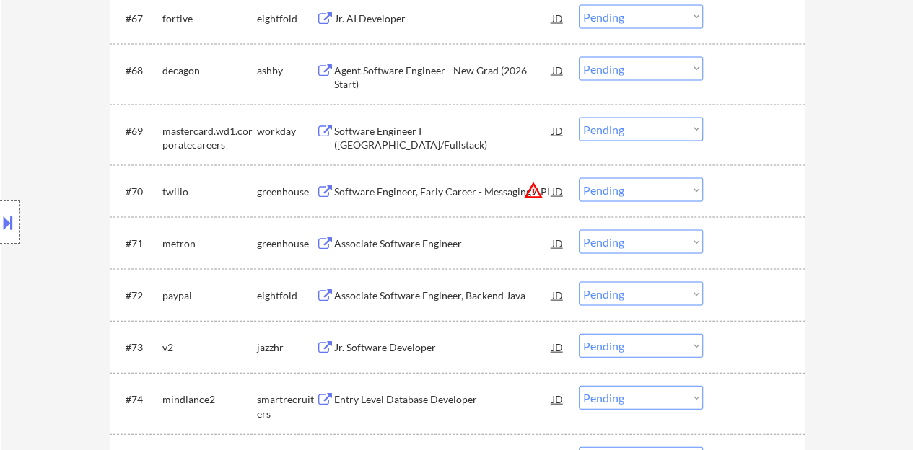
scroll to position [4143, 0]
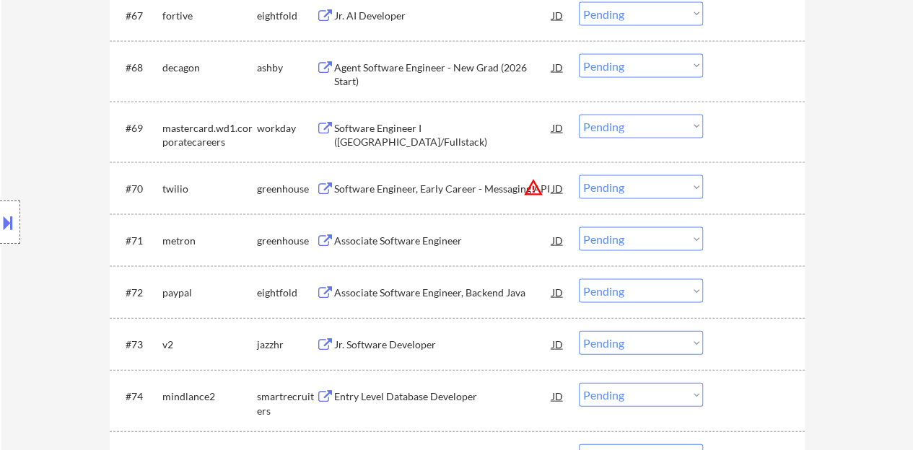
click at [380, 239] on div "Associate Software Engineer" at bounding box center [443, 241] width 218 height 14
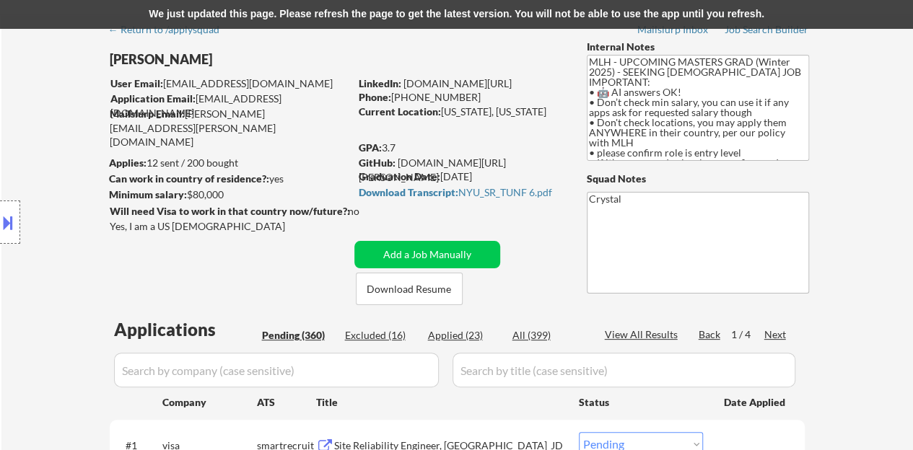
scroll to position [0, 0]
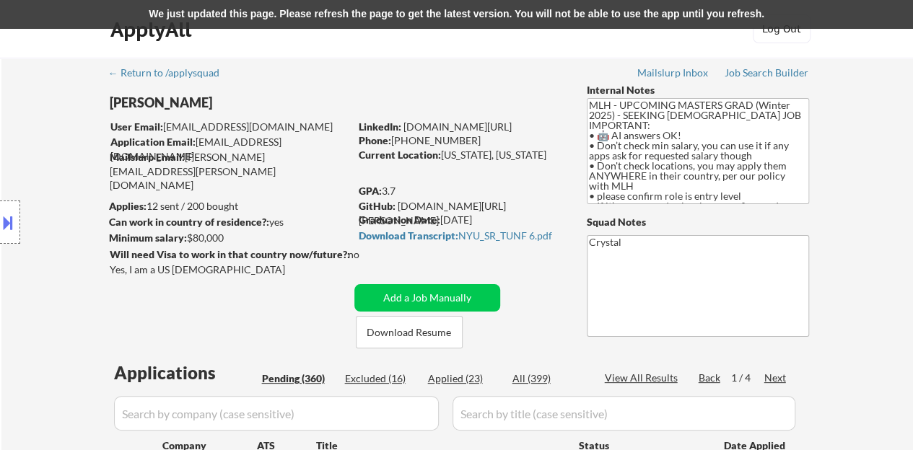
drag, startPoint x: 543, startPoint y: 126, endPoint x: 405, endPoint y: 128, distance: 137.1
click at [405, 128] on div "LinkedIn: www.linkedin.com/in/jtang243" at bounding box center [462, 127] width 206 height 14
copy link "[DOMAIN_NAME][URL]"
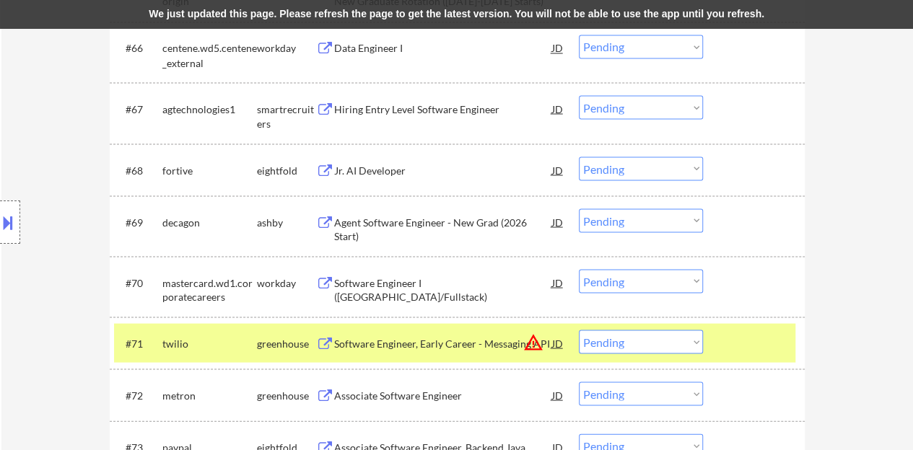
scroll to position [4113, 0]
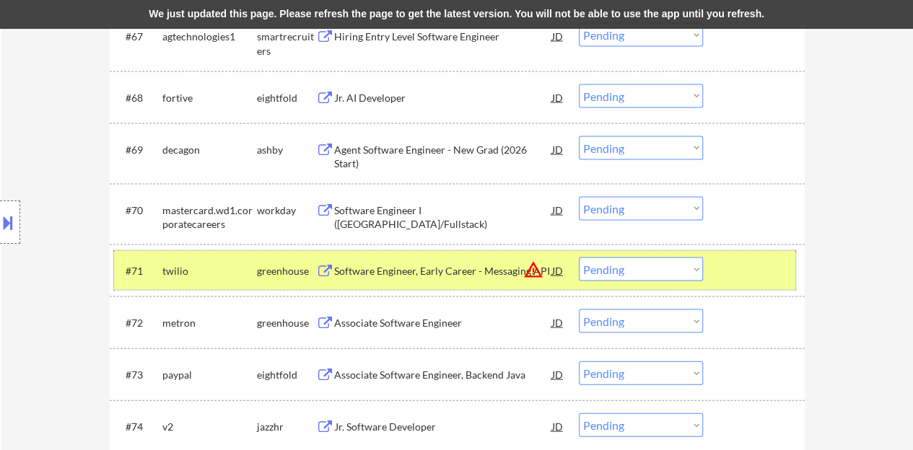
click at [732, 262] on div at bounding box center [755, 271] width 63 height 26
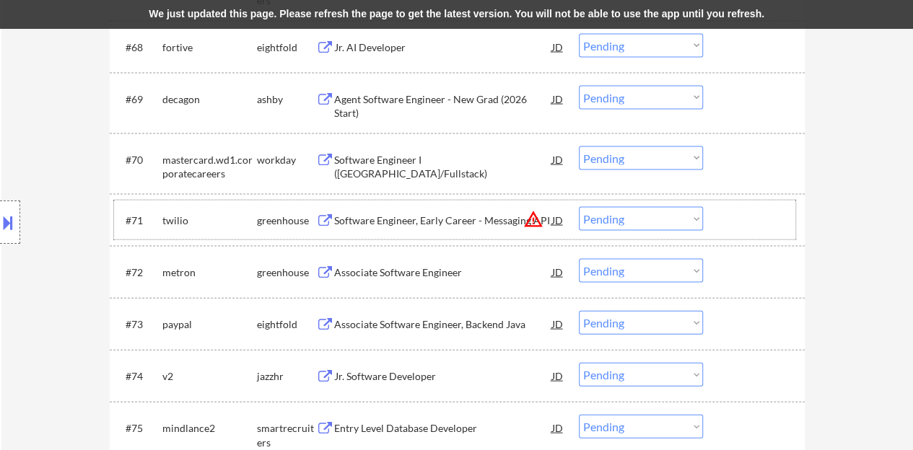
scroll to position [4185, 0]
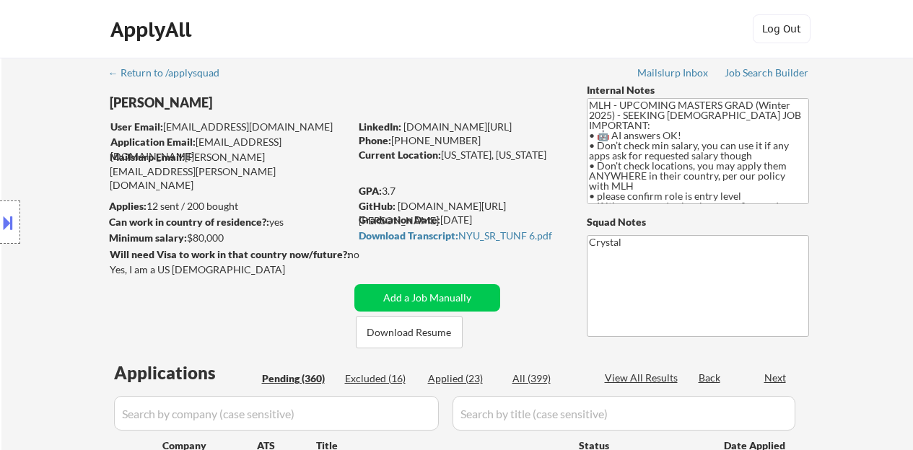
select select ""pending""
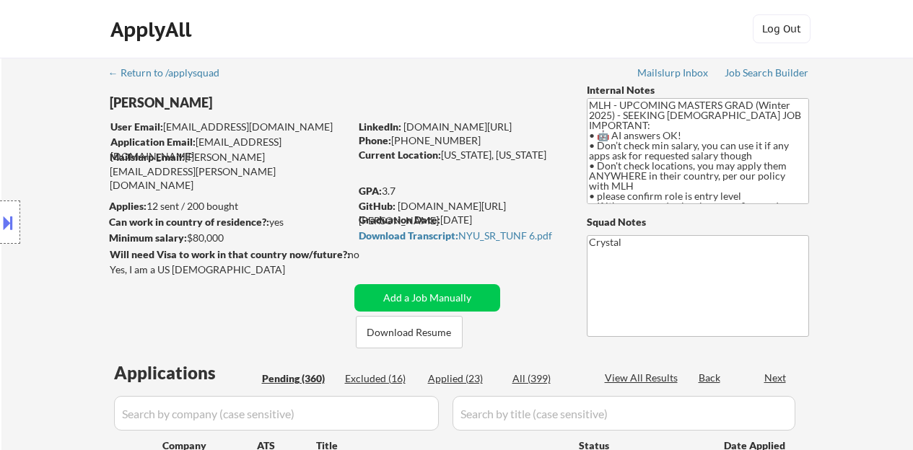
select select ""pending""
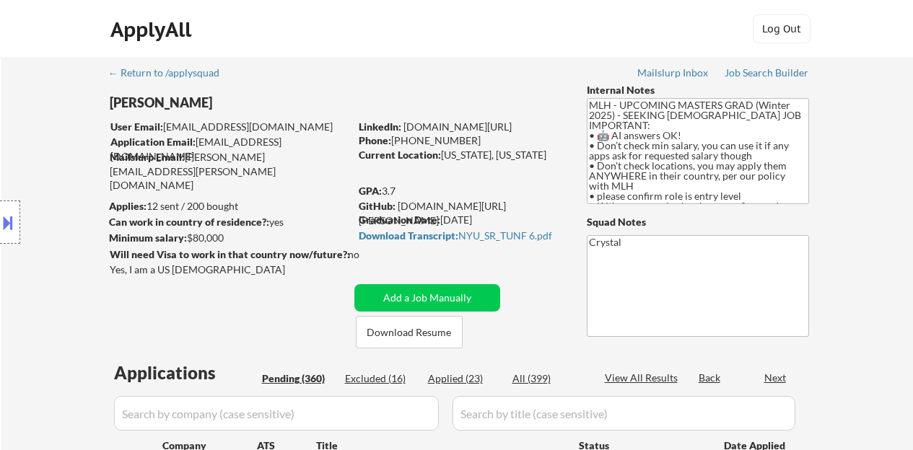
select select ""pending""
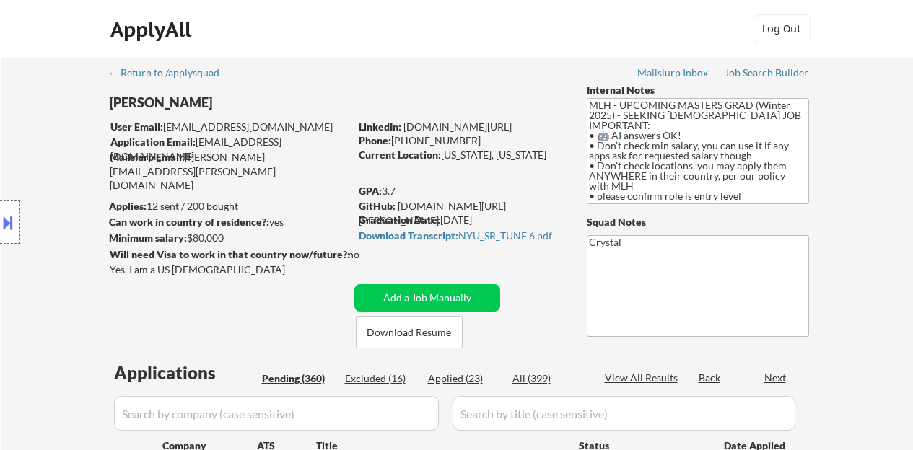
select select ""pending""
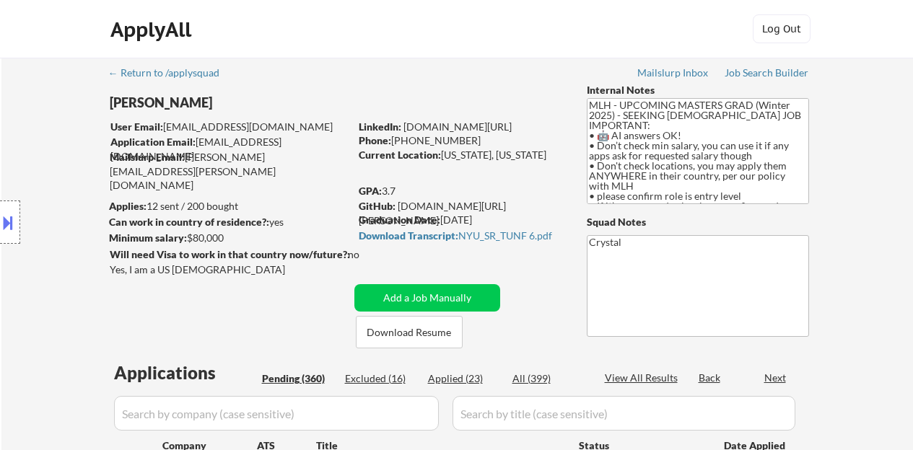
select select ""pending""
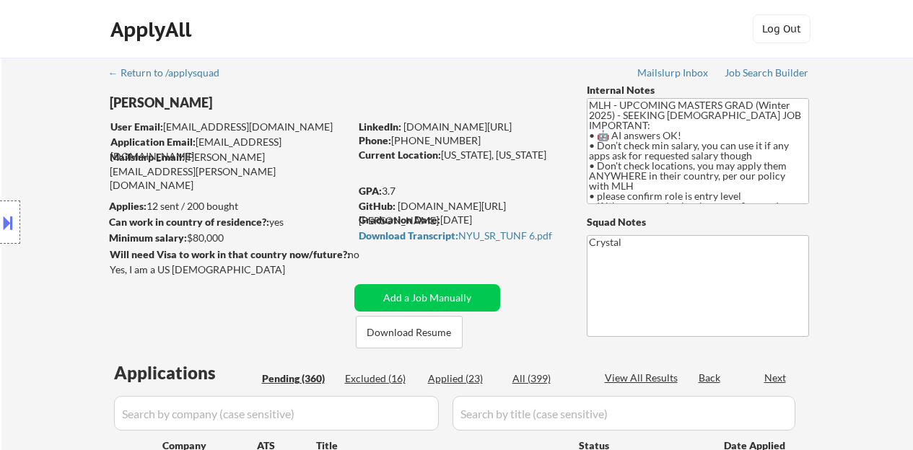
select select ""pending""
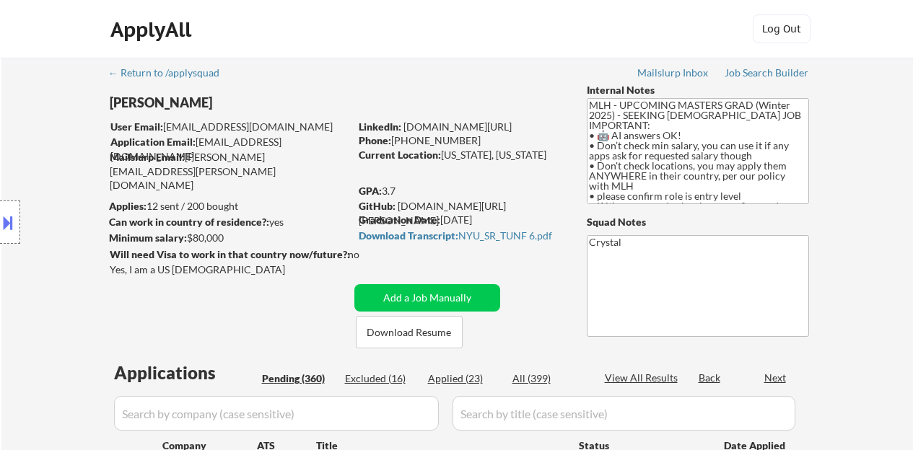
select select ""pending""
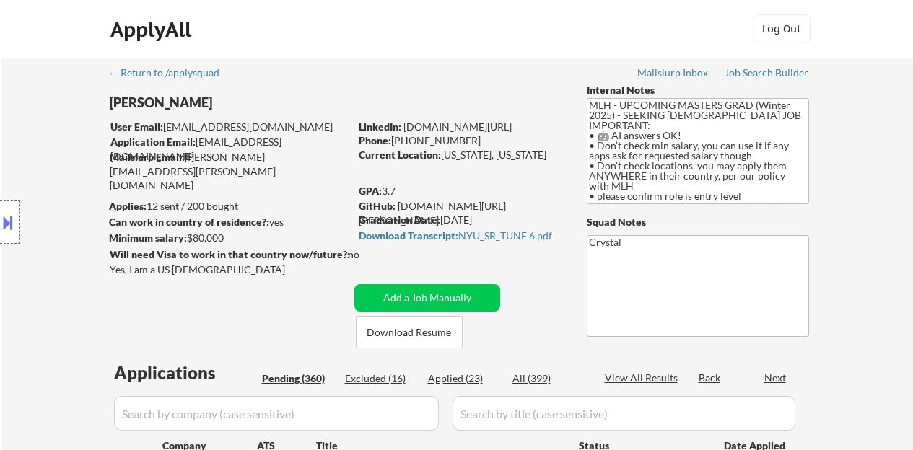
select select ""pending""
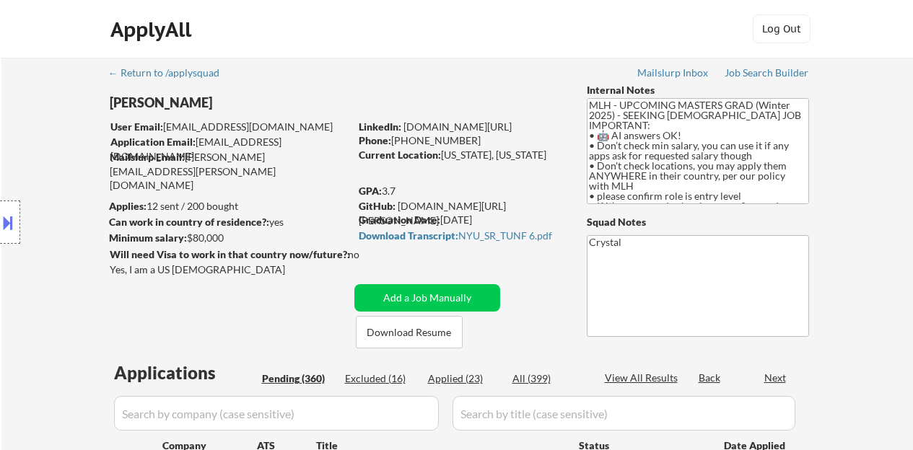
select select ""pending""
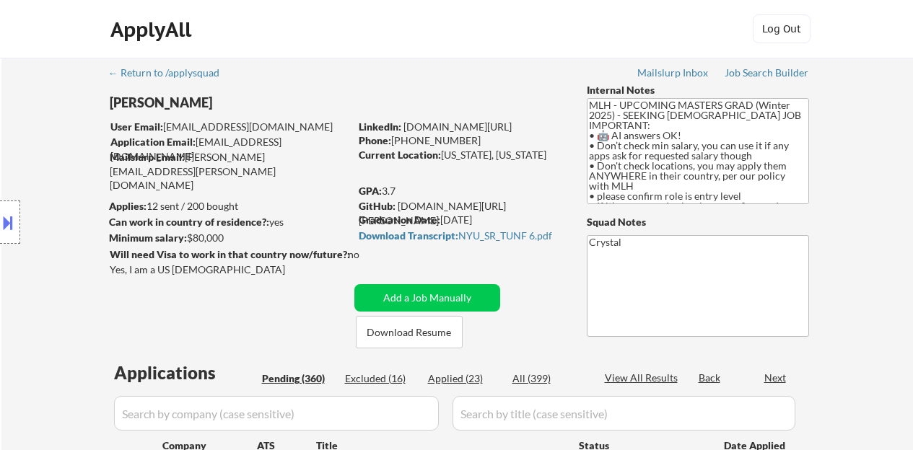
select select ""pending""
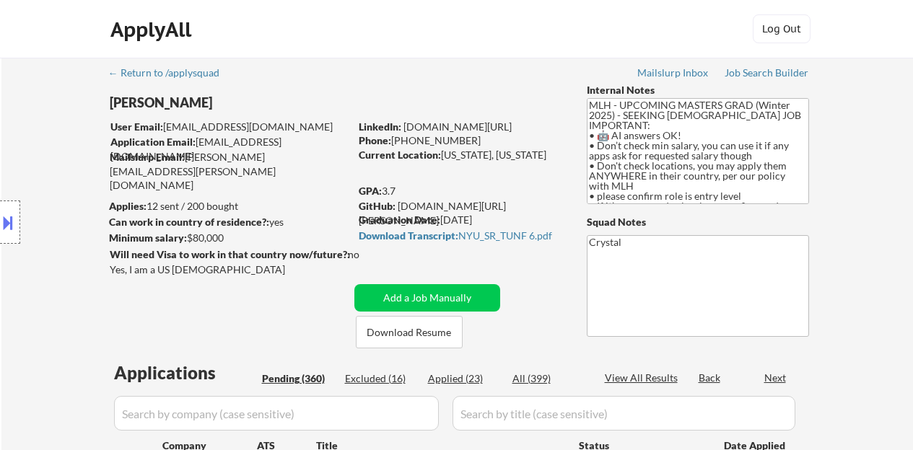
select select ""pending""
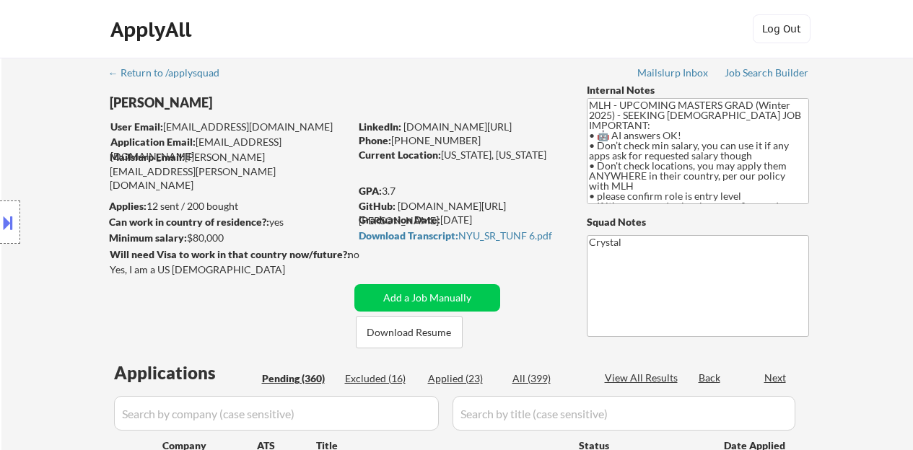
select select ""pending""
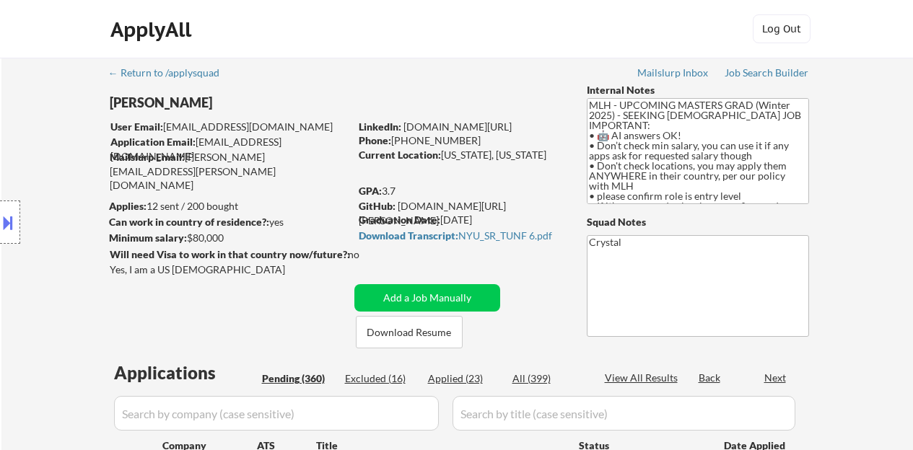
select select ""pending""
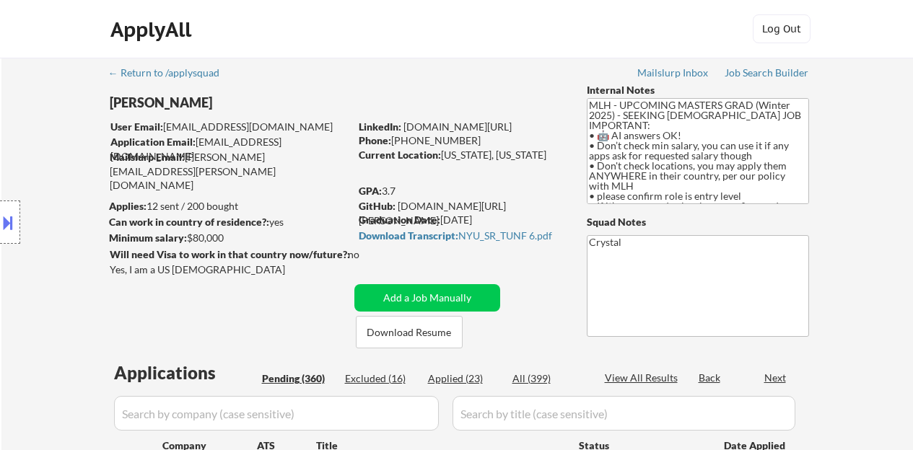
select select ""pending""
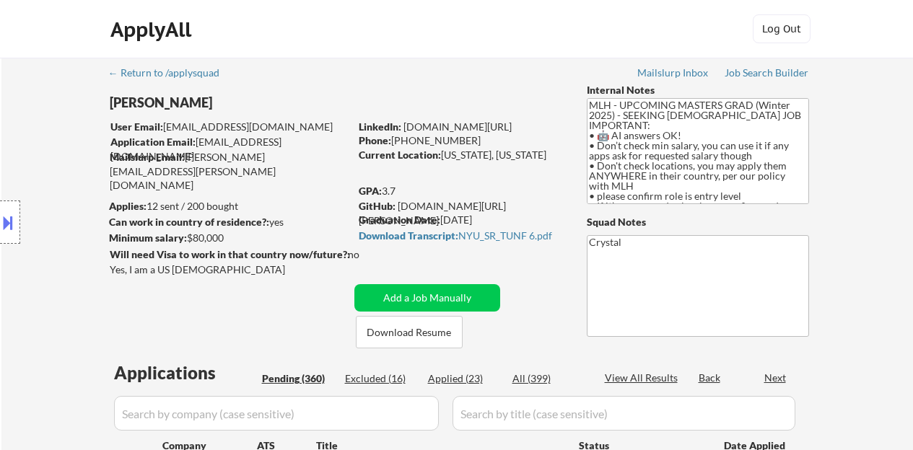
select select ""pending""
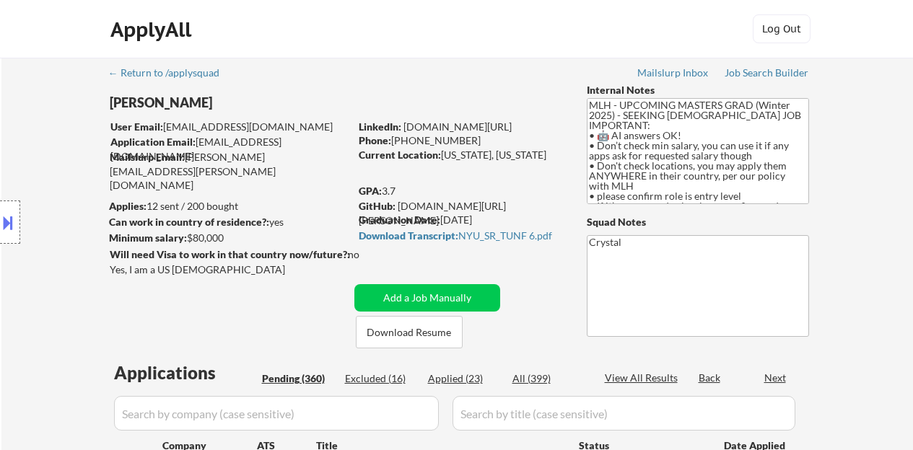
select select ""pending""
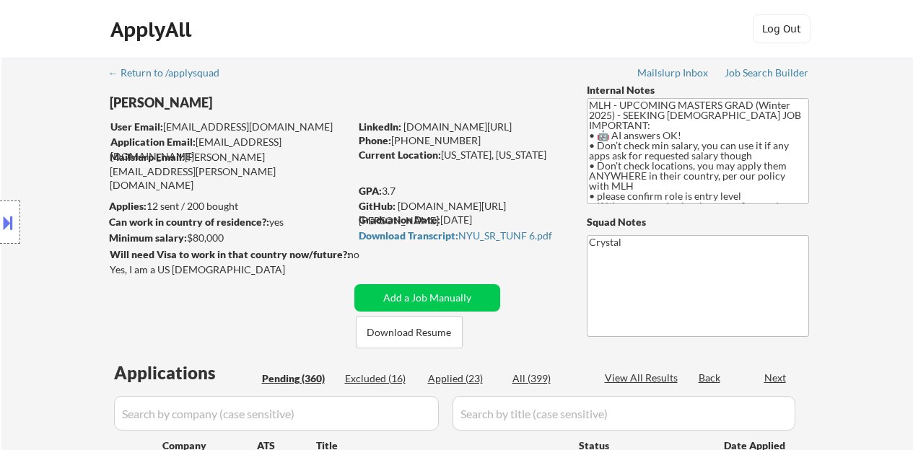
select select ""pending""
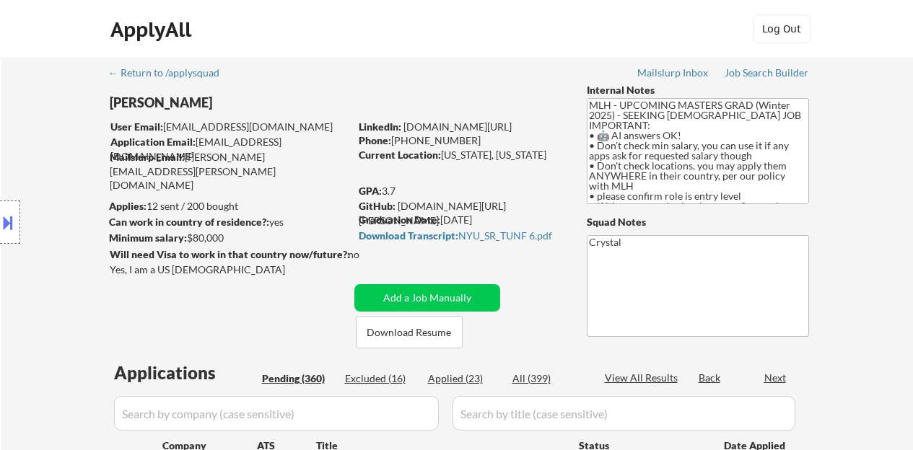
select select ""pending""
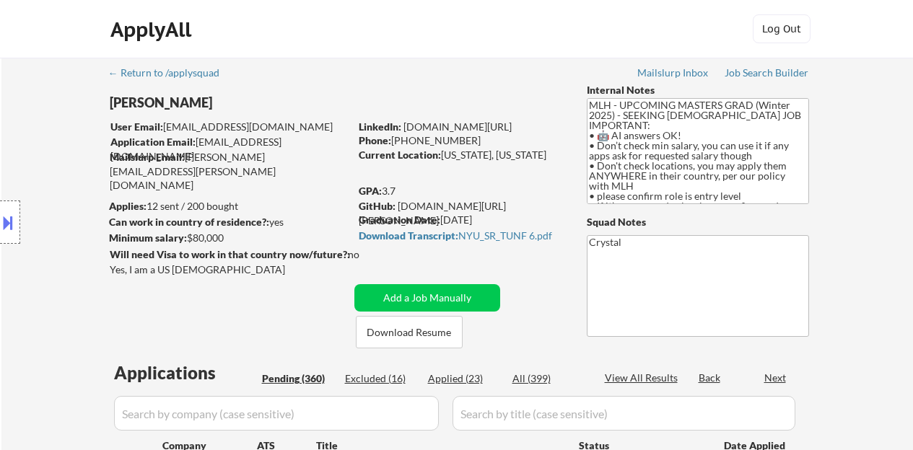
select select ""pending""
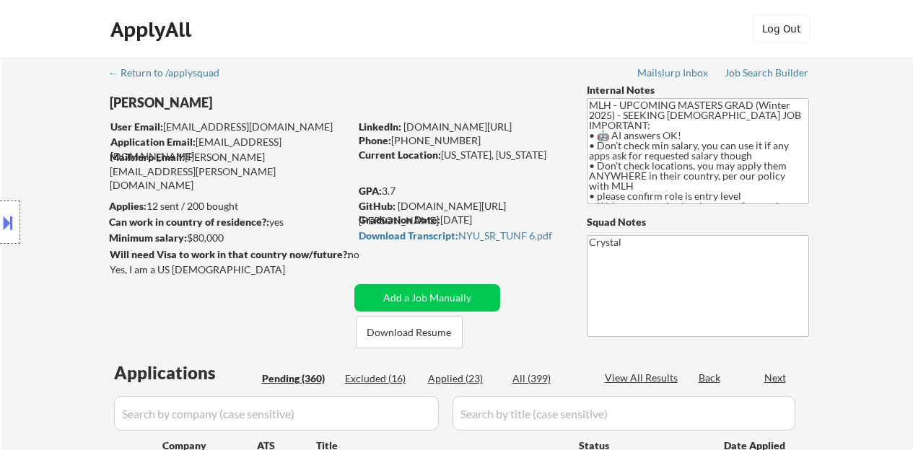
select select ""pending""
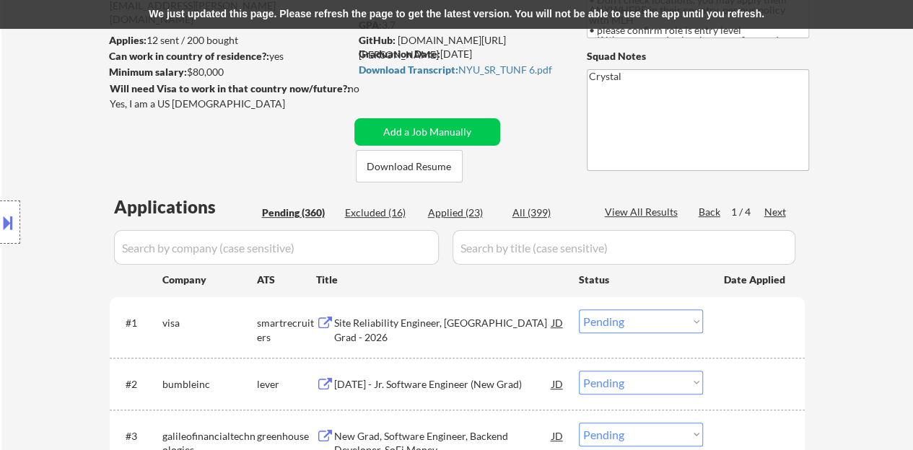
scroll to position [144, 0]
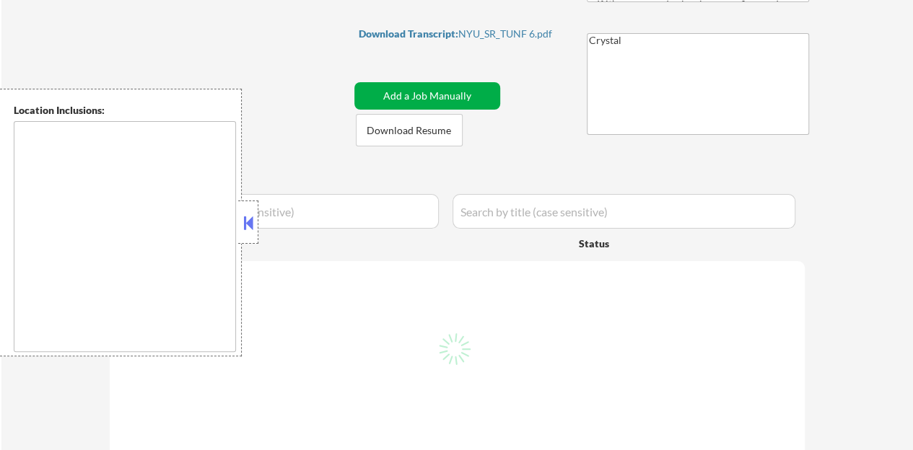
type textarea "country:[GEOGRAPHIC_DATA]"
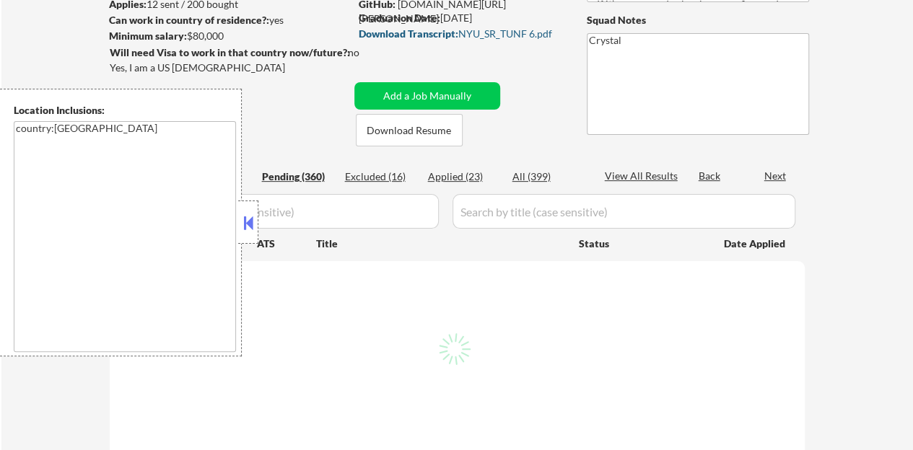
scroll to position [144, 0]
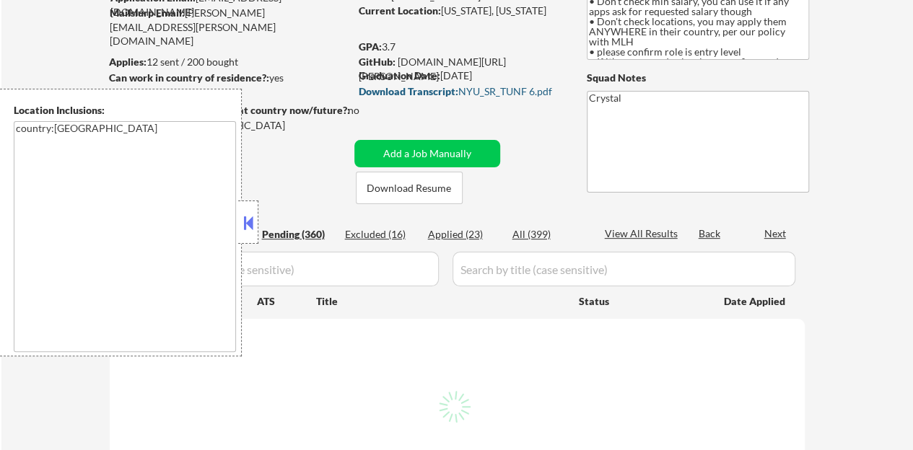
click at [255, 222] on button at bounding box center [248, 223] width 16 height 22
select select ""pending""
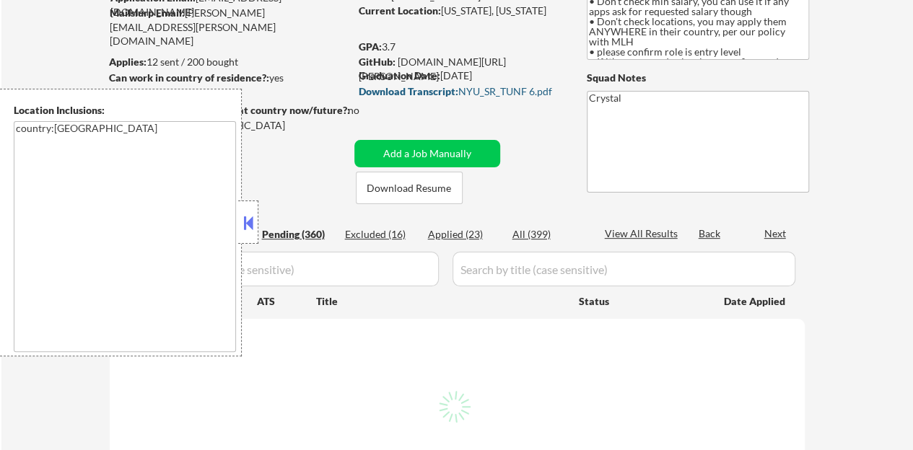
select select ""pending""
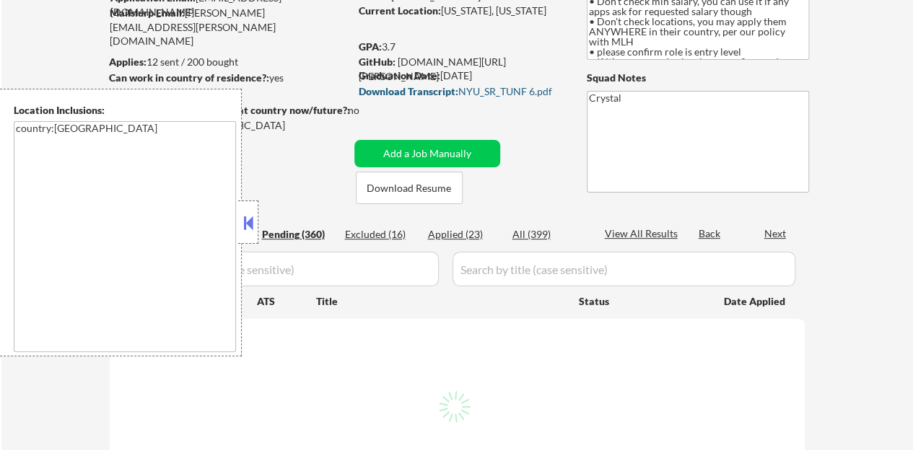
select select ""pending""
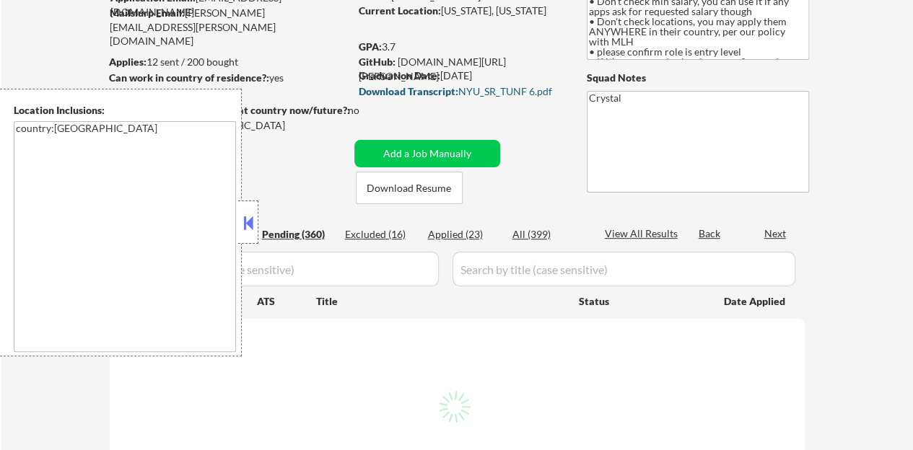
select select ""pending""
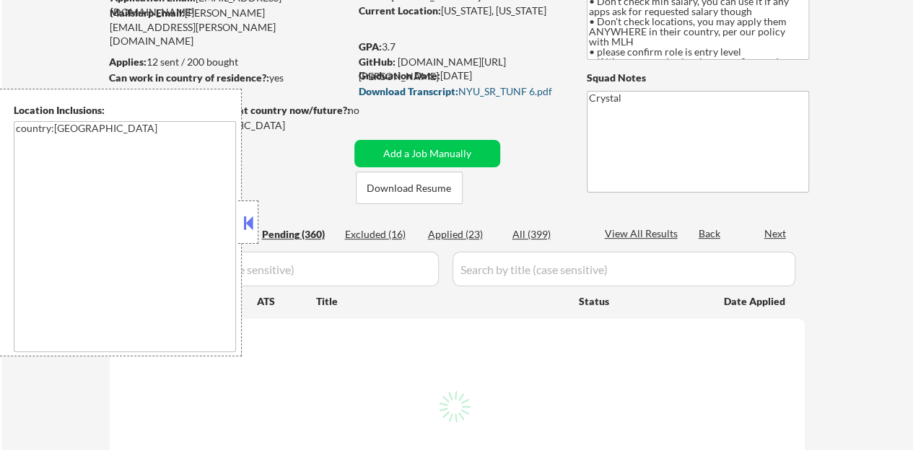
select select ""pending""
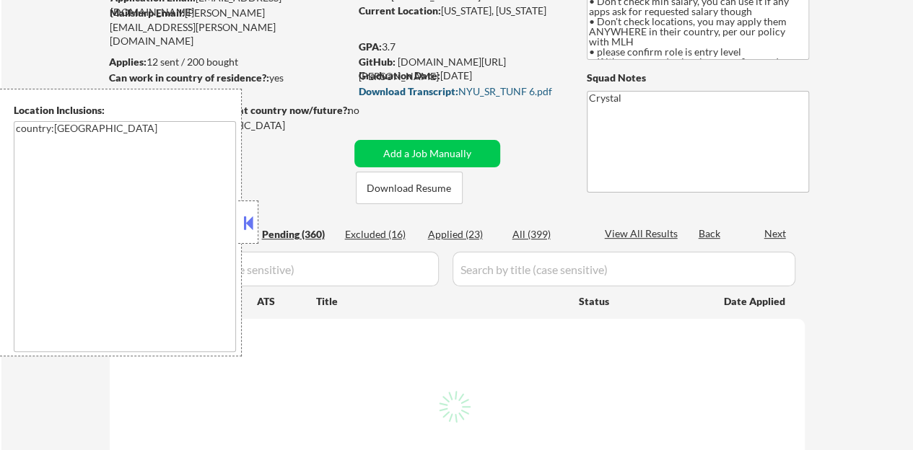
select select ""pending""
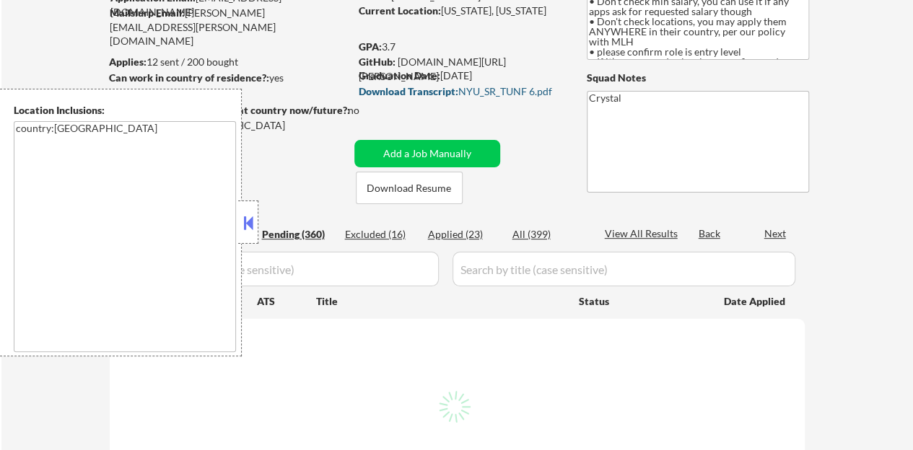
select select ""pending""
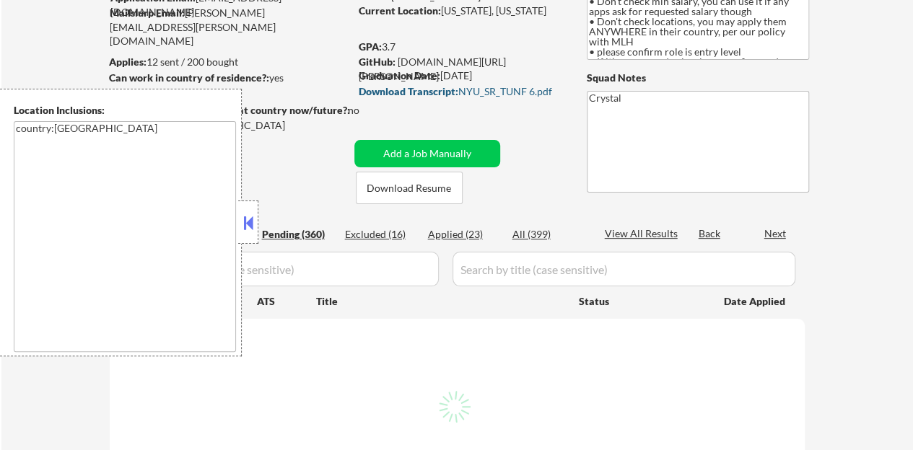
select select ""pending""
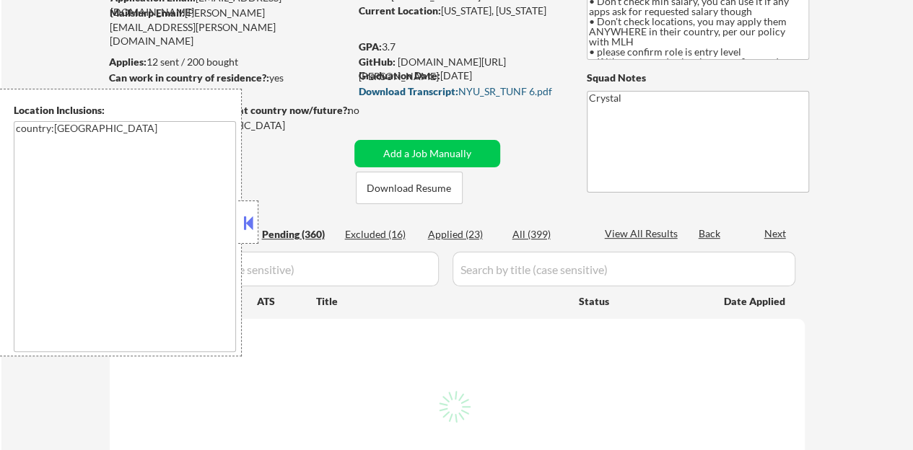
select select ""pending""
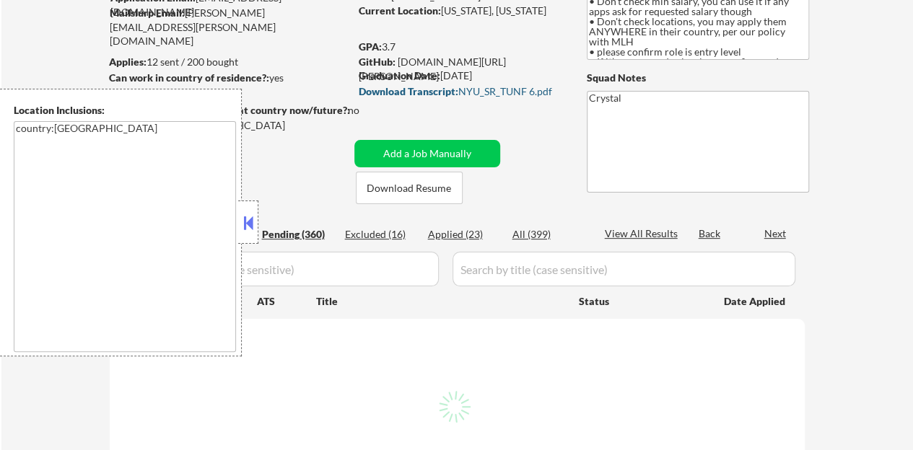
select select ""pending""
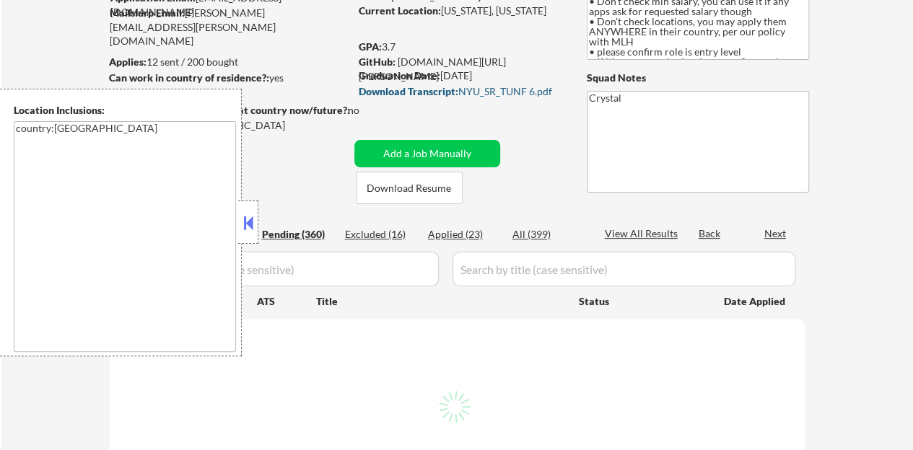
select select ""pending""
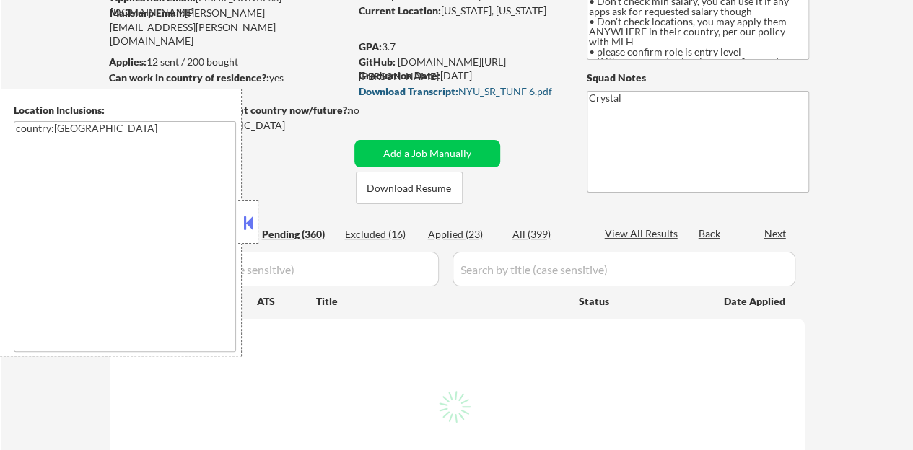
select select ""pending""
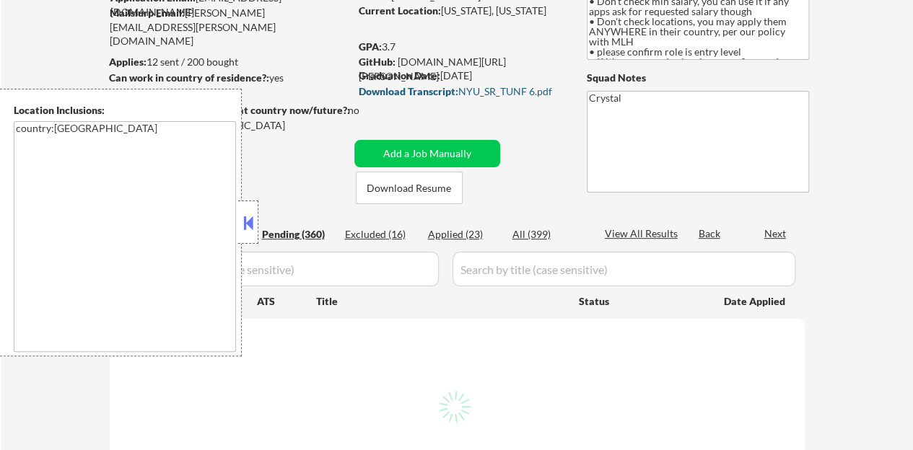
select select ""pending""
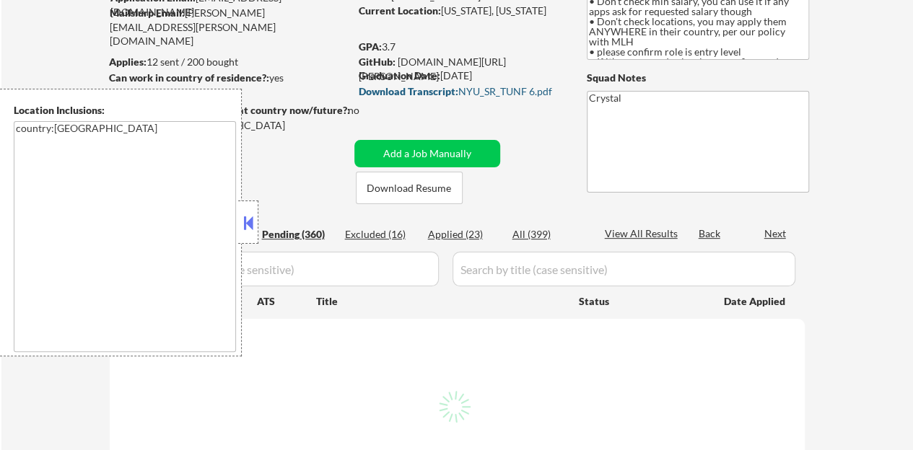
select select ""pending""
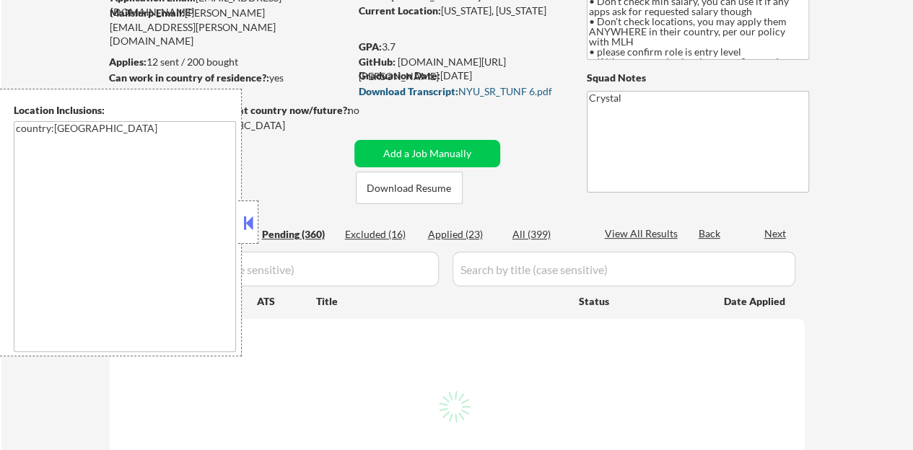
select select ""pending""
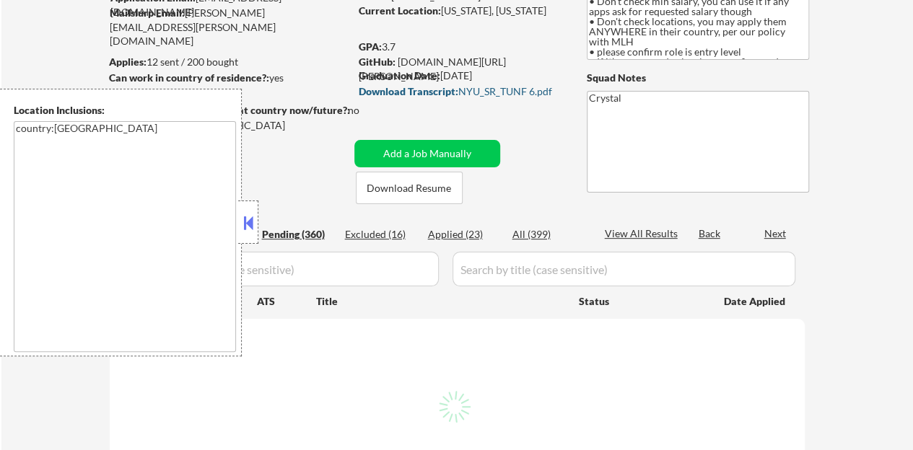
select select ""pending""
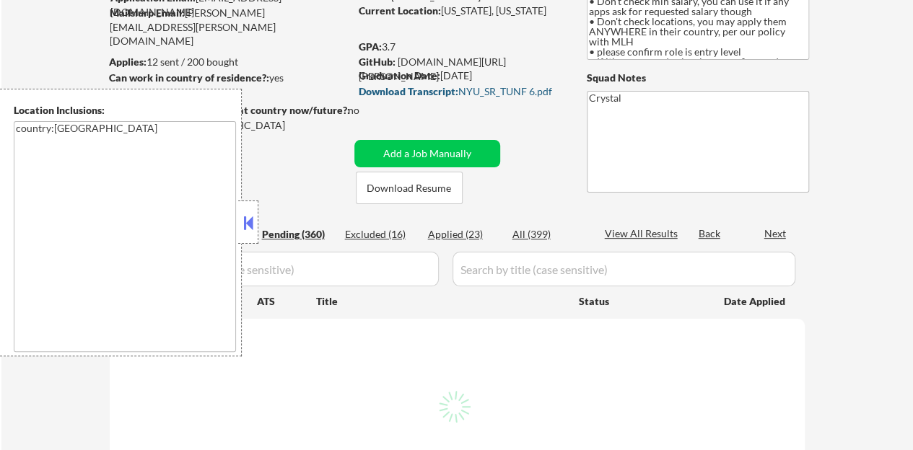
select select ""pending""
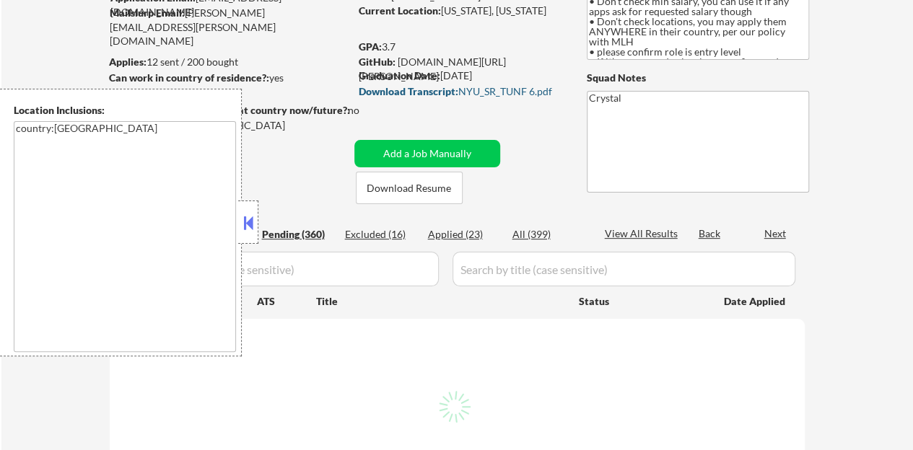
select select ""pending""
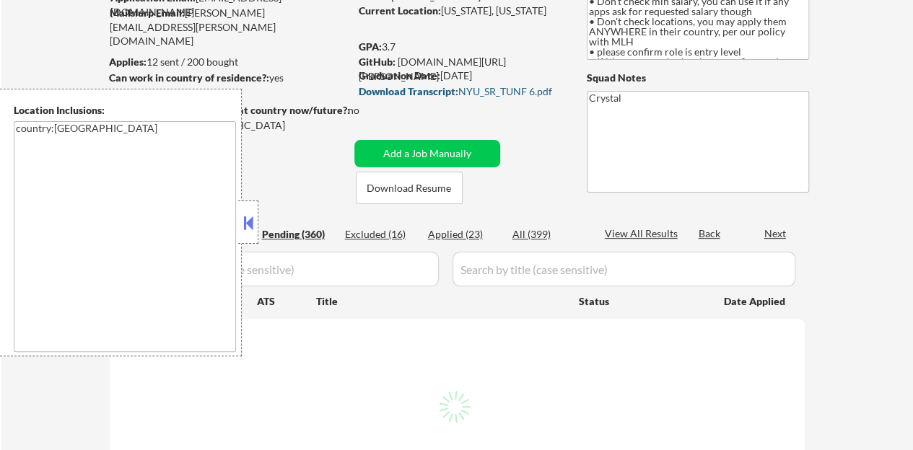
select select ""pending""
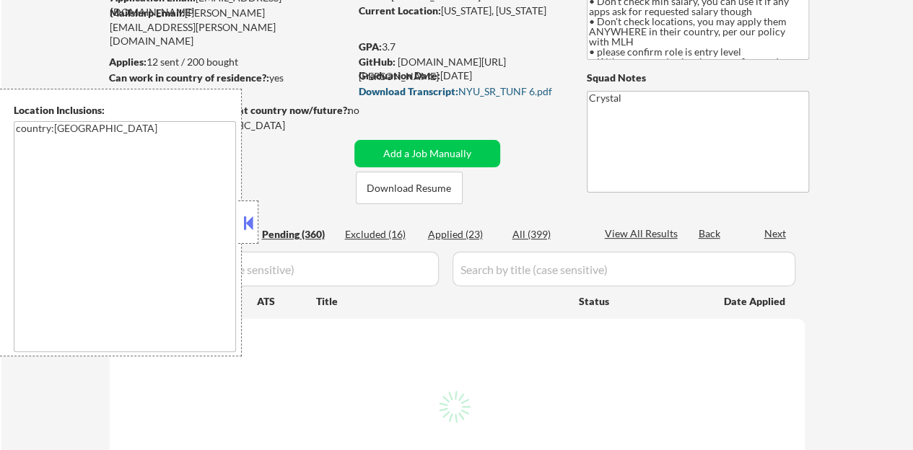
select select ""pending""
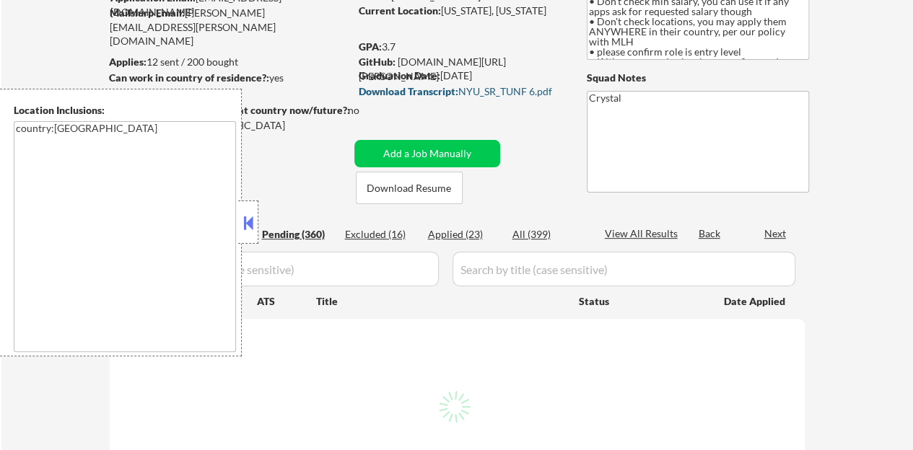
select select ""pending""
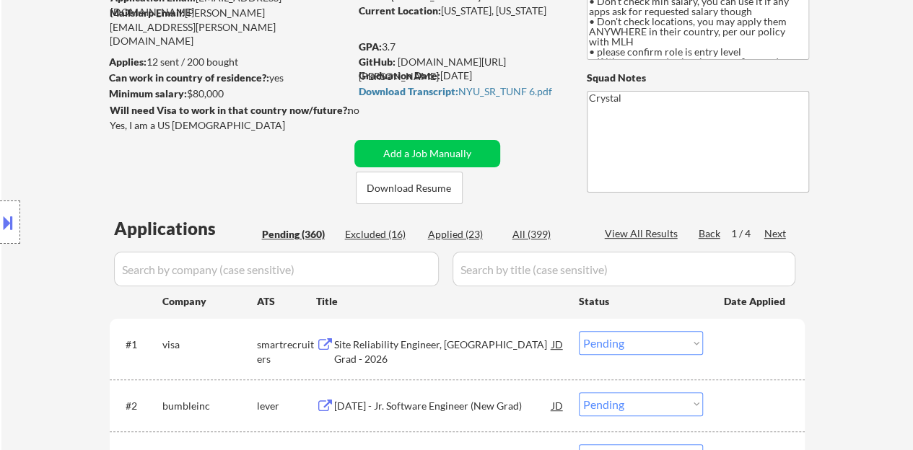
click at [366, 271] on input "input" at bounding box center [276, 269] width 325 height 35
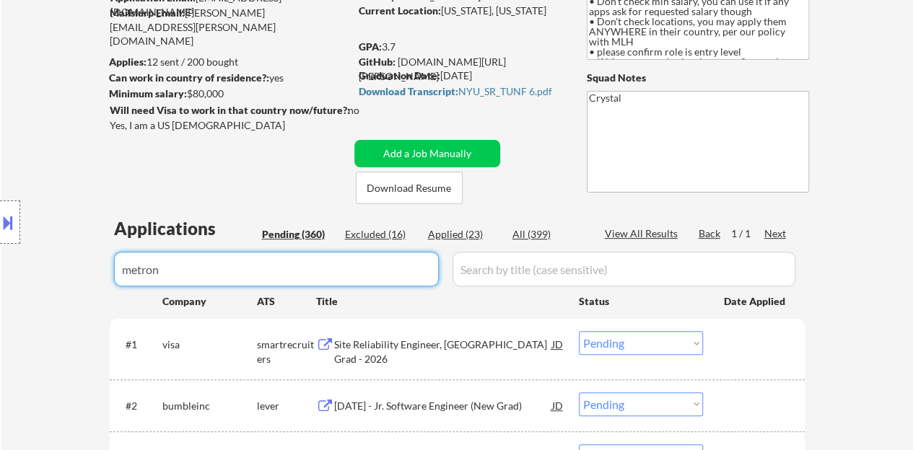
scroll to position [289, 0]
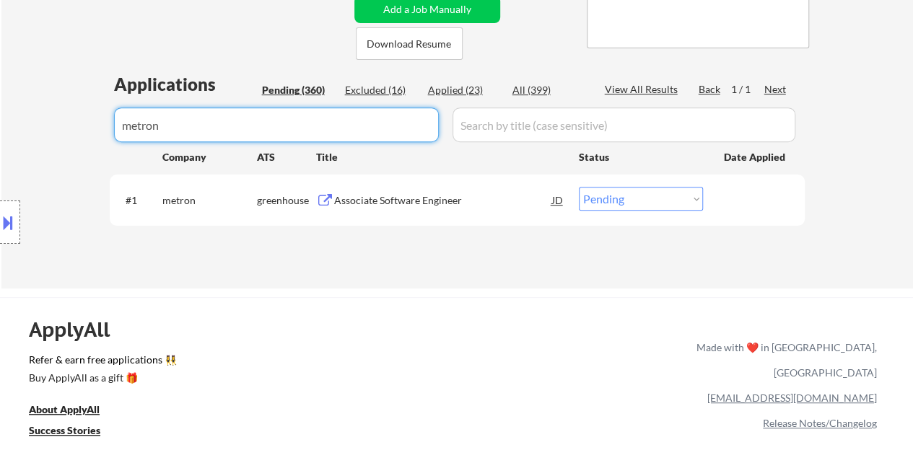
type input "metron"
click at [597, 200] on select "Choose an option... Pending Applied Excluded (Questions) Excluded (Expired) Exc…" at bounding box center [641, 199] width 124 height 24
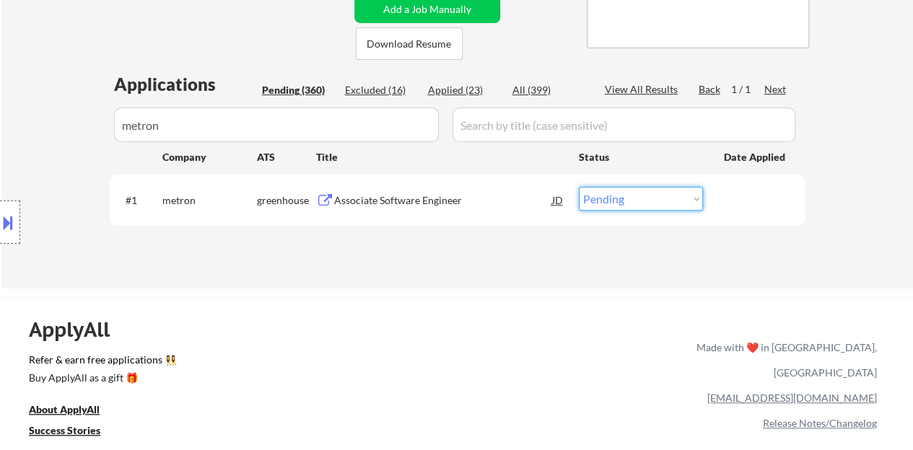
select select ""applied""
click at [579, 187] on select "Choose an option... Pending Applied Excluded (Questions) Excluded (Expired) Exc…" at bounding box center [641, 199] width 124 height 24
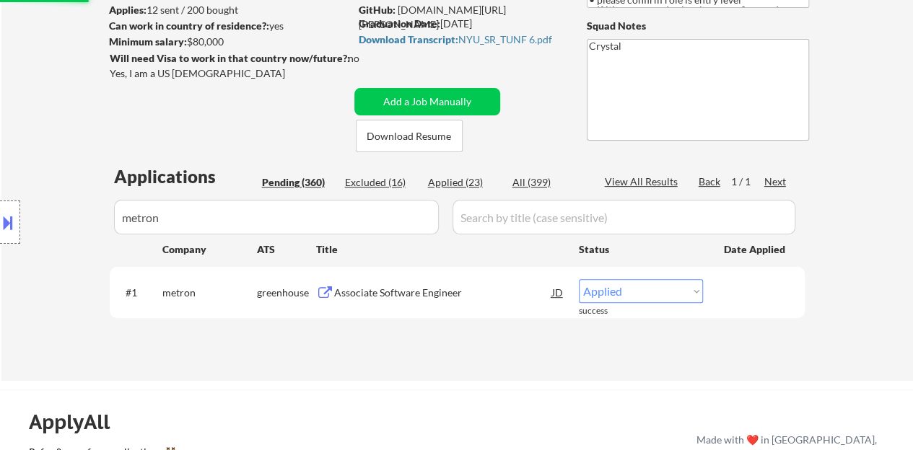
scroll to position [216, 0]
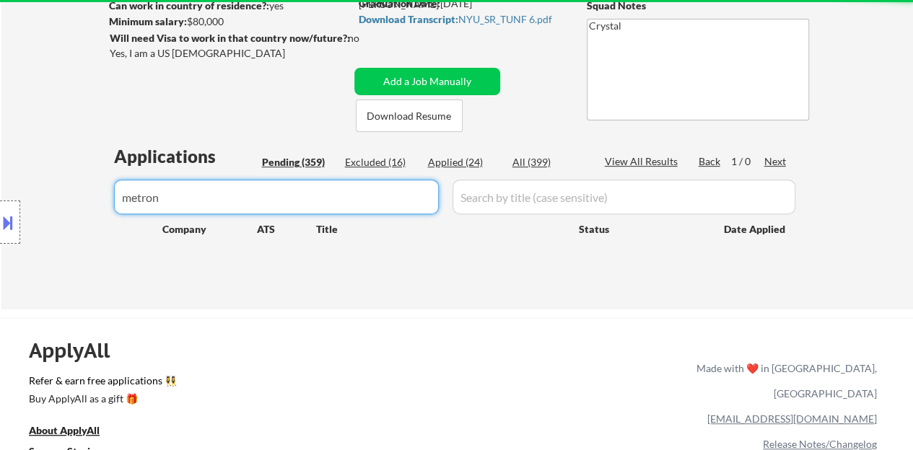
click at [284, 185] on input "input" at bounding box center [276, 197] width 325 height 35
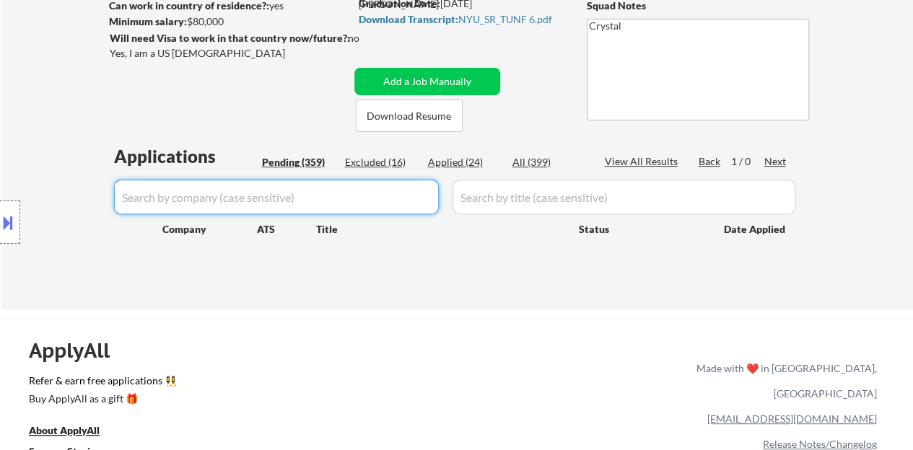
click at [85, 115] on div "Location Inclusions: country:[GEOGRAPHIC_DATA]" at bounding box center [129, 223] width 258 height 268
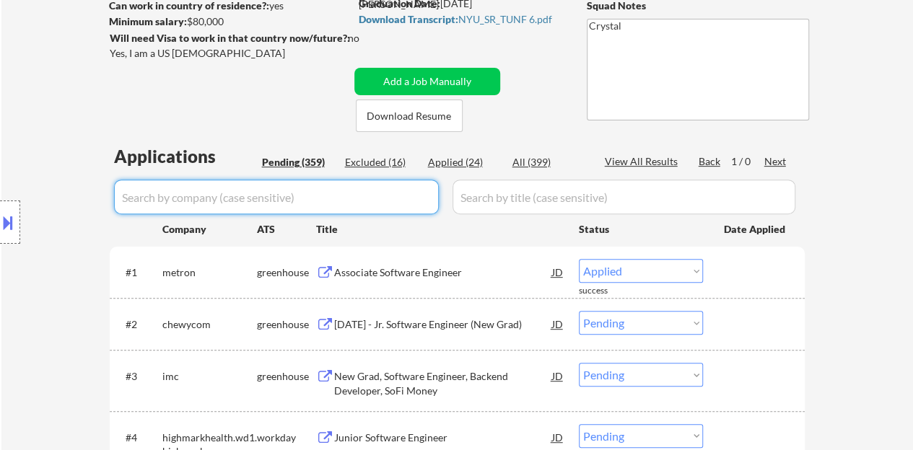
select select ""pending""
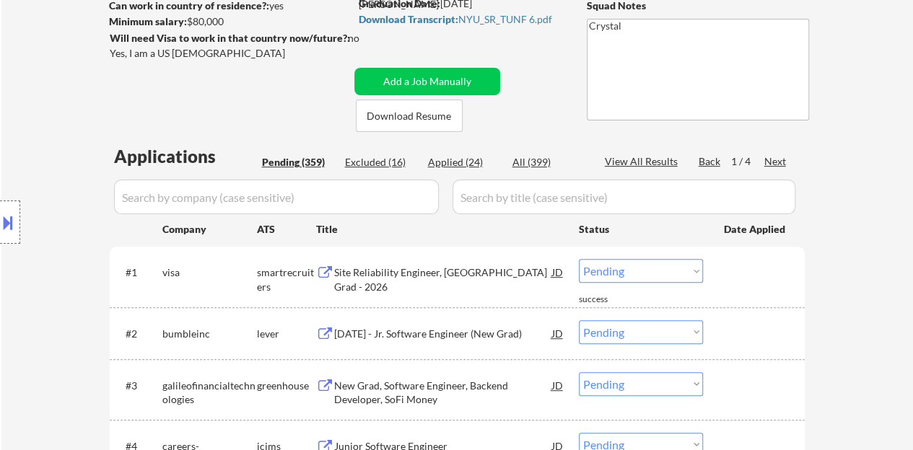
scroll to position [72, 0]
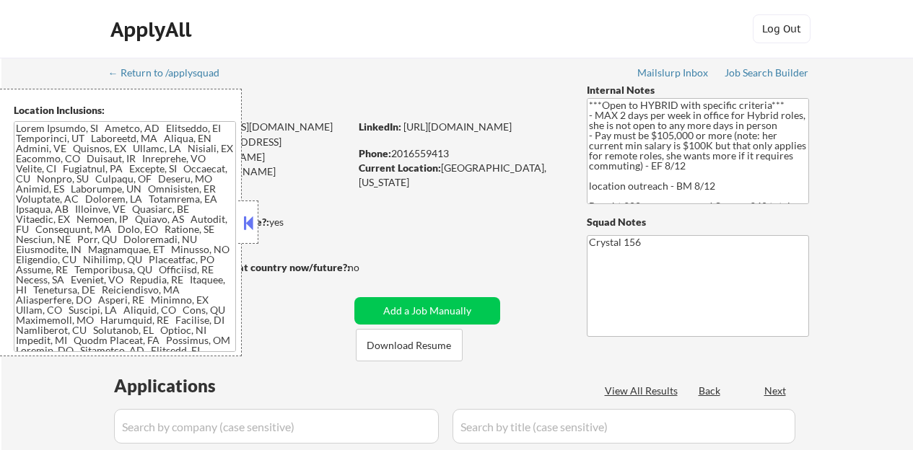
select select ""pending""
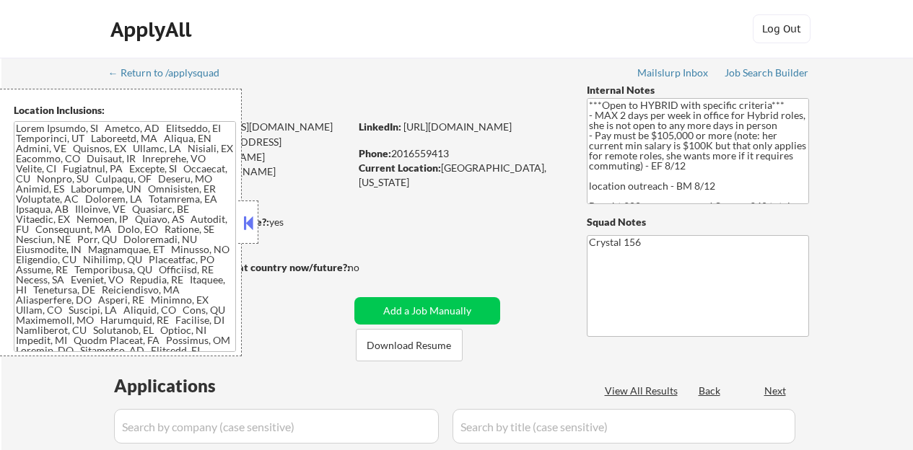
select select ""pending""
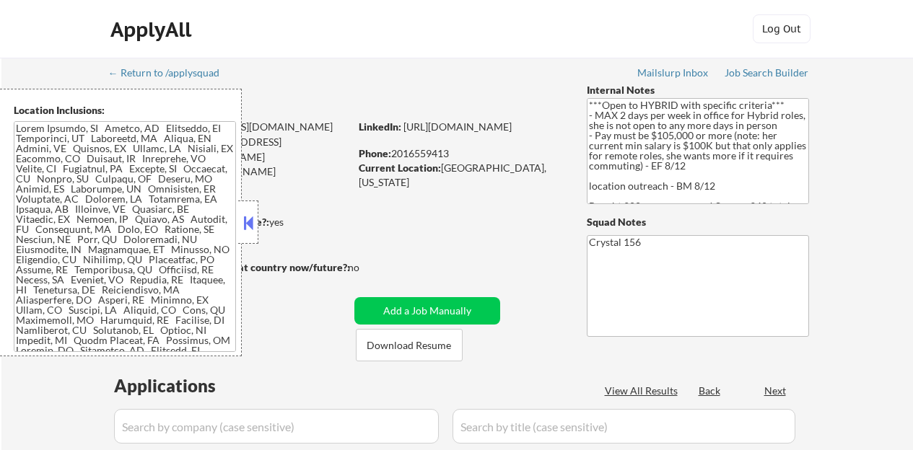
select select ""pending""
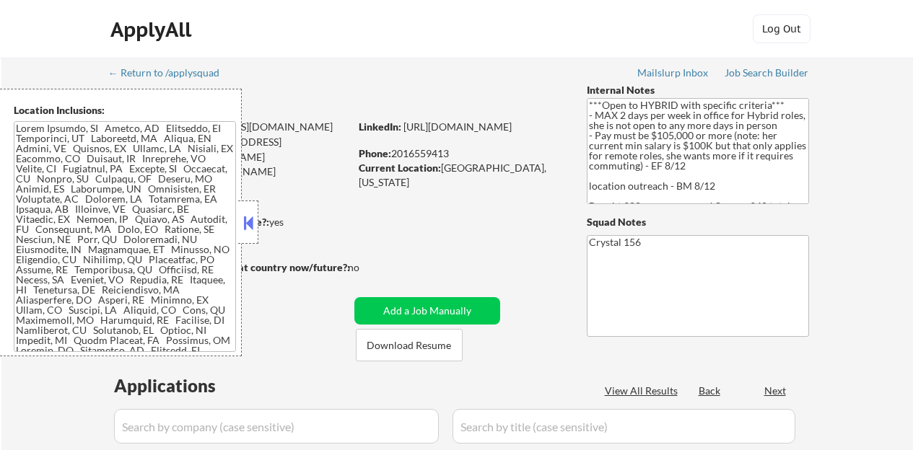
select select ""pending""
click at [255, 227] on button at bounding box center [248, 223] width 16 height 22
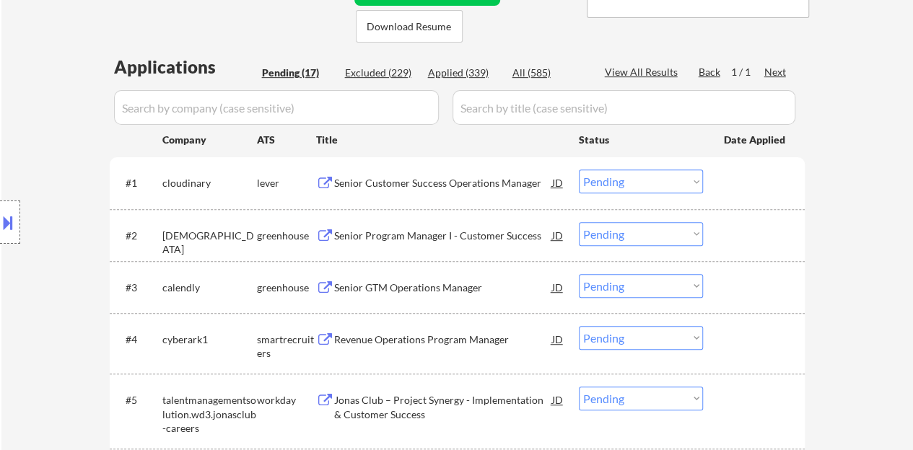
scroll to position [289, 0]
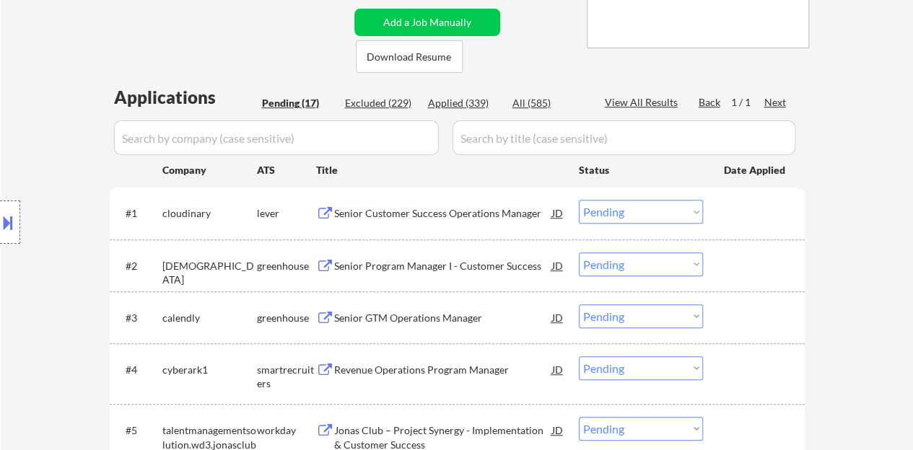
click at [395, 212] on div "Senior Customer Success Operations Manager" at bounding box center [443, 213] width 218 height 14
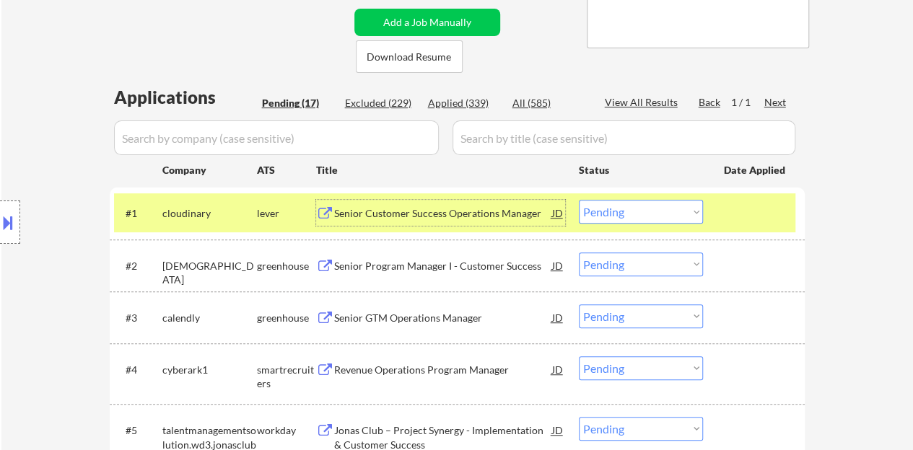
click at [619, 208] on select "Choose an option... Pending Applied Excluded (Questions) Excluded (Expired) Exc…" at bounding box center [641, 212] width 124 height 24
click at [579, 200] on select "Choose an option... Pending Applied Excluded (Questions) Excluded (Expired) Exc…" at bounding box center [641, 212] width 124 height 24
select select ""pending""
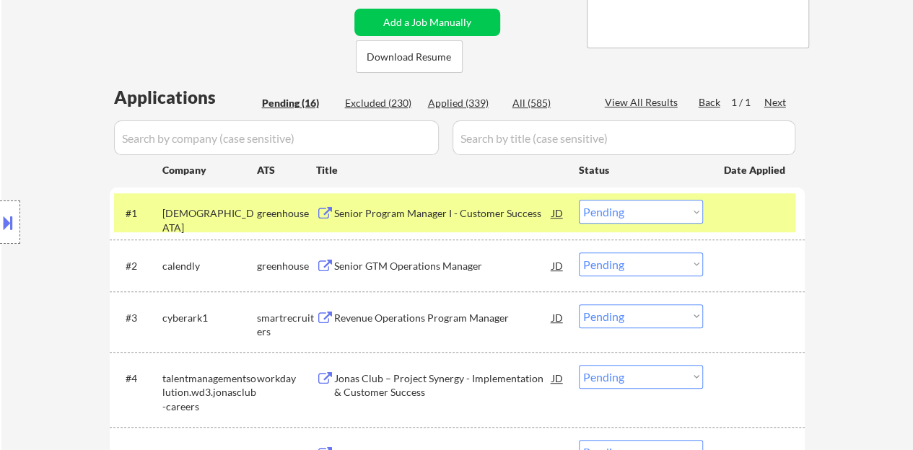
scroll to position [361, 0]
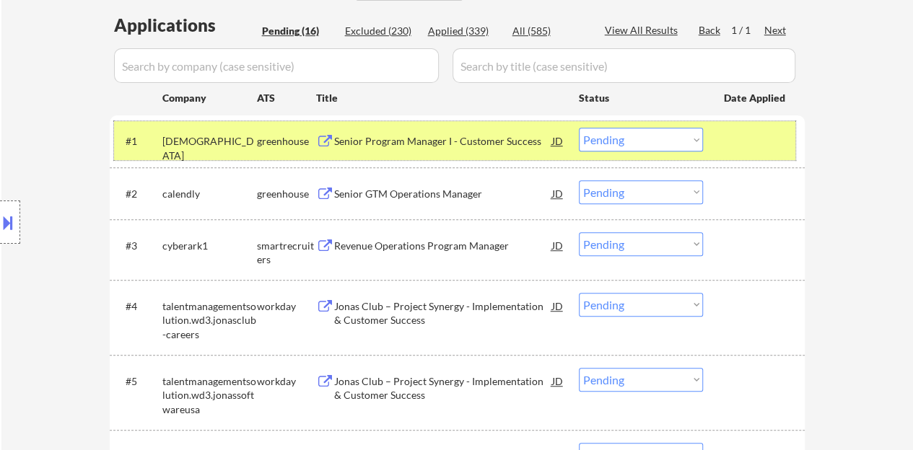
click at [760, 148] on div at bounding box center [755, 141] width 63 height 26
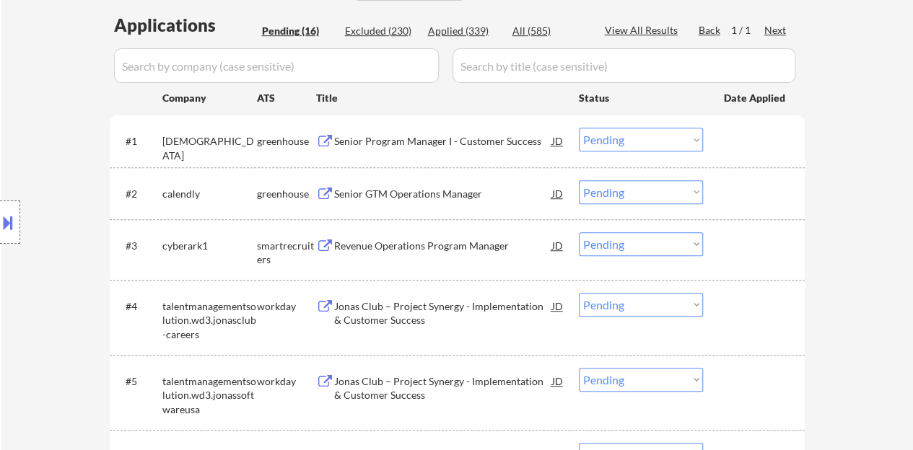
click at [414, 196] on div "Senior GTM Operations Manager" at bounding box center [443, 194] width 218 height 14
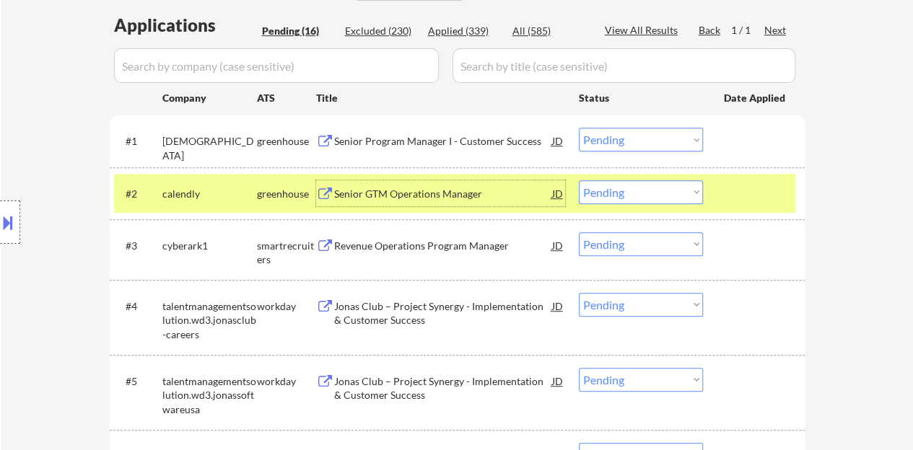
click at [609, 197] on select "Choose an option... Pending Applied Excluded (Questions) Excluded (Expired) Exc…" at bounding box center [641, 192] width 124 height 24
click at [579, 180] on select "Choose an option... Pending Applied Excluded (Questions) Excluded (Expired) Exc…" at bounding box center [641, 192] width 124 height 24
select select ""pending""
